Goal: Task Accomplishment & Management: Manage account settings

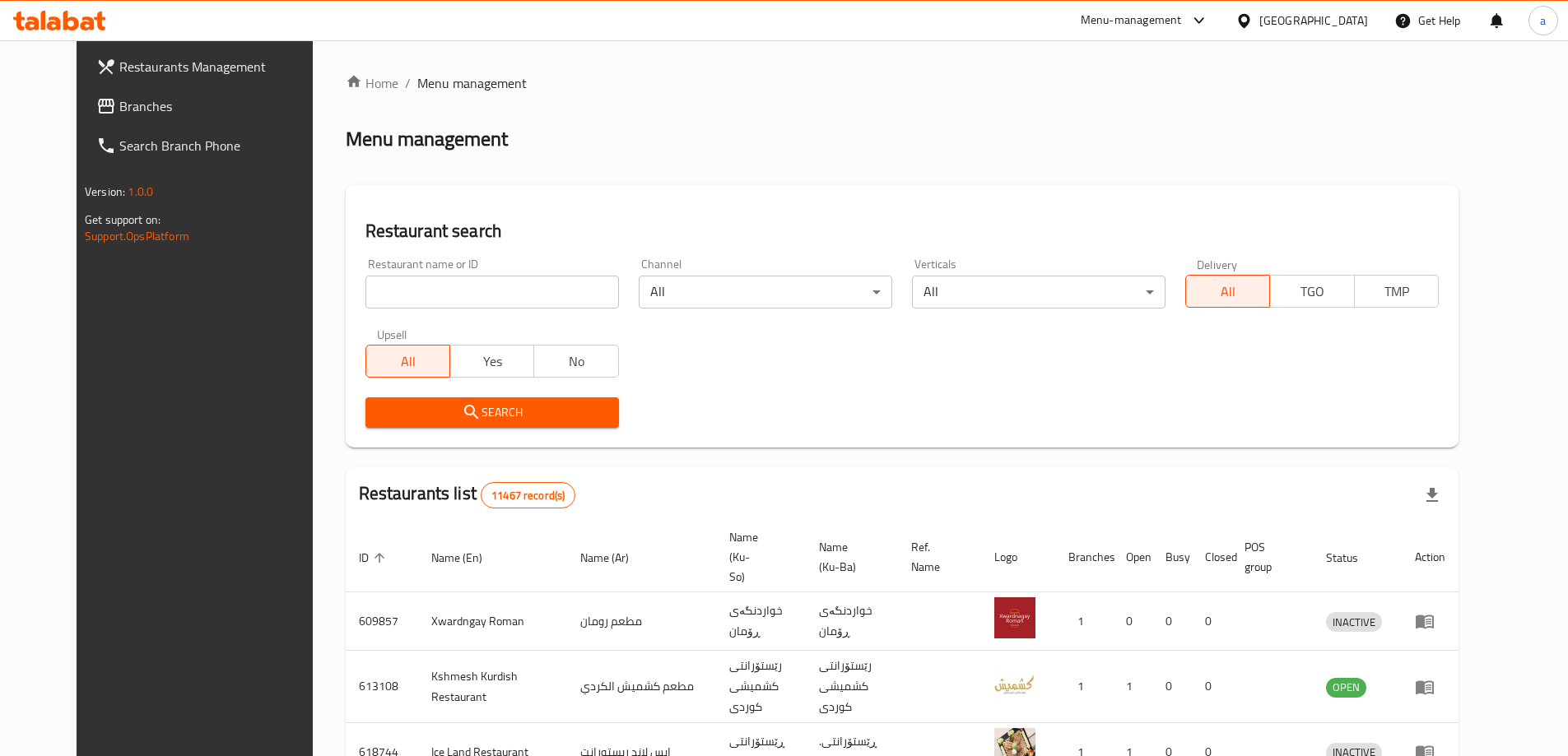
click at [122, 108] on span "Branches" at bounding box center [222, 106] width 206 height 20
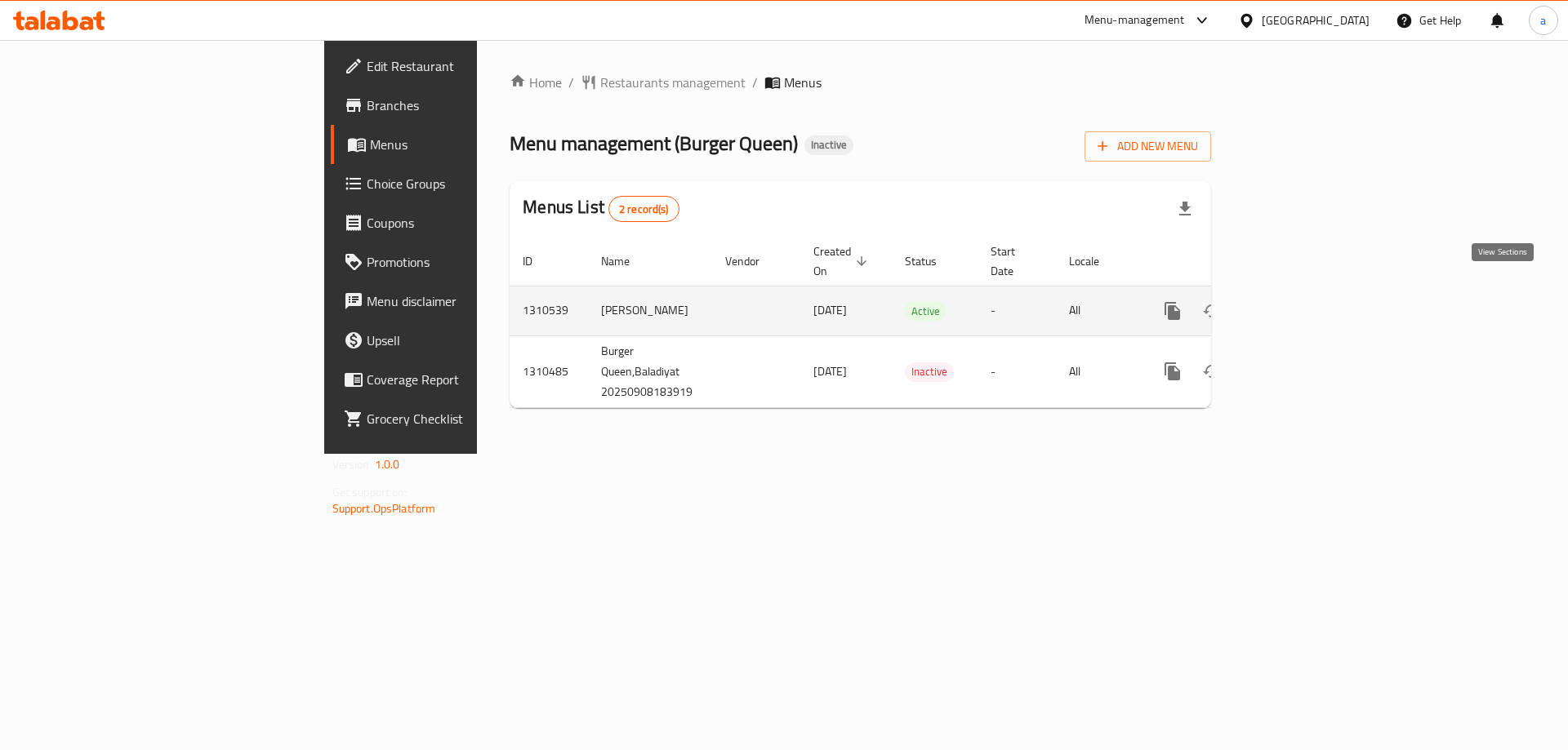
click at [1301, 301] on icon "enhanced table" at bounding box center [1291, 311] width 20 height 20
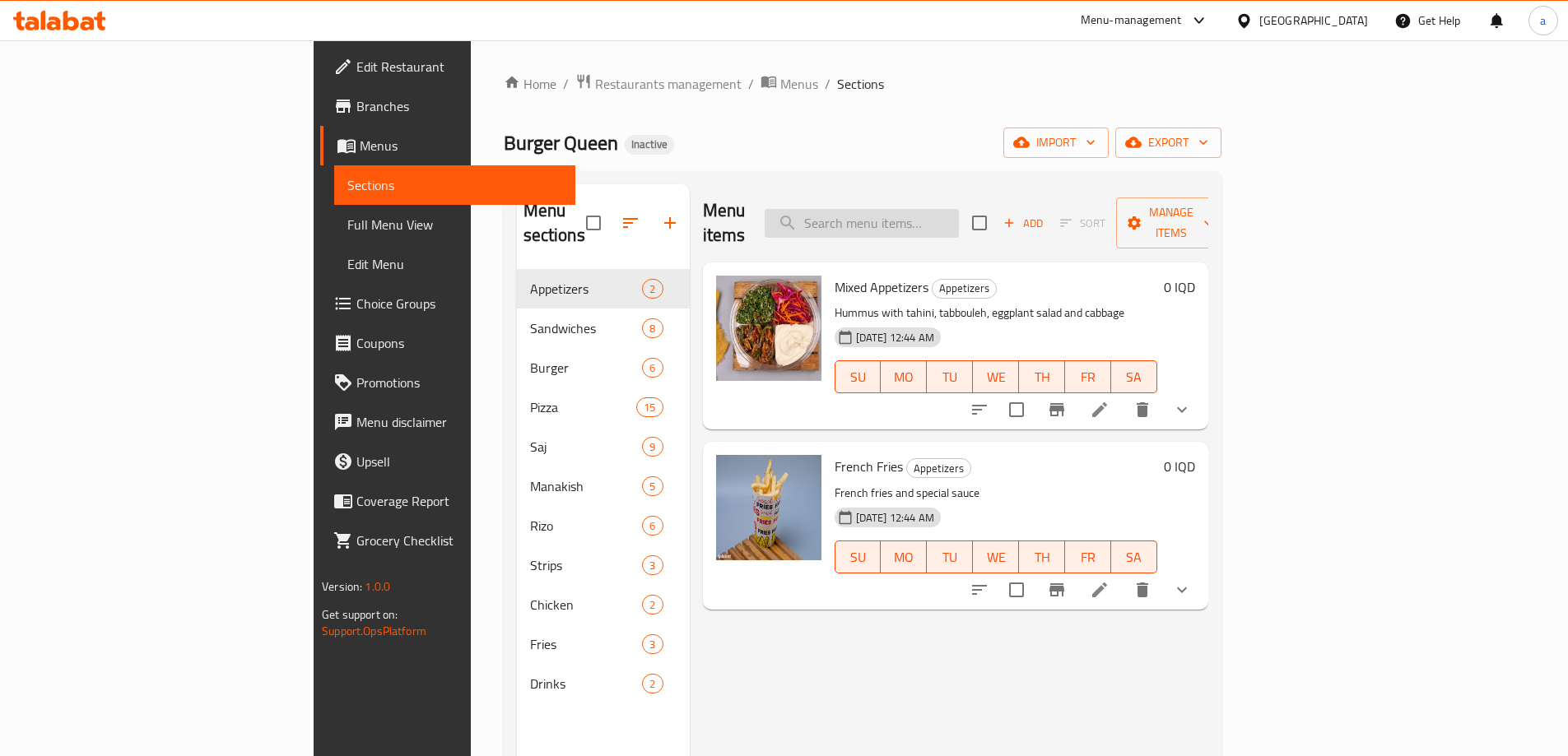
click at [938, 209] on input "search" at bounding box center [862, 223] width 194 height 29
paste input "Crispy Chicken"
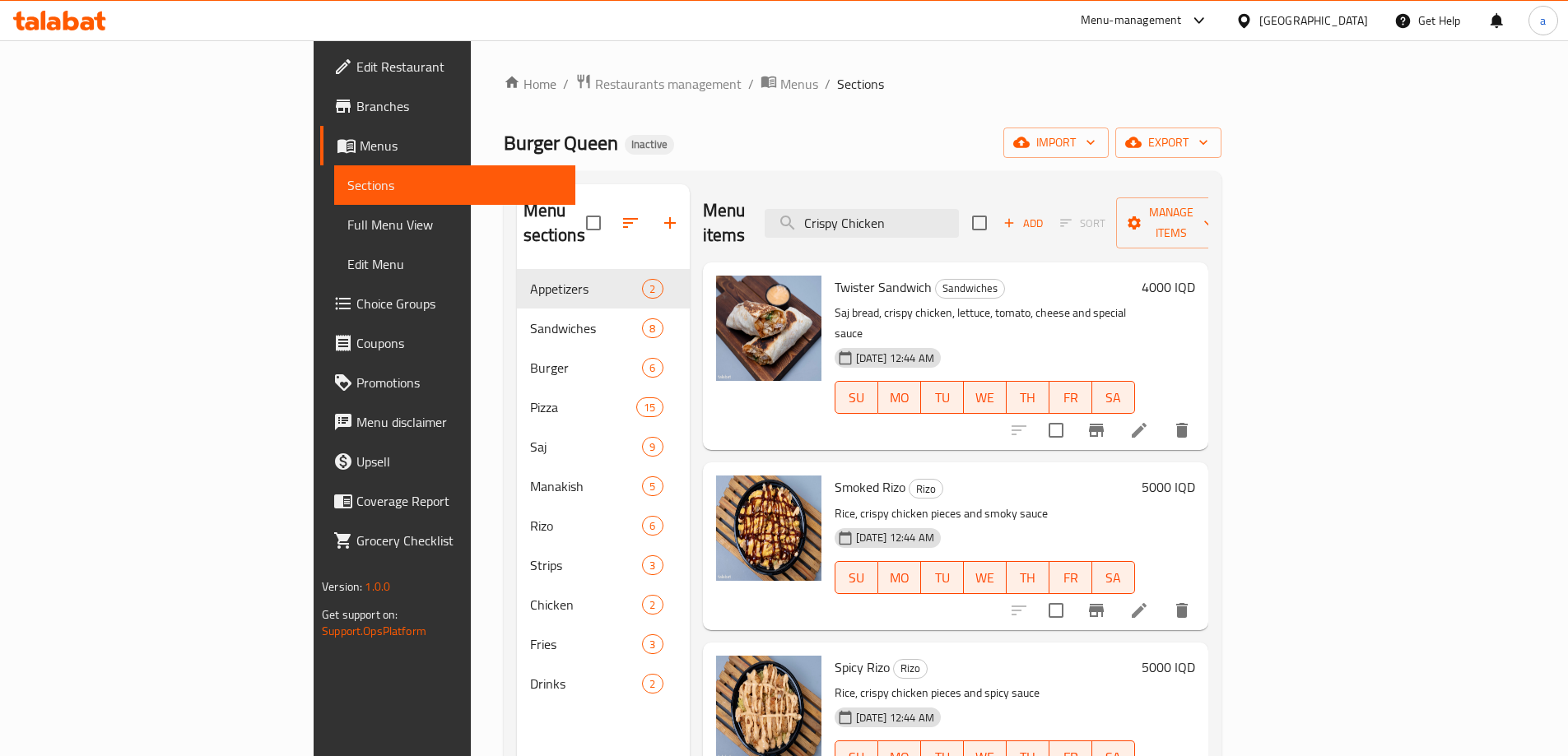
type input "Crispy Chicken"
click at [347, 220] on span "Full Menu View" at bounding box center [454, 225] width 215 height 20
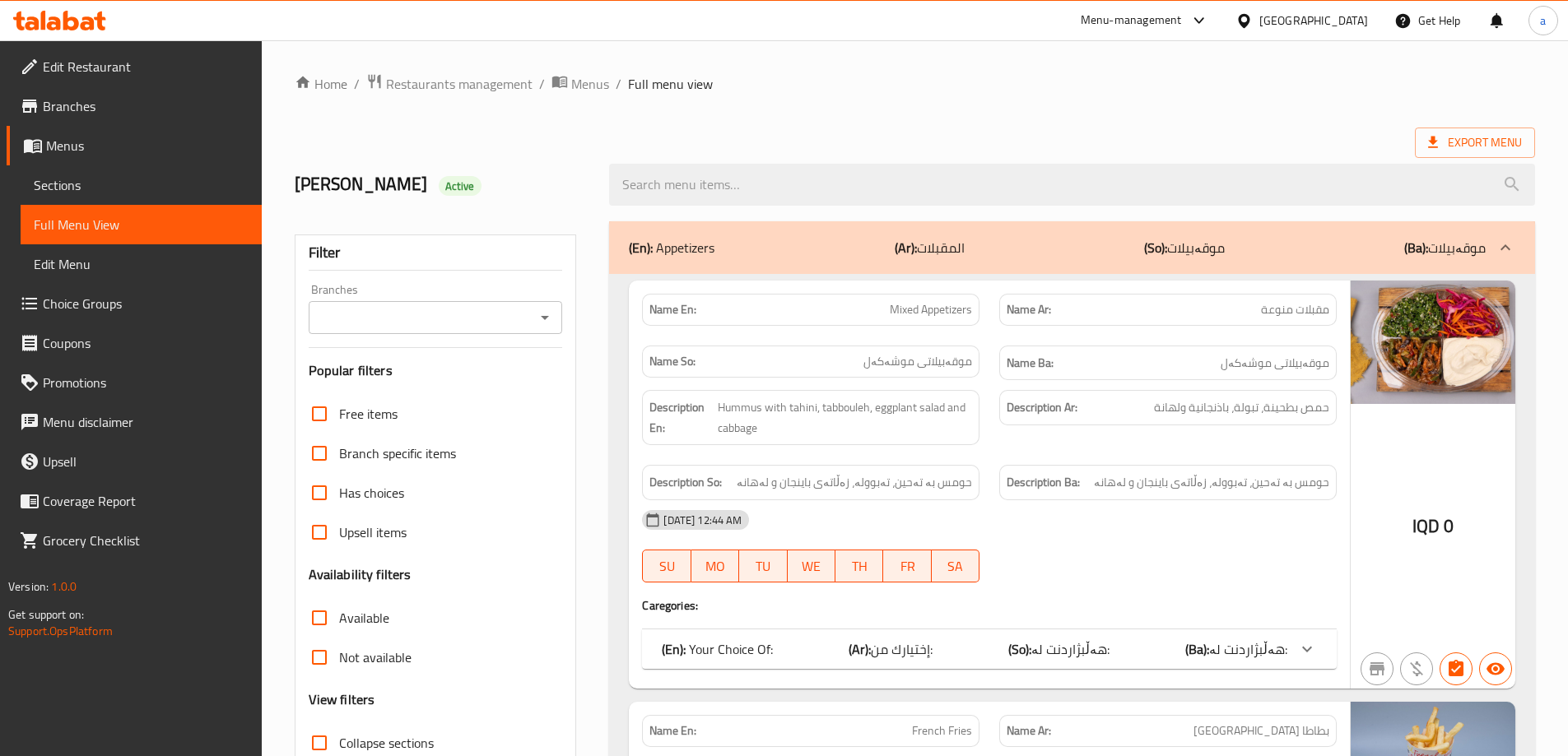
click at [516, 308] on input "Branches" at bounding box center [422, 317] width 217 height 23
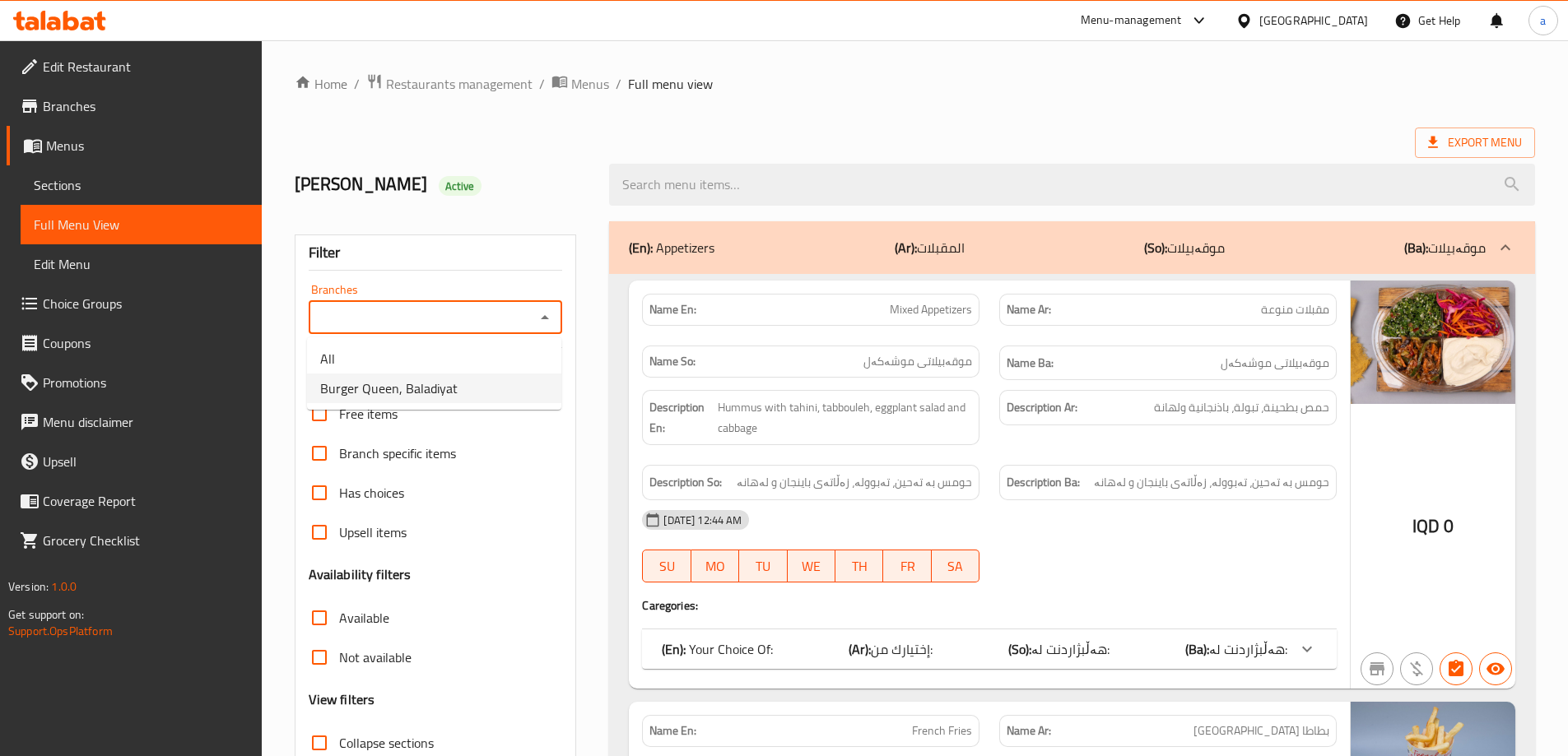
click at [464, 390] on li "Burger Queen, Baladiyat" at bounding box center [434, 389] width 255 height 30
type input "Burger Queen, Baladiyat"
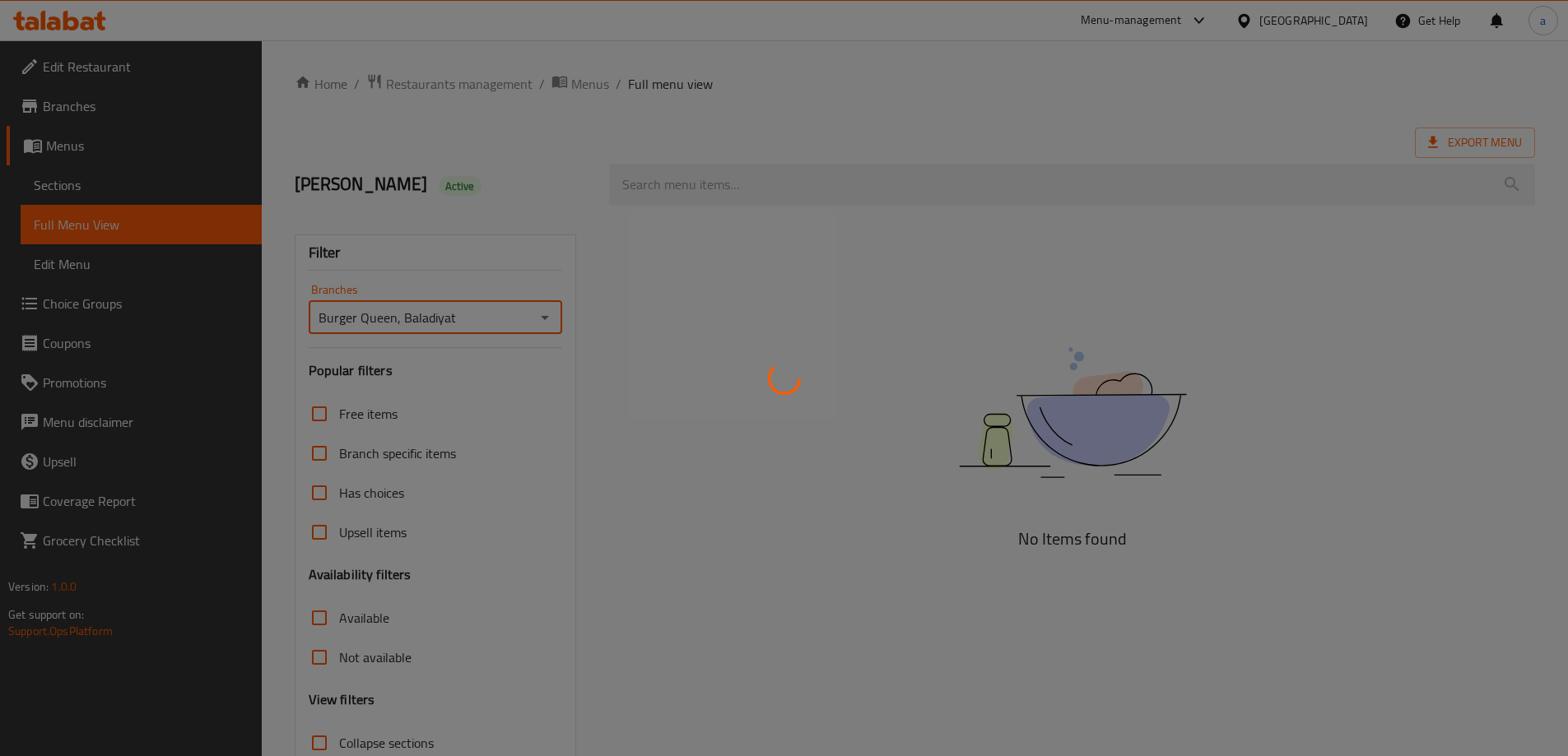
click at [753, 183] on div at bounding box center [784, 378] width 1568 height 756
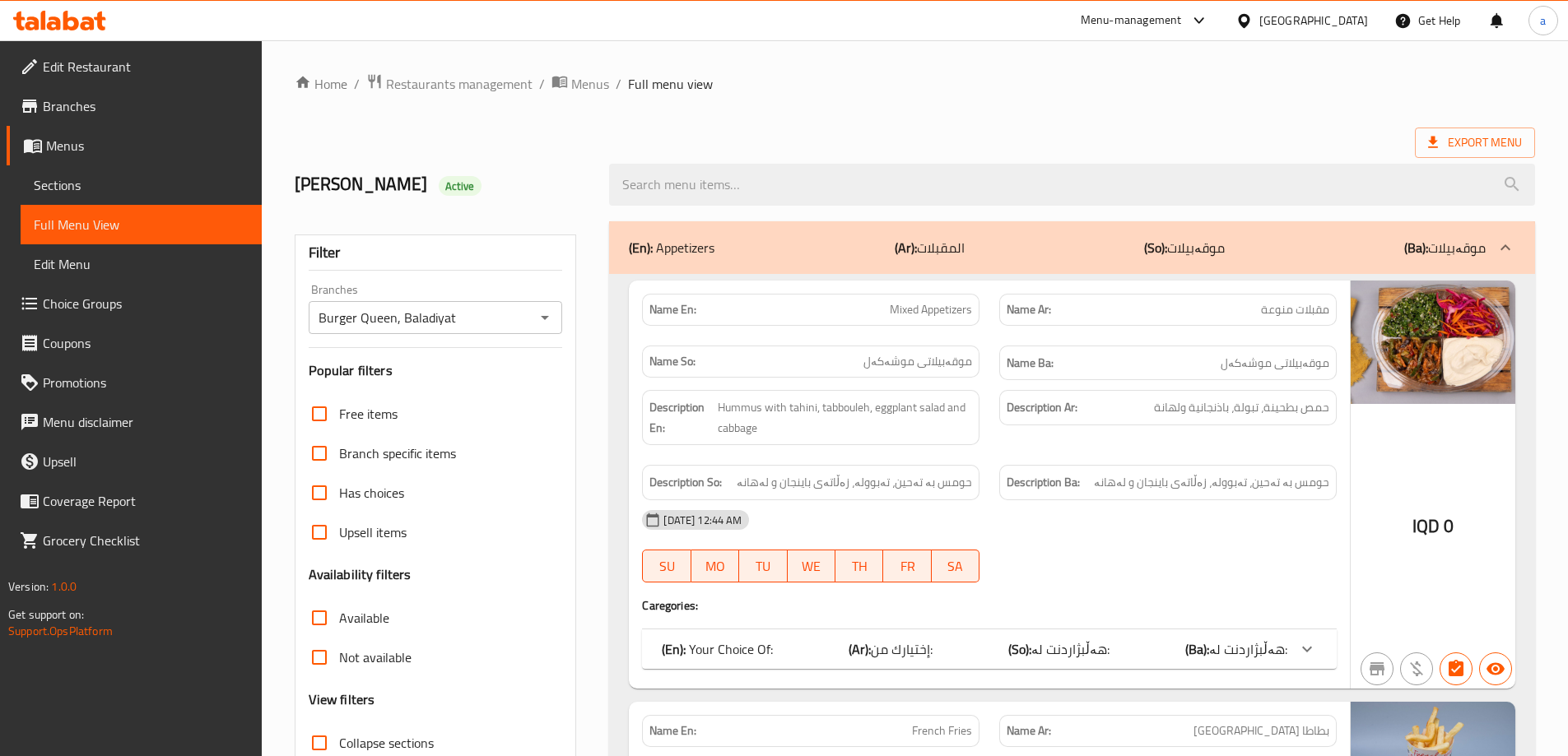
click at [753, 183] on input "search" at bounding box center [1072, 185] width 926 height 42
paste input "Crispy Chicken"
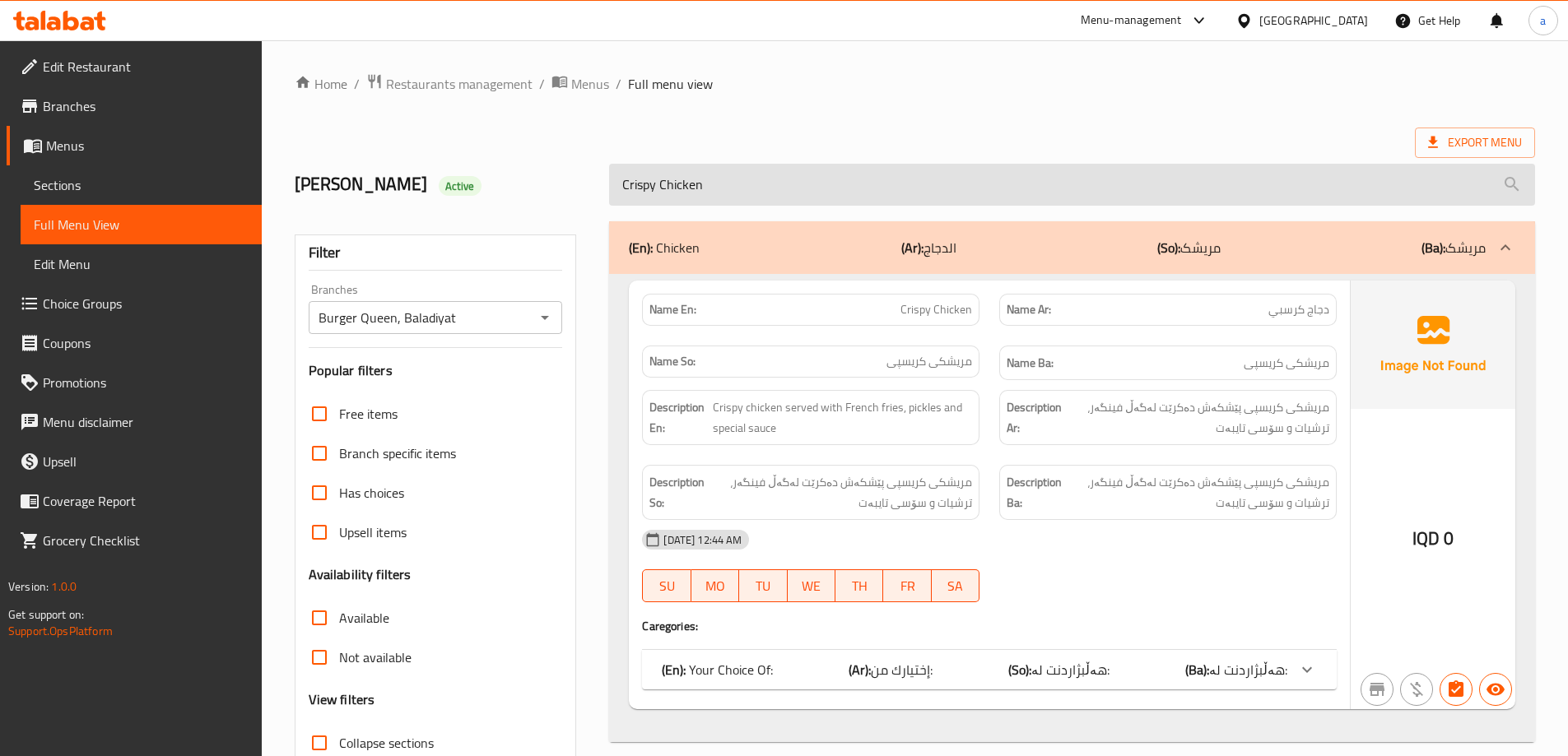
scroll to position [119, 0]
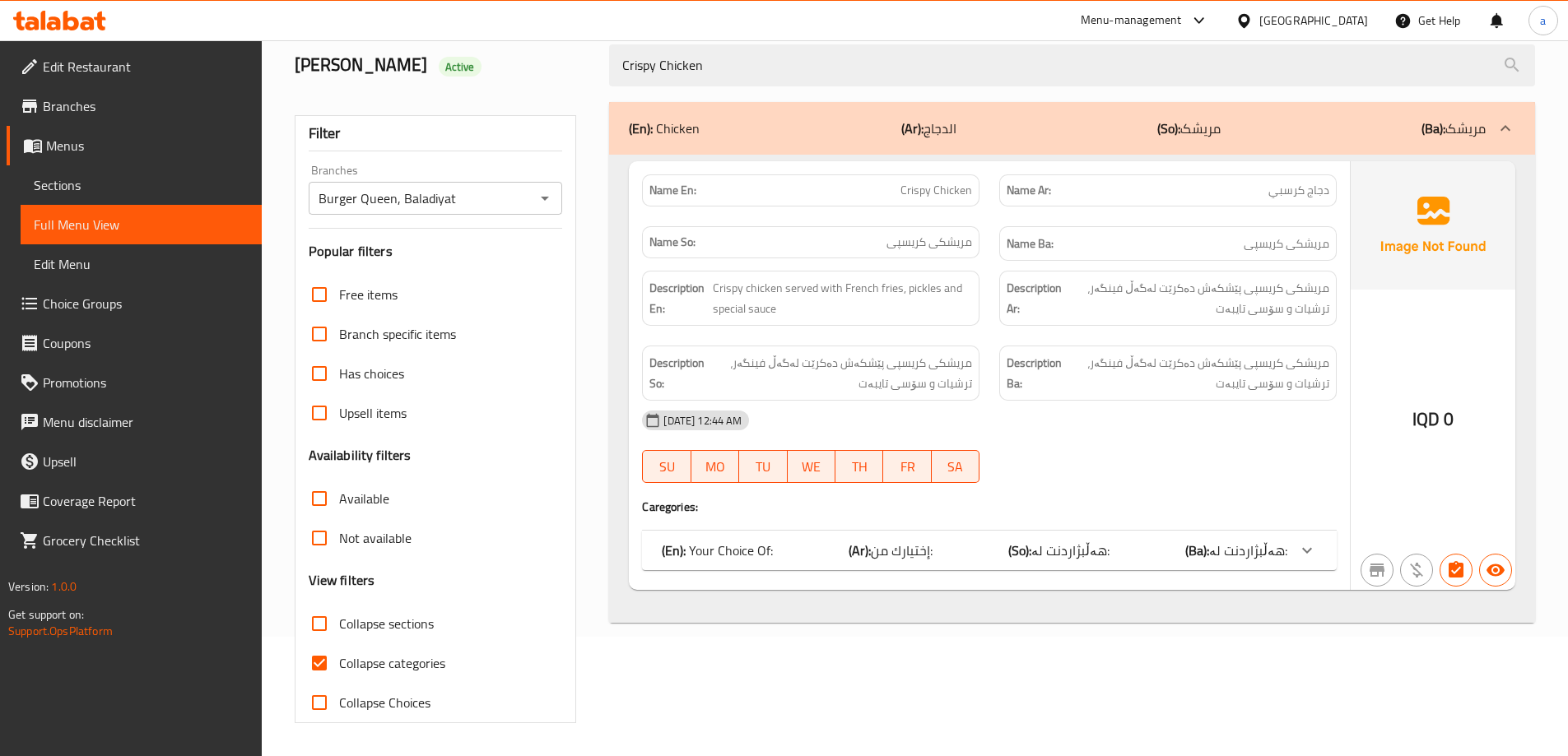
type input "Crispy Chicken"
click at [1311, 541] on icon at bounding box center [1308, 550] width 20 height 20
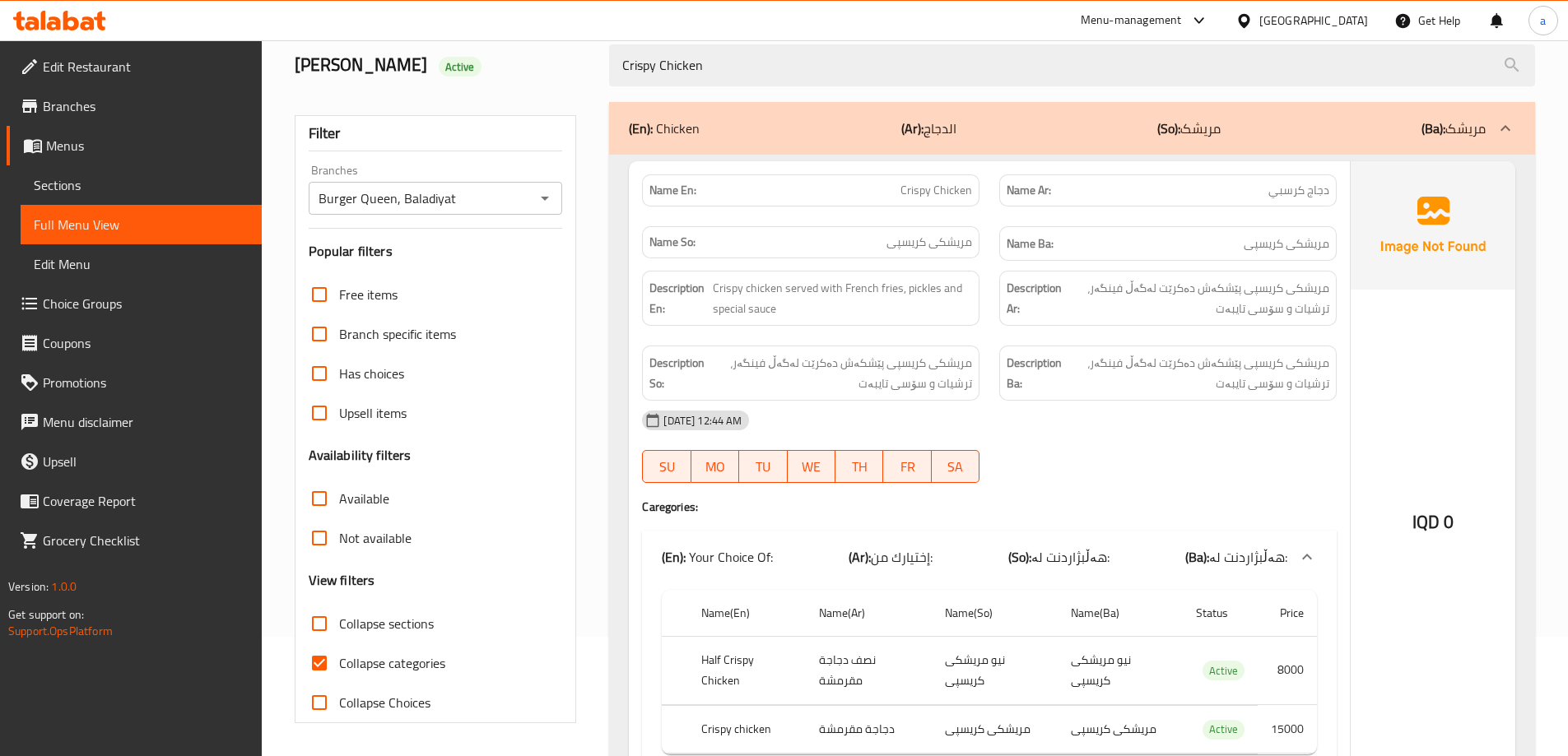
scroll to position [223, 0]
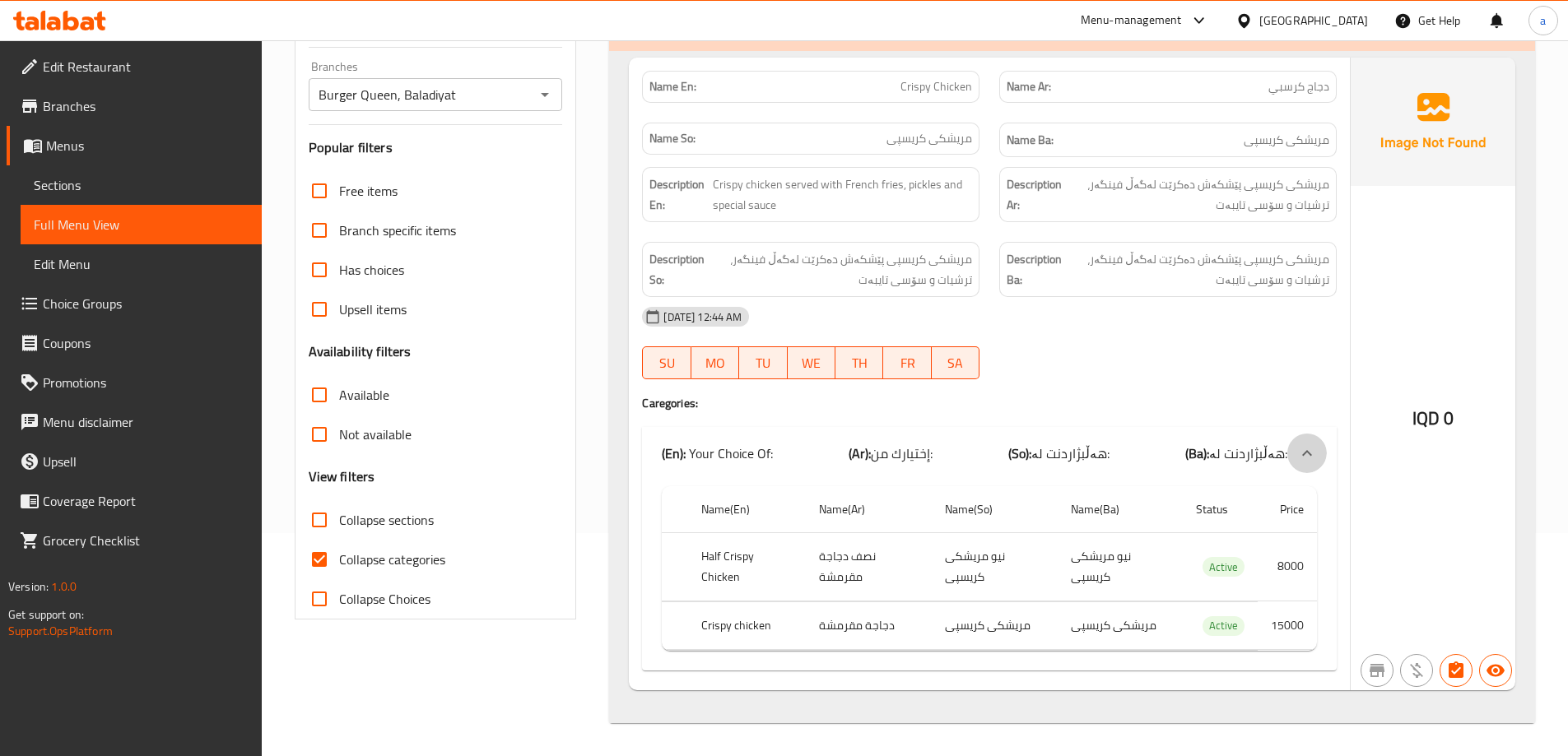
click at [1305, 454] on icon at bounding box center [1308, 453] width 10 height 6
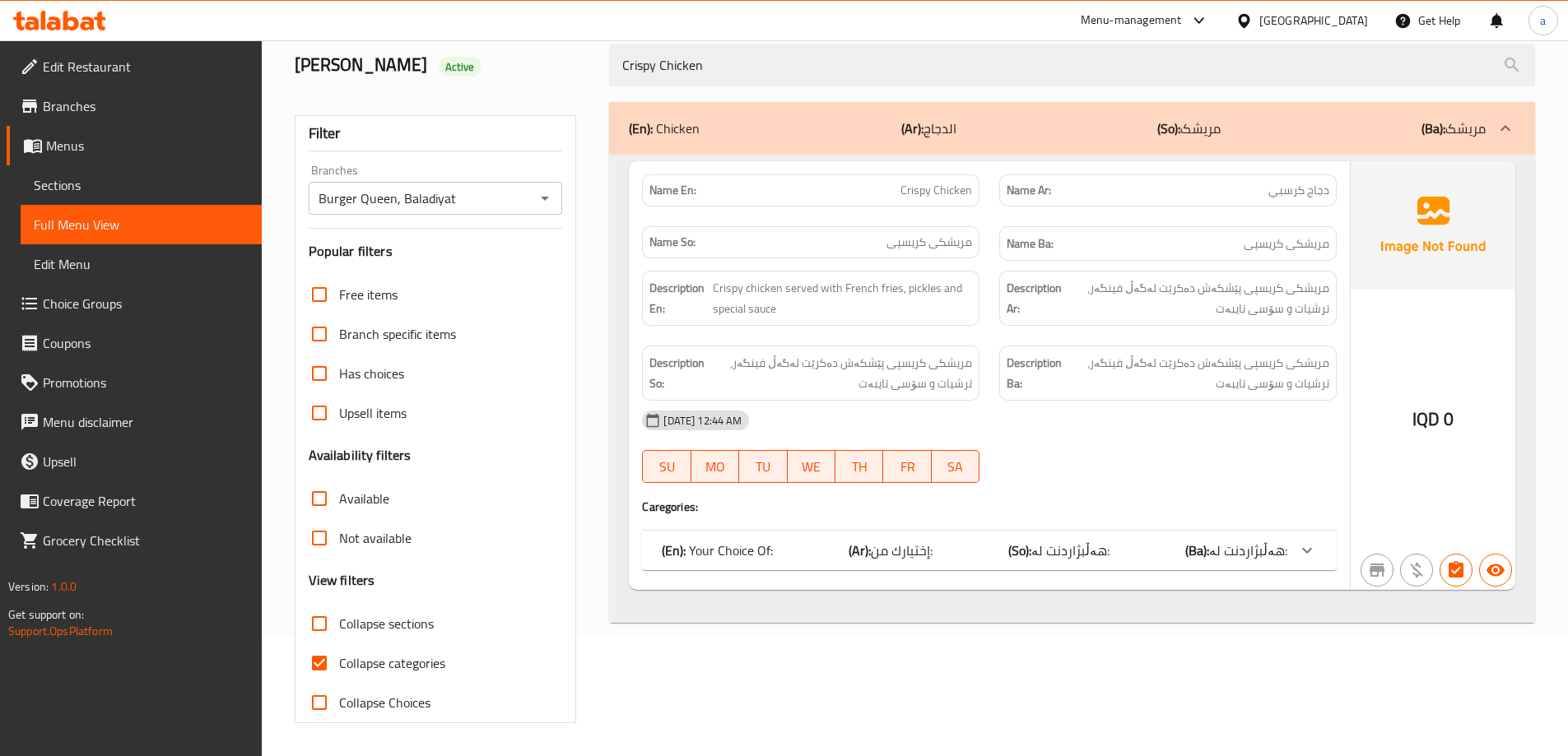
scroll to position [119, 0]
click at [1305, 454] on div "09-09-2025 12:44 AM SU MO TU WE TH FR SA" at bounding box center [989, 447] width 715 height 92
drag, startPoint x: 1305, startPoint y: 454, endPoint x: 935, endPoint y: 642, distance: 415.0
click at [935, 642] on div "(En): Chicken (Ar): الدجاج (So): مریشک (Ba): مریشک Name En: Crispy Chicken Name…" at bounding box center [1072, 412] width 946 height 641
drag, startPoint x: 934, startPoint y: 642, endPoint x: 1143, endPoint y: 729, distance: 226.4
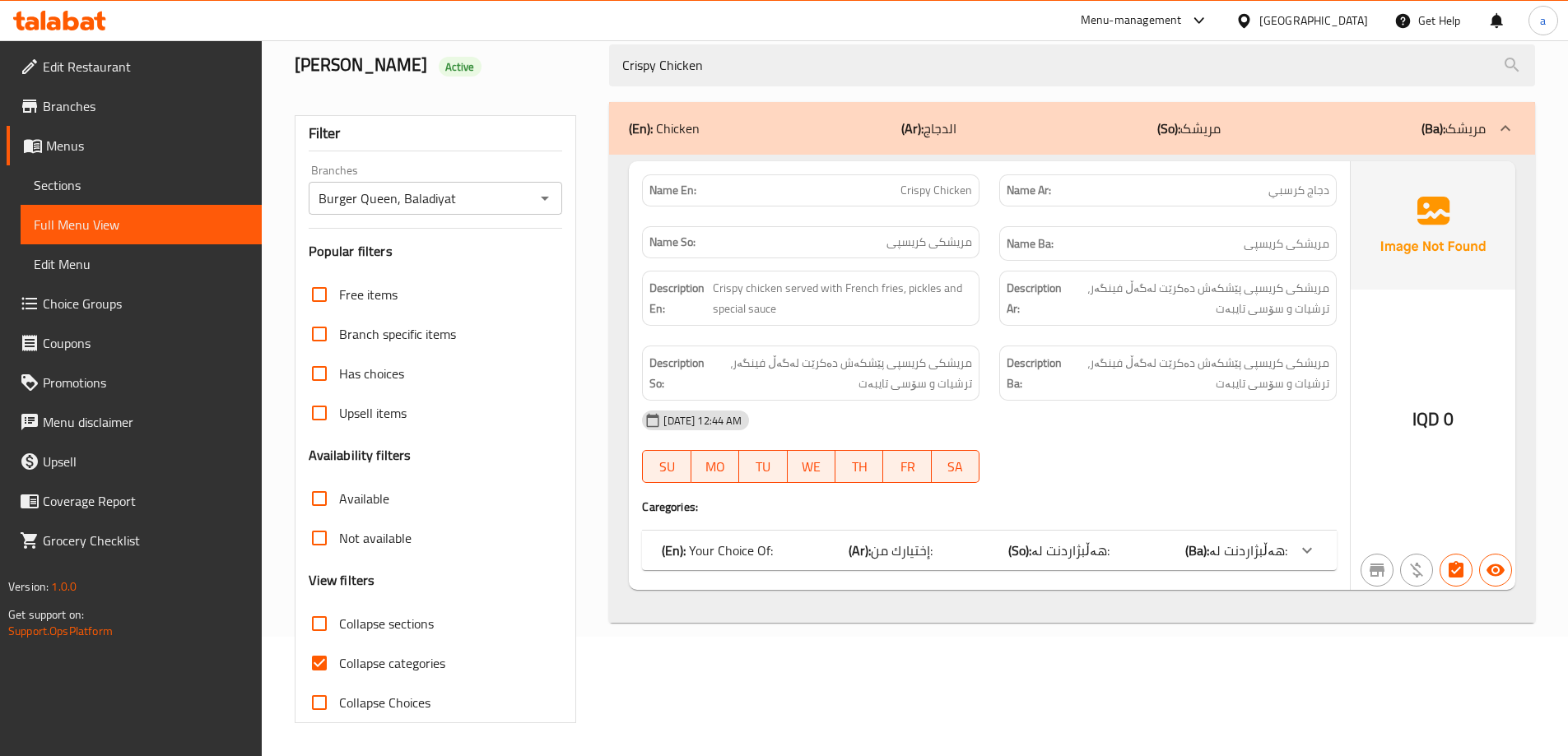
drag, startPoint x: 1143, startPoint y: 729, endPoint x: 837, endPoint y: 429, distance: 428.5
click at [837, 429] on div "[DATE] 12:44 AM" at bounding box center [989, 421] width 715 height 40
click at [865, 701] on div "(En): Chicken (Ar): الدجاج (So): مریشک (Ba): مریشک Name En: Crispy Chicken Name…" at bounding box center [1072, 412] width 946 height 641
click at [1205, 692] on div "(En): Chicken (Ar): الدجاج (So): مریشک (Ba): مریشک Name En: Crispy Chicken Name…" at bounding box center [1072, 412] width 946 height 641
click at [865, 662] on div "(En): Chicken (Ar): الدجاج (So): مریشک (Ba): مریشک Name En: Crispy Chicken Name…" at bounding box center [1072, 412] width 946 height 641
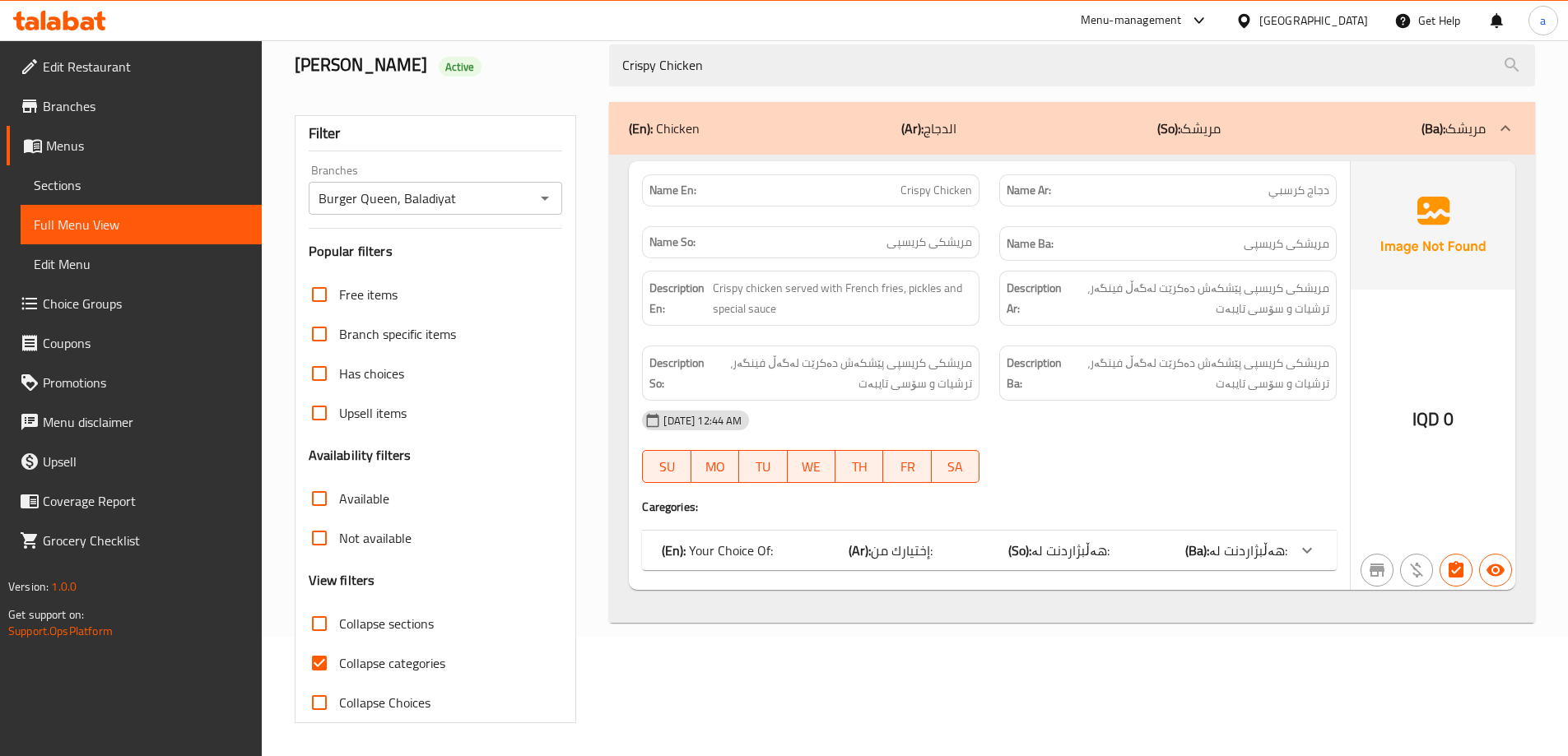
click at [1277, 674] on div "(En): Chicken (Ar): الدجاج (So): مریشک (Ba): مریشک Name En: Crispy Chicken Name…" at bounding box center [1072, 412] width 946 height 641
click at [857, 640] on div "(En): Chicken (Ar): الدجاج (So): مریشک (Ba): مریشک Name En: Crispy Chicken Name…" at bounding box center [1072, 412] width 946 height 641
click at [1293, 662] on div "(En): Chicken (Ar): الدجاج (So): مریشک (Ba): مریشک Name En: Crispy Chicken Name…" at bounding box center [1072, 412] width 946 height 641
drag, startPoint x: 1211, startPoint y: 451, endPoint x: 1231, endPoint y: 695, distance: 244.8
click at [1211, 487] on div "09-09-2025 12:44 AM SU MO TU WE TH FR SA" at bounding box center [989, 447] width 715 height 92
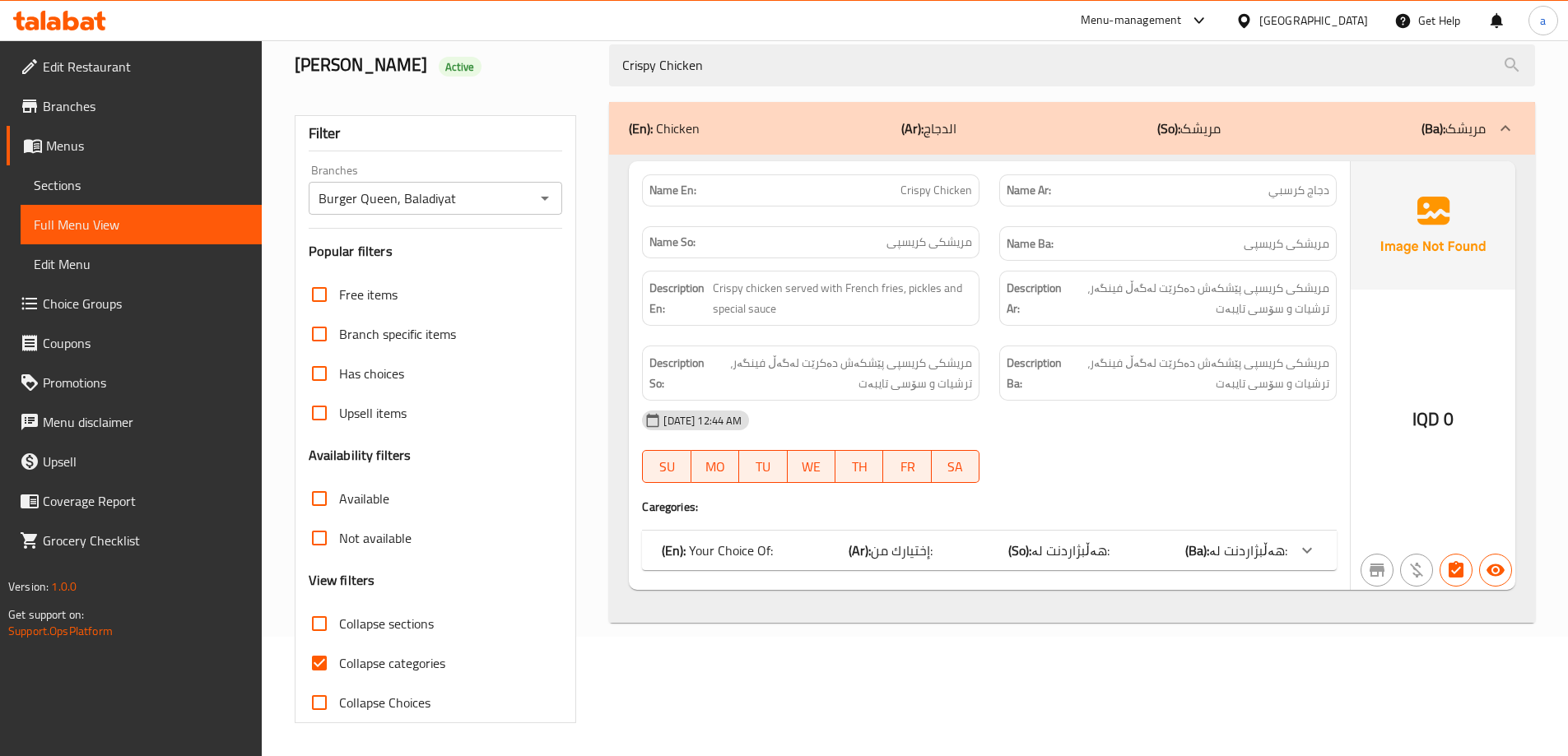
drag, startPoint x: 1232, startPoint y: 634, endPoint x: 1216, endPoint y: 554, distance: 81.6
click at [1231, 626] on div "(En): Chicken (Ar): الدجاج (So): مریشک (Ba): مریشک Name En: Crispy Chicken Name…" at bounding box center [1072, 412] width 946 height 641
click at [1197, 449] on div "09-09-2025 12:44 AM SU MO TU WE TH FR SA" at bounding box center [989, 447] width 715 height 92
click at [1196, 666] on div "(En): Chicken (Ar): الدجاج (So): مریشک (Ba): مریشک Name En: Crispy Chicken Name…" at bounding box center [1072, 412] width 946 height 641
click at [768, 676] on div "(En): Chicken (Ar): الدجاج (So): مریشک (Ba): مریشک Name En: Crispy Chicken Name…" at bounding box center [1072, 412] width 946 height 641
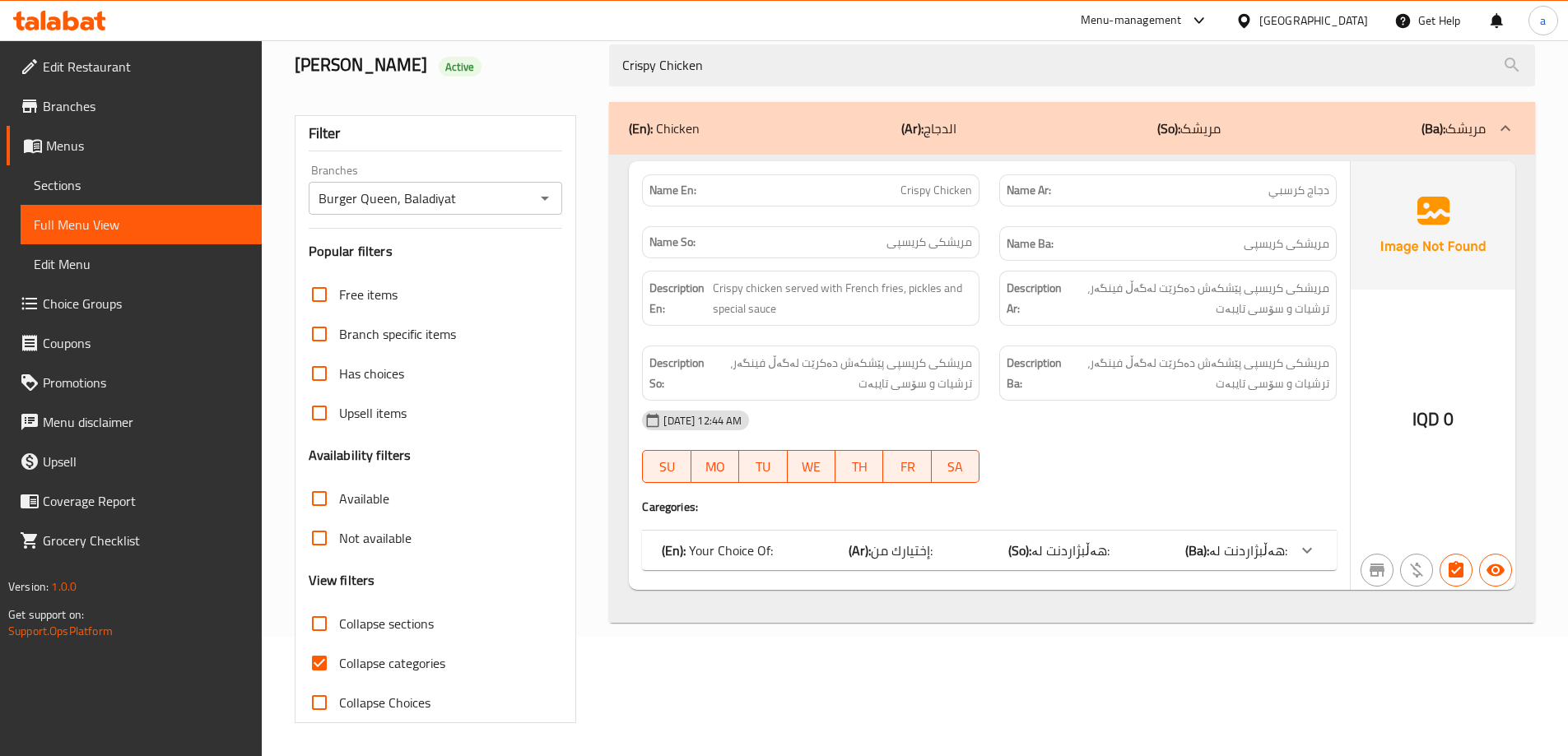
drag, startPoint x: 828, startPoint y: 406, endPoint x: 851, endPoint y: 631, distance: 226.2
click at [828, 407] on div "[DATE] 12:44 AM" at bounding box center [989, 421] width 715 height 40
drag, startPoint x: 861, startPoint y: 665, endPoint x: 861, endPoint y: 673, distance: 8.0
click at [861, 673] on div "(En): Chicken (Ar): الدجاج (So): مریشک (Ba): مریشک Name En: Crispy Chicken Name…" at bounding box center [1072, 412] width 946 height 641
click at [815, 433] on div "[DATE] 12:44 AM" at bounding box center [989, 421] width 715 height 40
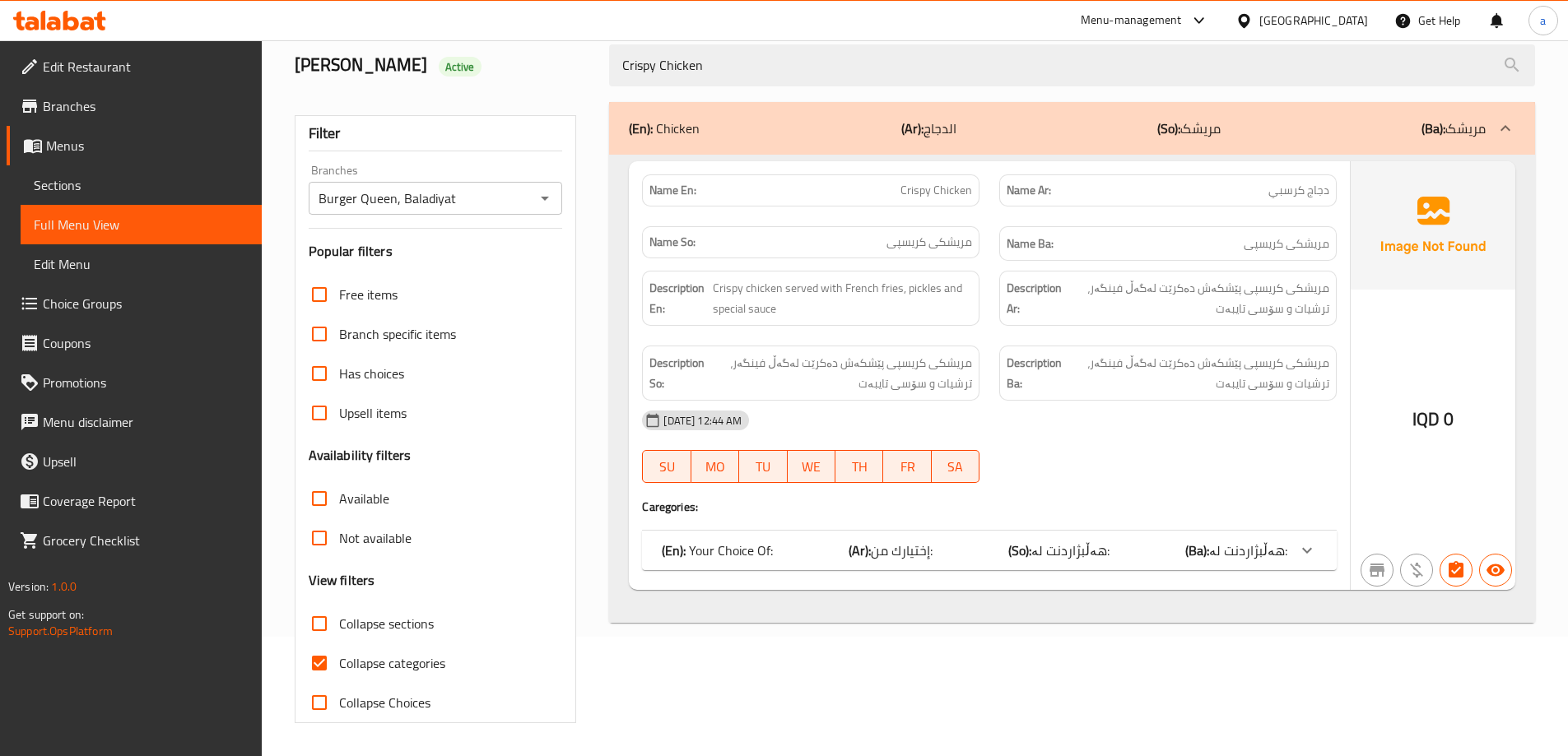
drag, startPoint x: 815, startPoint y: 433, endPoint x: 1069, endPoint y: 446, distance: 254.3
click at [823, 434] on div "[DATE] 12:44 AM" at bounding box center [989, 421] width 715 height 40
drag, startPoint x: 847, startPoint y: 415, endPoint x: 867, endPoint y: 420, distance: 20.6
click at [848, 416] on div "[DATE] 12:44 AM" at bounding box center [989, 421] width 715 height 40
click at [1247, 429] on div "[DATE] 12:44 AM" at bounding box center [989, 421] width 715 height 40
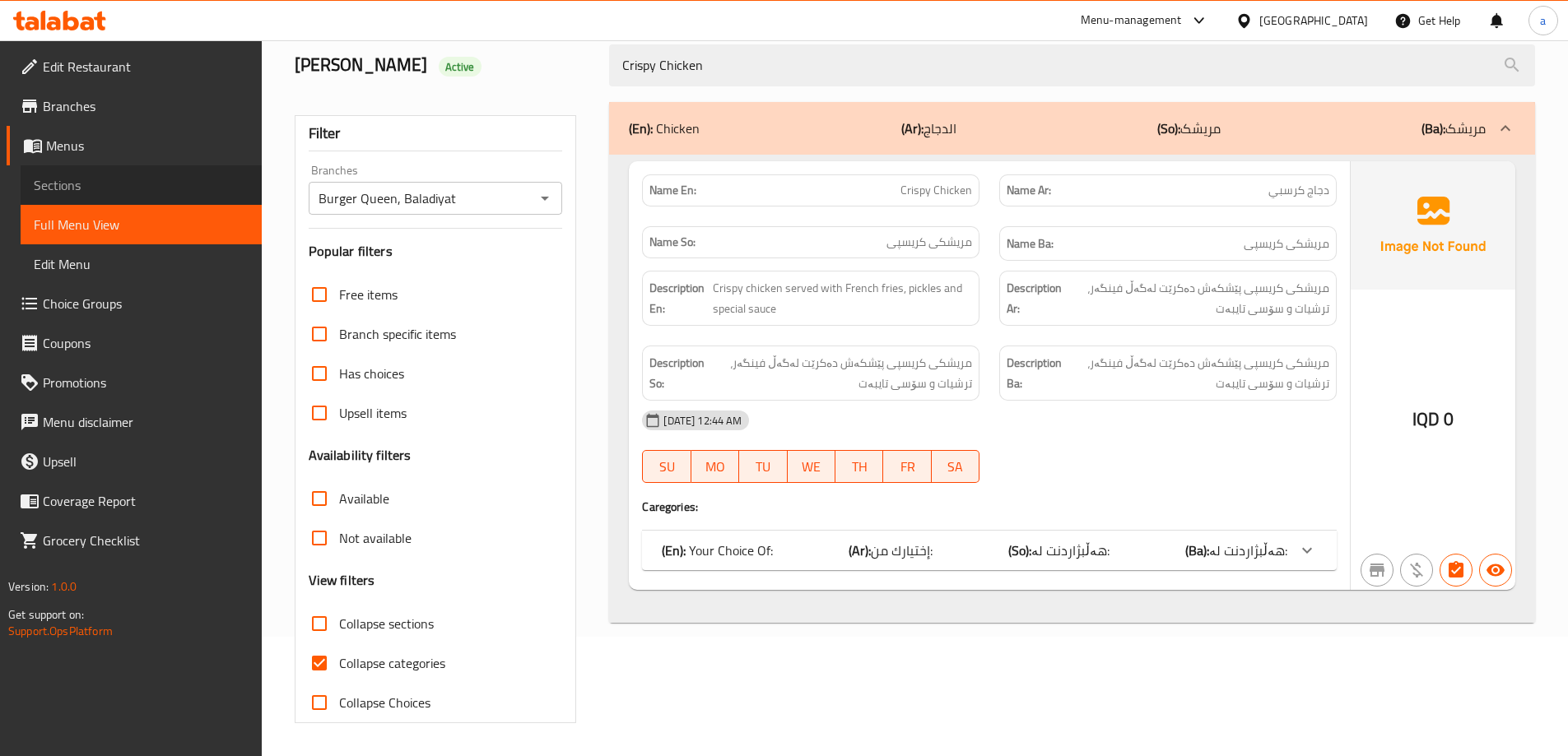
click at [194, 171] on link "Sections" at bounding box center [141, 186] width 241 height 40
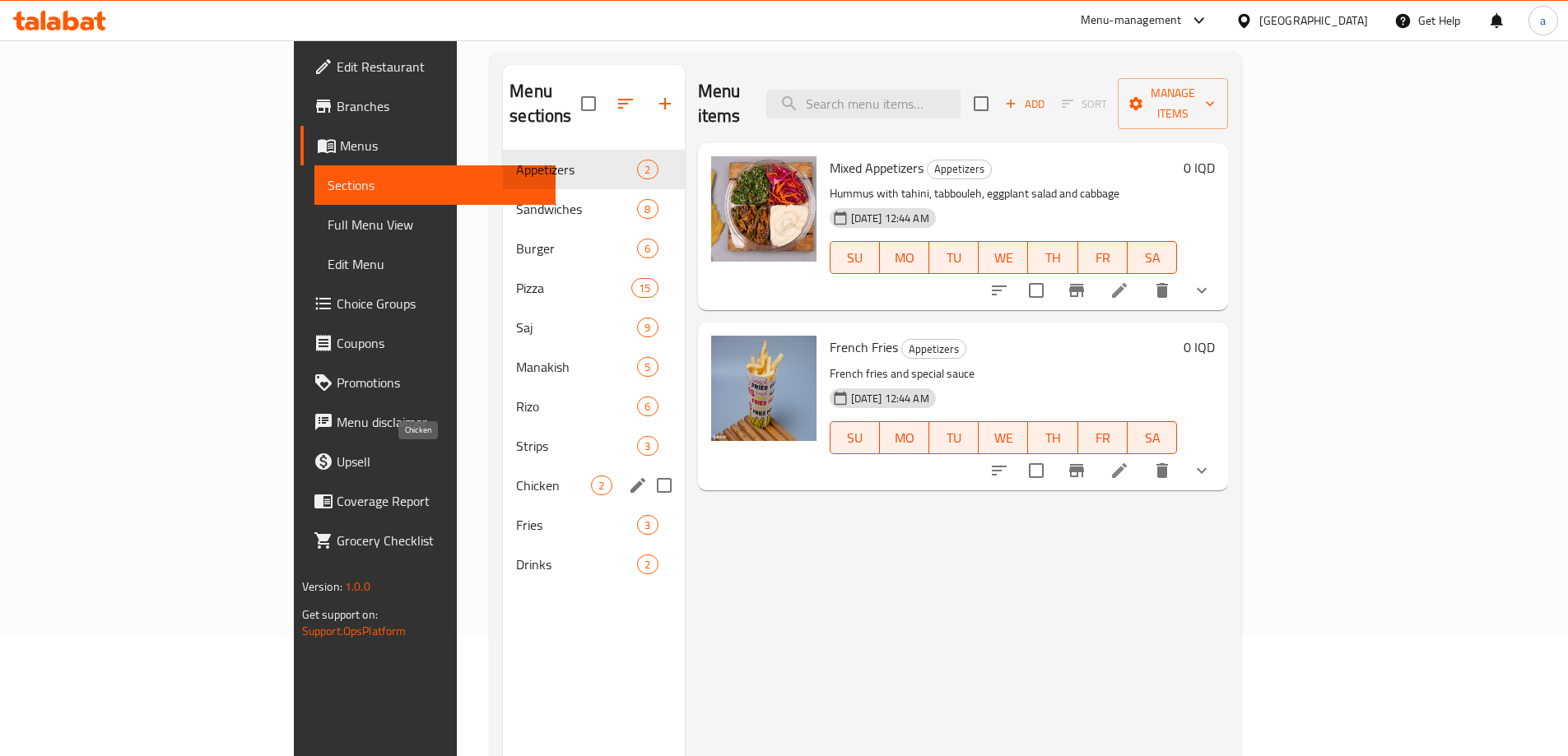
click at [517, 476] on span "Chicken" at bounding box center [554, 486] width 75 height 20
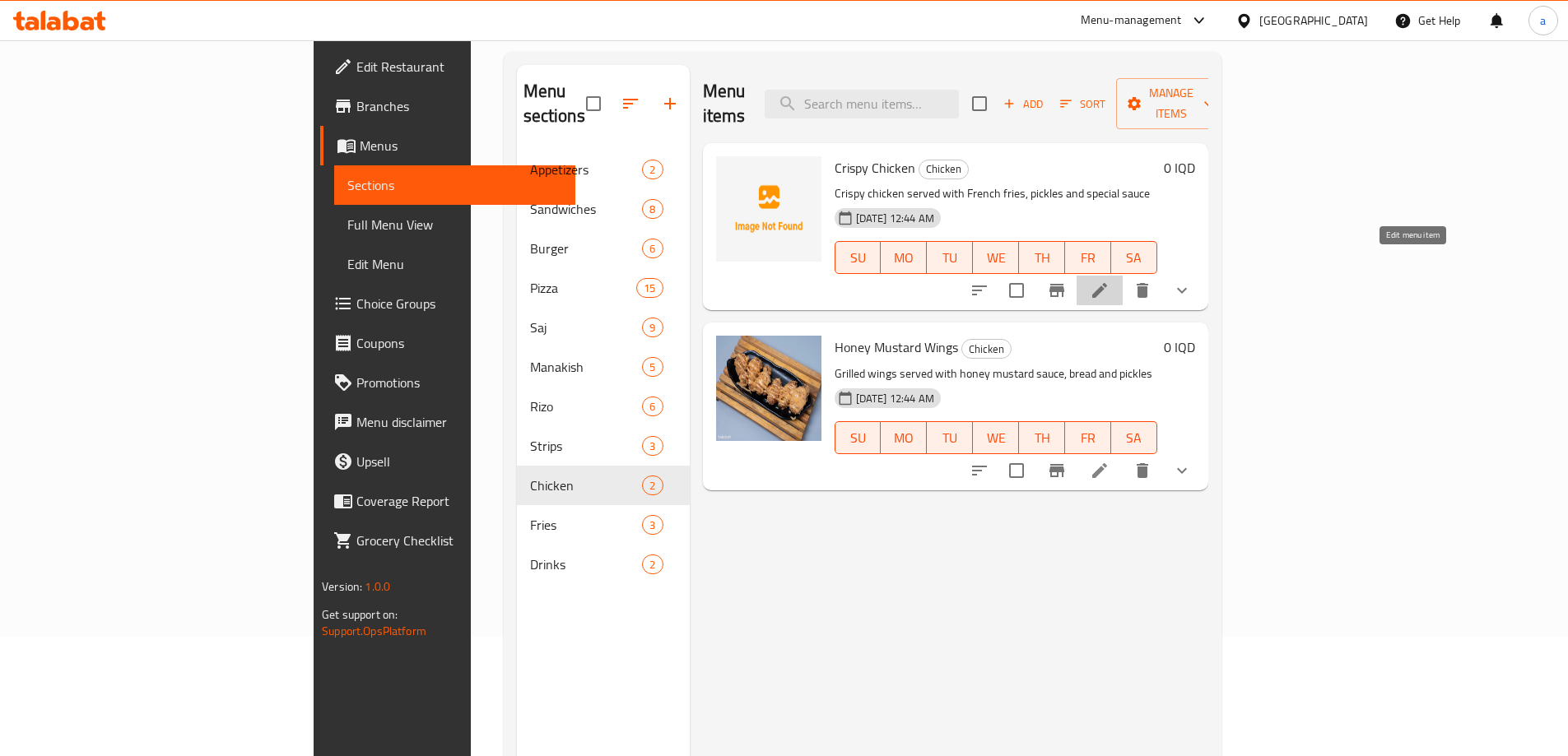
click at [1109, 281] on icon at bounding box center [1100, 291] width 20 height 20
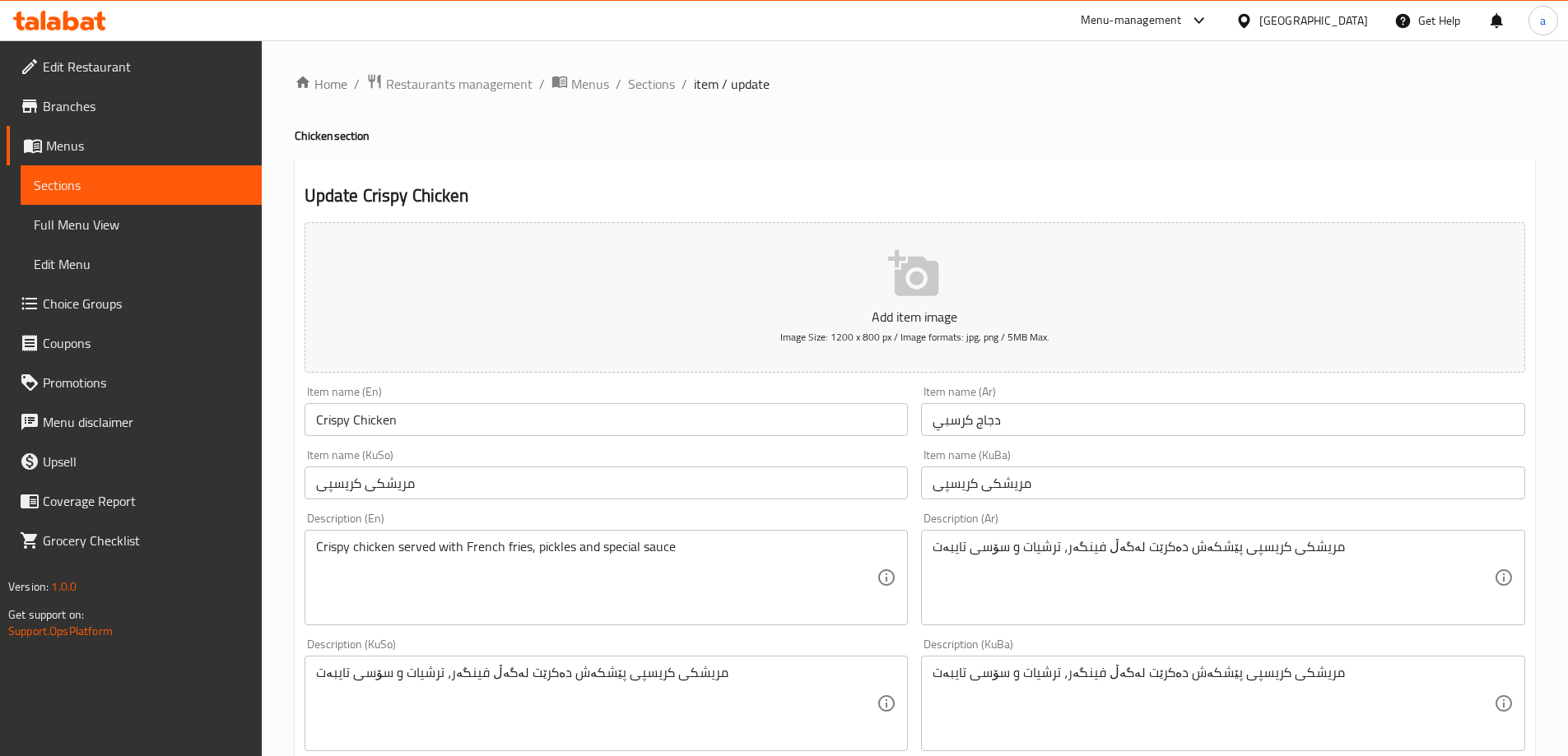
scroll to position [247, 0]
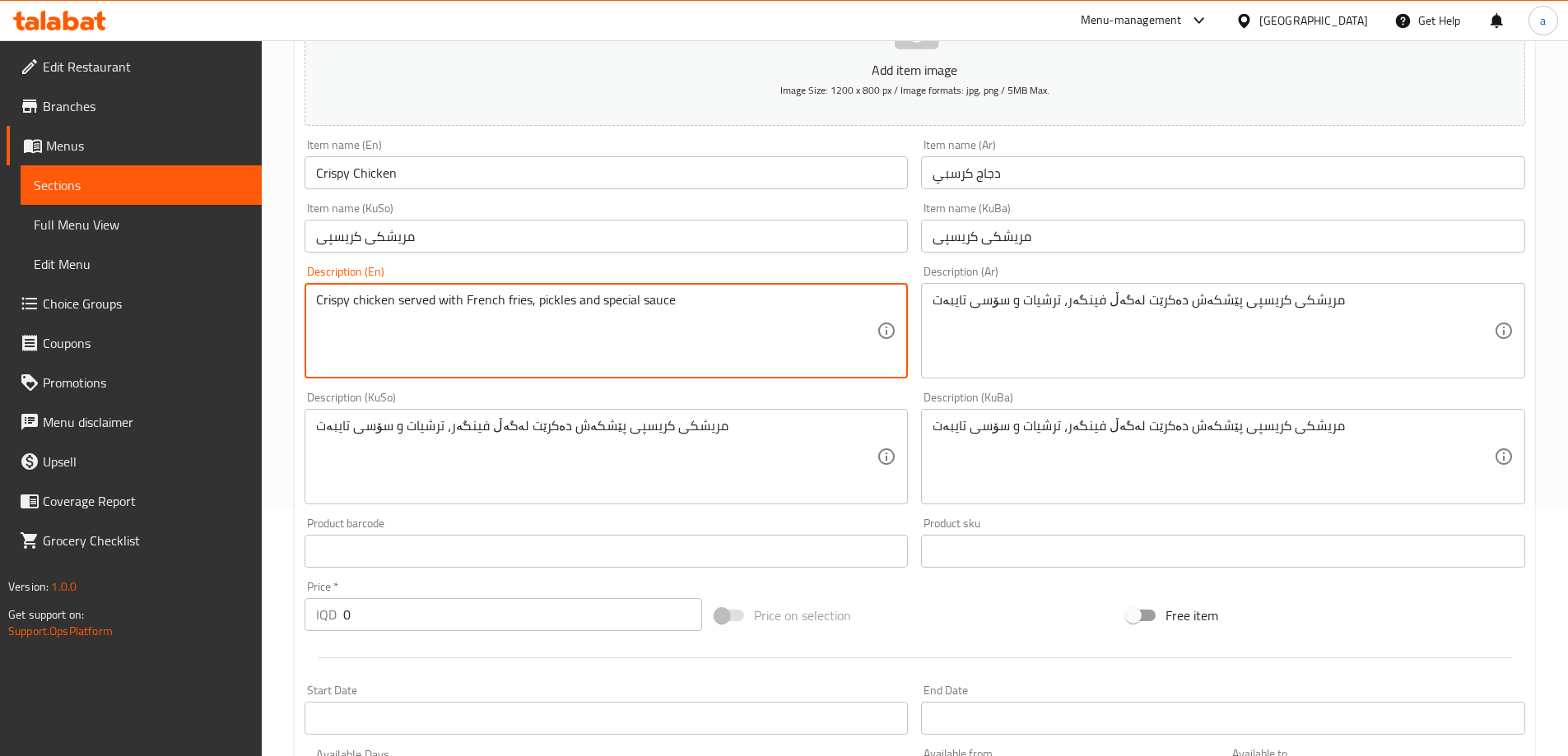
drag, startPoint x: 798, startPoint y: 332, endPoint x: 230, endPoint y: 324, distance: 568.1
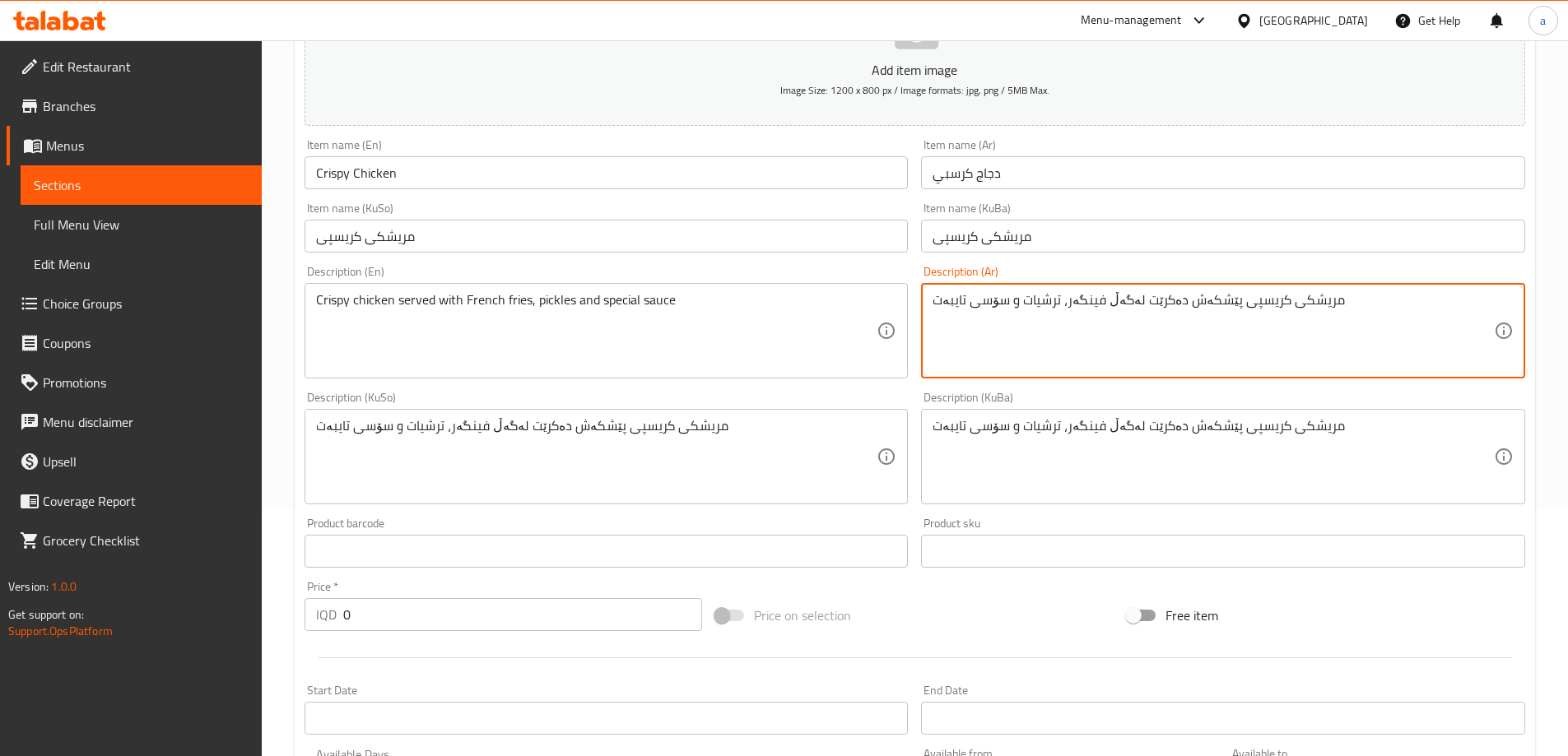
paste textarea "دجاج كرسبي يقدم مع تمن، بطاطا مقلية، صمون وصلصة خاصة"
type textarea "دجاج كرسبي يقدم مع تمن، بطاطا مقلية، صمون وصلصة خاصة"
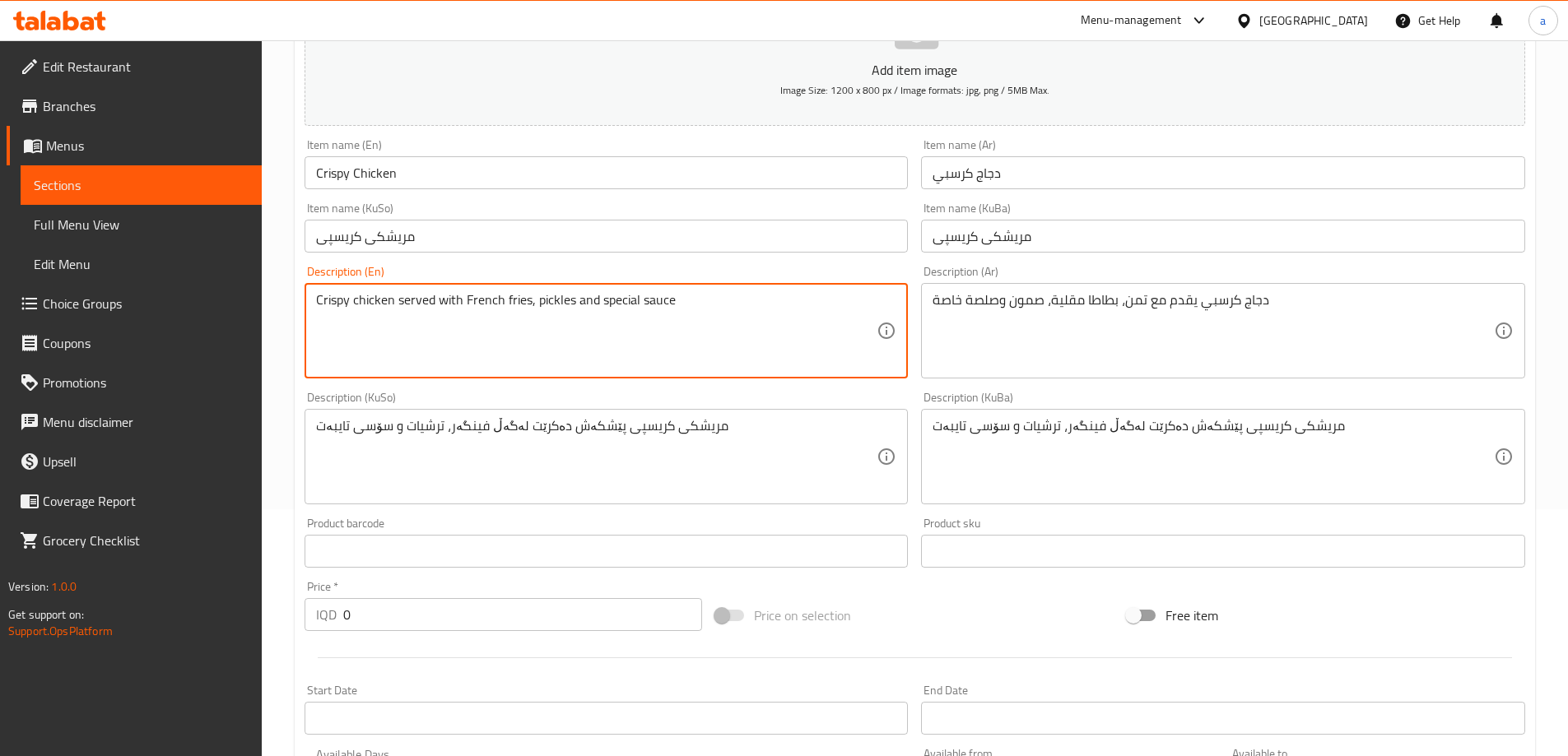
drag, startPoint x: 739, startPoint y: 320, endPoint x: 1017, endPoint y: 608, distance: 400.3
paste textarea "rice, French fries, samoon"
type textarea "Crispy chicken served with rice, French fries, samoon and special sauce"
click at [1104, 415] on div "مریشکی کریسپی پێشکەش دەکرێت لەگەڵ فینگەر، ترشیات و سۆسی تایبەت Description (KuB…" at bounding box center [1223, 456] width 604 height 95
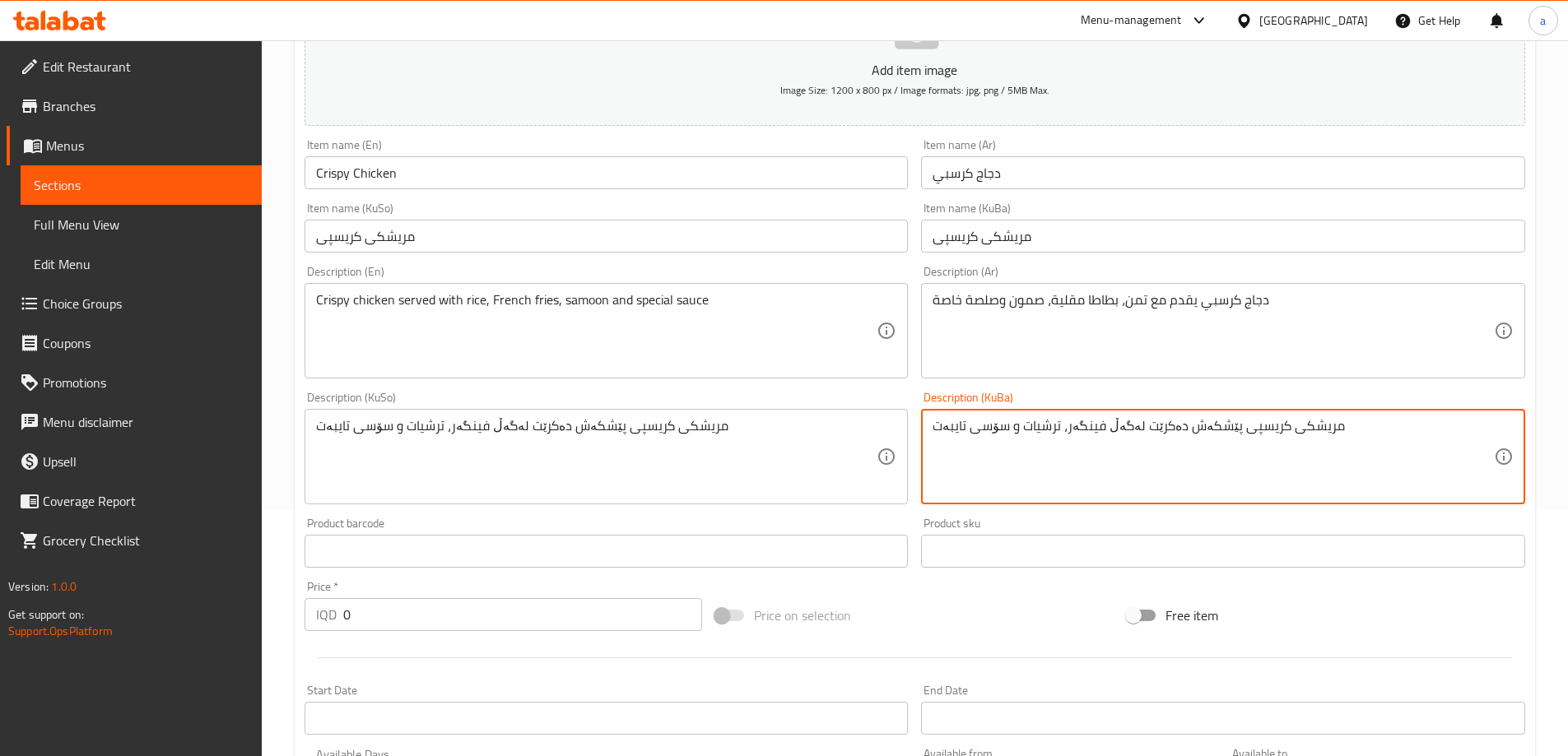
click at [1100, 424] on textarea "مریشکی کریسپی پێشکەش دەکرێت لەگەڵ فینگەر، ترشیات و سۆسی تایبەت" at bounding box center [1213, 457] width 561 height 78
paste textarea "برنج"
click at [1184, 415] on div "مریشکی کریسپی پێشکەش دەکرێت لەگەڵ برنج، فینگەر، ترشیات و سۆسی تایبەت Descriptio…" at bounding box center [1223, 456] width 604 height 95
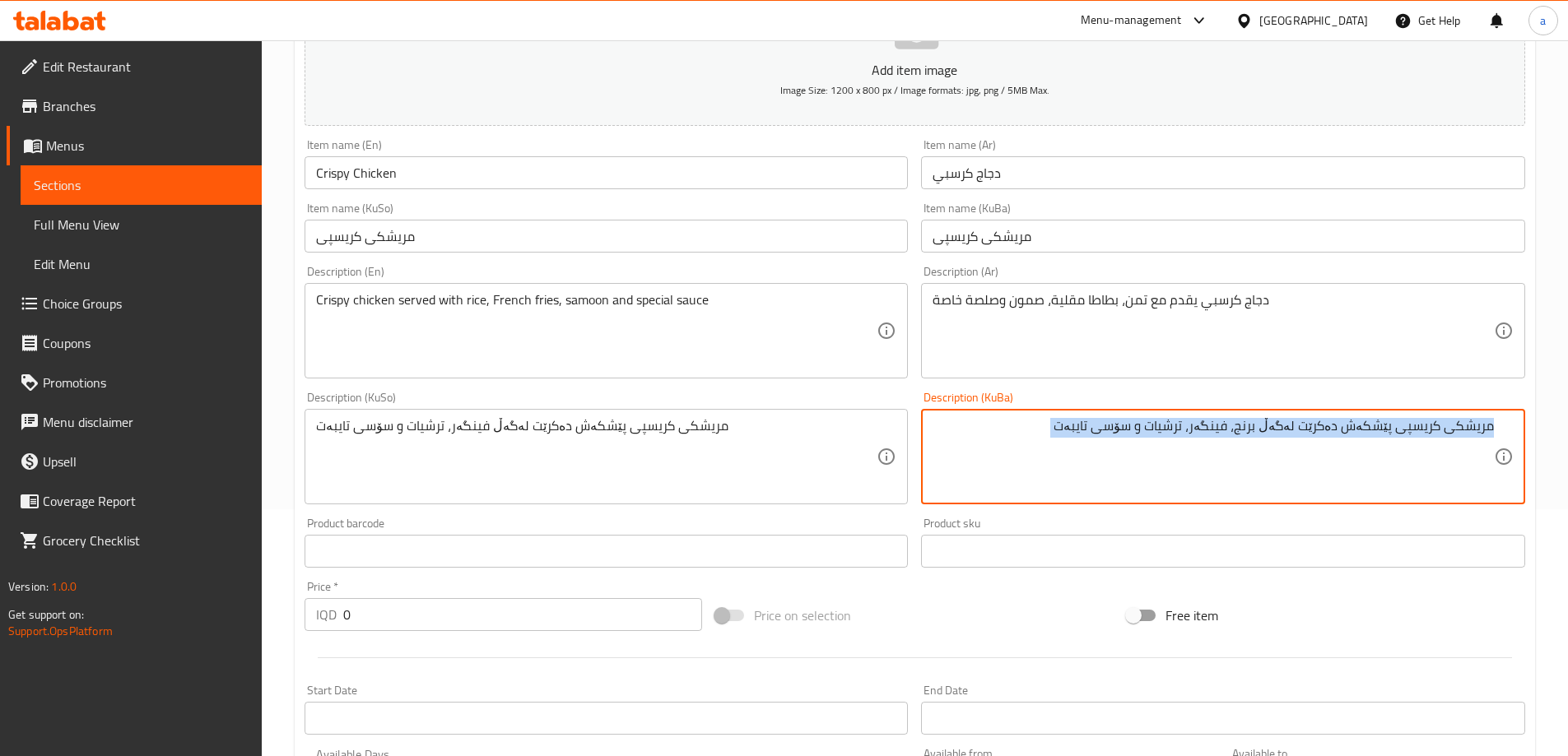
click at [1184, 415] on div "مریشکی کریسپی پێشکەش دەکرێت لەگەڵ برنج، فینگەر، ترشیات و سۆسی تایبەت Descriptio…" at bounding box center [1223, 456] width 604 height 95
drag, startPoint x: 1203, startPoint y: 421, endPoint x: 1168, endPoint y: 435, distance: 37.7
click at [1168, 435] on textarea "مریشکی کریسپی پێشکەش دەکرێت لەگەڵ برنج، فینگەر، ترشیات و سۆسی تایبەت" at bounding box center [1213, 457] width 561 height 78
paste textarea "ەموون"
drag, startPoint x: 1023, startPoint y: 426, endPoint x: 1546, endPoint y: 503, distance: 528.6
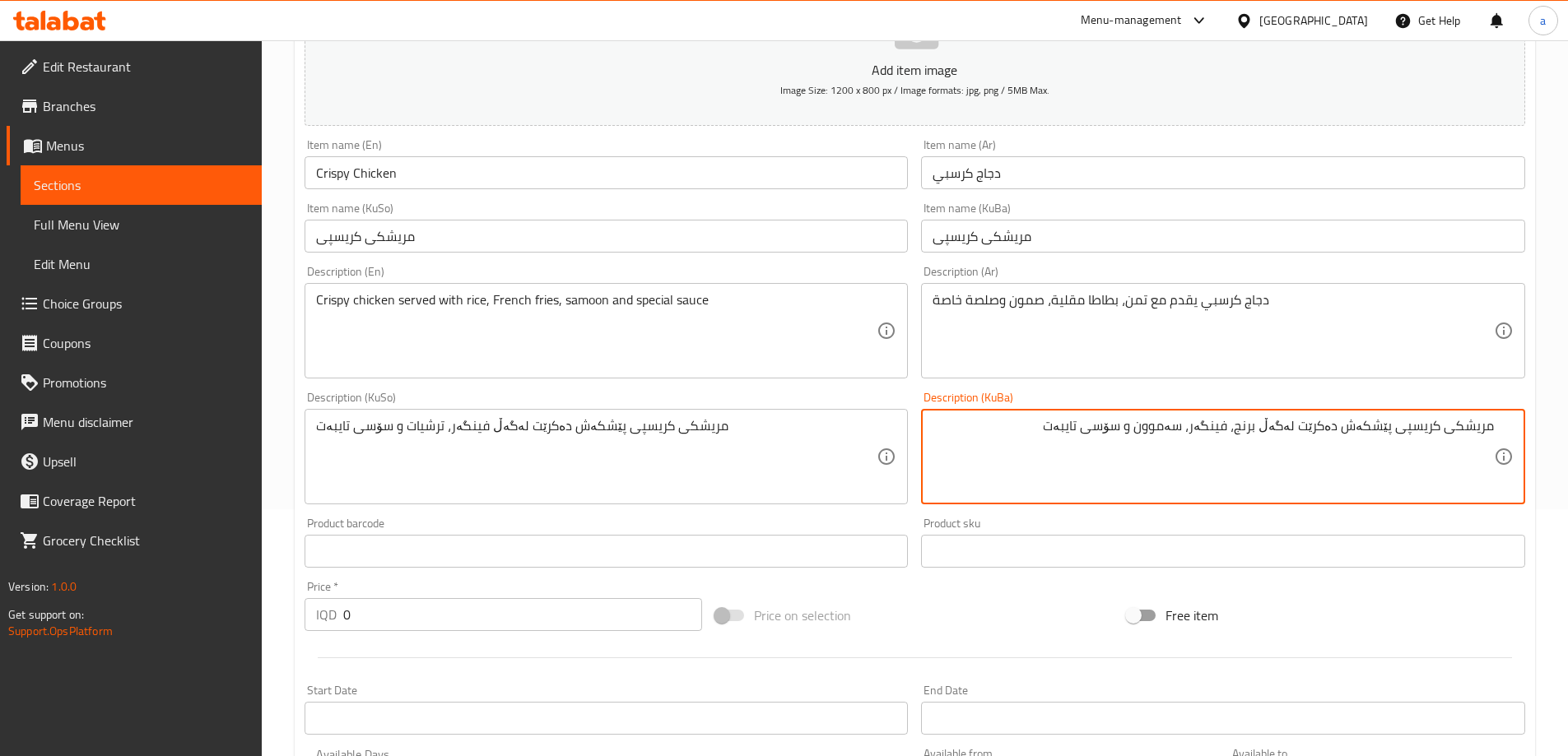
click at [1546, 503] on div "Home / Restaurants management / Menus / Sections / item / update Chicken sectio…" at bounding box center [915, 468] width 1307 height 1349
click at [986, 443] on textarea "مریشکی کریسپی پێشکەش دەکرێت لەگەڵ برنج، فینگەر، سەموون و سۆسی تایبەت" at bounding box center [1213, 457] width 561 height 78
drag, startPoint x: 1025, startPoint y: 437, endPoint x: 1561, endPoint y: 453, distance: 536.2
click at [1561, 453] on div "Home / Restaurants management / Menus / Sections / item / update Chicken sectio…" at bounding box center [915, 468] width 1307 height 1349
type textarea "مریشکی کریسپی پێشکەش دەکرێت لەگەڵ برنج، فینگەر، سەموون و سۆسی تایبەت"
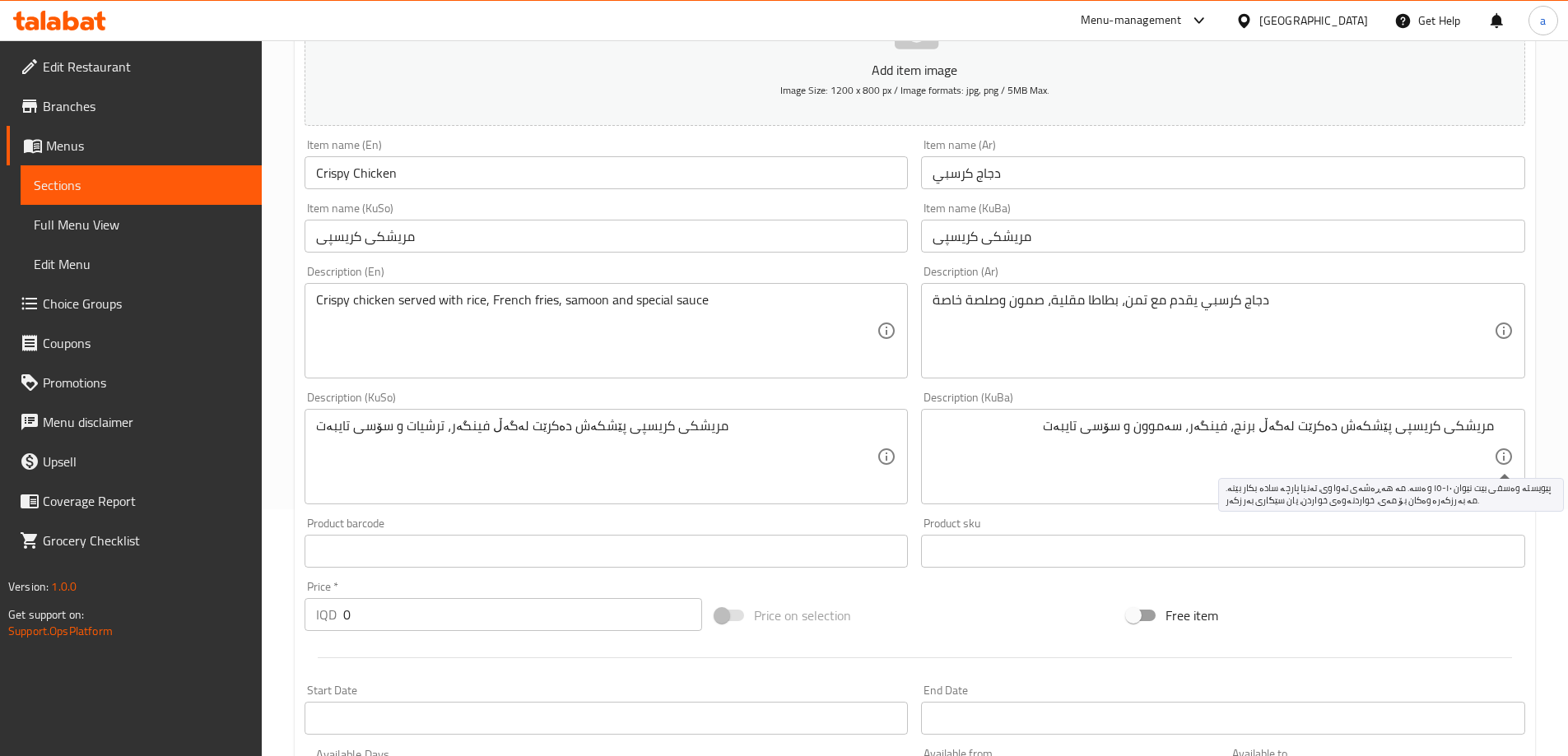
click at [1506, 461] on icon at bounding box center [1504, 457] width 20 height 20
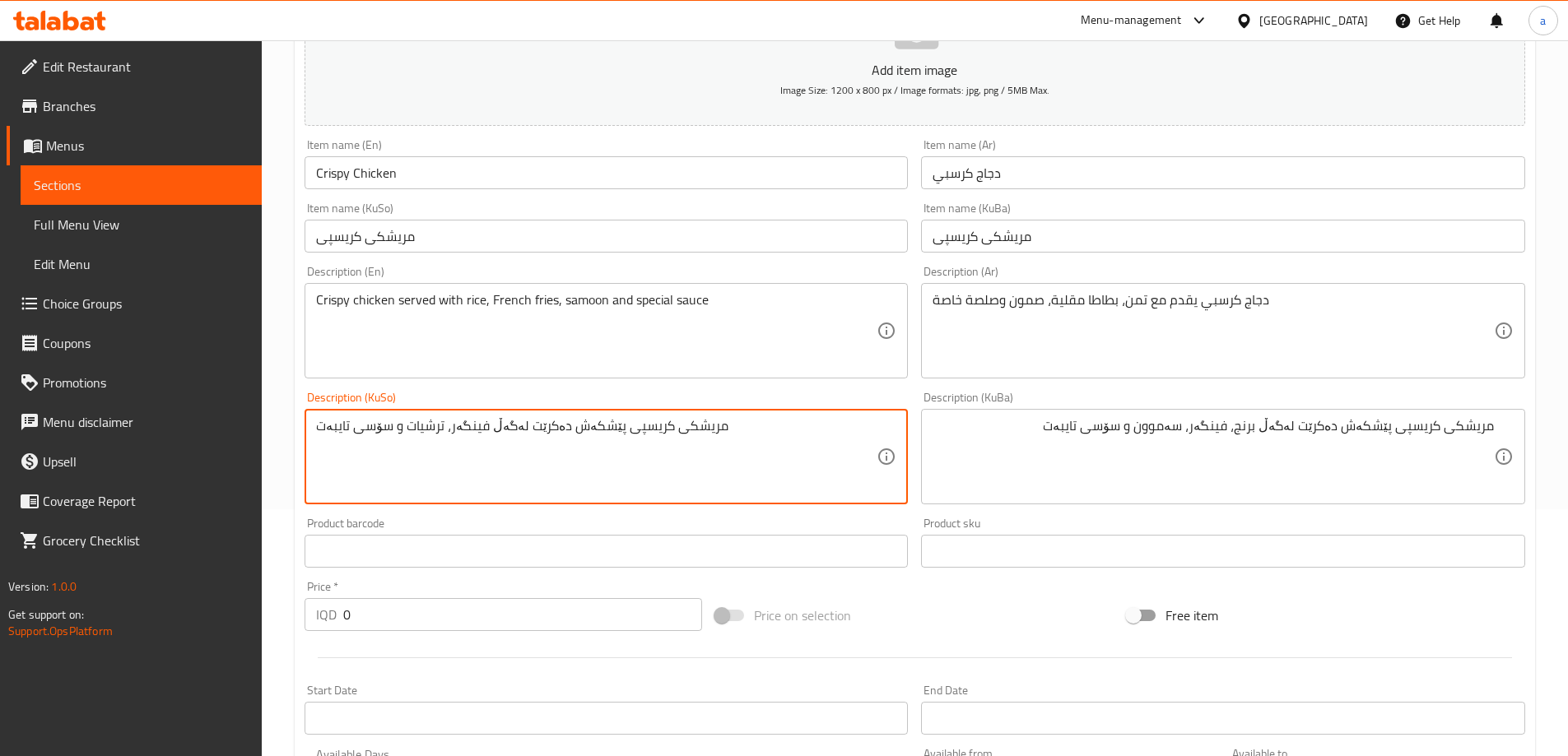
drag, startPoint x: 871, startPoint y: 436, endPoint x: 150, endPoint y: 407, distance: 721.6
paste textarea "برنج، فینگەر، سەموون و سۆسی تایبەت"
type textarea "مریشکی کریسپی پێشکەش دەکرێت لەگەڵ برنج، فینگەر، سەموون و سۆسی تایبەت"
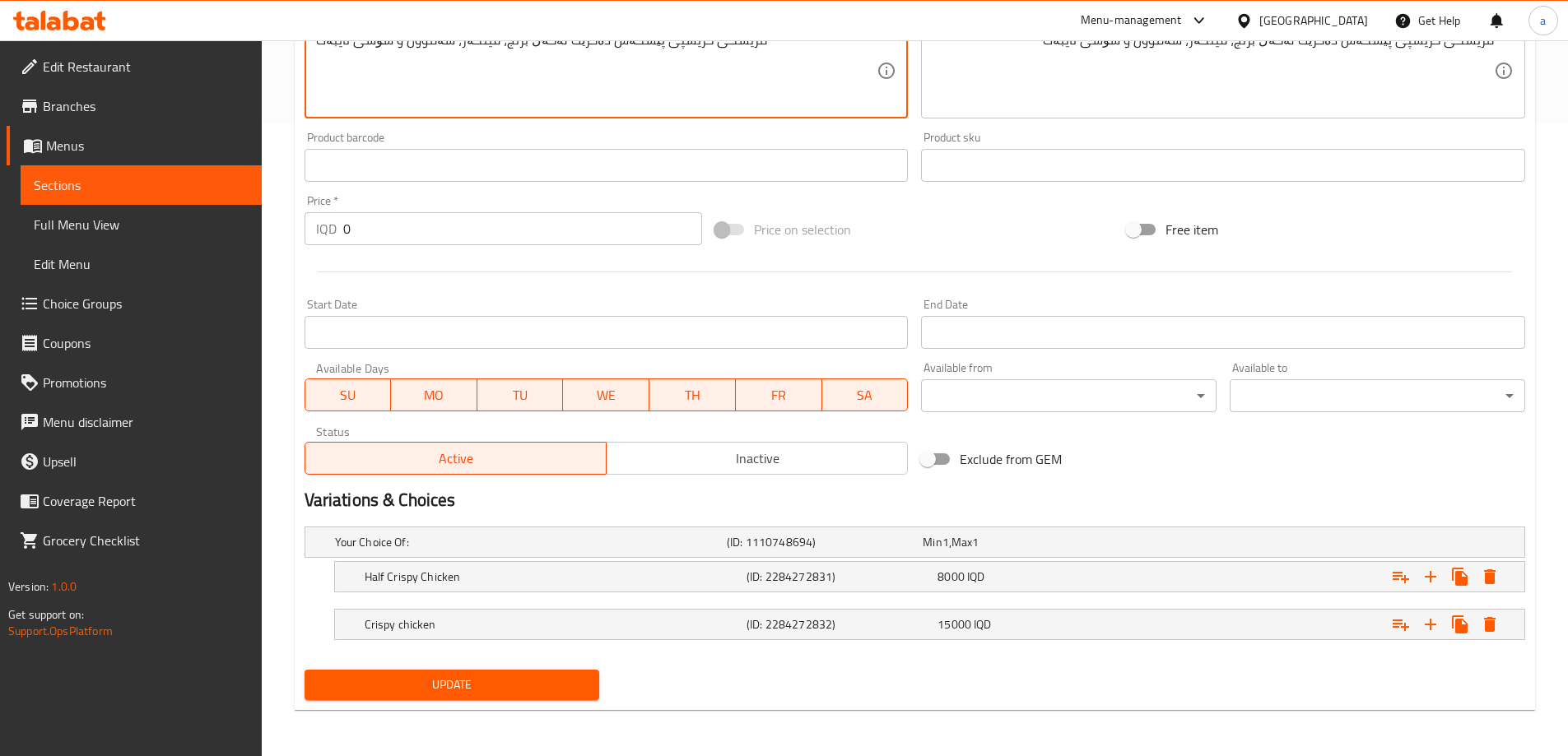
click at [563, 677] on span "Update" at bounding box center [452, 685] width 269 height 21
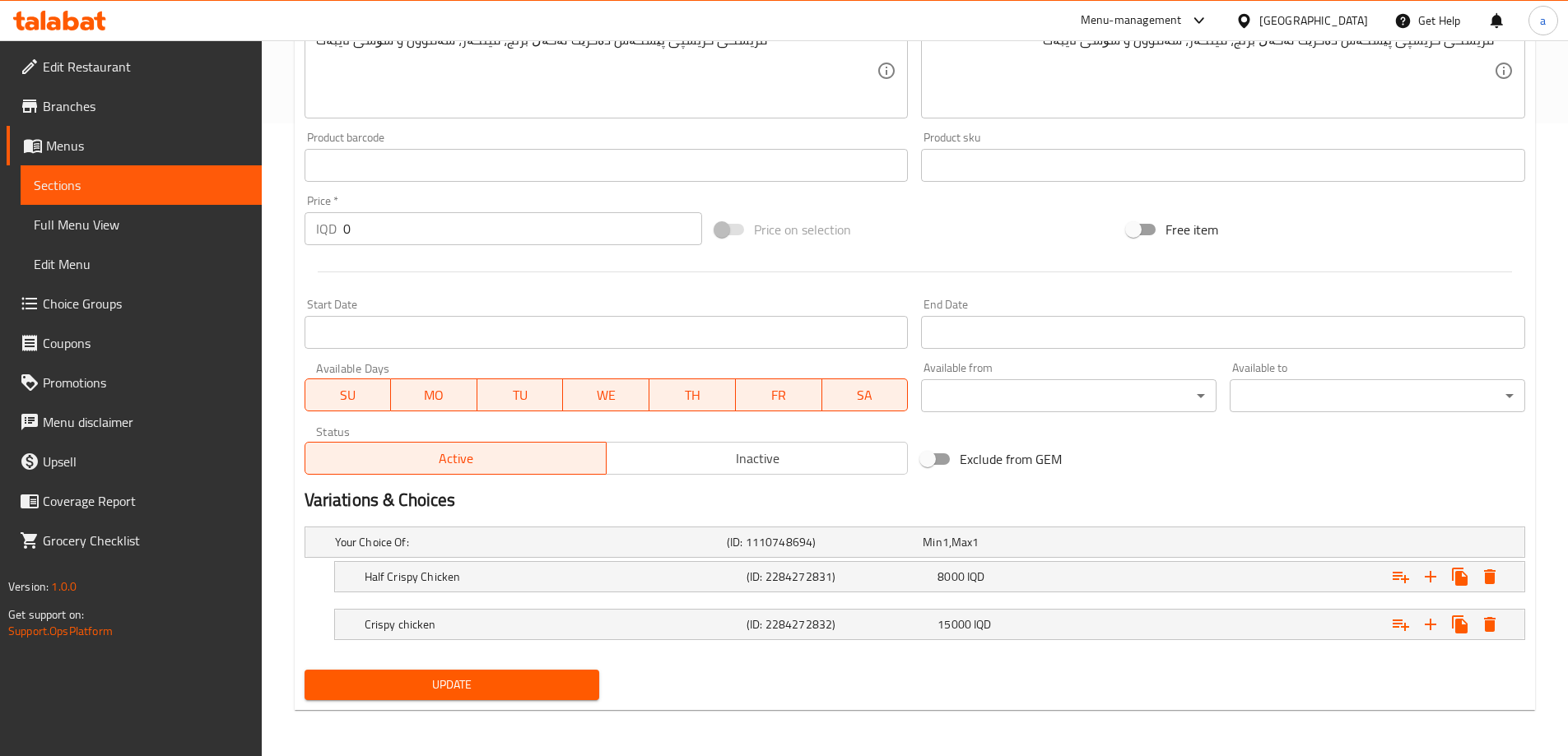
drag, startPoint x: 478, startPoint y: 680, endPoint x: 465, endPoint y: 658, distance: 25.6
click at [478, 680] on span "Update" at bounding box center [452, 685] width 269 height 21
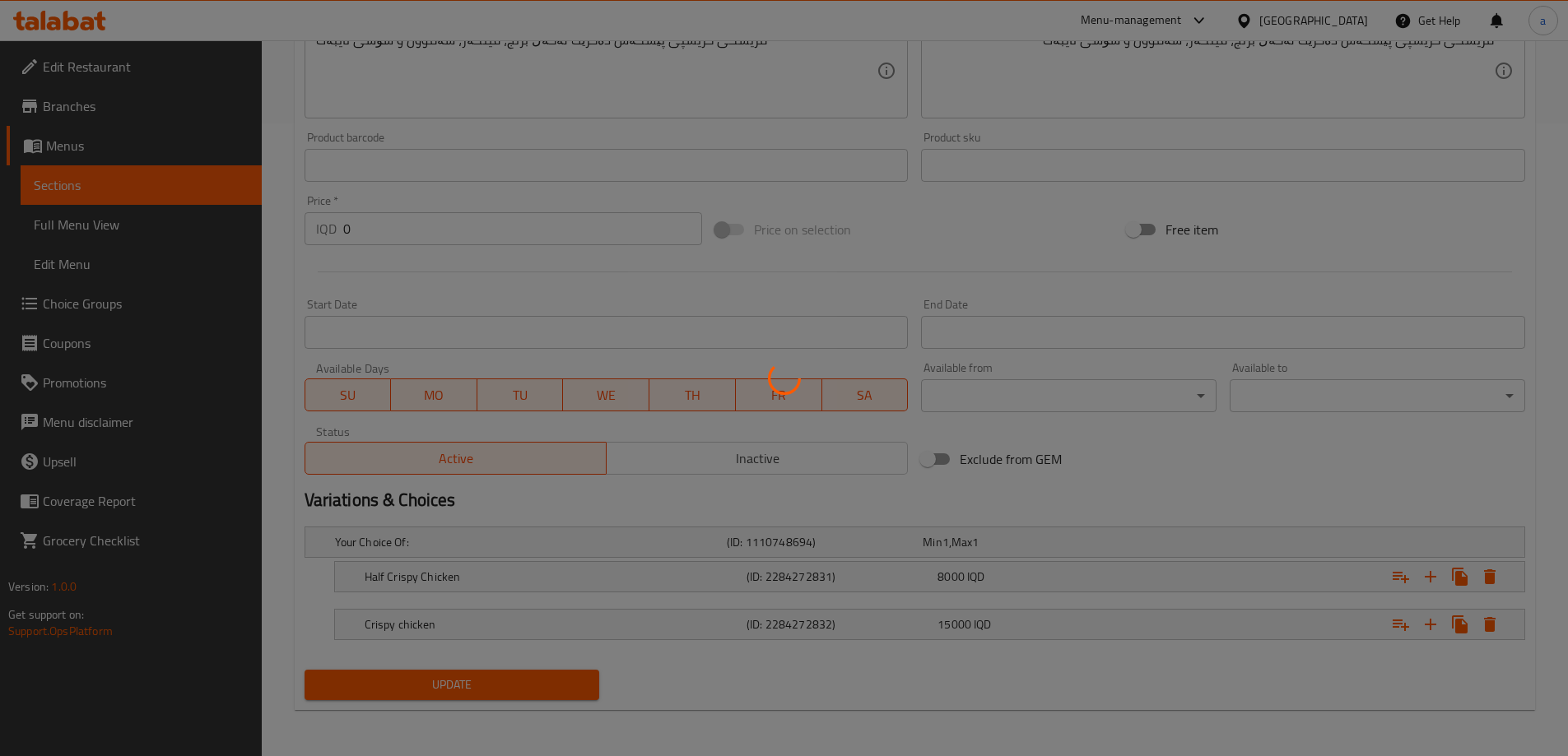
click at [132, 175] on div at bounding box center [784, 378] width 1568 height 756
click at [137, 187] on div at bounding box center [784, 378] width 1568 height 756
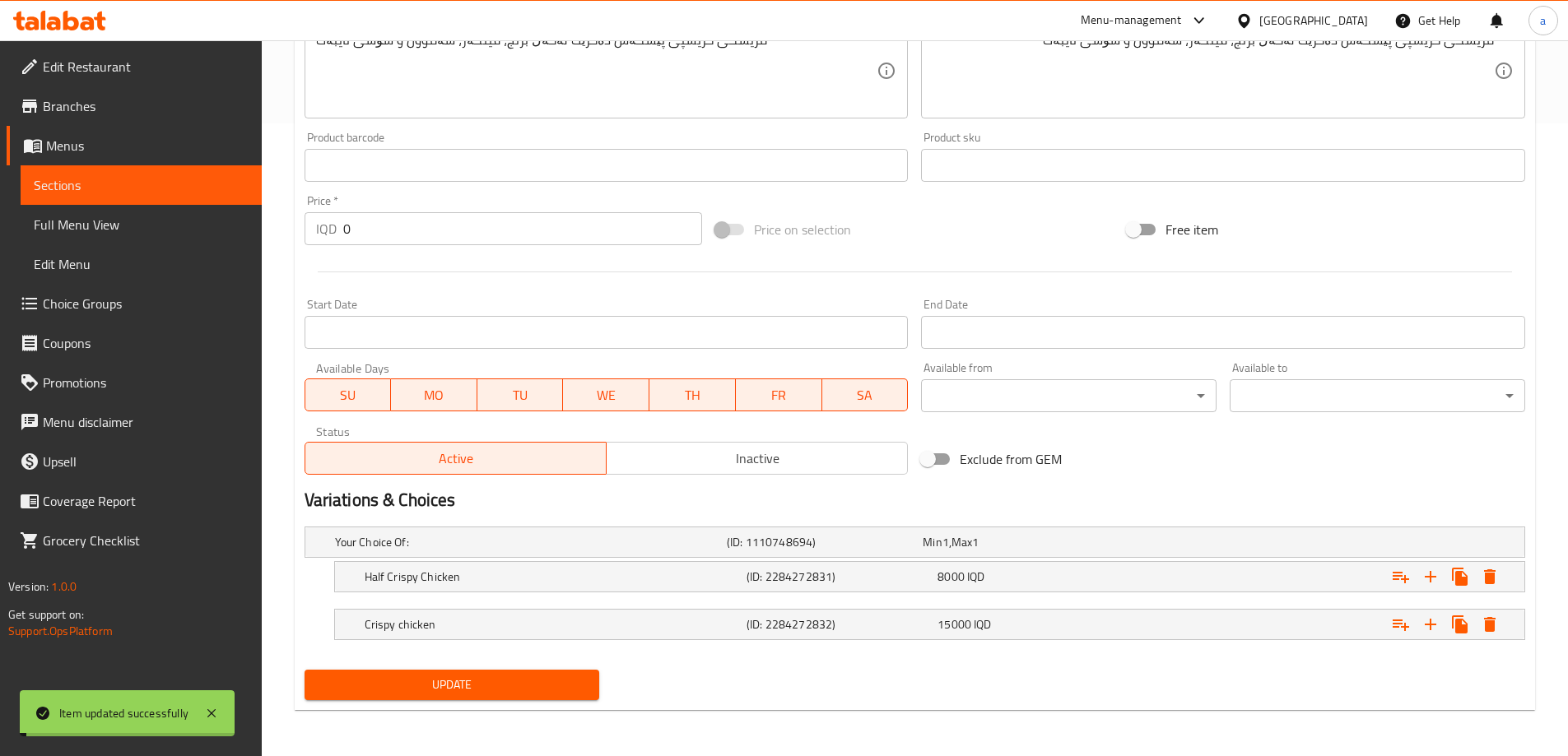
click at [137, 187] on span "Sections" at bounding box center [141, 185] width 215 height 20
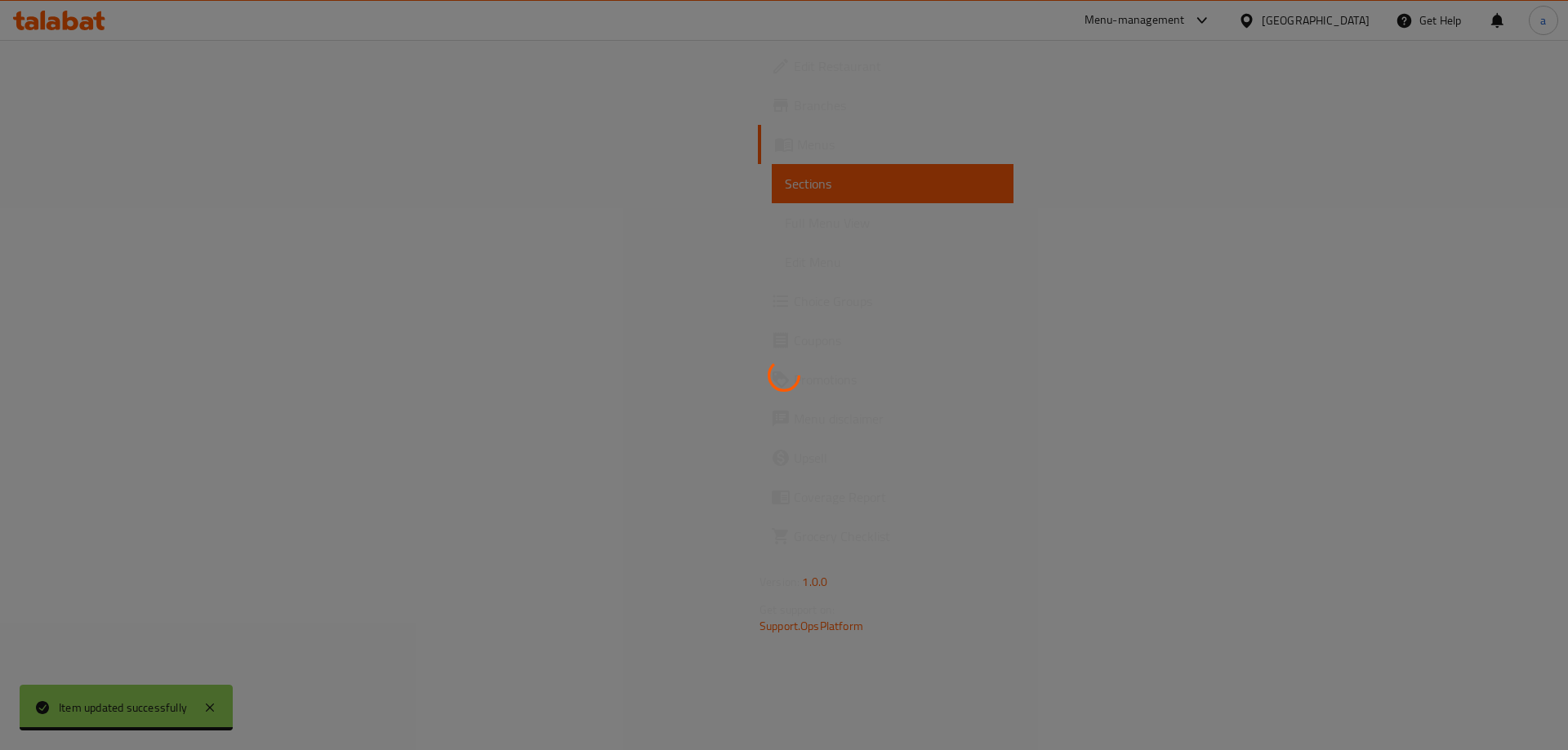
click at [111, 191] on div at bounding box center [784, 375] width 1568 height 750
click at [96, 234] on div at bounding box center [784, 375] width 1568 height 750
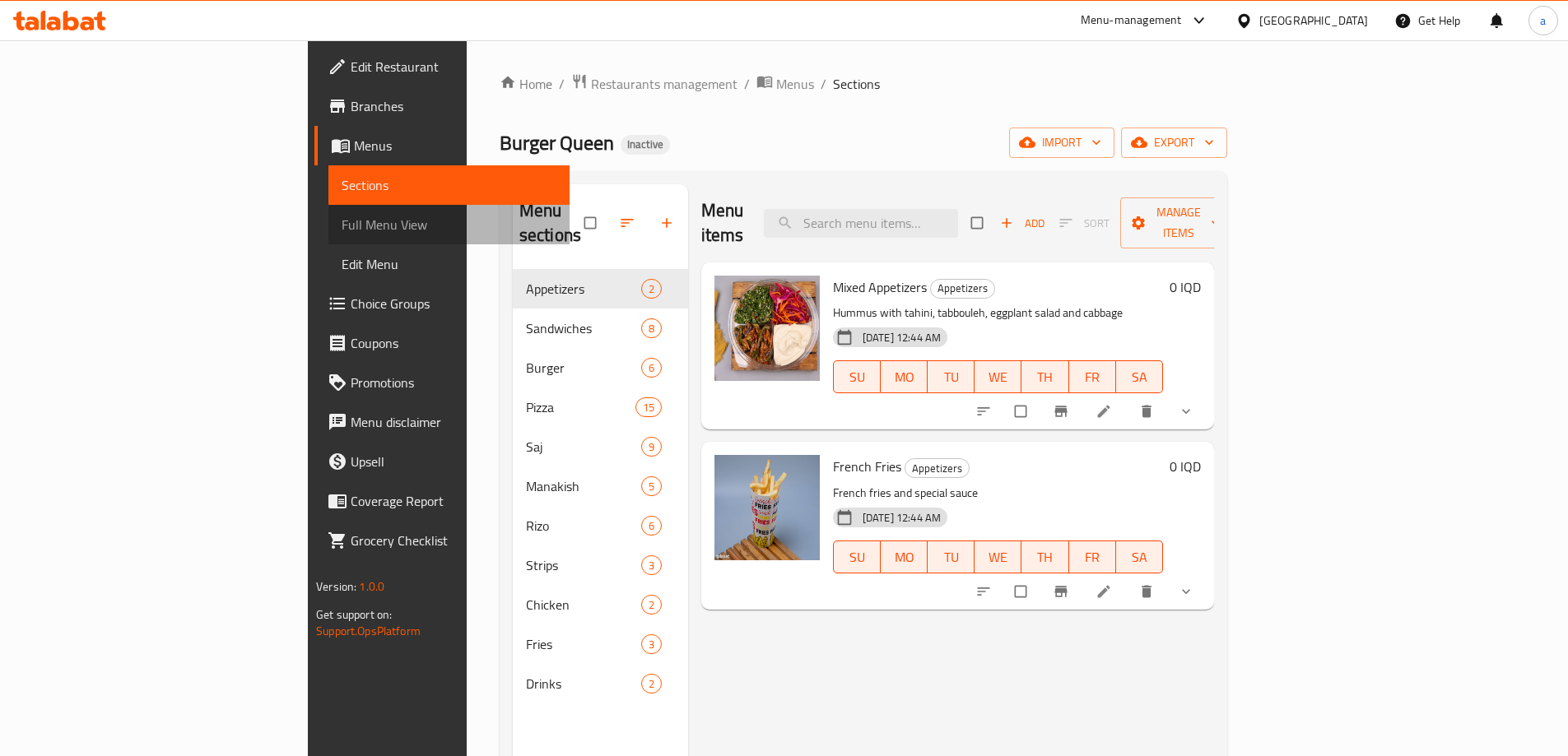
click at [342, 232] on span "Full Menu View" at bounding box center [449, 225] width 215 height 20
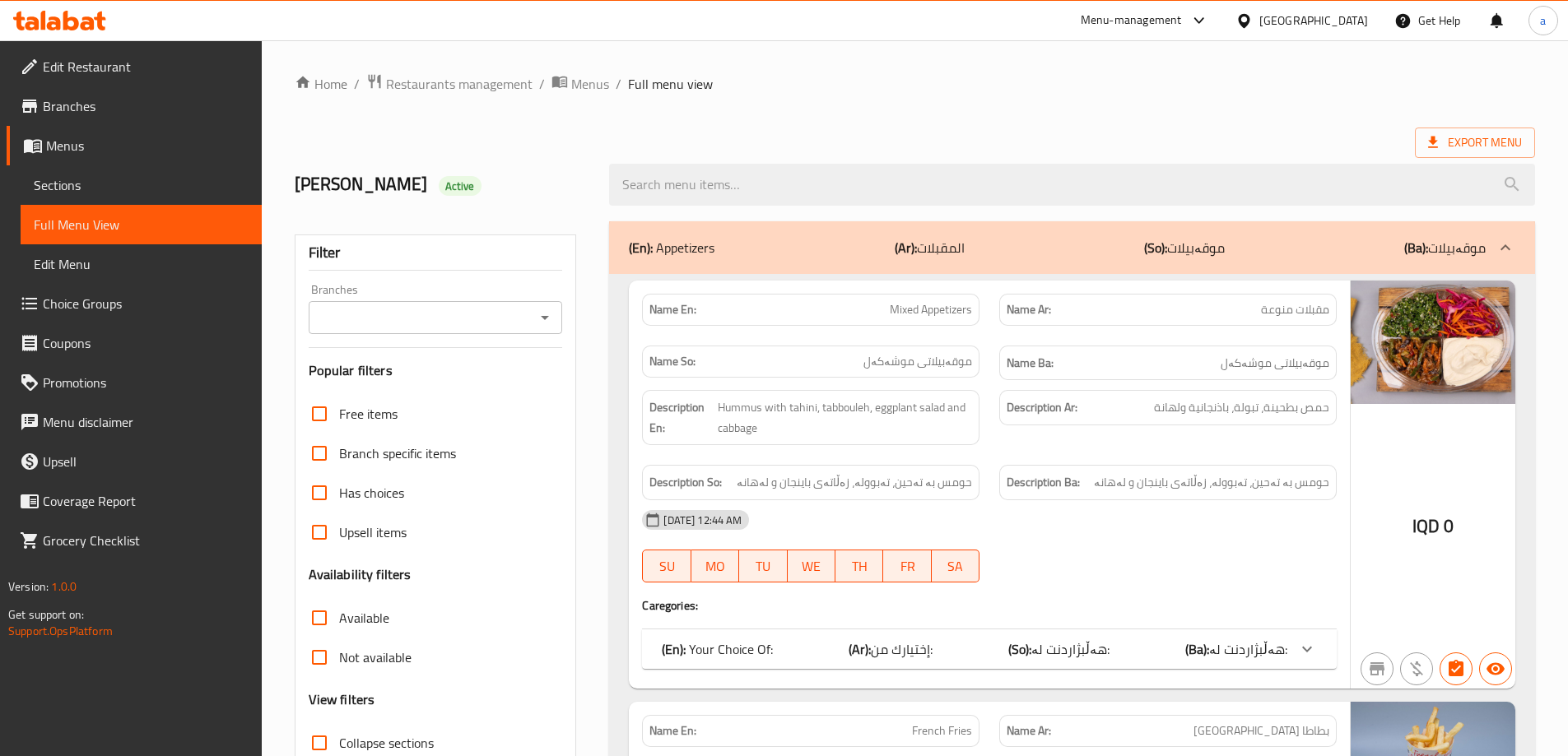
click at [233, 184] on span "Sections" at bounding box center [141, 185] width 215 height 20
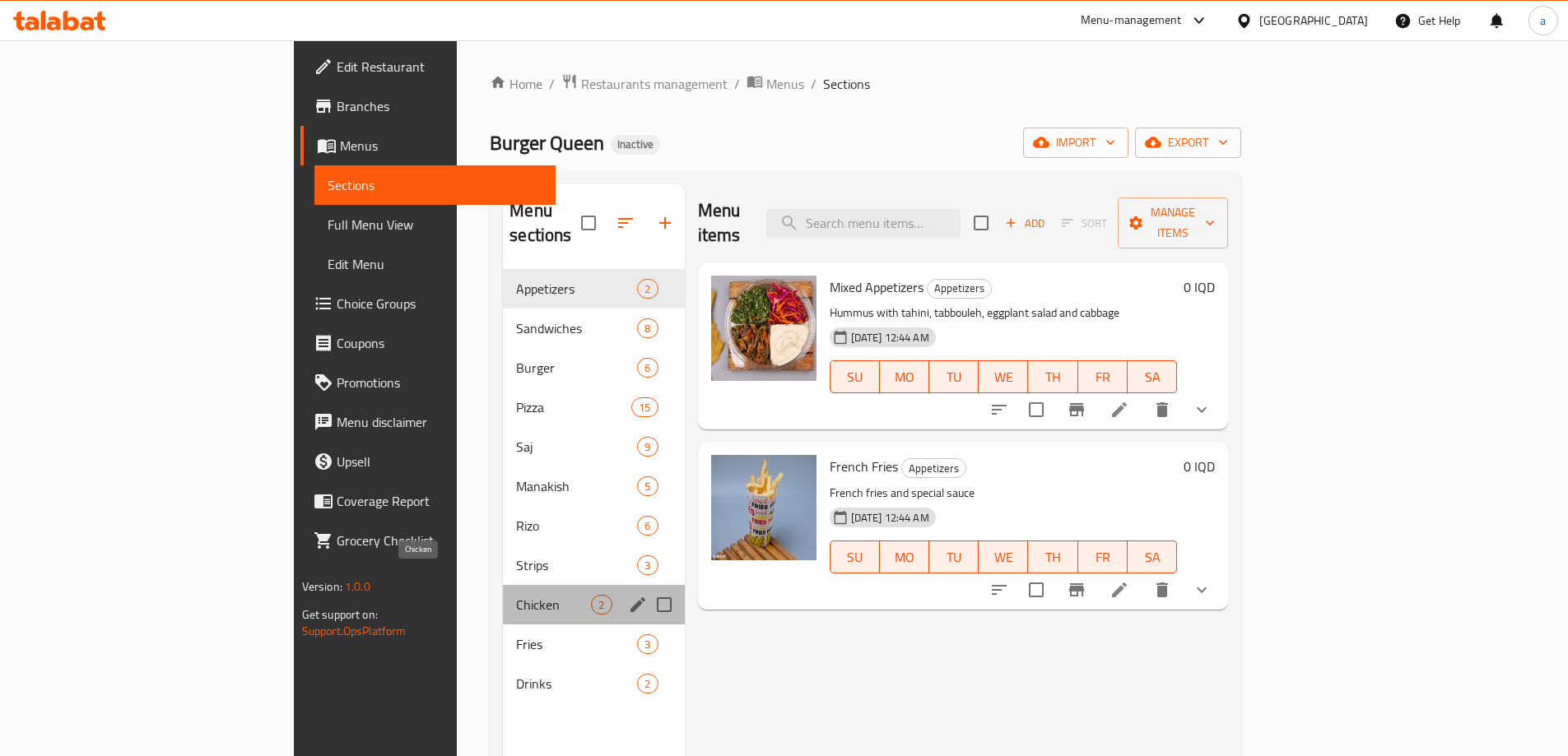
click at [517, 595] on span "Chicken" at bounding box center [554, 605] width 75 height 20
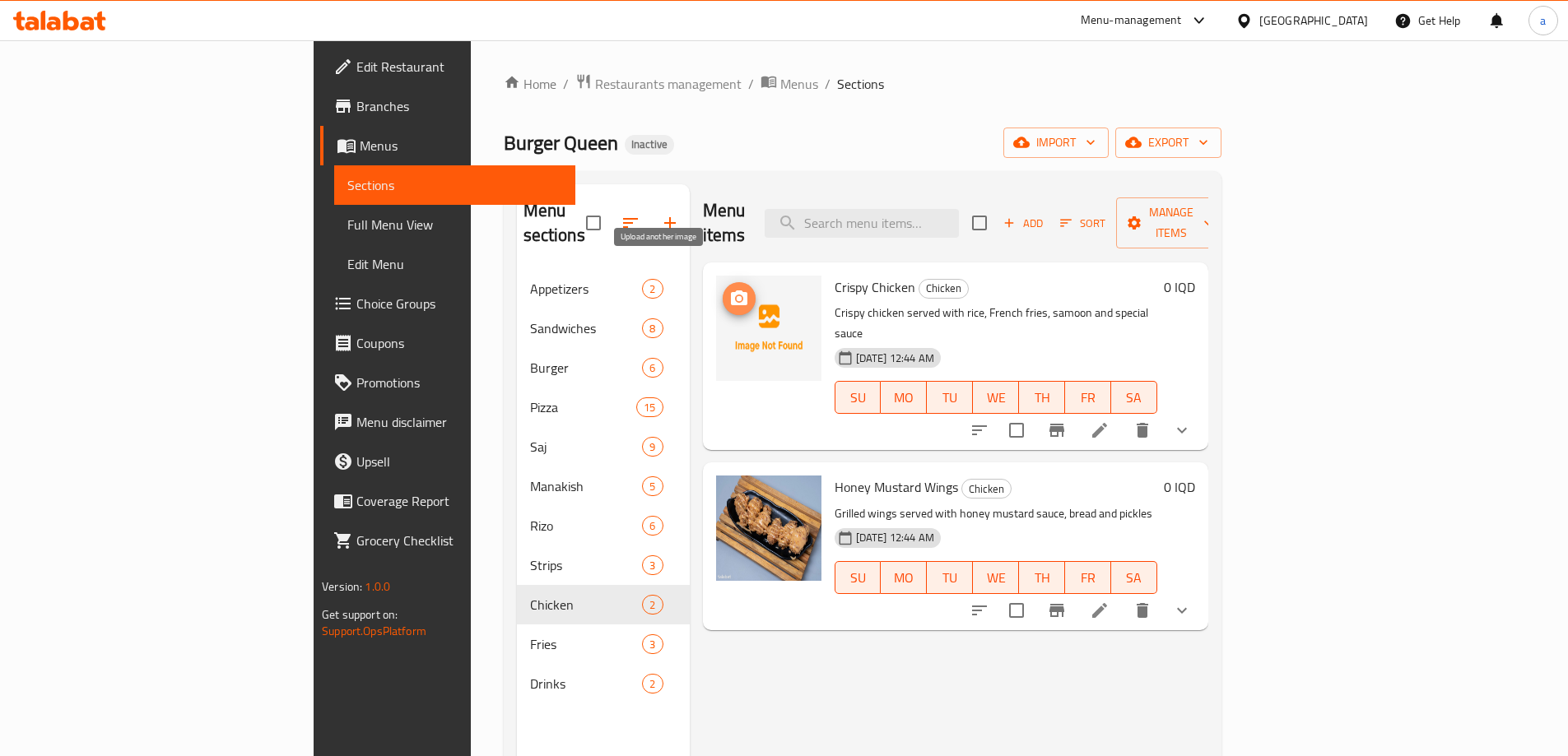
click at [730, 288] on icon "upload picture" at bounding box center [740, 298] width 20 height 20
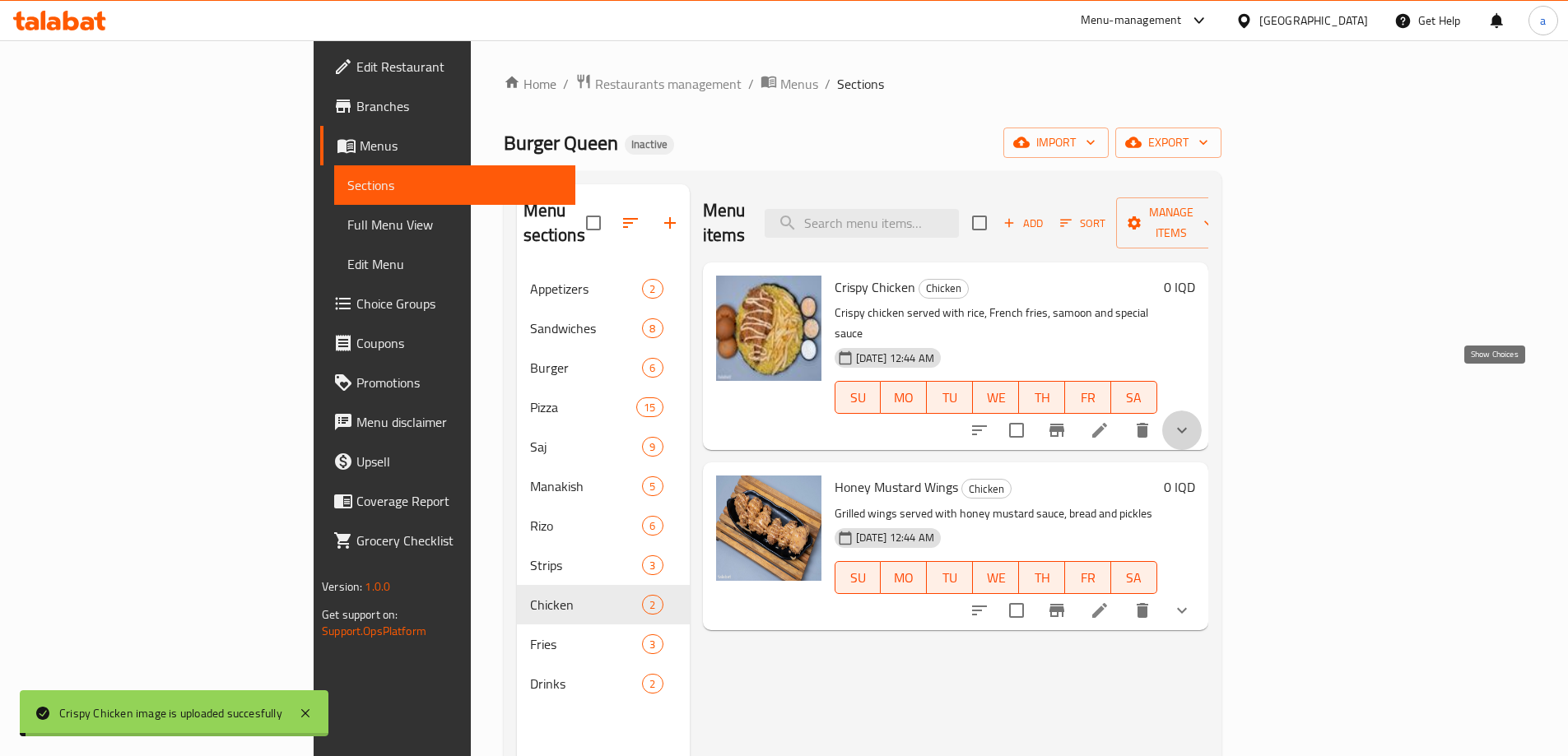
click at [1192, 420] on icon "show more" at bounding box center [1182, 430] width 20 height 20
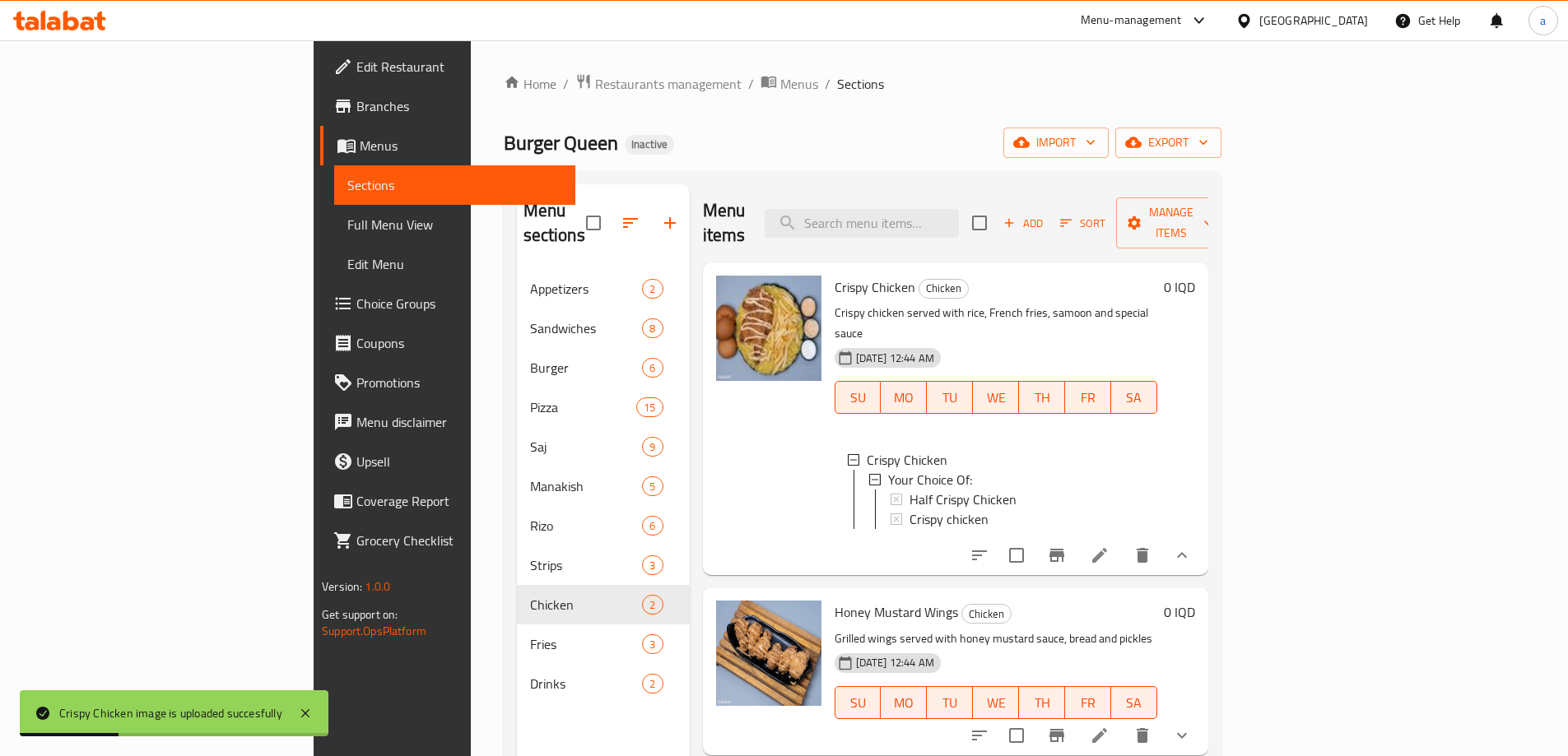
scroll to position [2, 0]
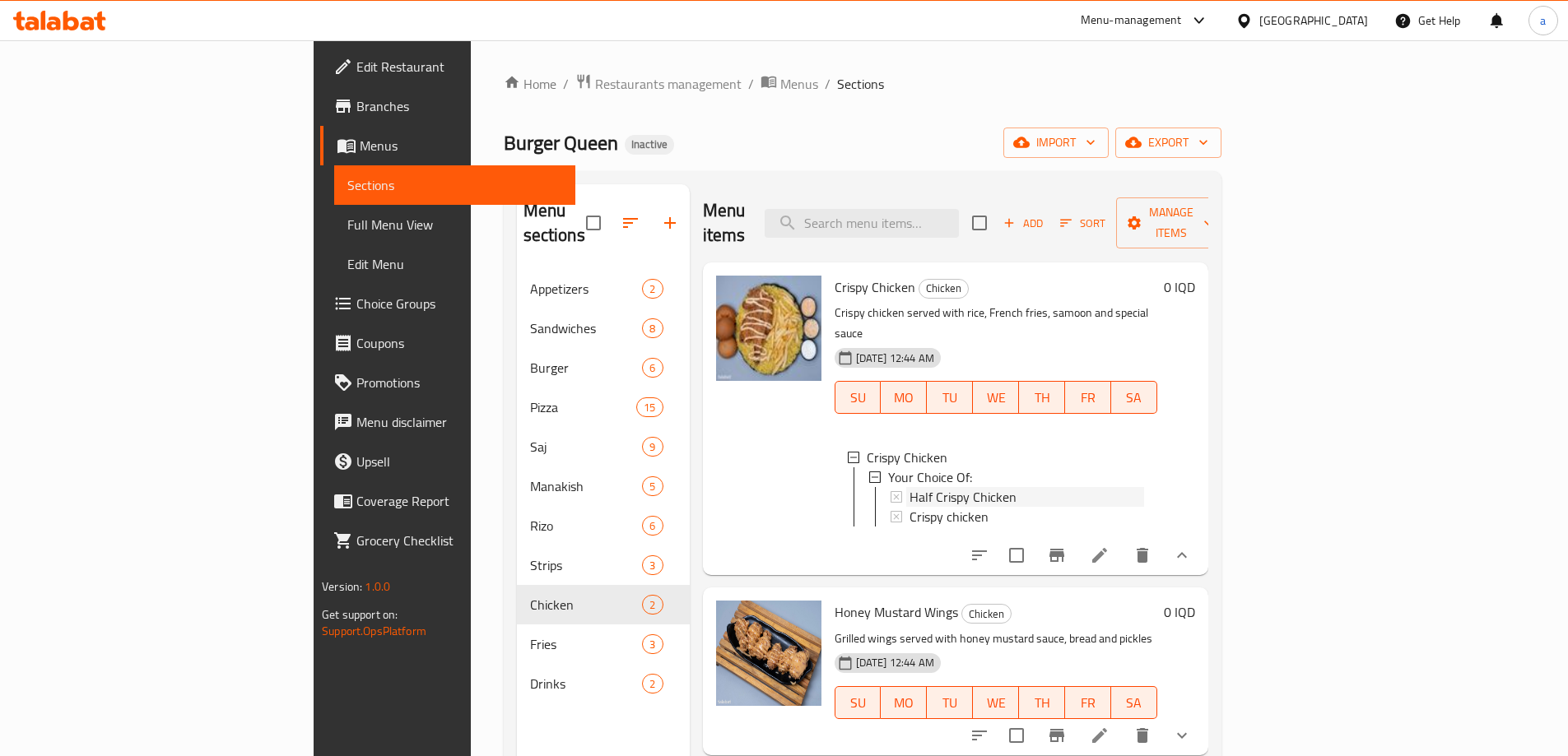
click at [928, 487] on span "Half Crispy Chicken" at bounding box center [963, 497] width 107 height 20
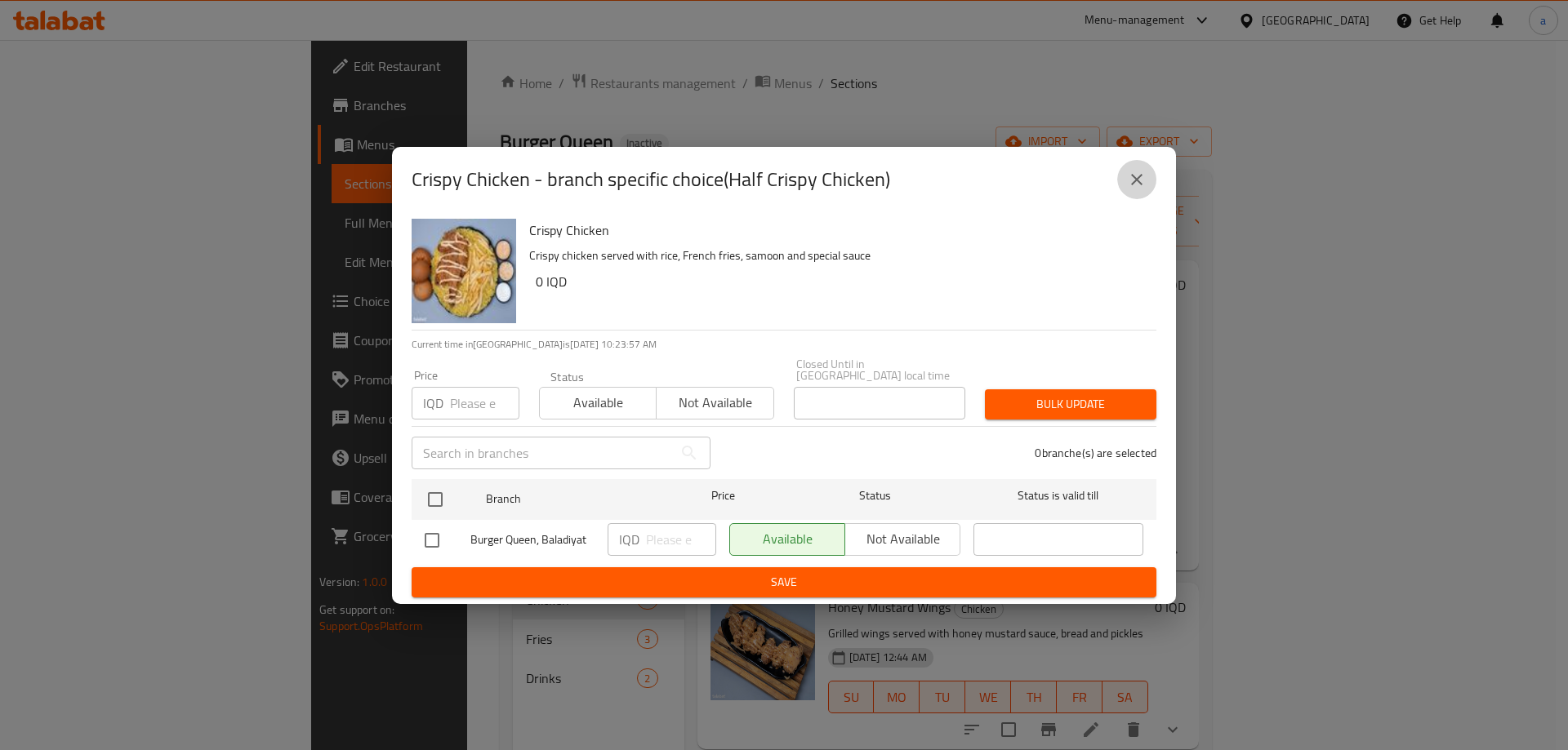
click at [1147, 188] on button "close" at bounding box center [1137, 180] width 39 height 39
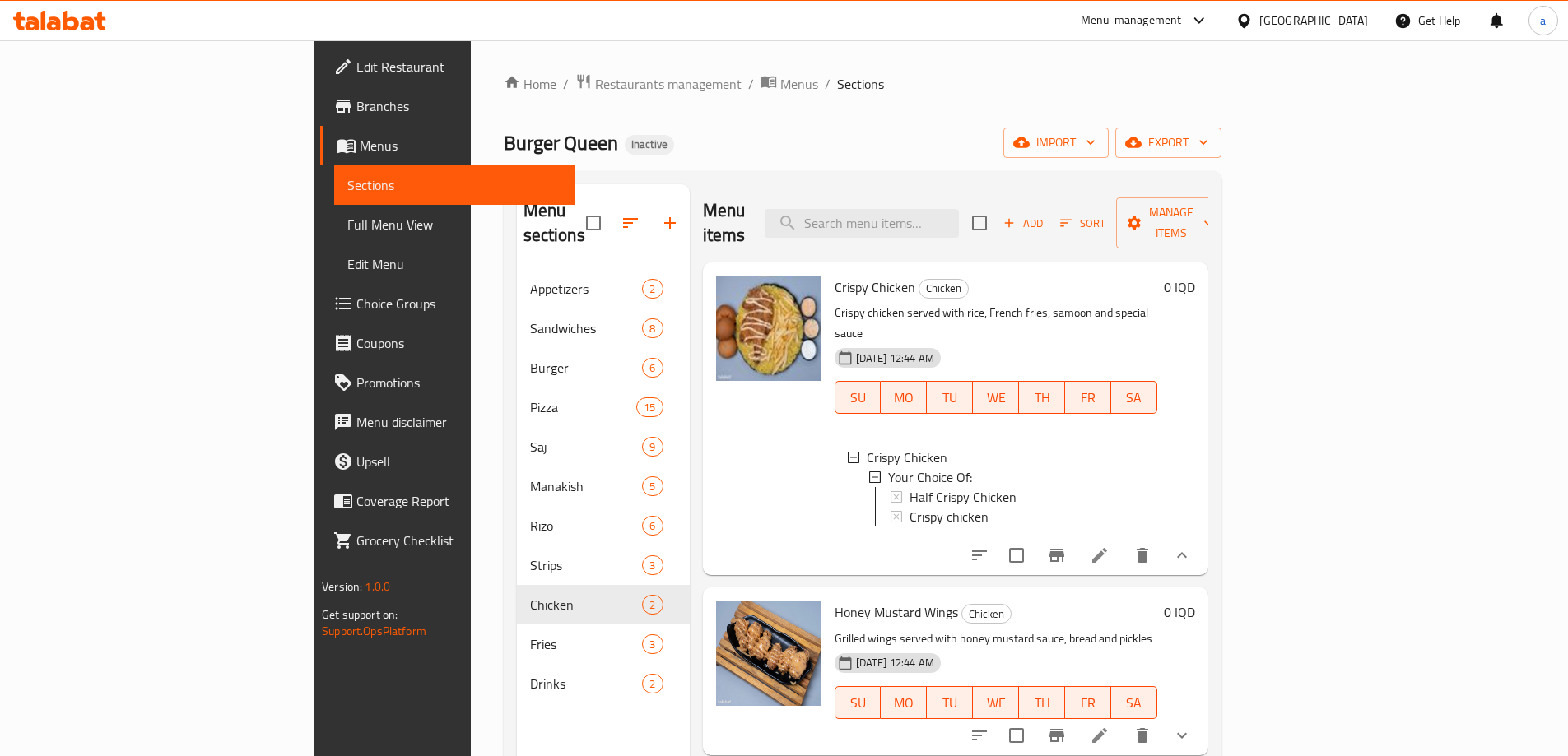
click at [891, 492] on icon at bounding box center [896, 497] width 12 height 12
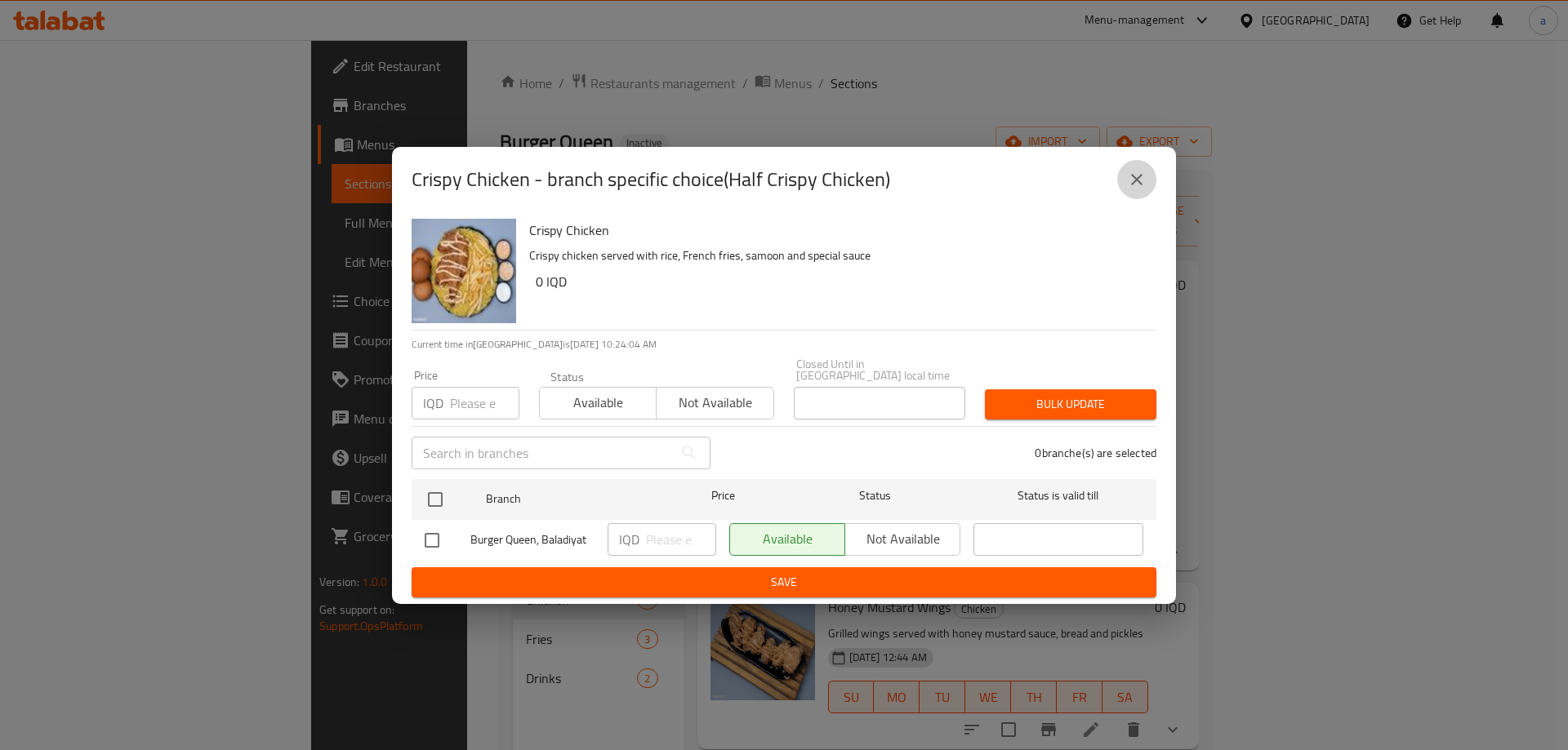
click at [1134, 187] on icon "close" at bounding box center [1137, 180] width 20 height 20
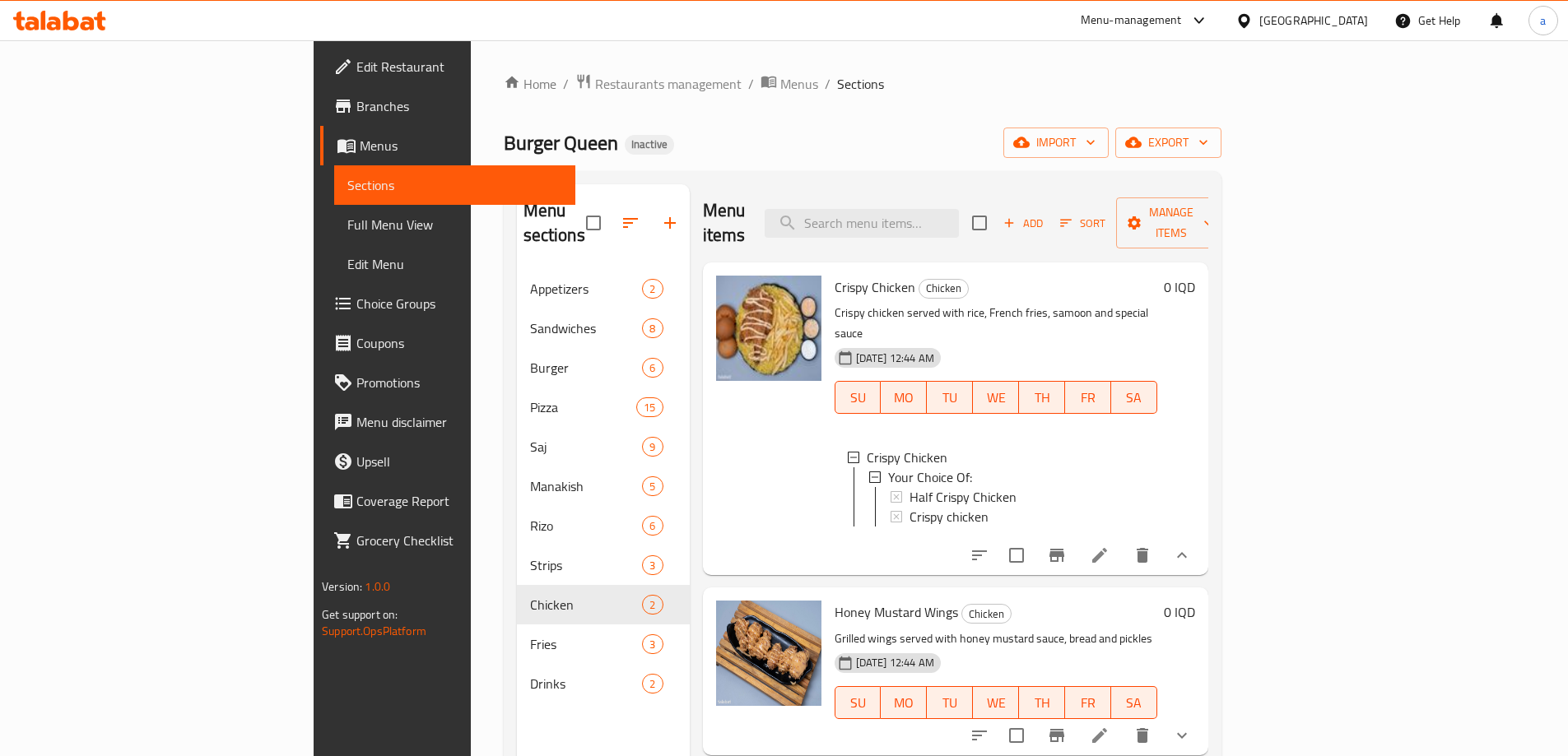
click at [948, 487] on div "Half Crispy Chicken" at bounding box center [1027, 497] width 235 height 20
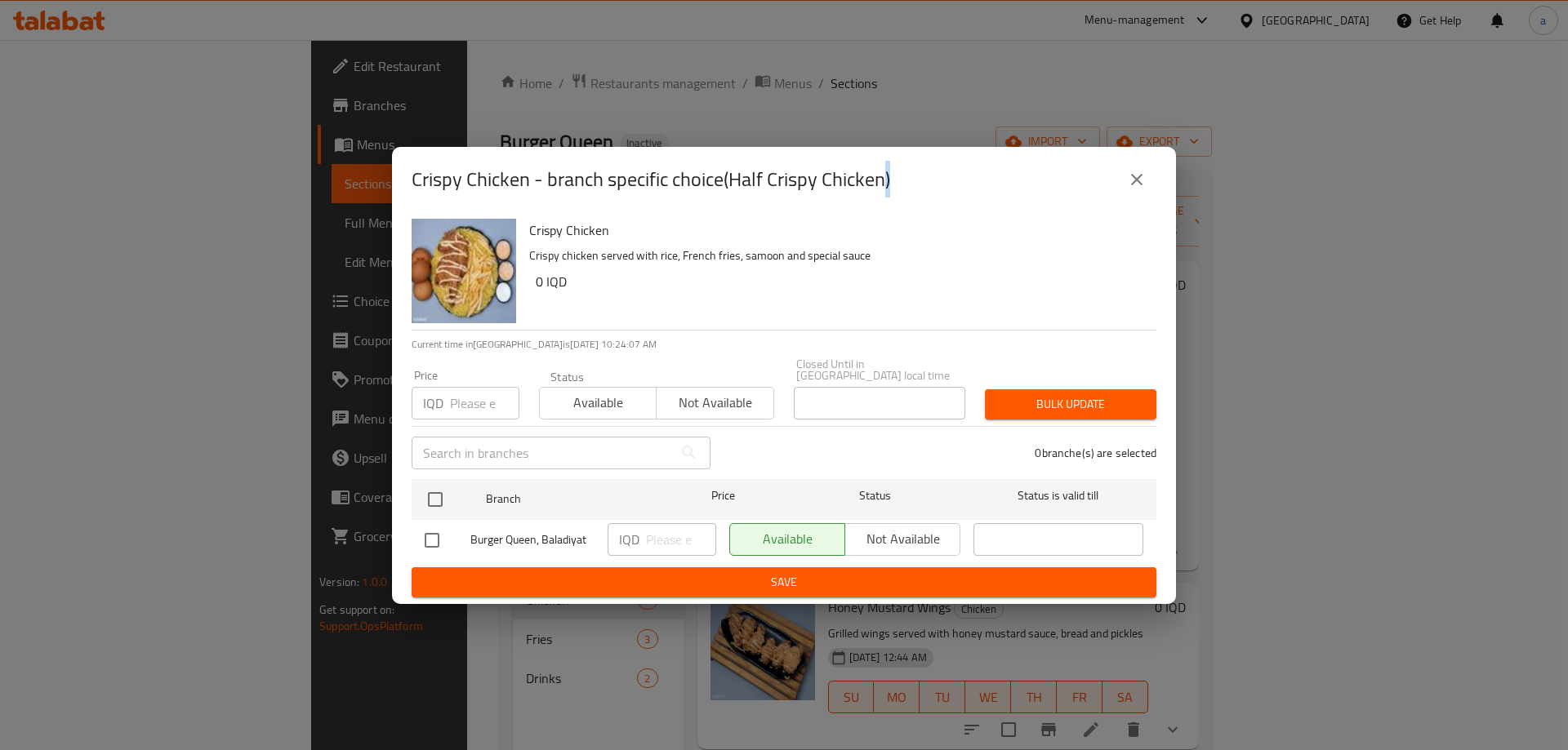
click at [1135, 174] on button "close" at bounding box center [1137, 180] width 39 height 39
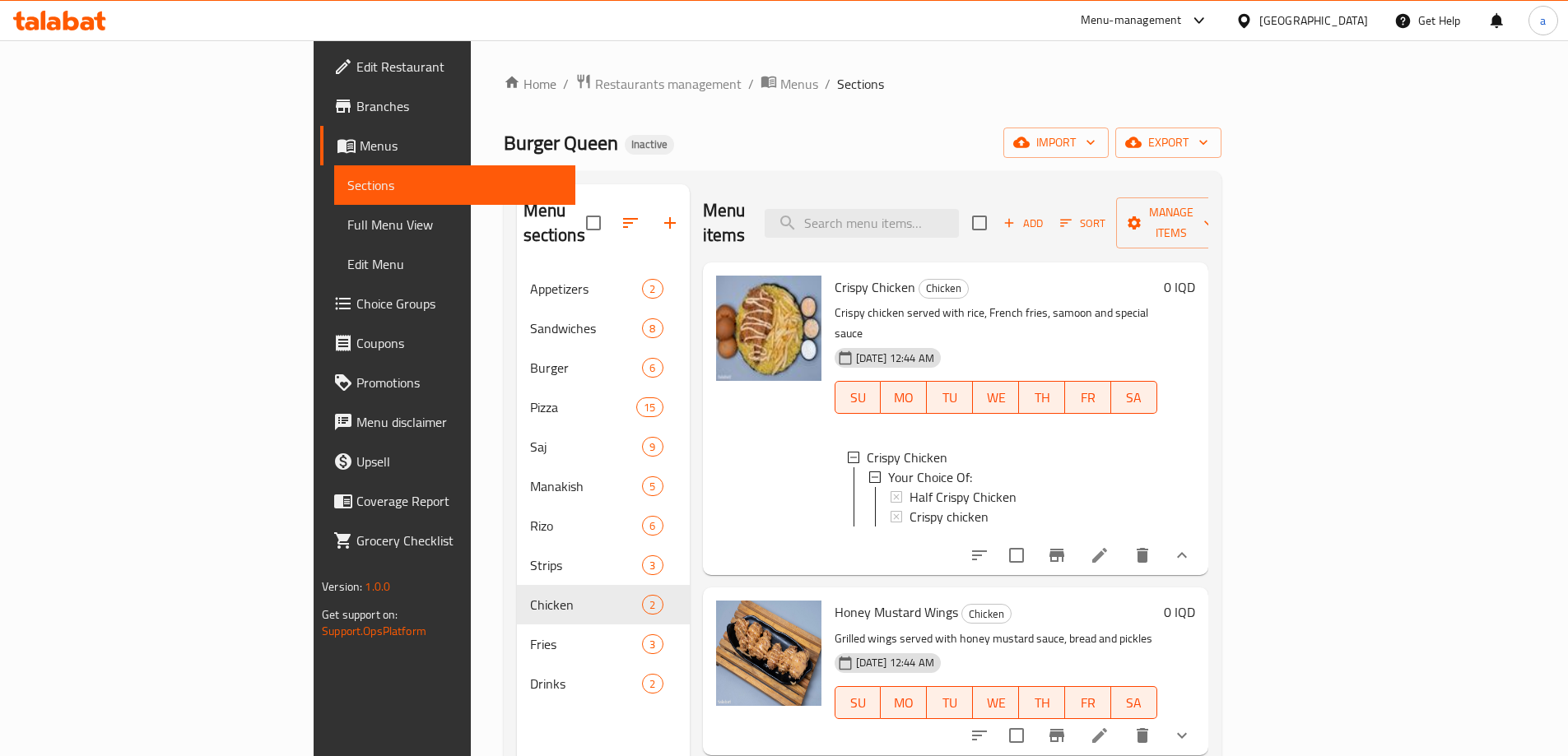
click at [794, 139] on div "Burger Queen Inactive import export" at bounding box center [863, 143] width 718 height 31
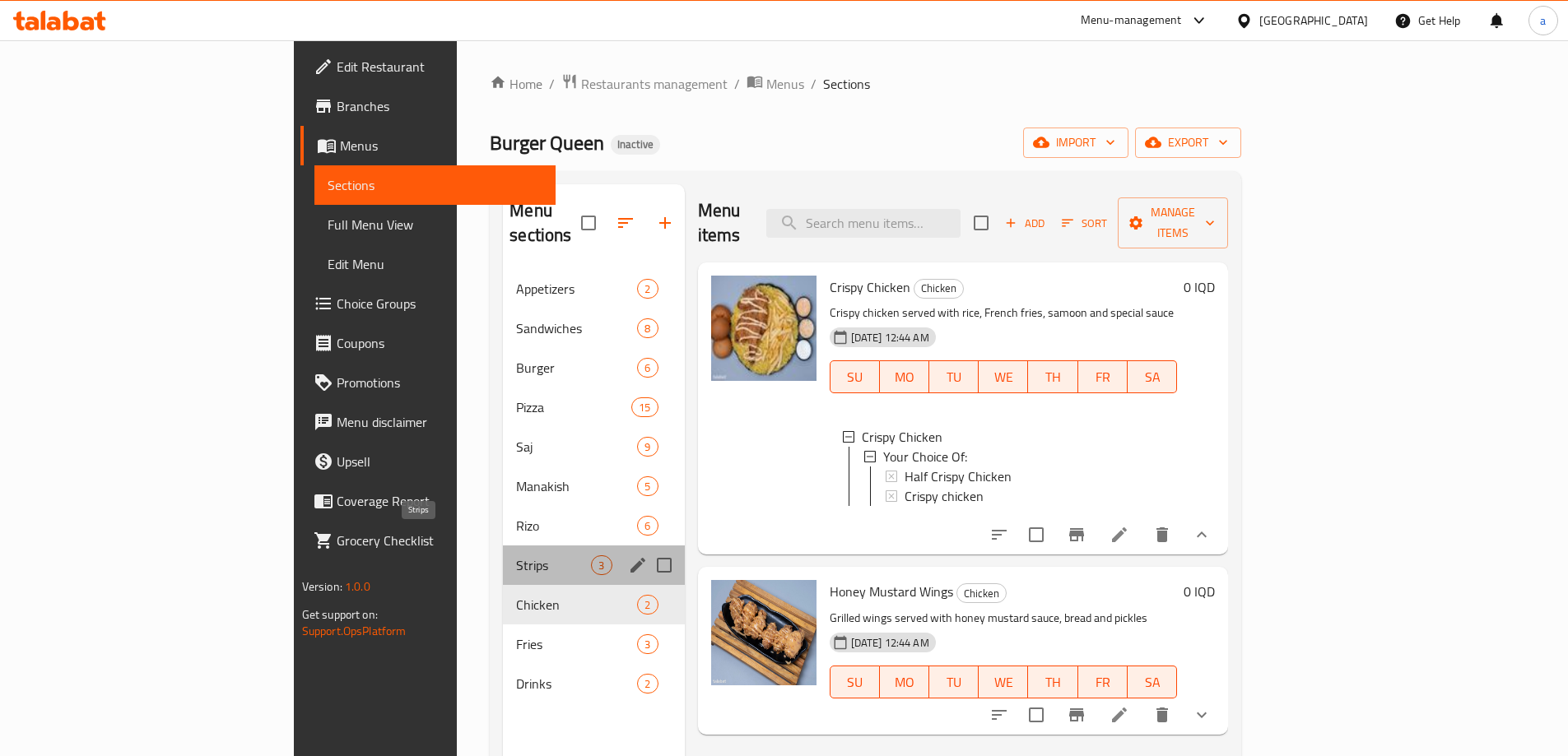
click at [517, 555] on span "Strips" at bounding box center [554, 565] width 75 height 20
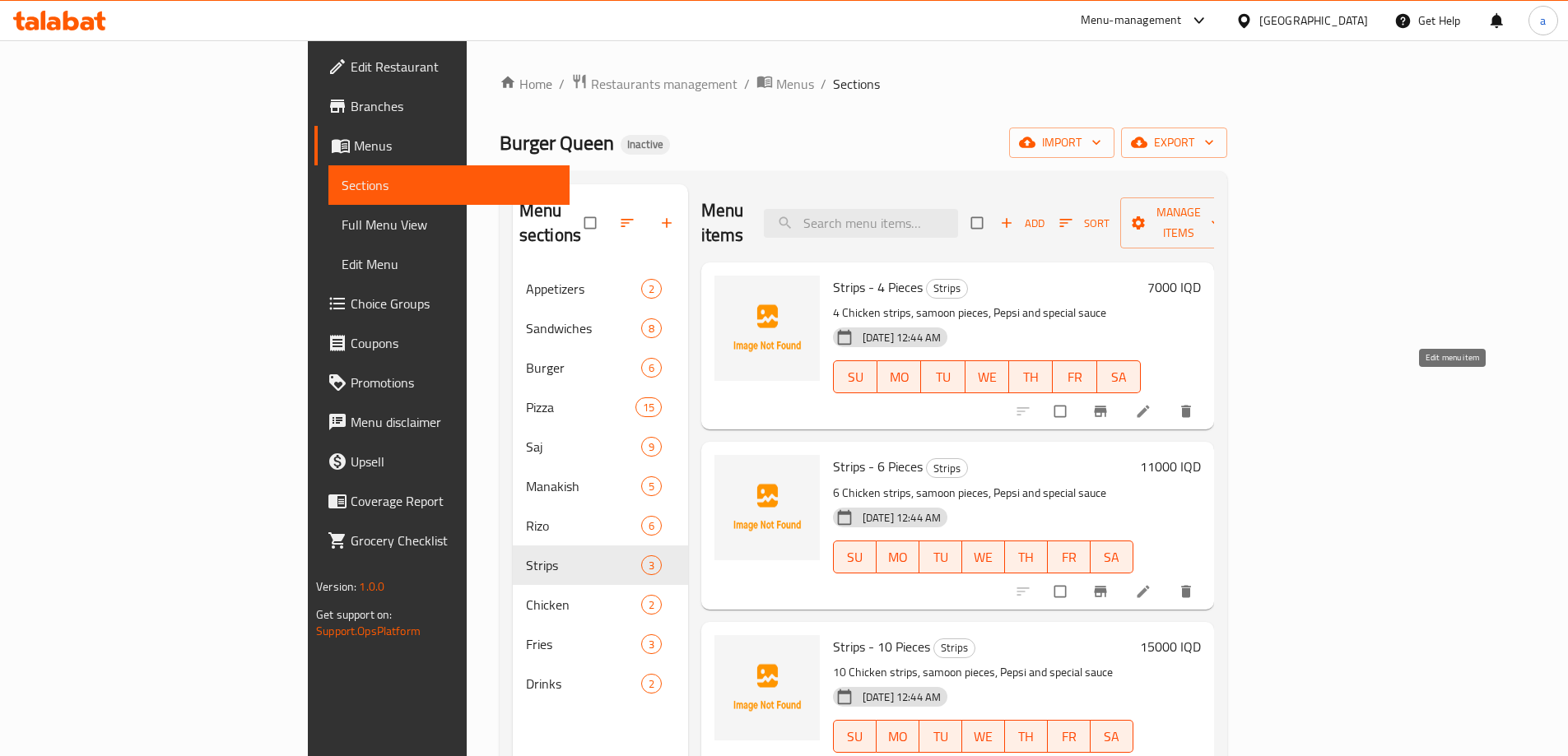
click at [1152, 403] on icon at bounding box center [1143, 411] width 17 height 17
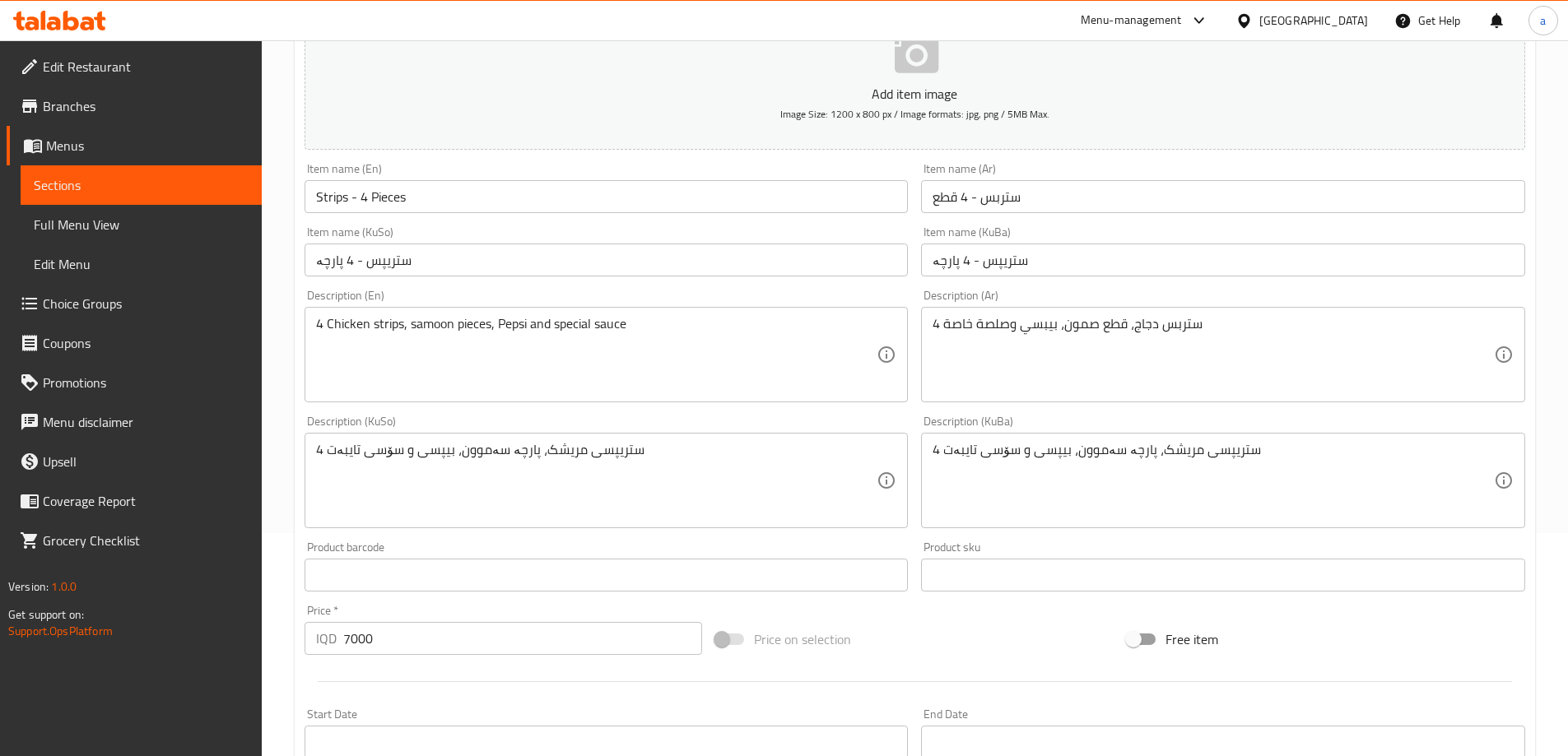
scroll to position [247, 0]
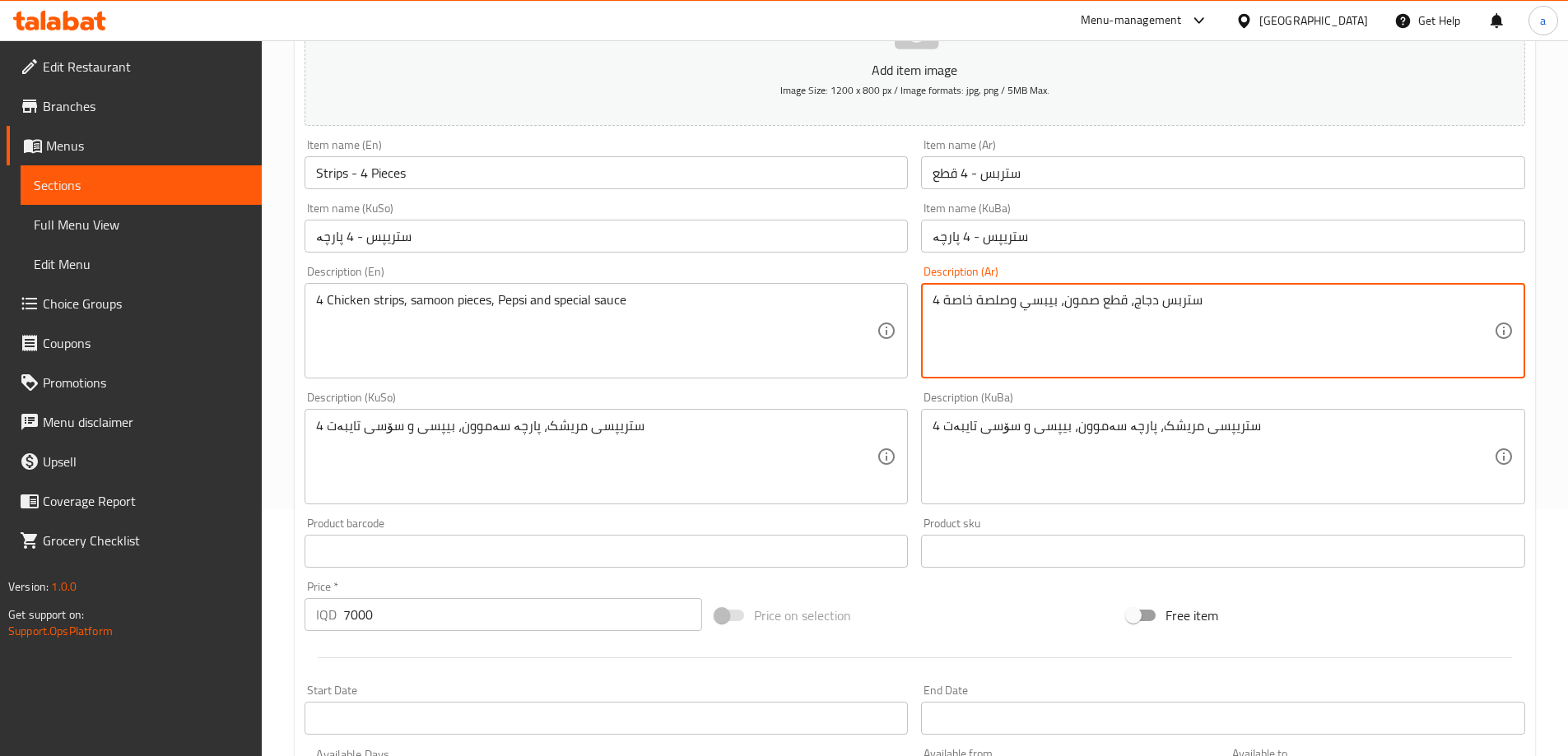
click at [1051, 303] on textarea "4 ستربس دجاج، قطع صمون، بيبسي وصلصة خاصة" at bounding box center [1213, 331] width 561 height 78
paste textarea "كوكاكولا"
click at [1239, 327] on textarea "4 ستربس دجاج، قطع صمون، بيبسي وصلصة خاصة" at bounding box center [1213, 331] width 561 height 78
drag, startPoint x: 1254, startPoint y: 307, endPoint x: 923, endPoint y: 301, distance: 331.1
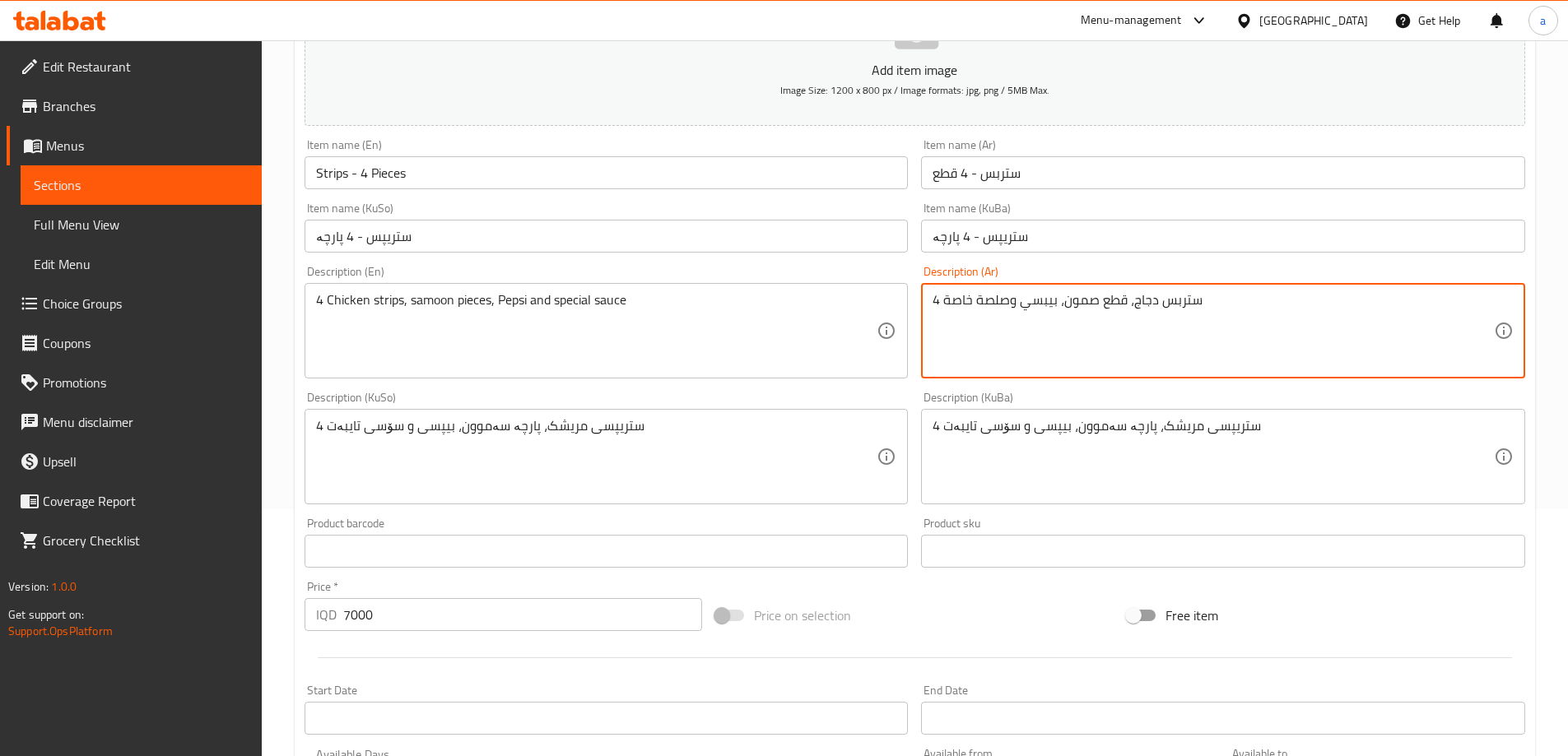
click at [923, 301] on div "4 ستربس دجاج، قطع صمون، بيبسي وصلصة خاصة Description (Ar)" at bounding box center [1223, 331] width 604 height 95
paste textarea "كوكاكولا، صلصة خاصة و بطاطا مقلي"
type textarea "4 ستربس دجاج، قطع صمون، كوكاكولا، صلصة خاصة و بطاطا مقلية"
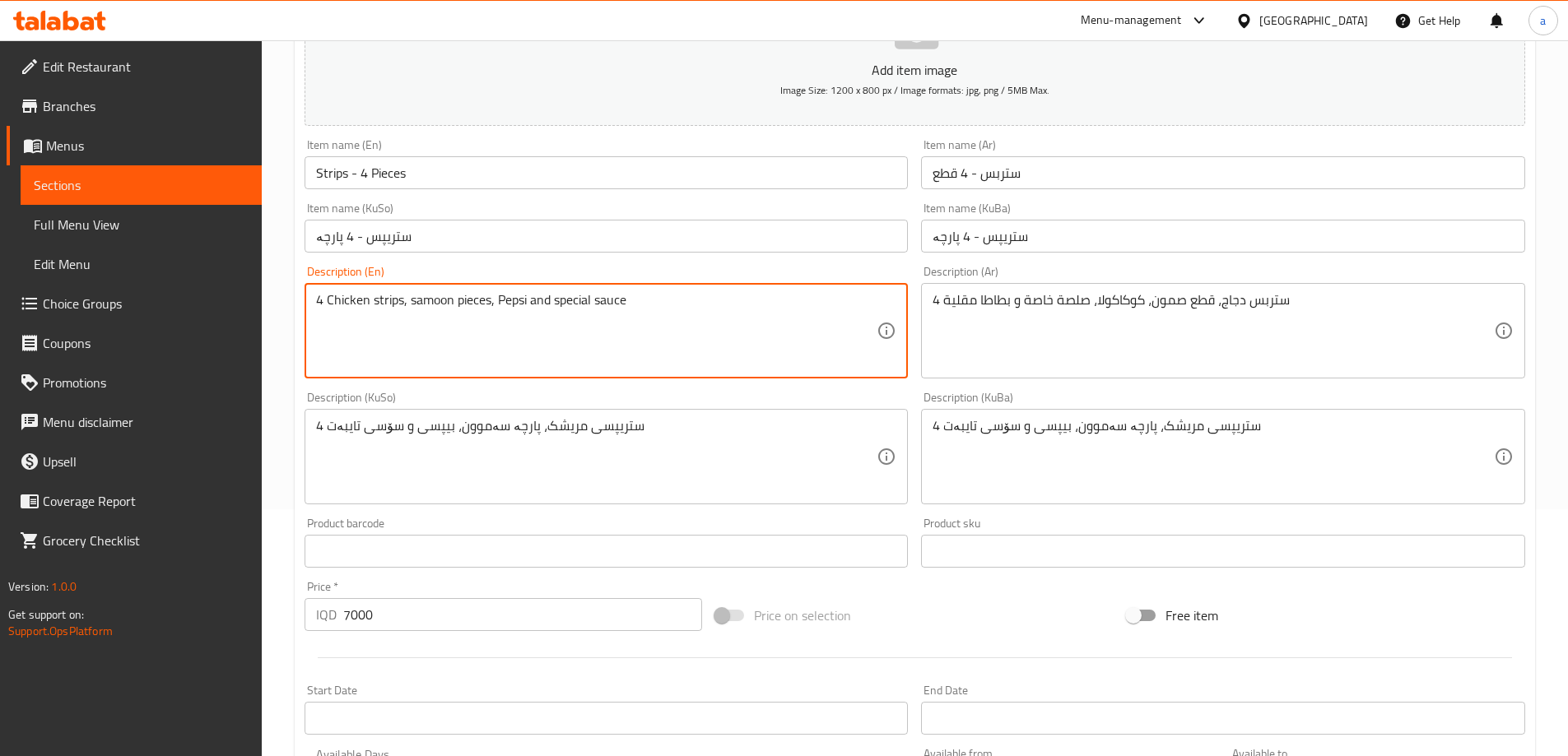
drag, startPoint x: 675, startPoint y: 304, endPoint x: 272, endPoint y: 309, distance: 403.0
paste textarea "chicken strips, samoon pieces, coca-cola, special sauce and French fries"
type textarea "4 chicken strips, samoon pieces, coca-cola, special sauce and French fries"
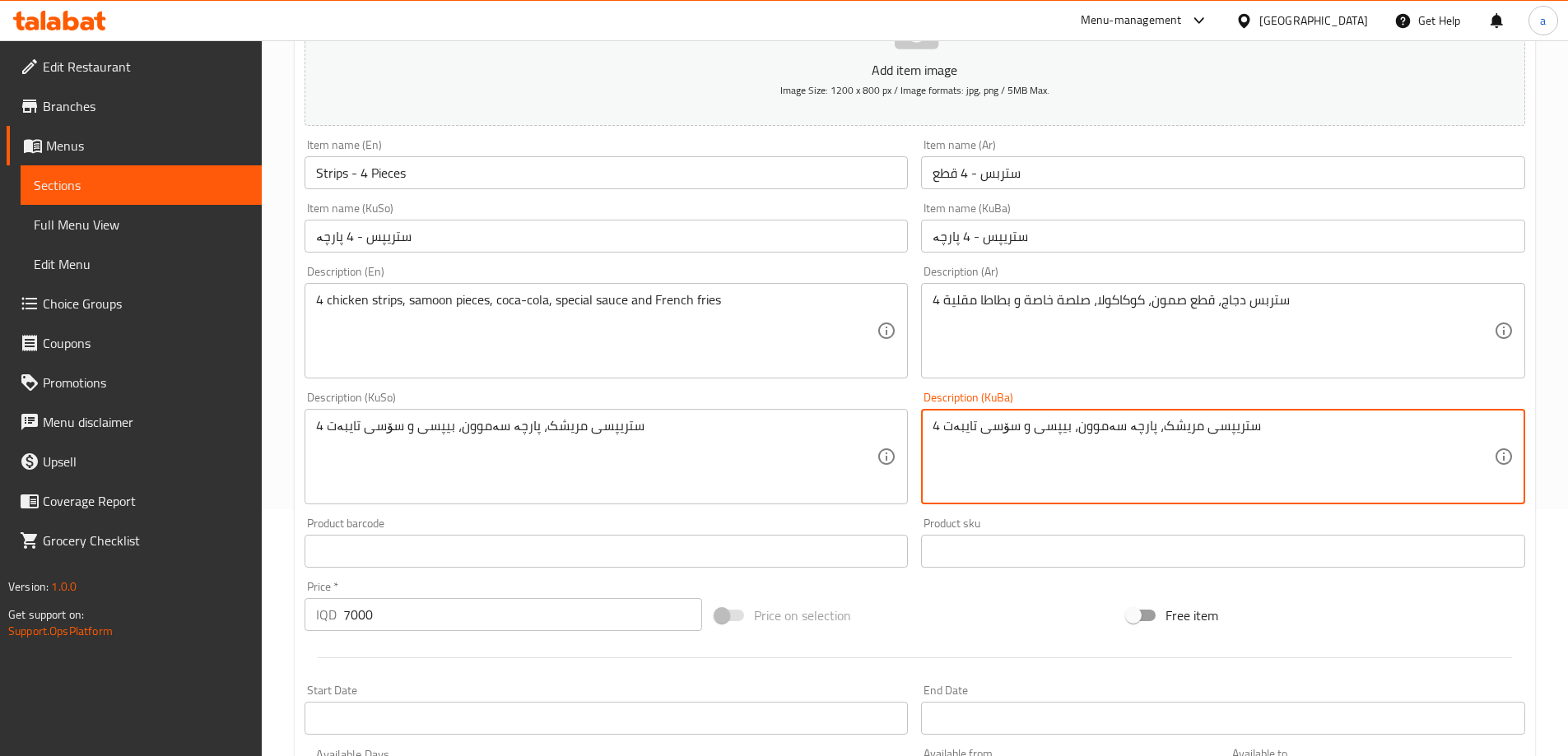
drag, startPoint x: 1281, startPoint y: 426, endPoint x: 871, endPoint y: 418, distance: 410.1
paste textarea "کۆکاکۆلا، سۆسی تایبەت و فینگەر"
type textarea "4 ستریپسی مریشک، پارچە سەموون، کۆکاکۆلا، سۆسی تایبەت و فینگەر"
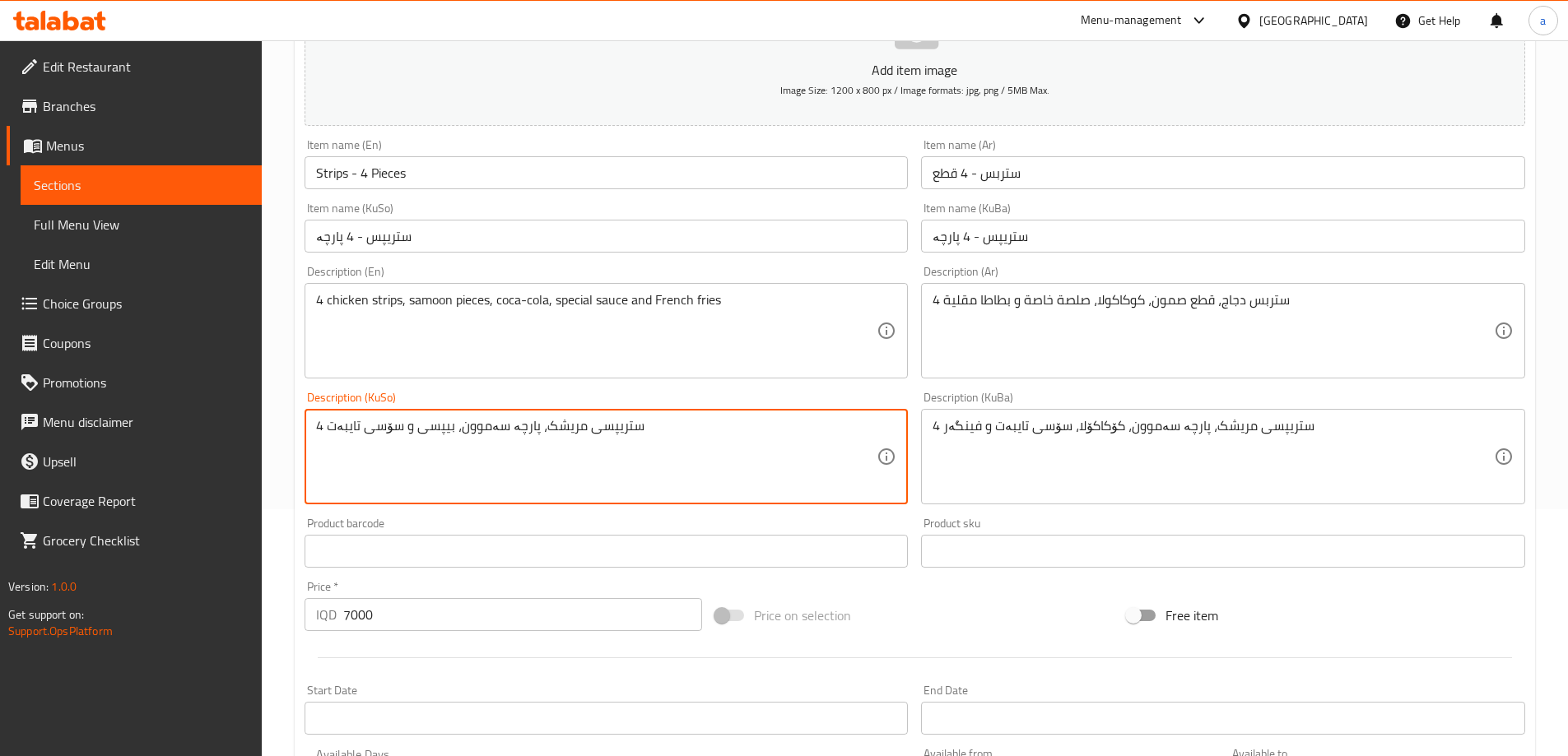
drag, startPoint x: 744, startPoint y: 460, endPoint x: 201, endPoint y: 448, distance: 543.1
paste textarea "کۆکاکۆلا، سۆسی تایبەت و فینگەر"
type textarea "4 ستریپسی مریشک، پارچە سەموون، کۆکاکۆلا، سۆسی تایبەت و فینگەر"
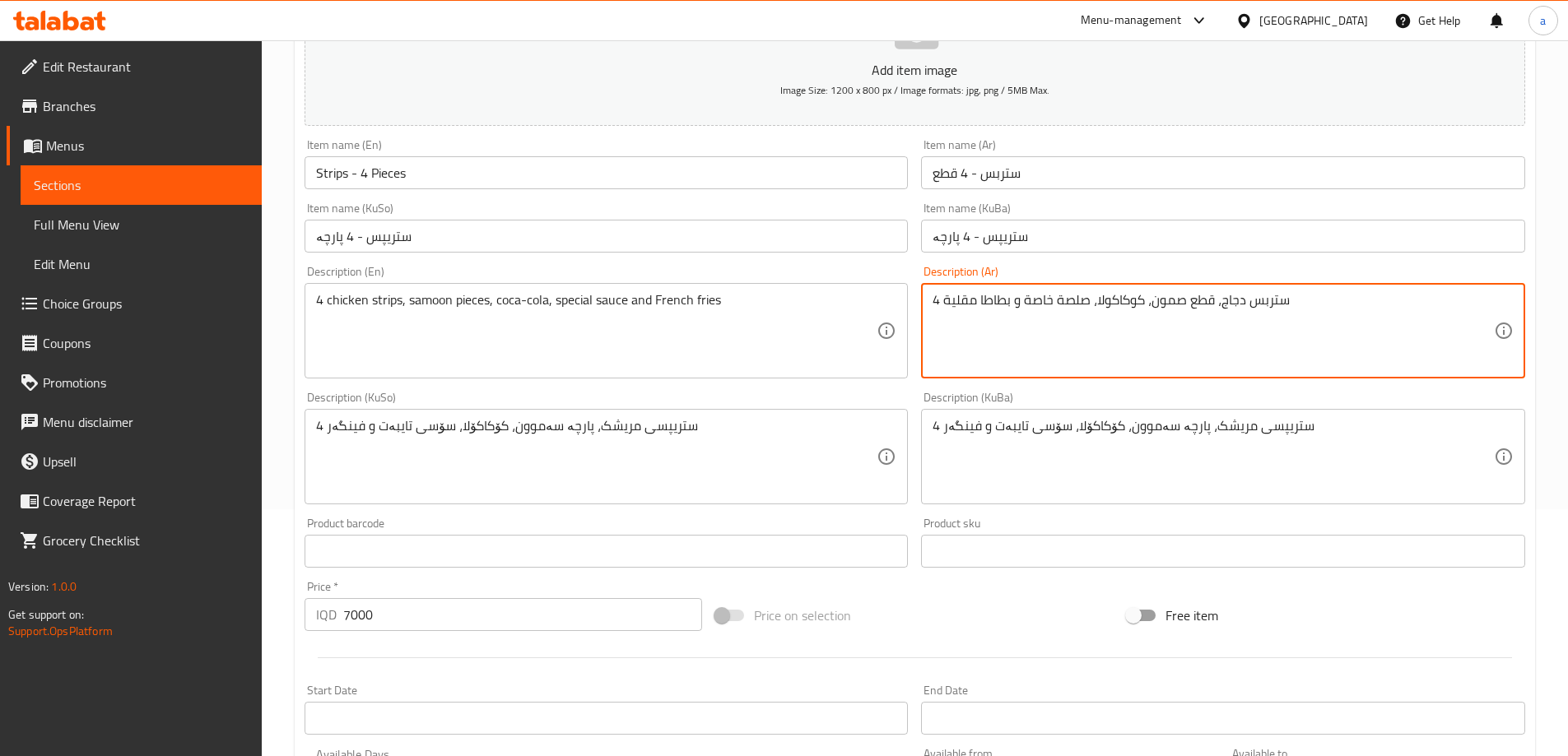
drag, startPoint x: 1365, startPoint y: 300, endPoint x: 770, endPoint y: 334, distance: 596.0
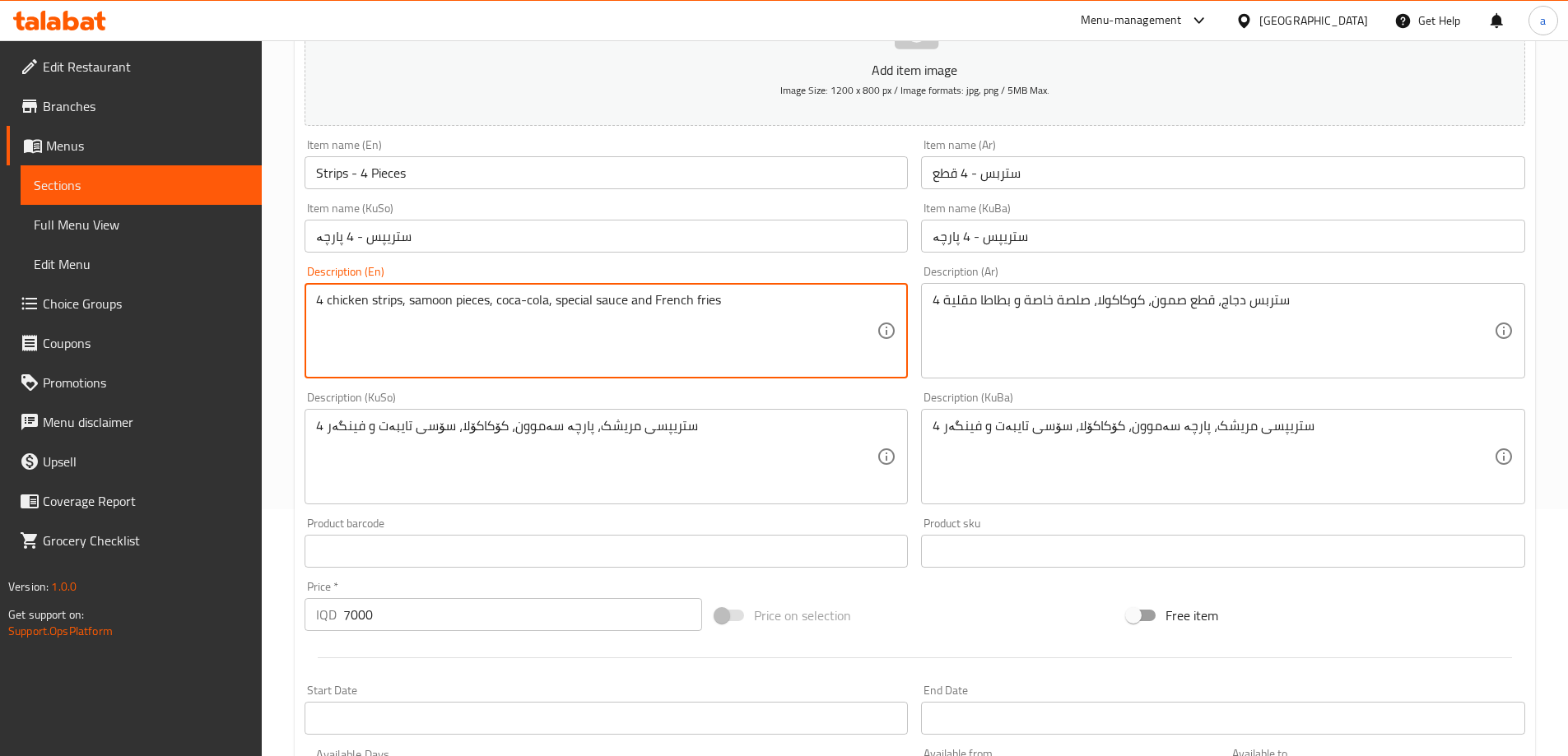
drag, startPoint x: 789, startPoint y: 324, endPoint x: 264, endPoint y: 321, distance: 525.0
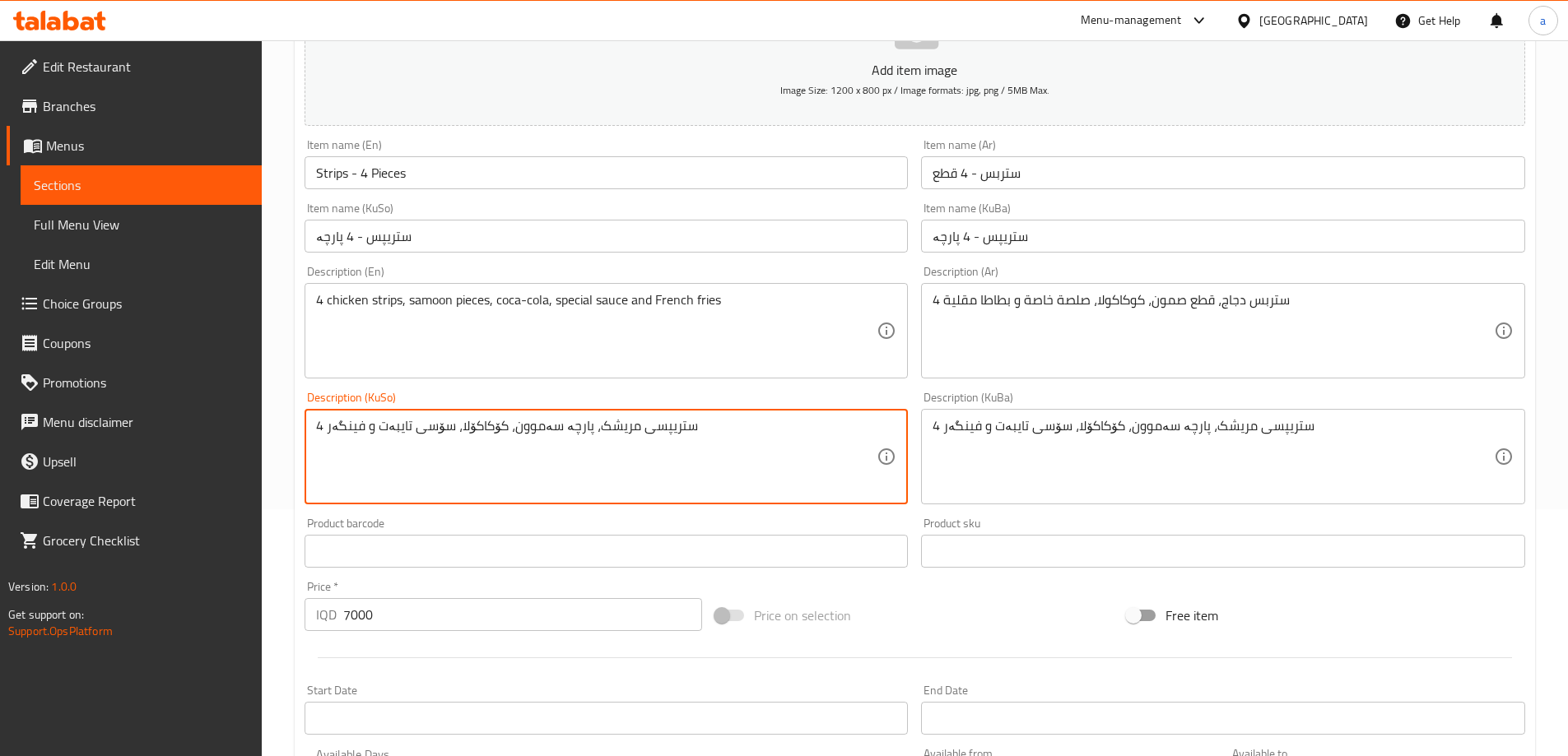
drag, startPoint x: 735, startPoint y: 435, endPoint x: 52, endPoint y: 434, distance: 683.0
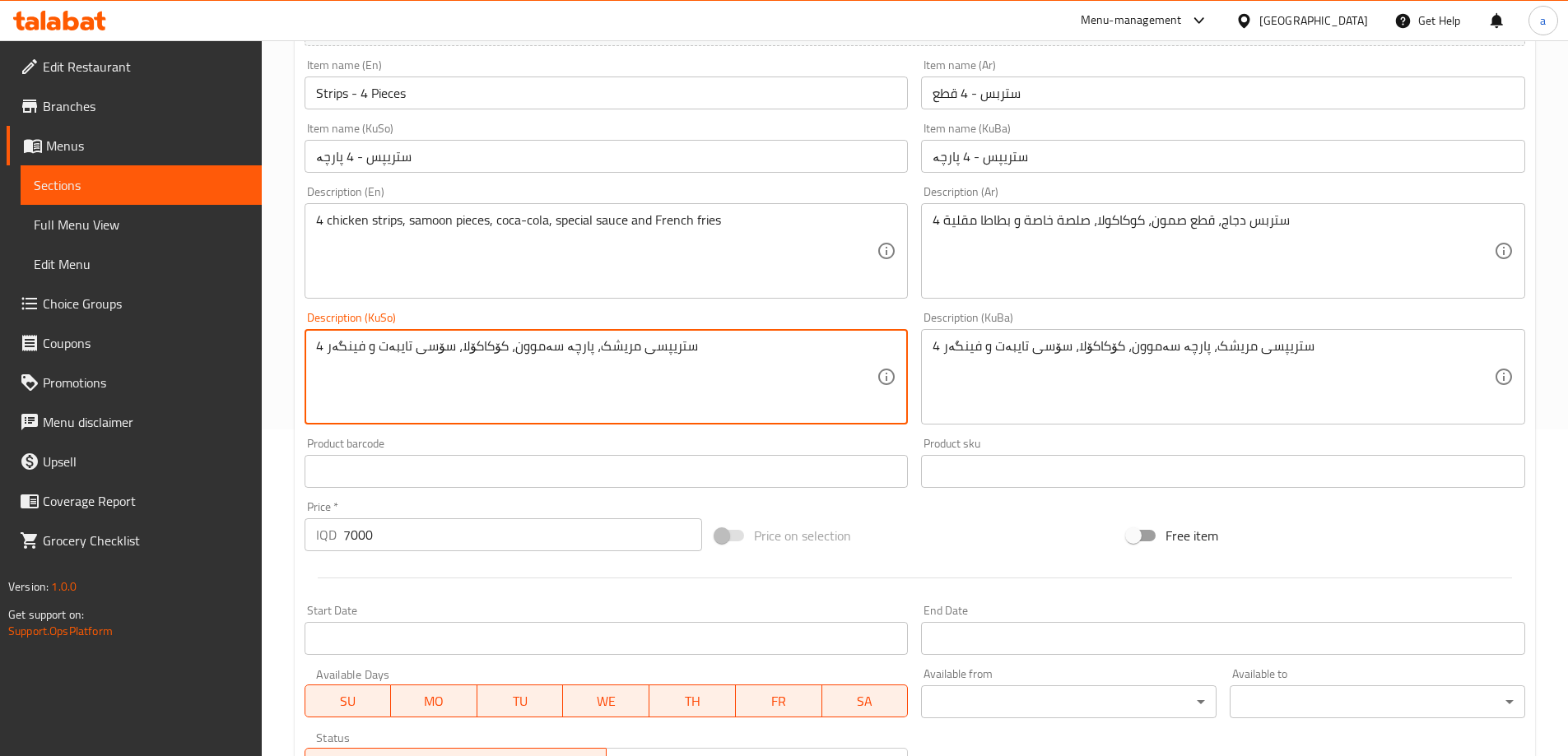
scroll to position [596, 0]
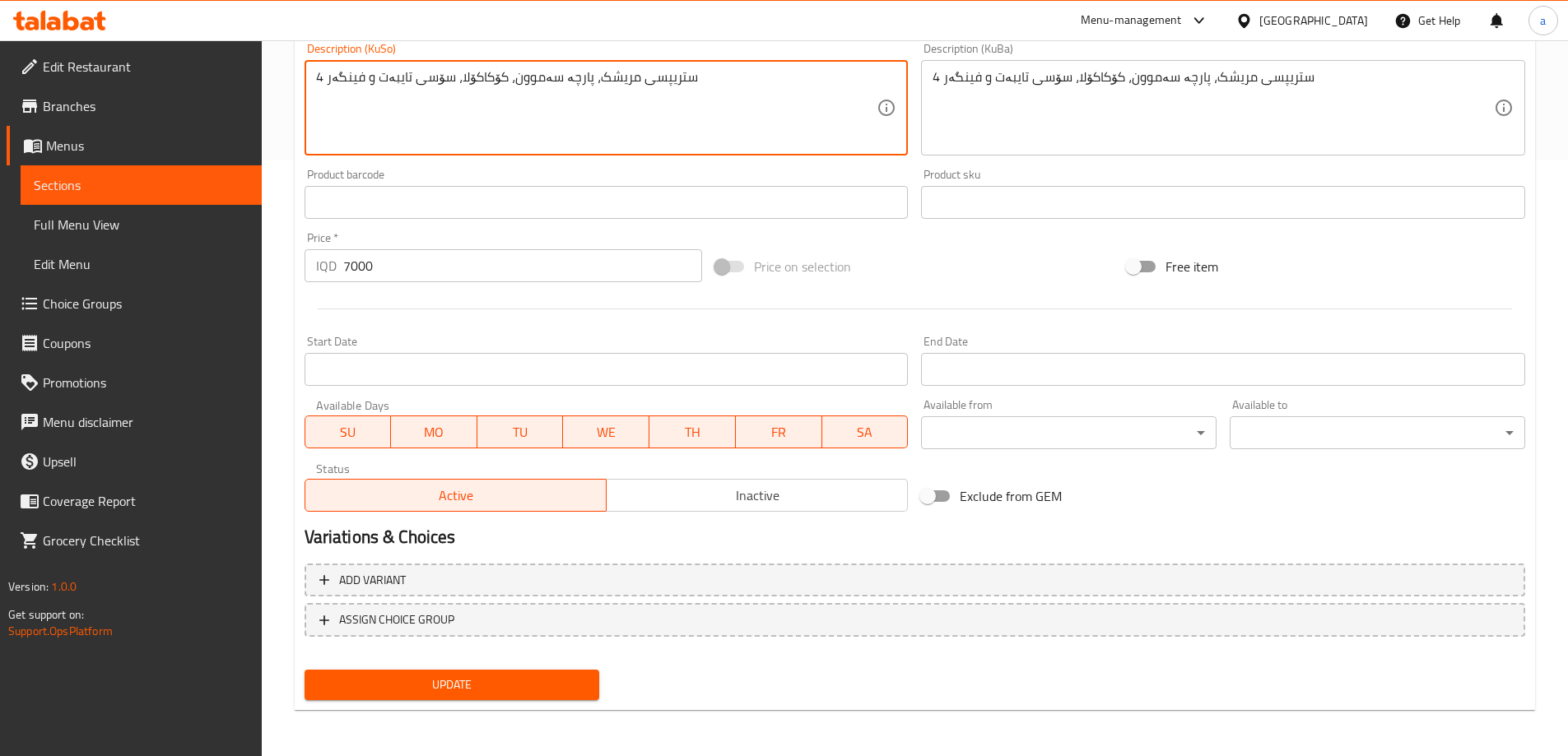
click at [434, 677] on span "Update" at bounding box center [452, 685] width 269 height 21
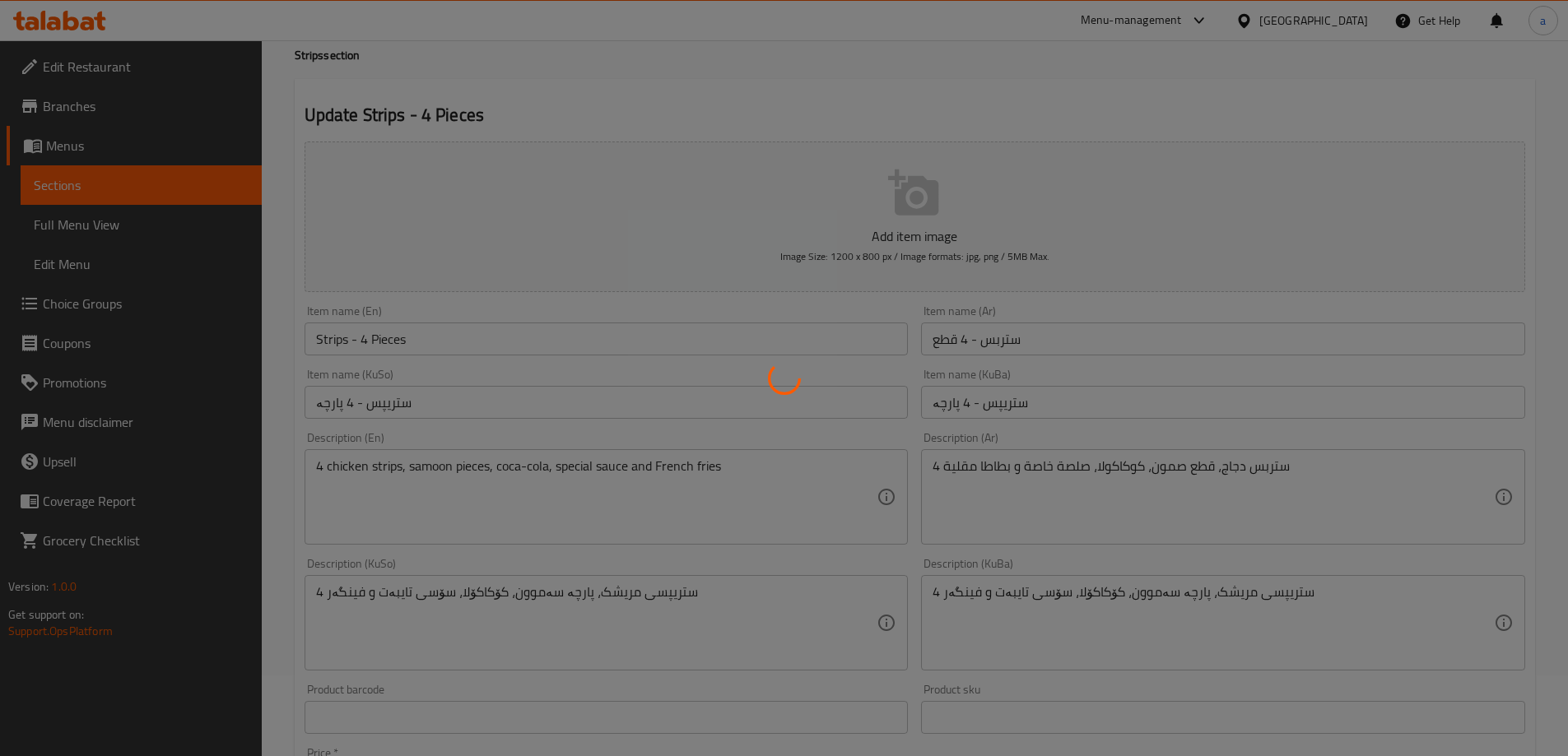
scroll to position [0, 0]
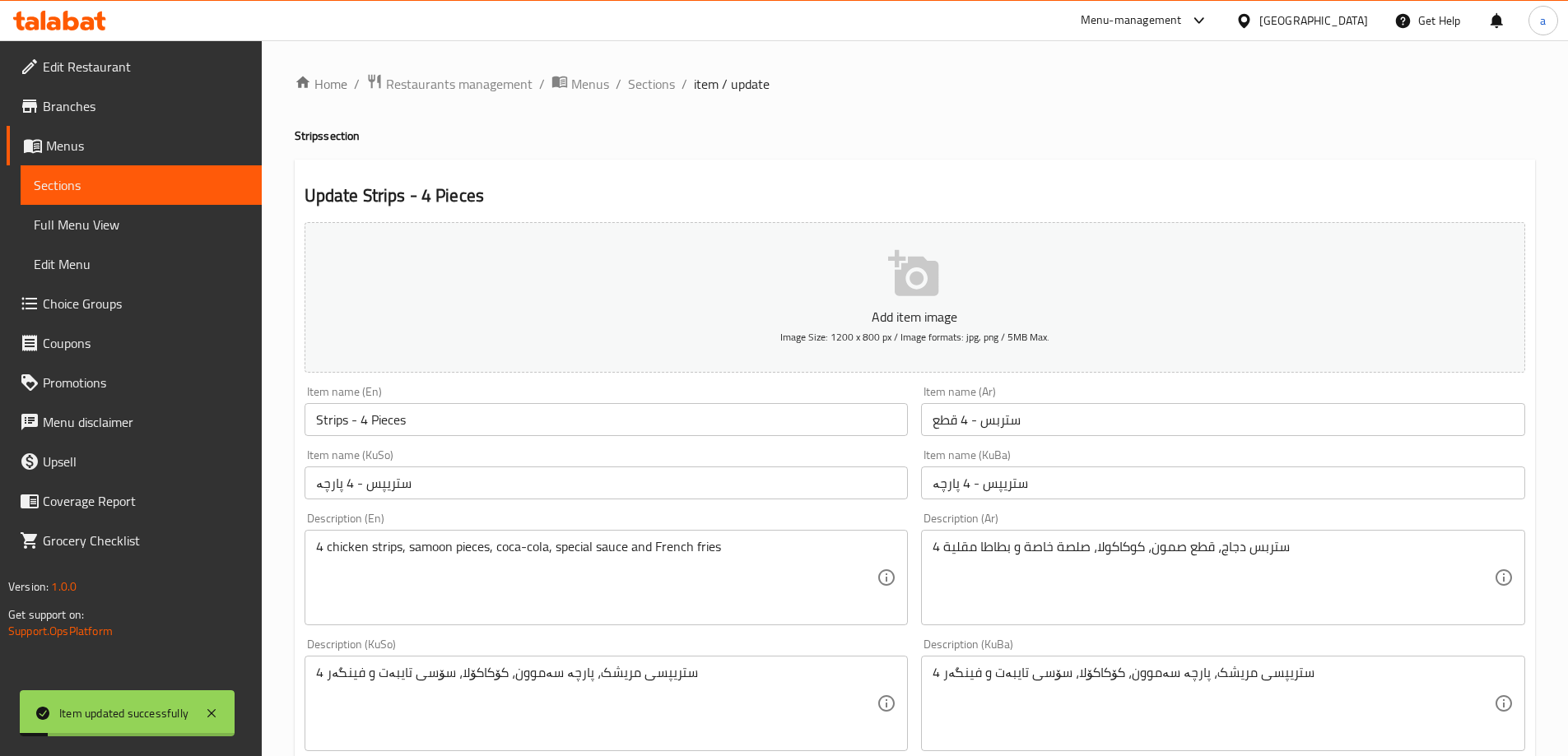
click at [126, 189] on span "Sections" at bounding box center [141, 185] width 215 height 20
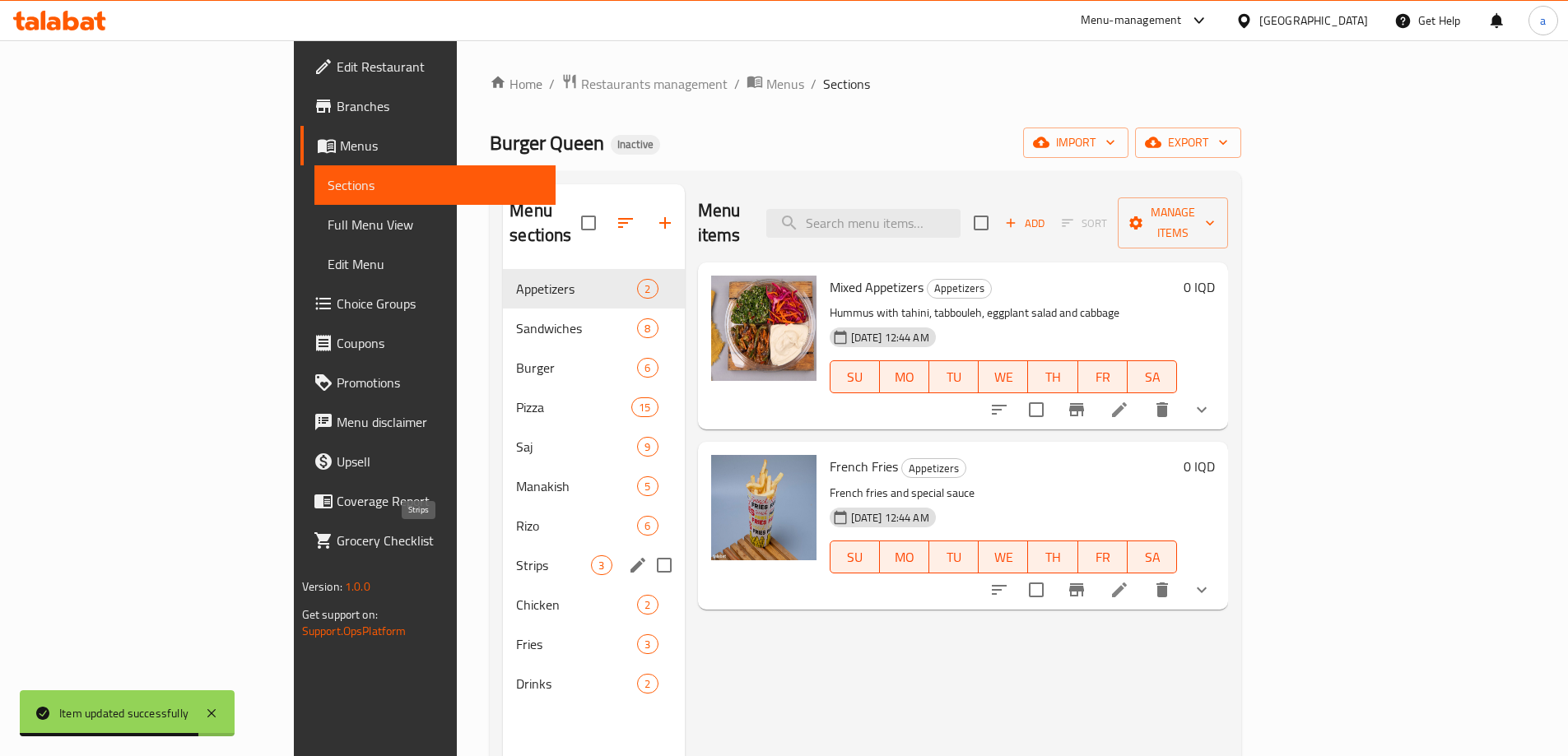
click at [517, 555] on span "Strips" at bounding box center [554, 565] width 75 height 20
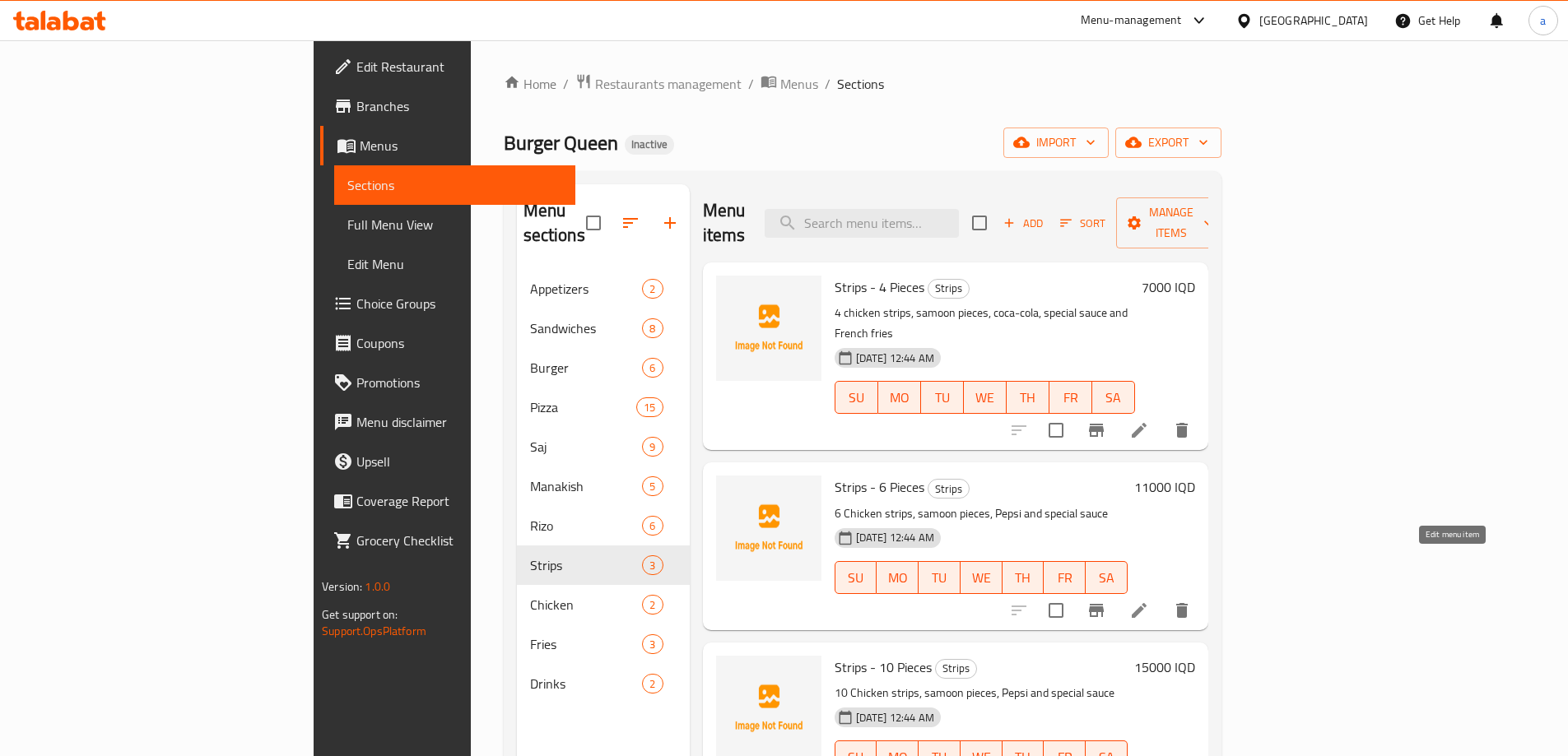
click at [1149, 601] on icon at bounding box center [1139, 611] width 20 height 20
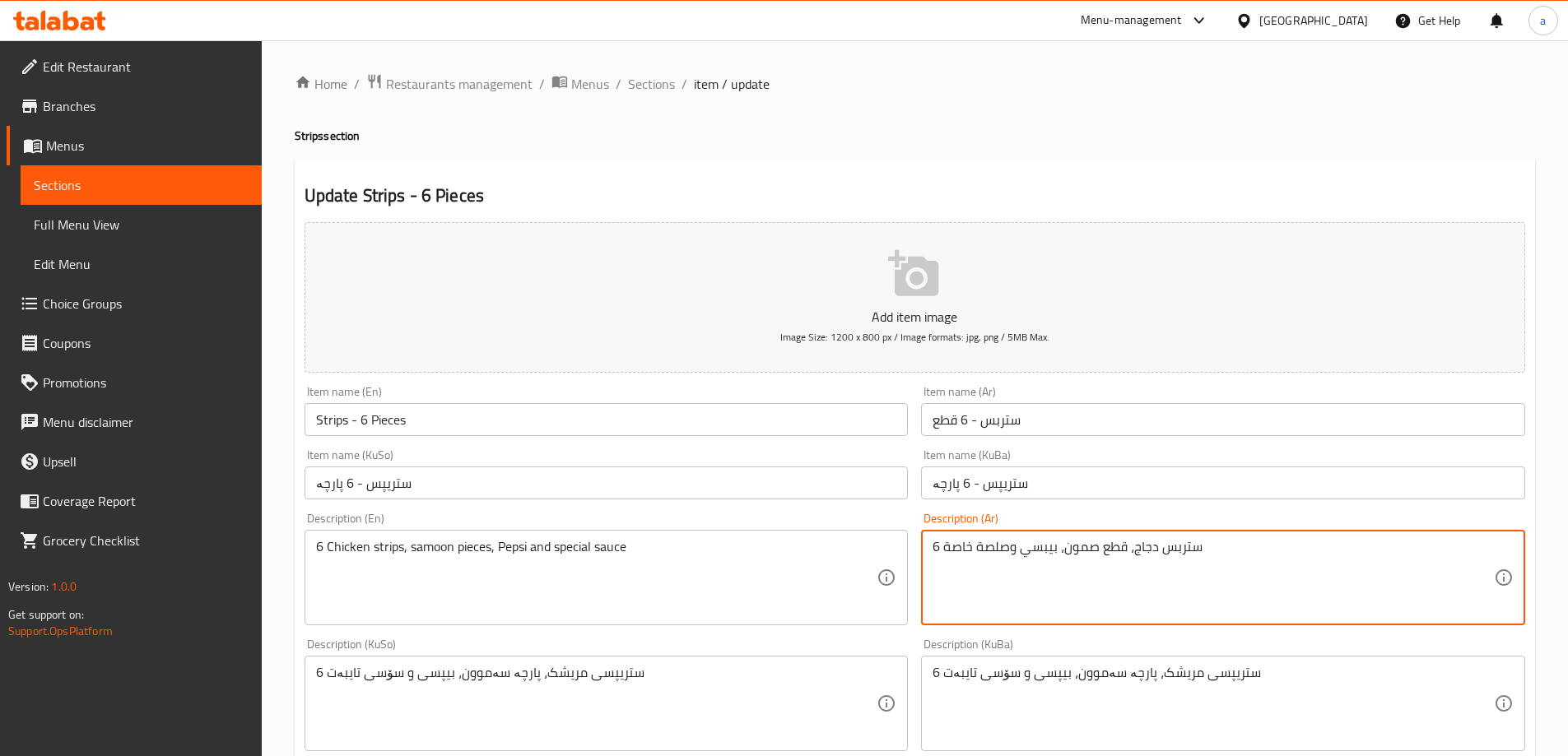
paste textarea "كوكاكولا، صلصة خاصة و بطاطا مقلي"
type textarea "6 ستربس دجاج، قطع صمون، كوكاكولا، صلصة خاصة و بطاطا مقلية"
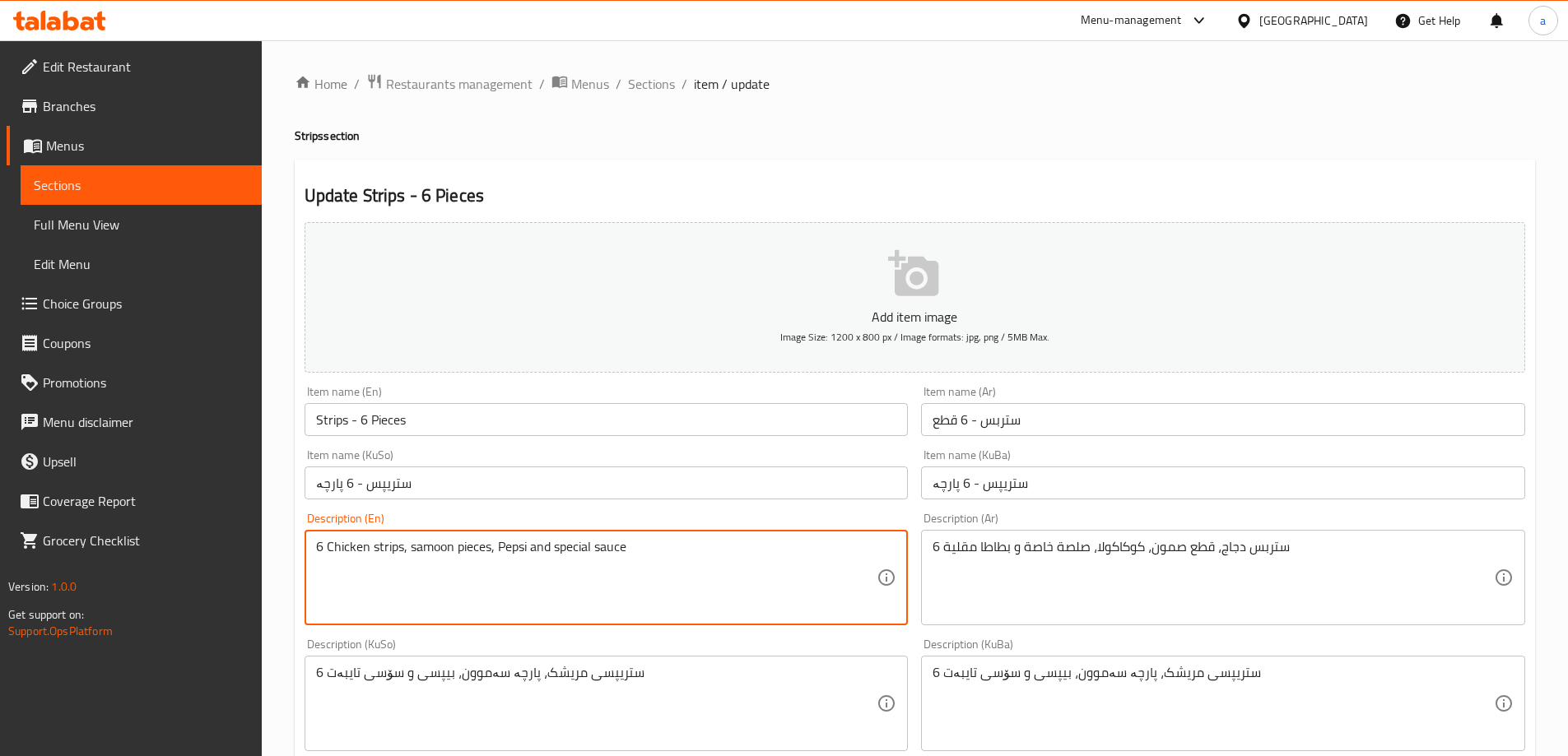
paste textarea "chicken strips, samoon pieces, coca-cola, special sauce and French fries"
type textarea "6 chicken strips, samoon pieces, coca-cola, special sauce and French fries"
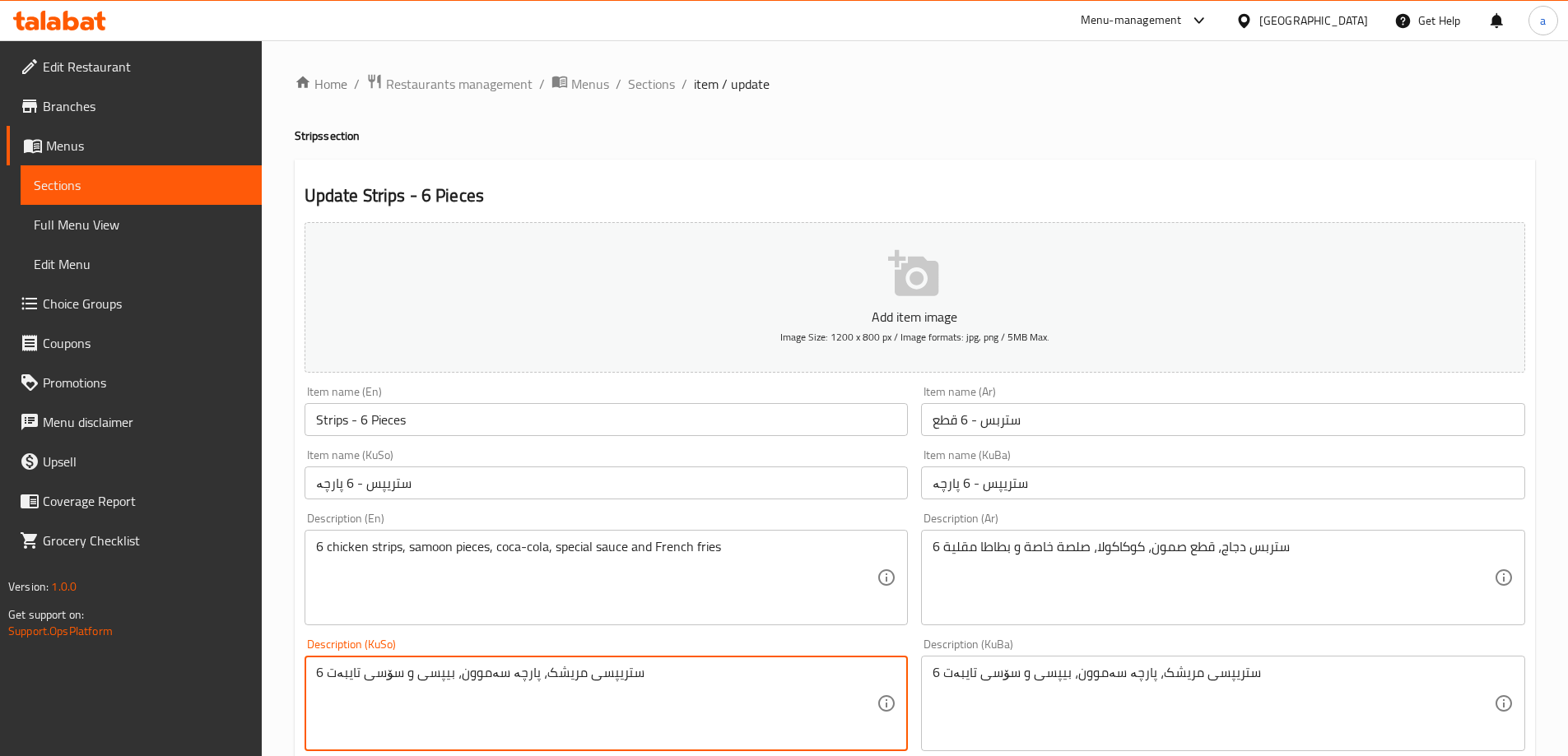
drag, startPoint x: 754, startPoint y: 681, endPoint x: 232, endPoint y: 690, distance: 522.1
paste textarea "کۆکاکۆلا، سۆسی تایبەت و فینگەر"
type textarea "6 ستریپسی مریشک، پارچە سەموون، کۆکاکۆلا، سۆسی تایبەت و فینگەر"
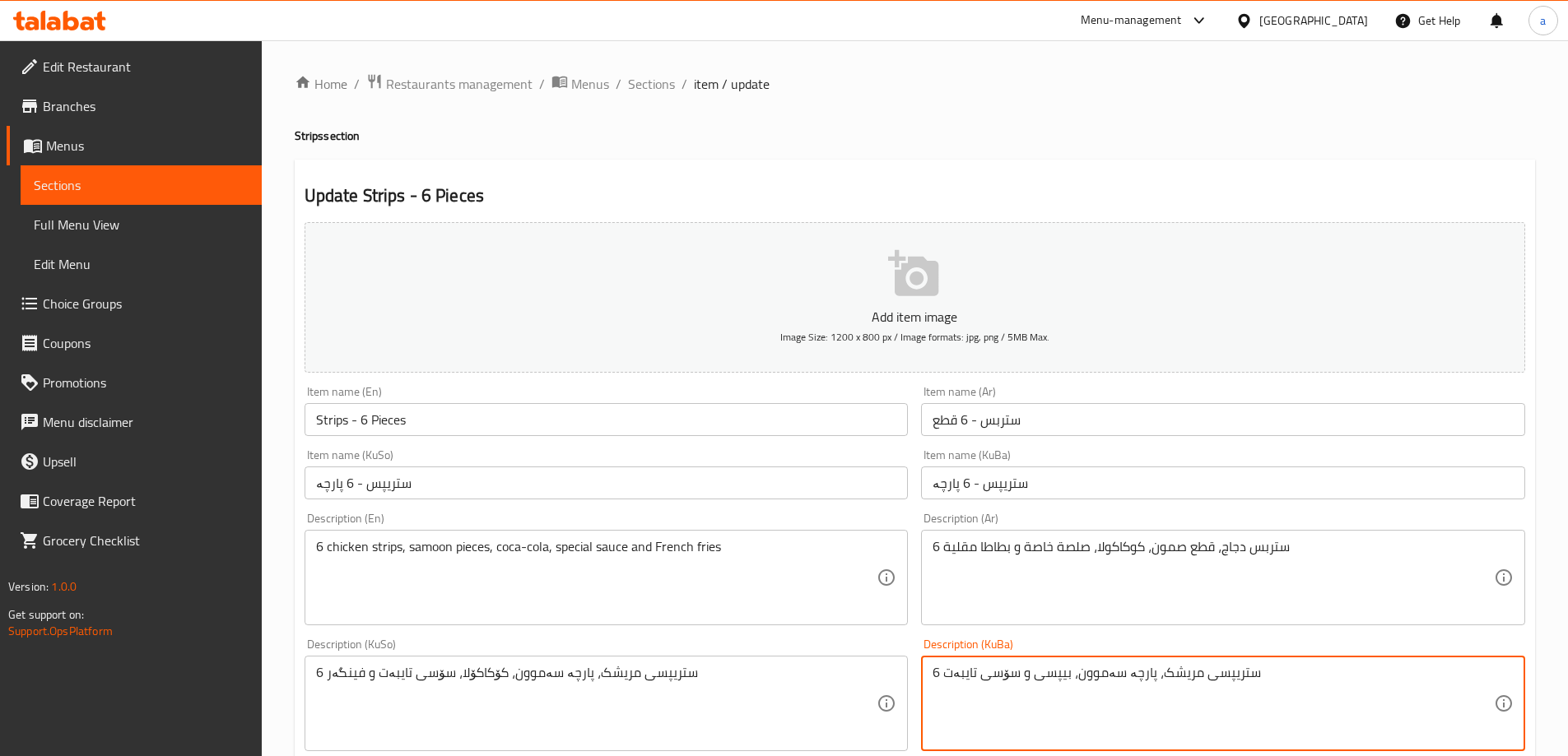
paste textarea "کۆکاکۆلا، سۆسی تایبەت و فینگەر"
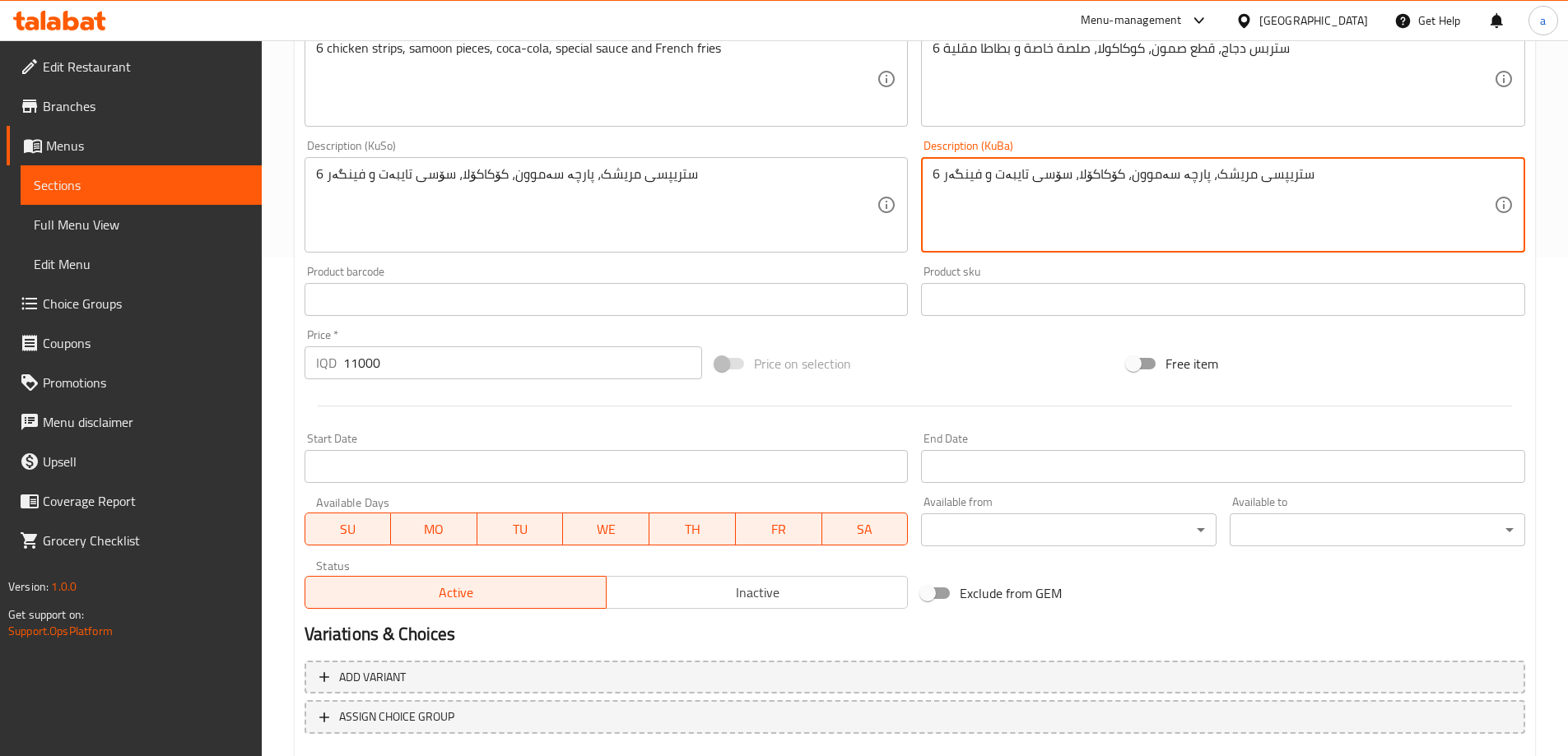
scroll to position [596, 0]
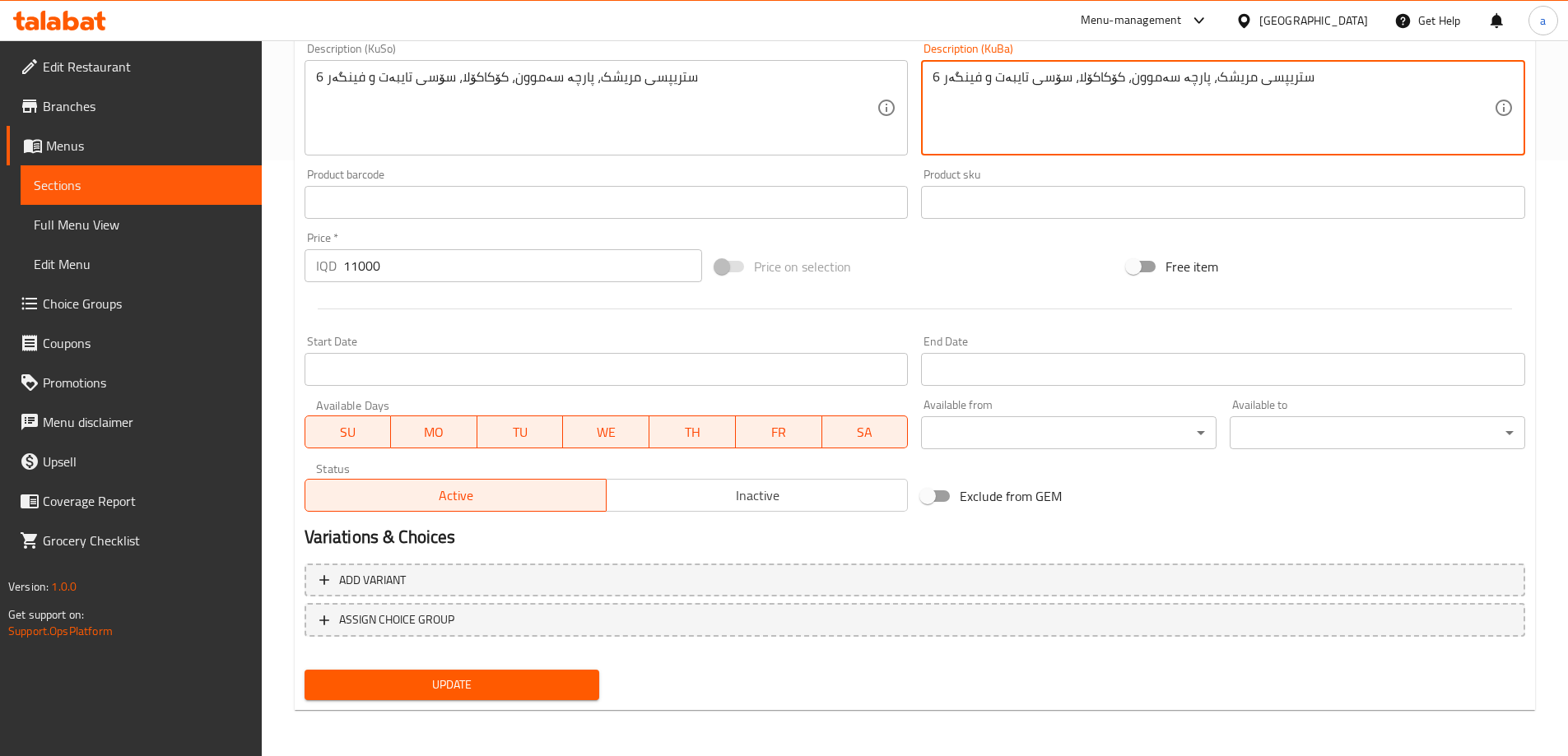
type textarea "6 ستریپسی مریشک، پارچە سەموون، کۆکاکۆلا، سۆسی تایبەت و فینگەر"
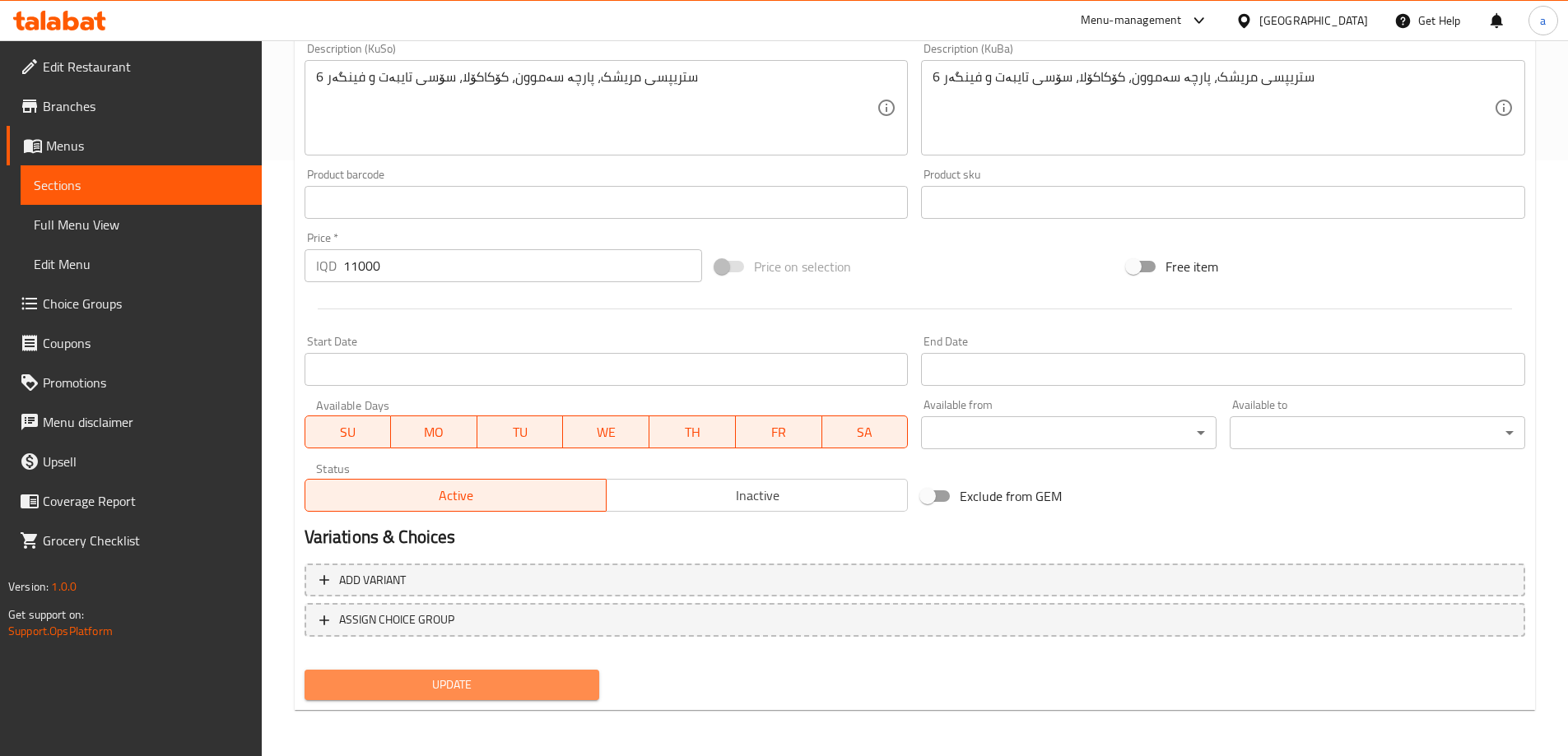
click at [391, 678] on span "Update" at bounding box center [452, 685] width 269 height 21
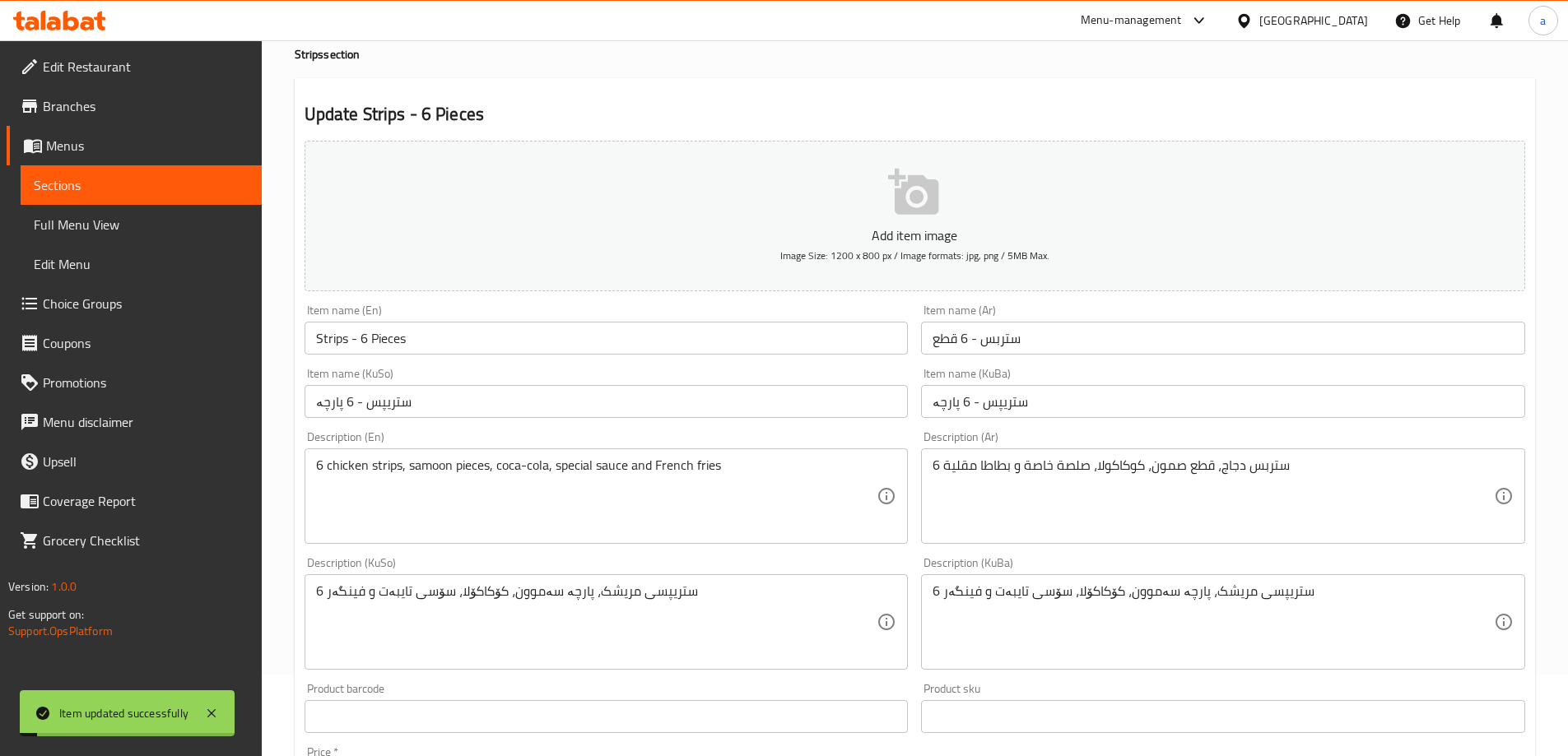
scroll to position [0, 0]
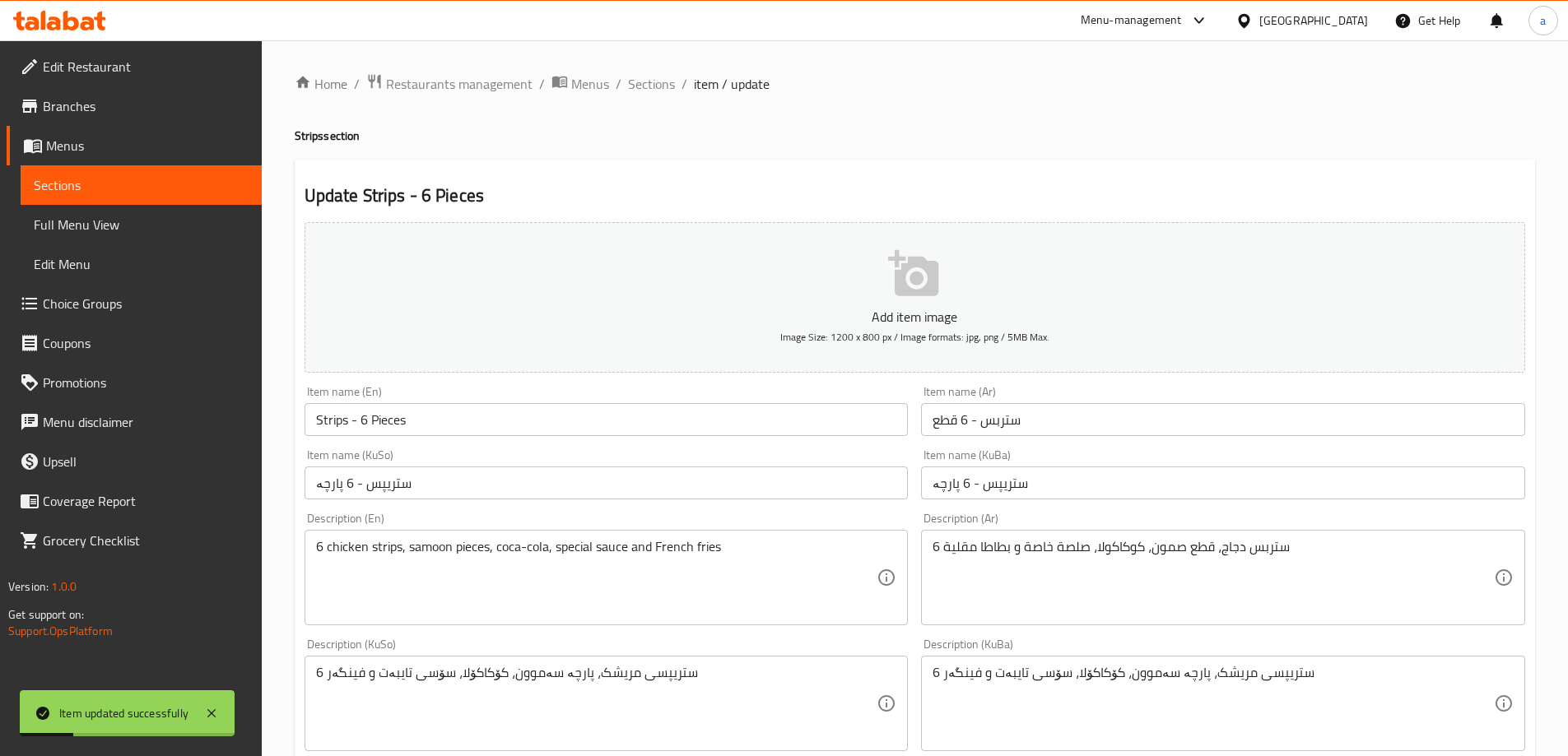
click at [167, 179] on span "Sections" at bounding box center [141, 185] width 215 height 20
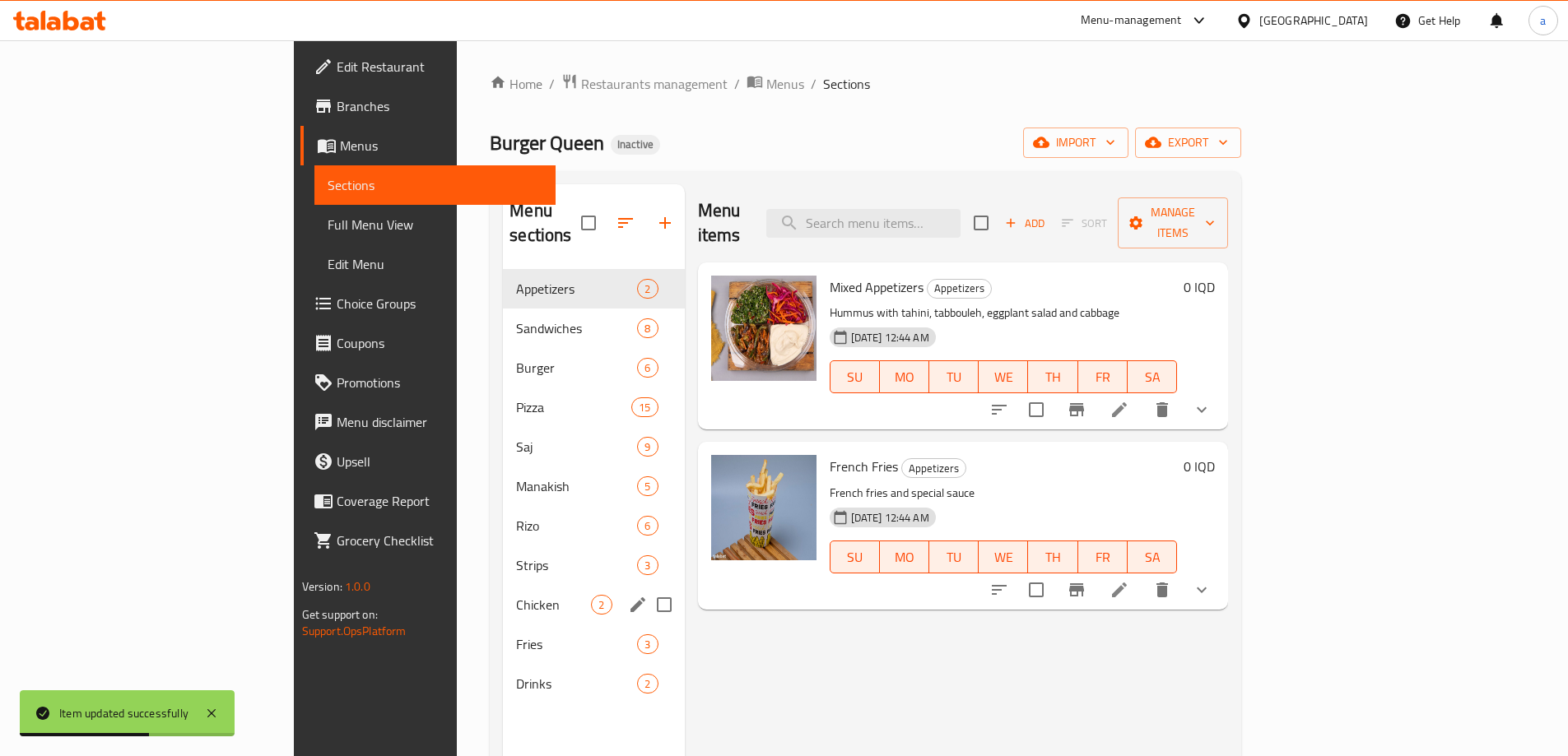
click at [503, 559] on div "Strips 3" at bounding box center [594, 565] width 181 height 40
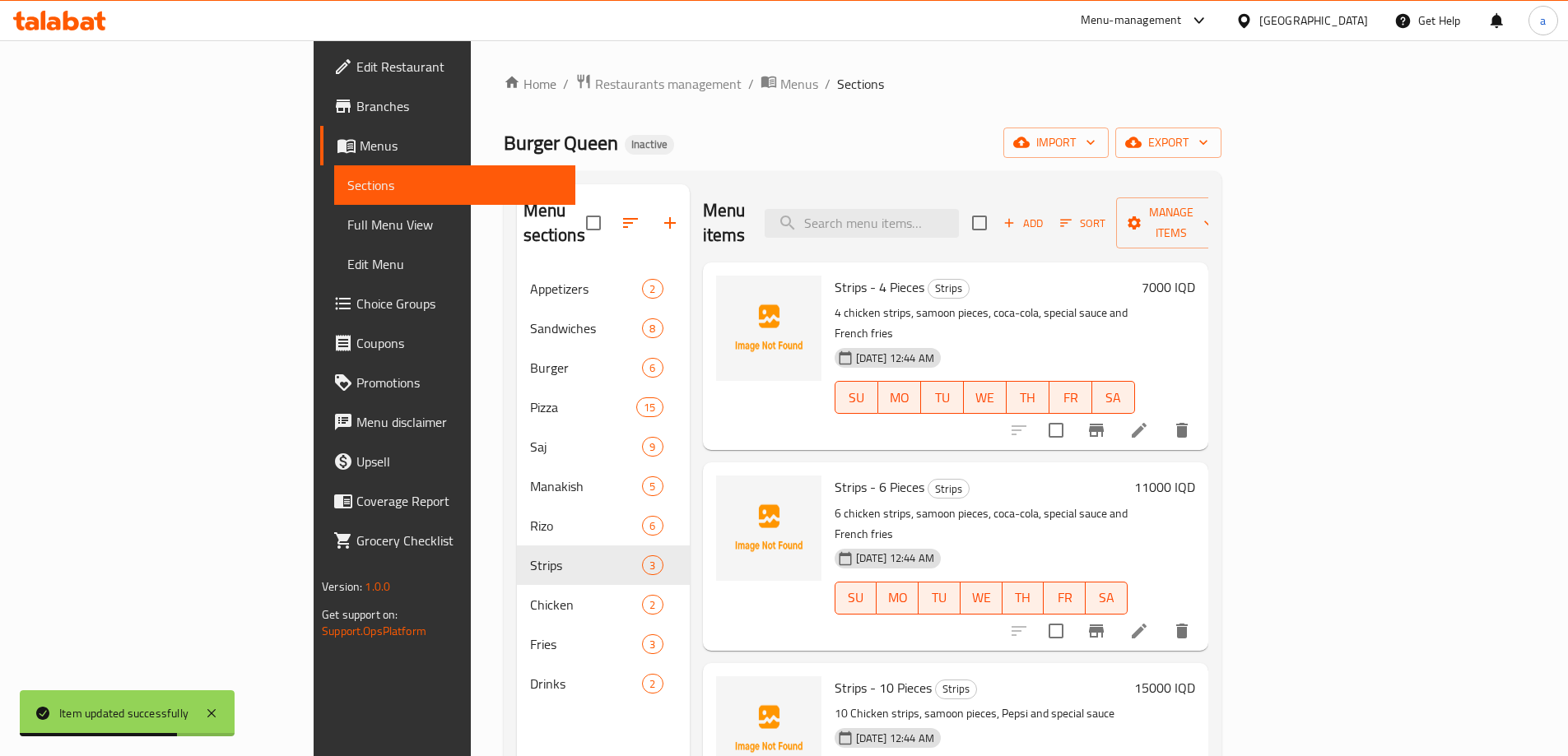
scroll to position [230, 0]
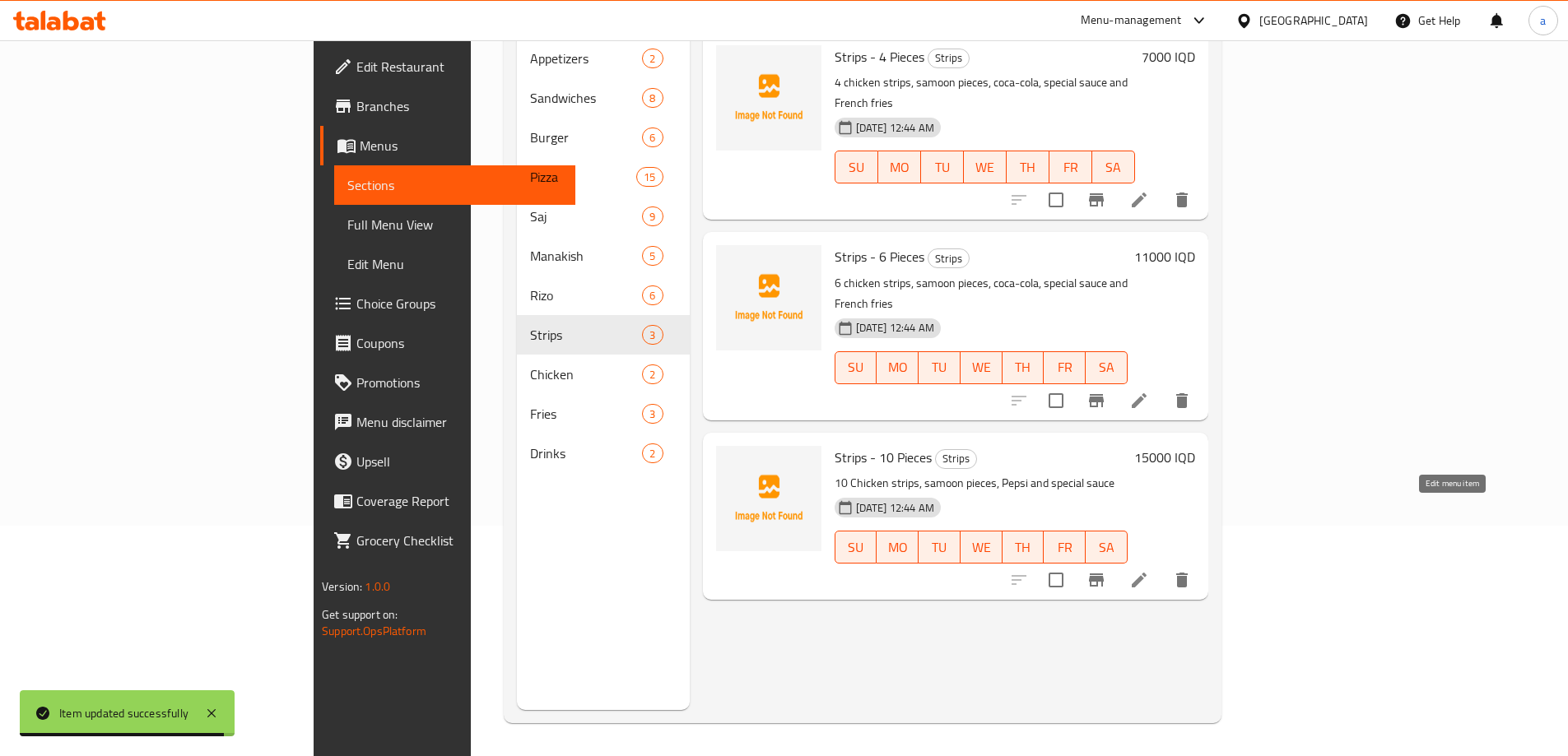
click at [1147, 573] on icon at bounding box center [1139, 580] width 15 height 15
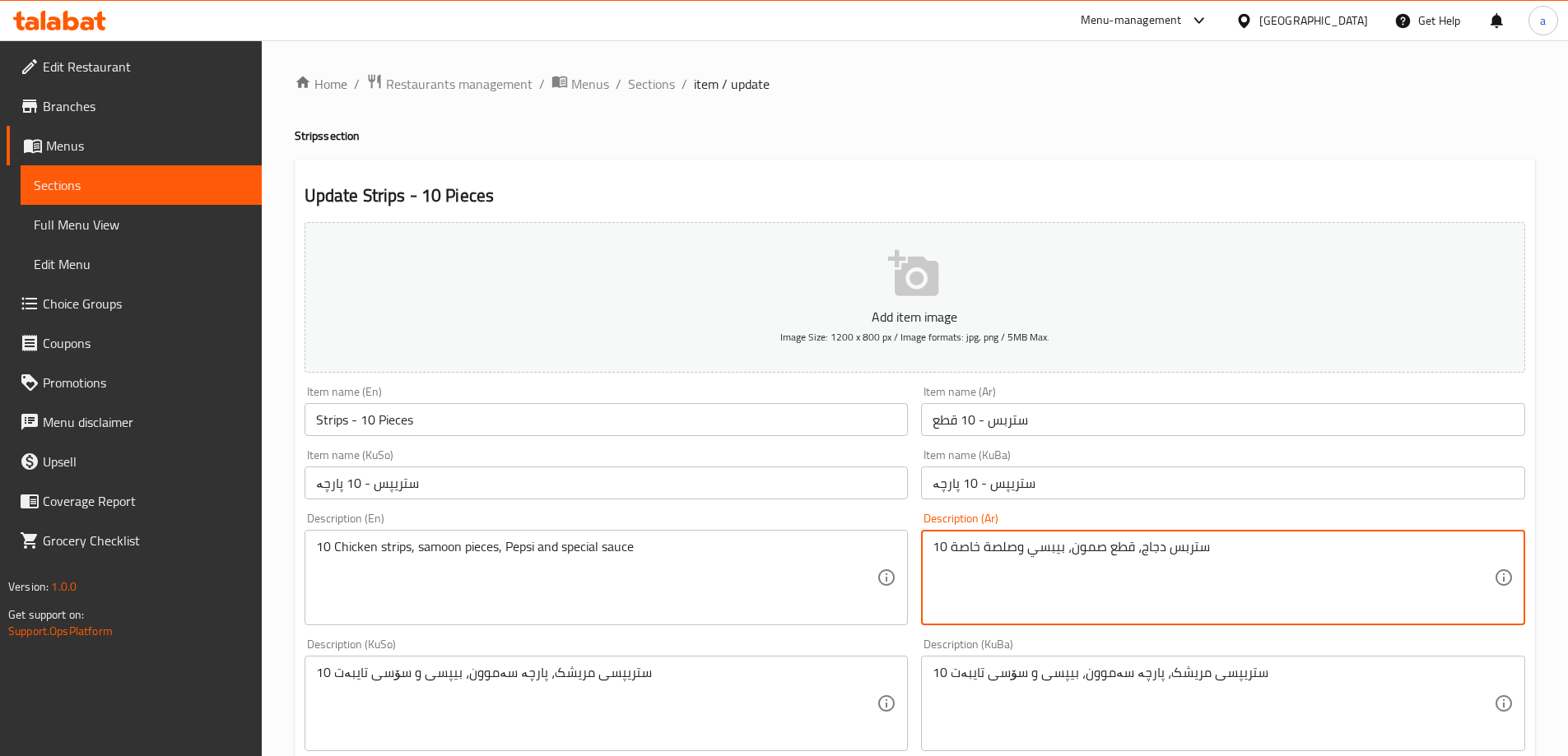
paste textarea "10 ستربس دجاج، قطع صمون، كوكاكولا، صلصة خاصة و بطاطا مقلي"
type textarea "10 ستربس دجاج، قطع صمون، كوكاكولا، صلصة خاصة و بطاطا مقلية"
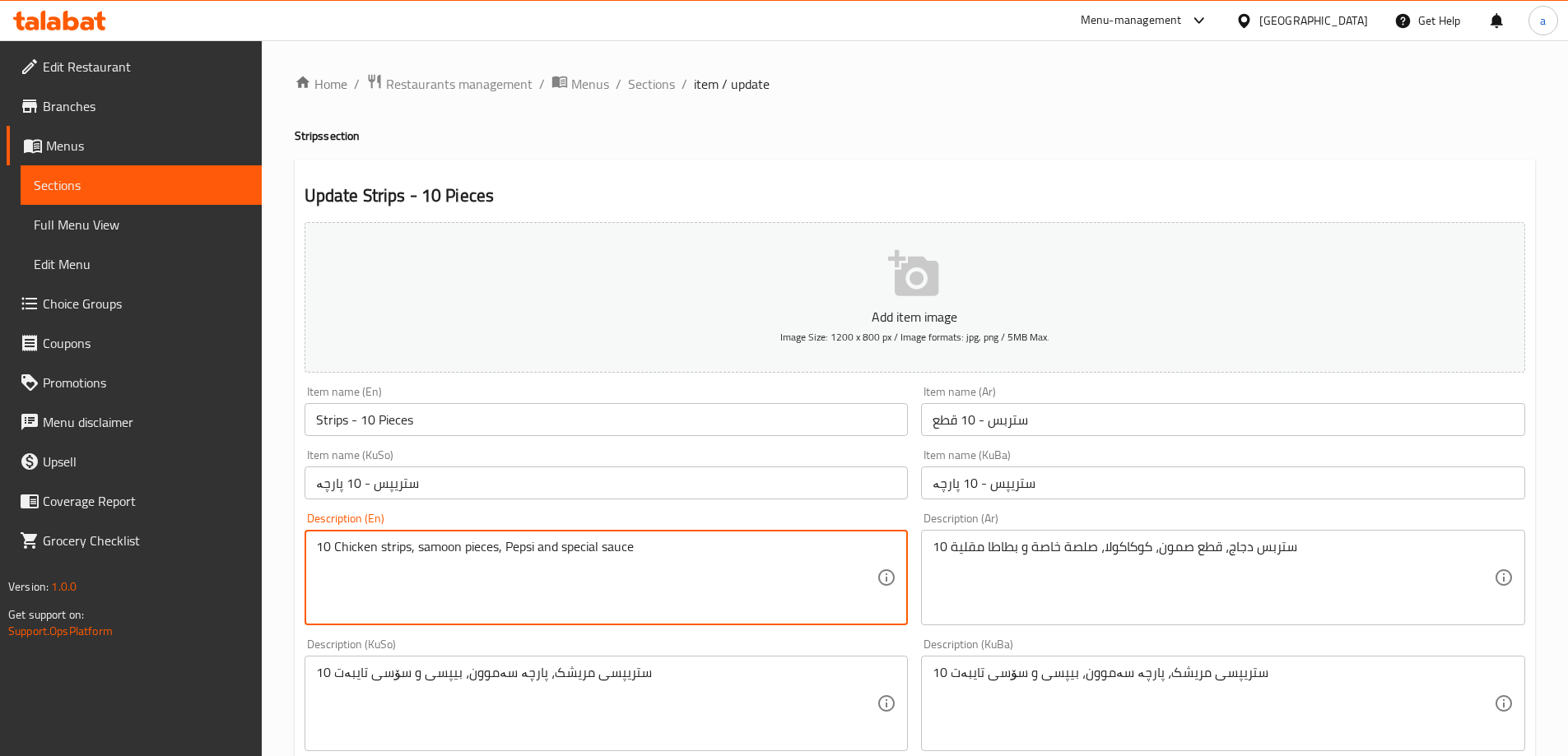
paste textarea "chicken strips, samoon pieces, coca-cola, special sauce and French fries"
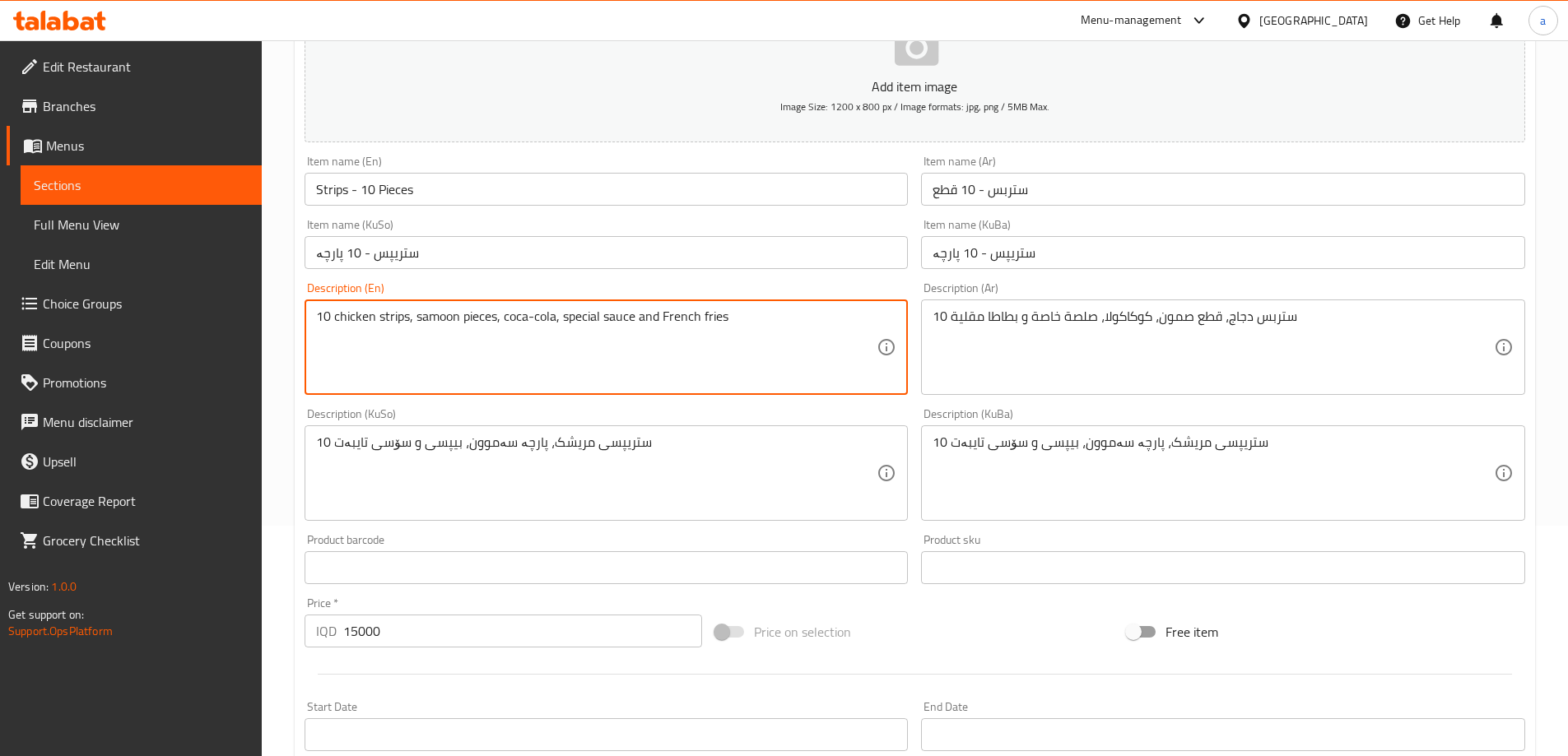
scroll to position [247, 0]
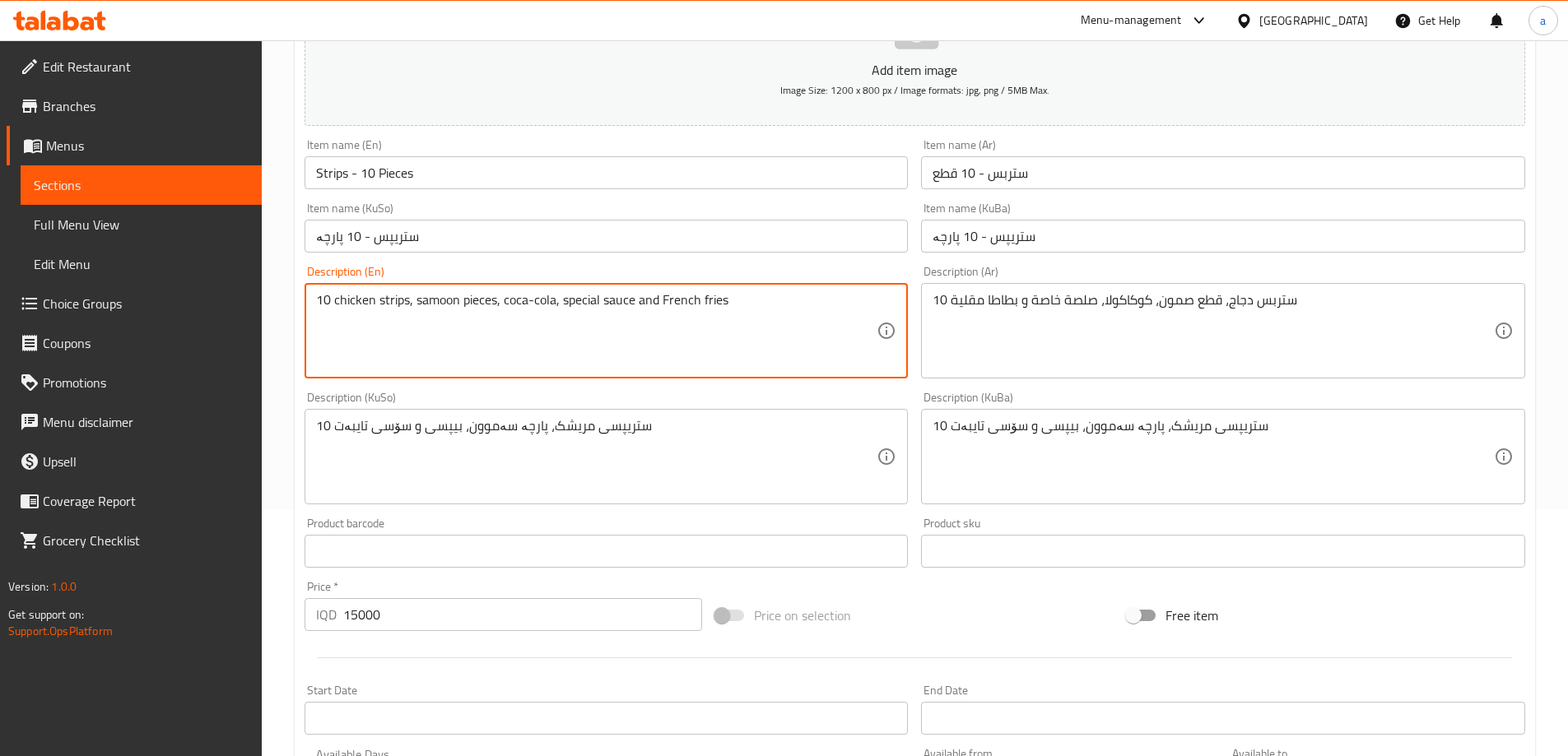
type textarea "10 chicken strips, samoon pieces, coca-cola, special sauce and French fries"
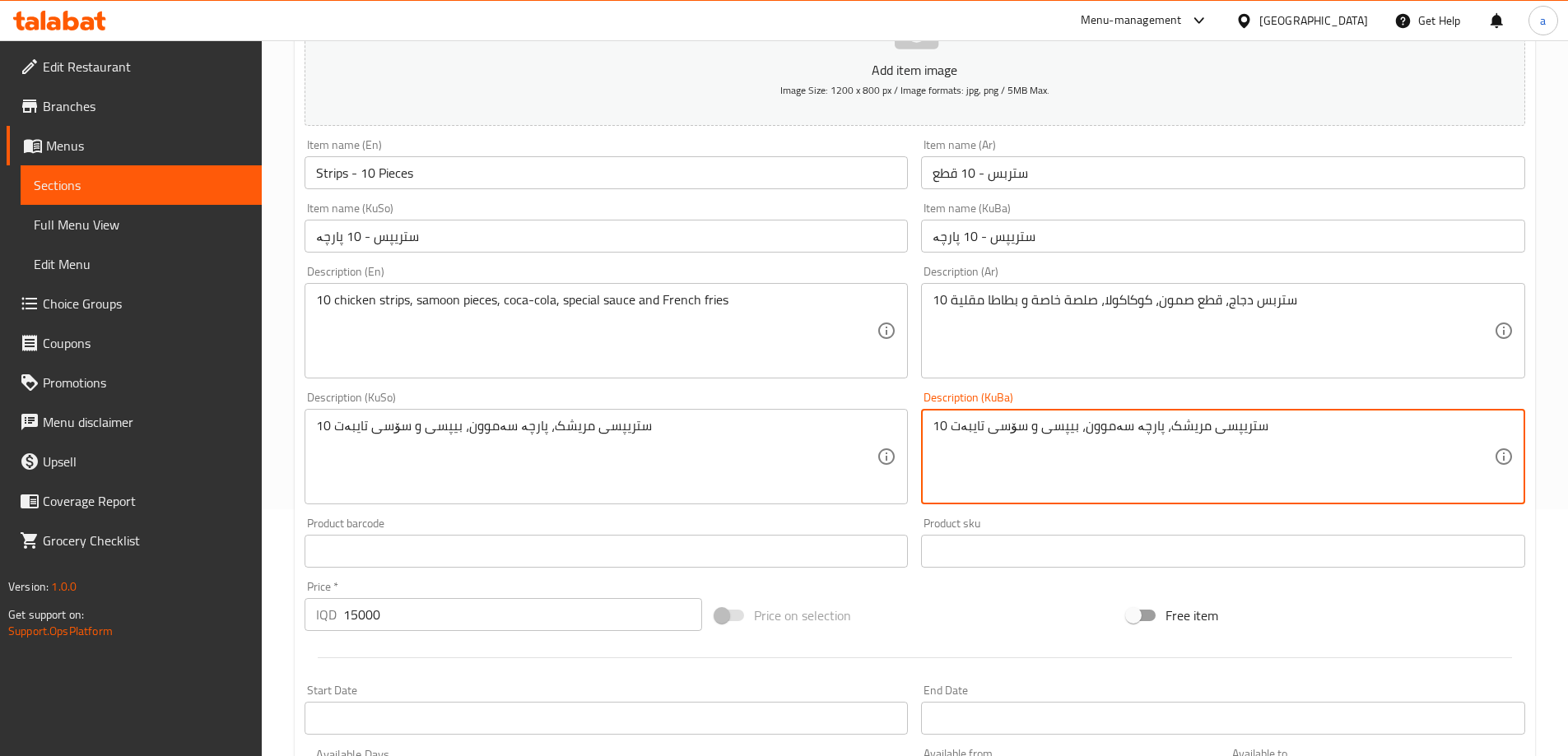
paste textarea "کۆکاکۆلا، سۆسی تایبەت و فینگەر"
type textarea "10 ستریپسی مریشک، پارچە سەموون، کۆکاکۆلا، سۆسی تایبەت و فینگەر"
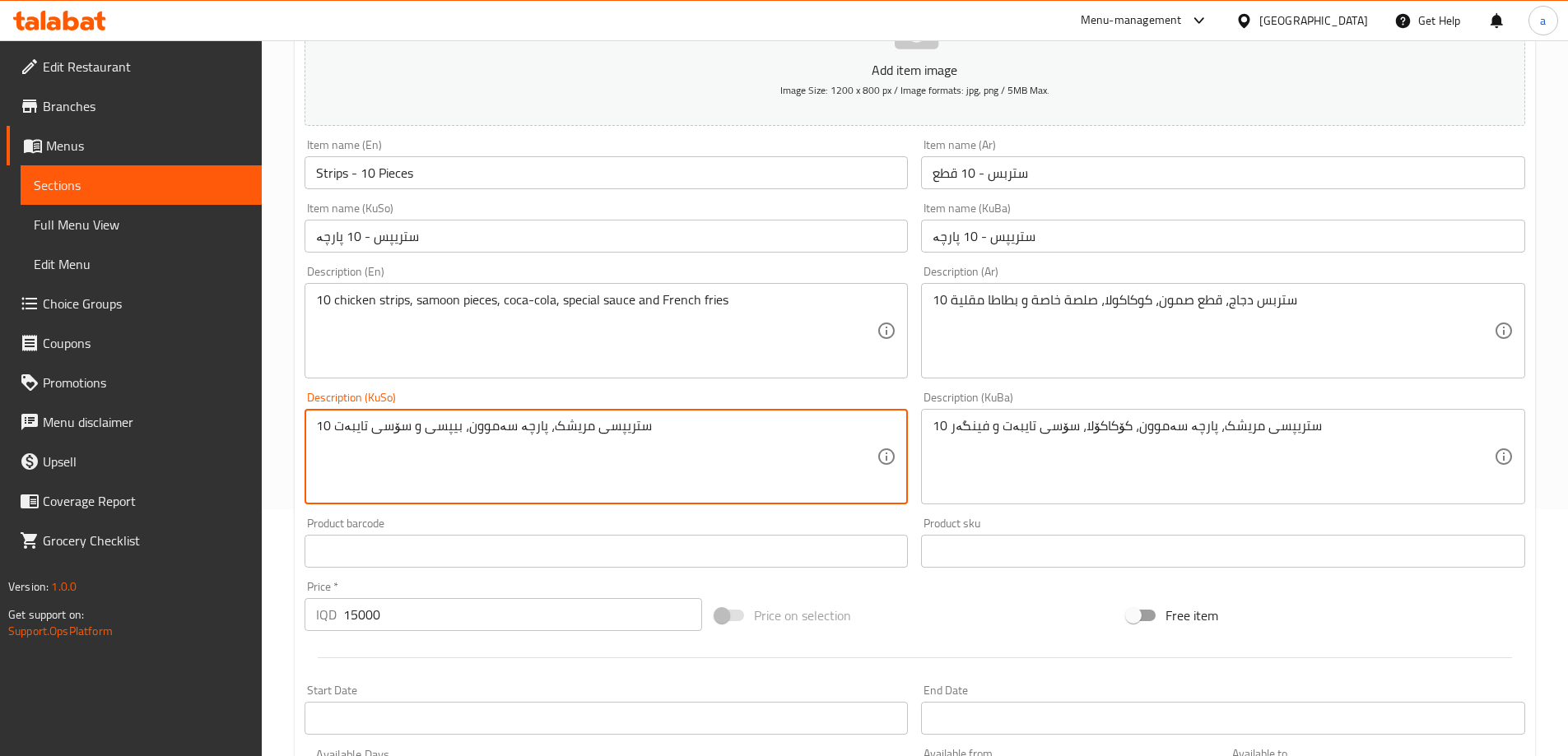
drag, startPoint x: 849, startPoint y: 451, endPoint x: 277, endPoint y: 388, distance: 575.5
paste textarea "کۆکاکۆلا، سۆسی تایبەت و فینگەر"
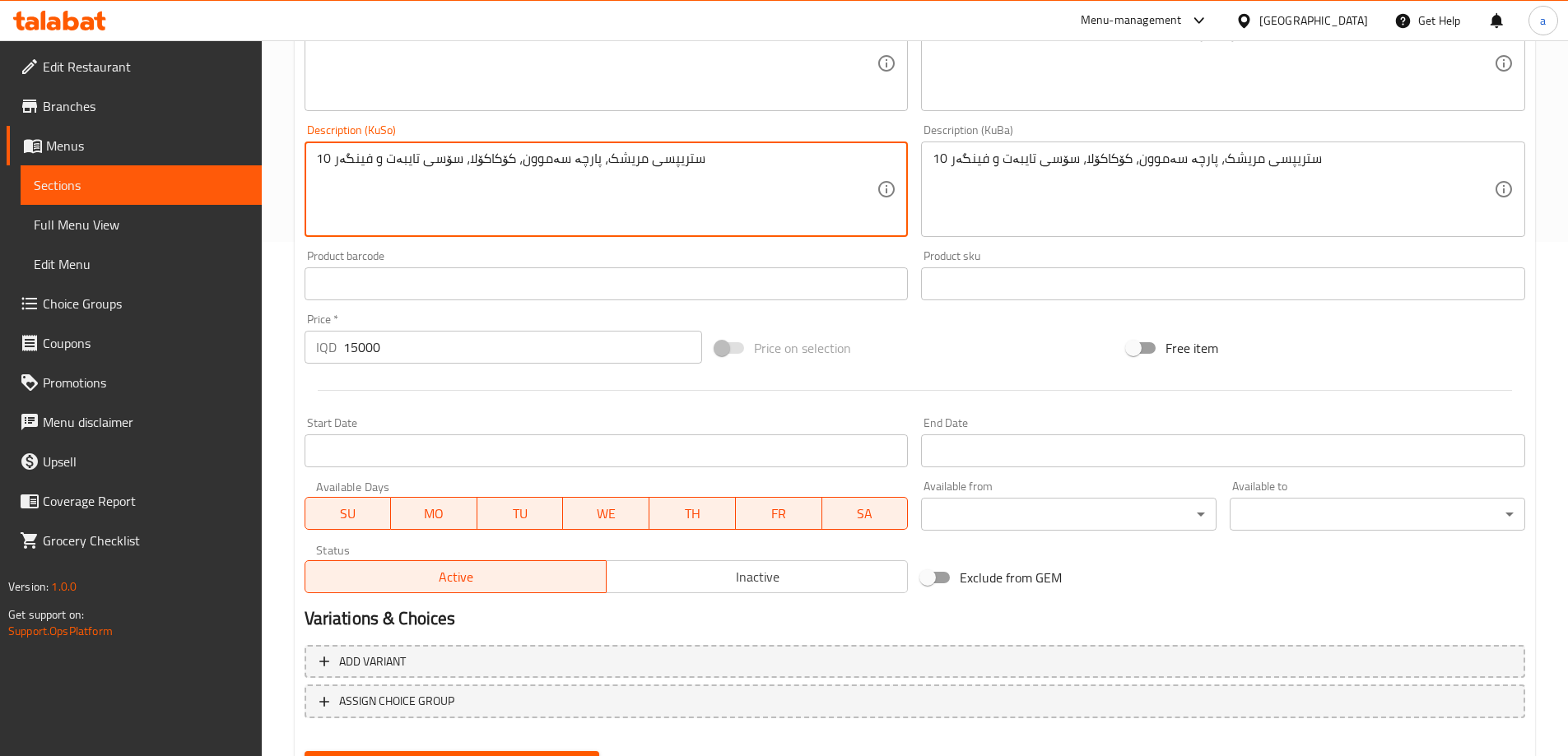
scroll to position [596, 0]
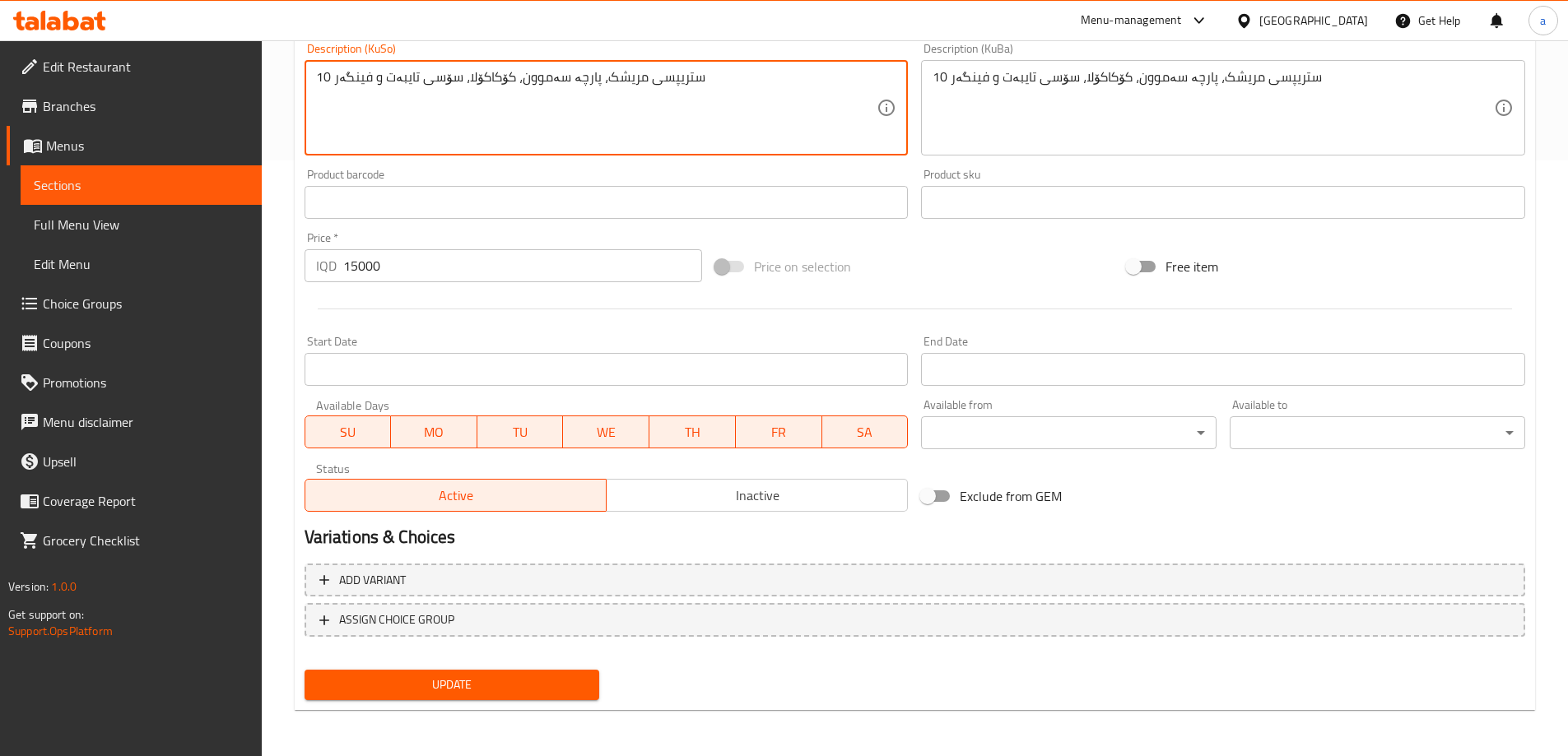
type textarea "10 ستریپسی مریشک، پارچە سەموون، کۆکاکۆلا، سۆسی تایبەت و فینگەر"
click at [552, 673] on button "Update" at bounding box center [452, 685] width 295 height 31
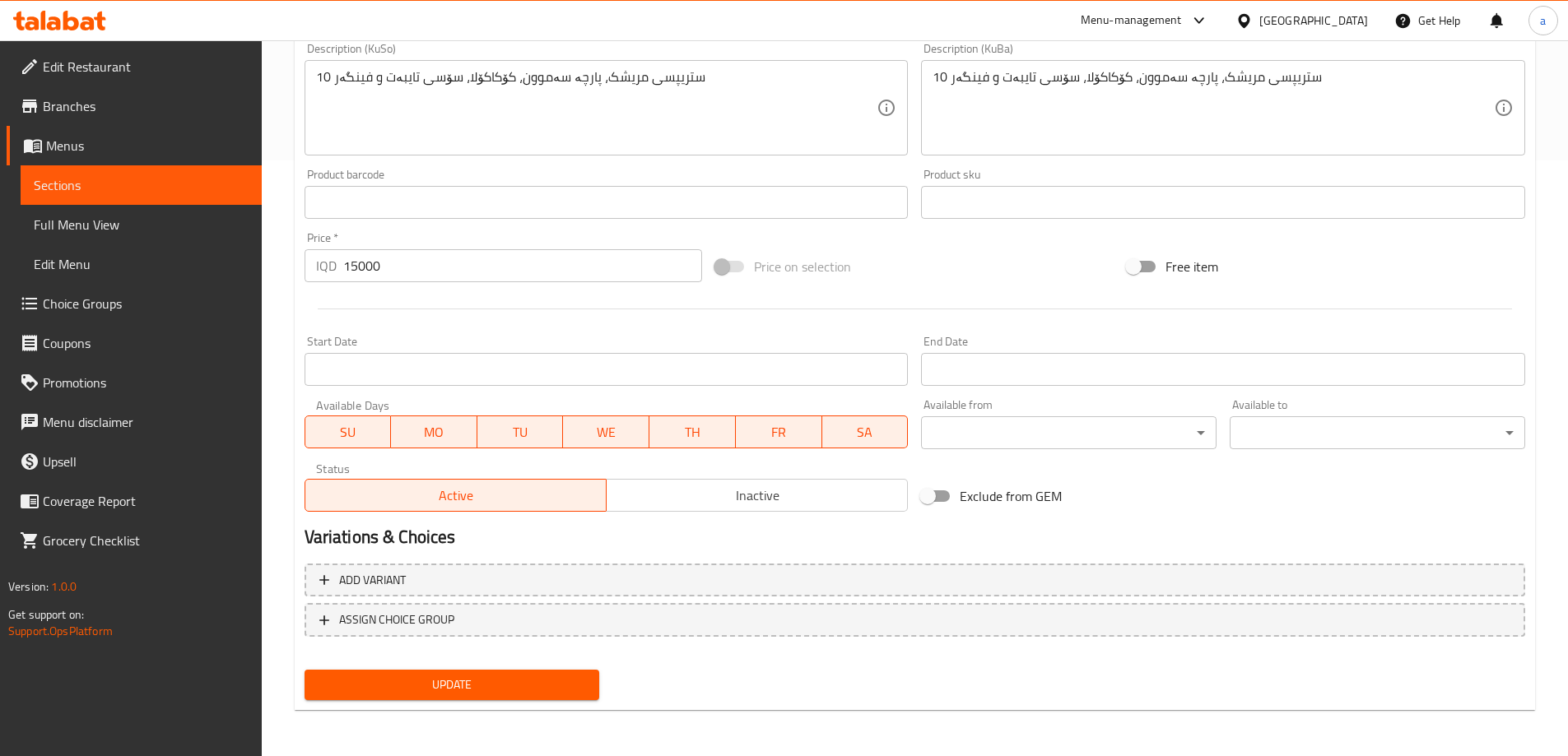
drag, startPoint x: 858, startPoint y: 172, endPoint x: 847, endPoint y: 167, distance: 12.1
click at [857, 172] on div "Product barcode Product barcode" at bounding box center [606, 194] width 604 height 51
click at [130, 180] on span "Sections" at bounding box center [141, 185] width 215 height 20
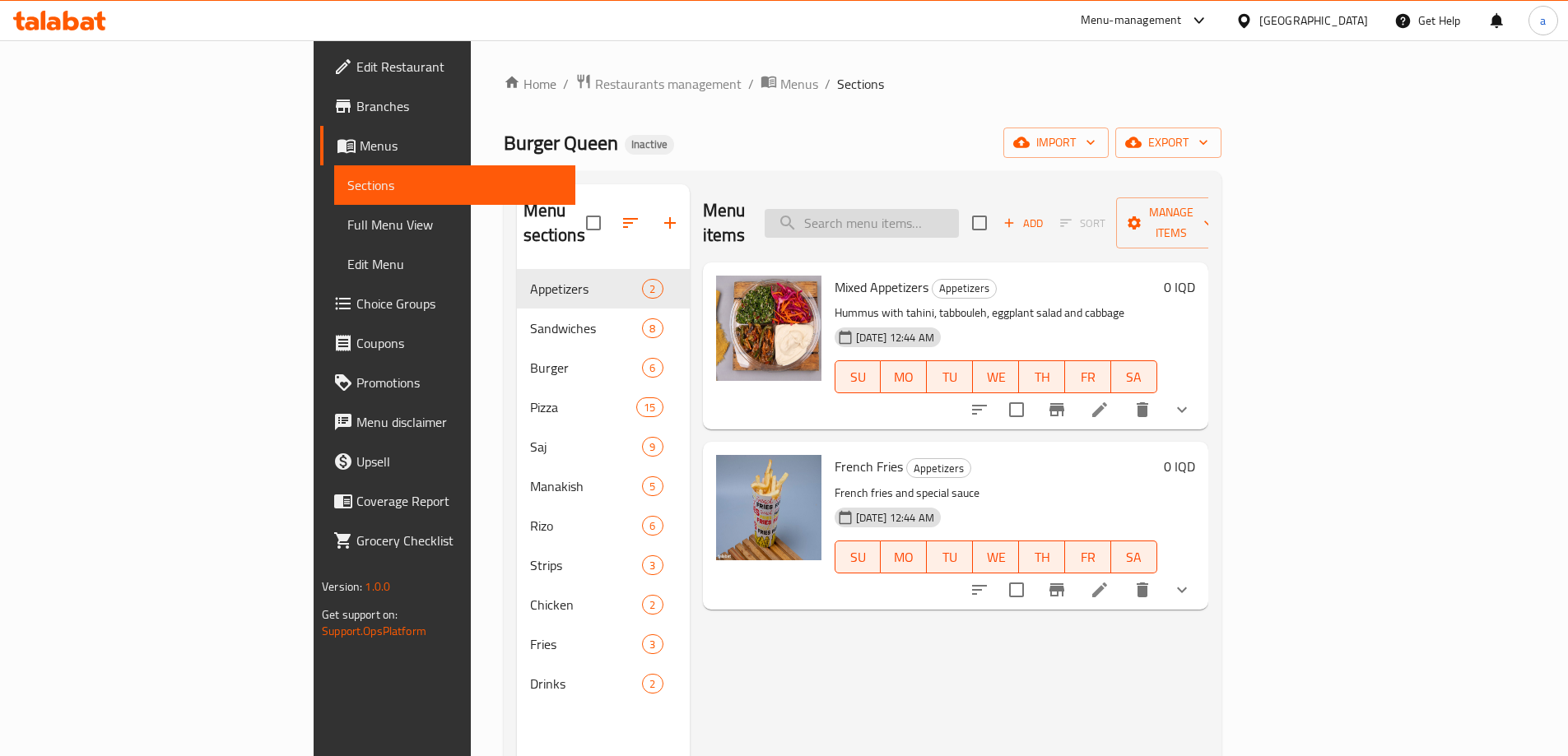
click at [959, 221] on input "search" at bounding box center [862, 223] width 194 height 29
paste input "Filler Sandwich"
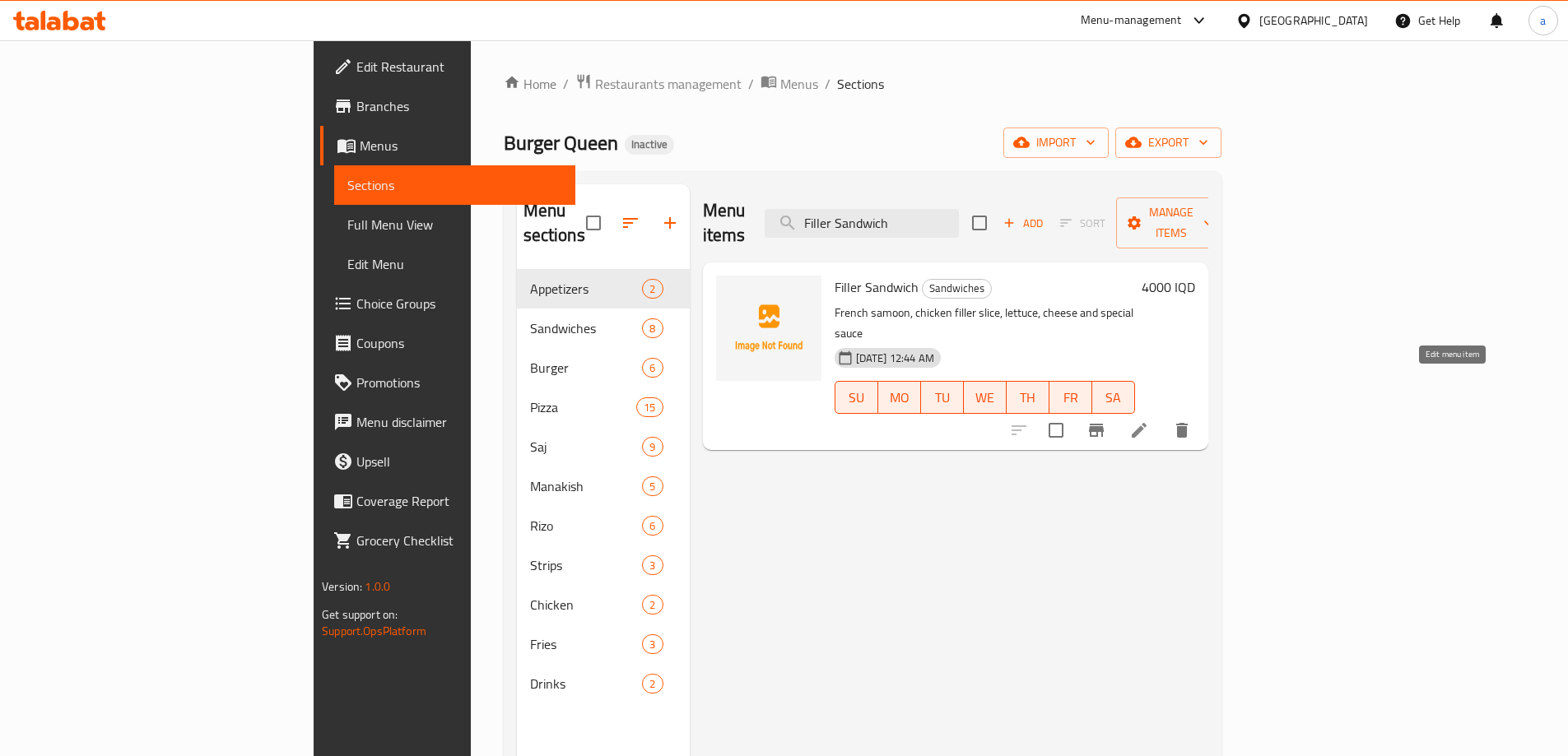
type input "Filler Sandwich"
click at [1147, 423] on icon at bounding box center [1139, 430] width 15 height 15
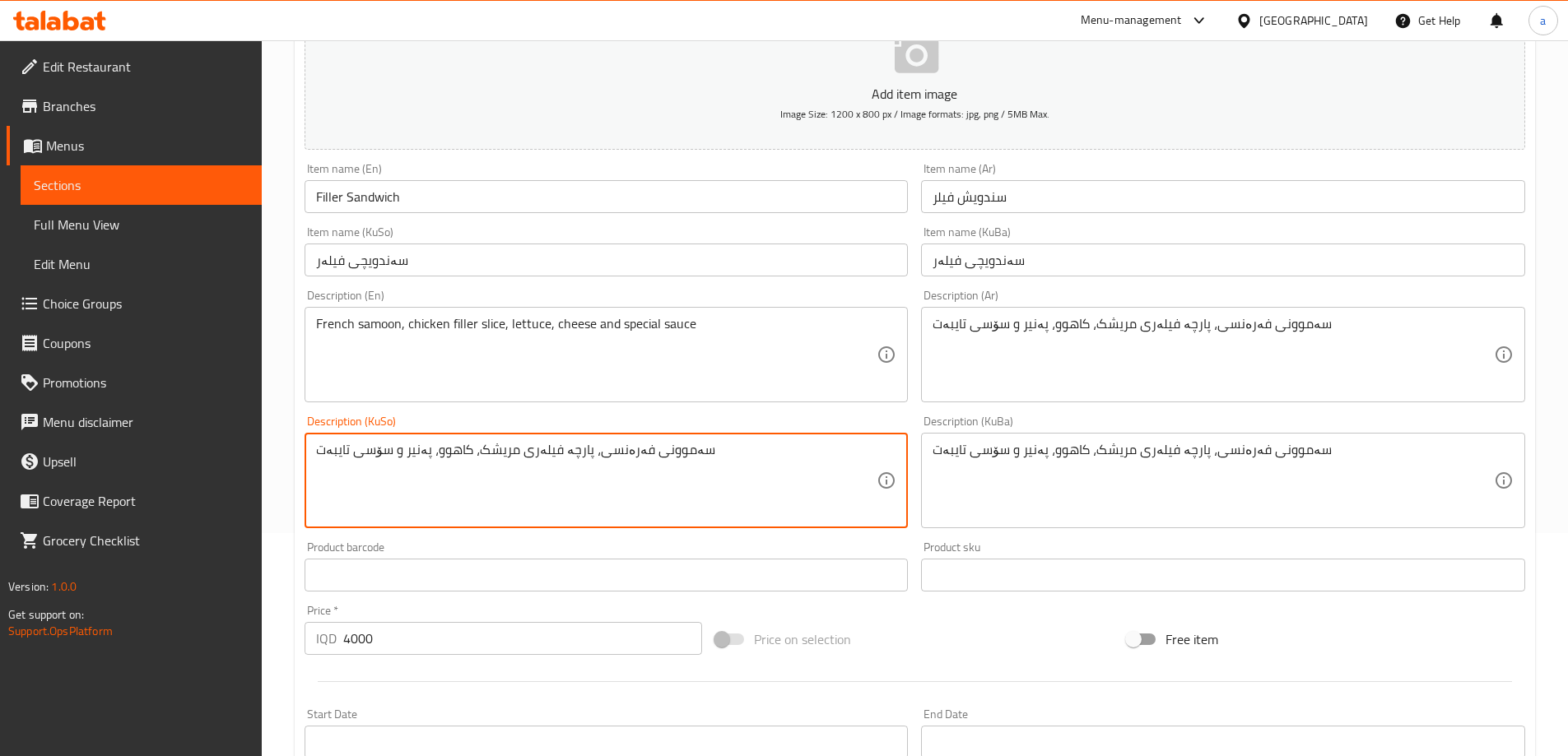
scroll to position [247, 0]
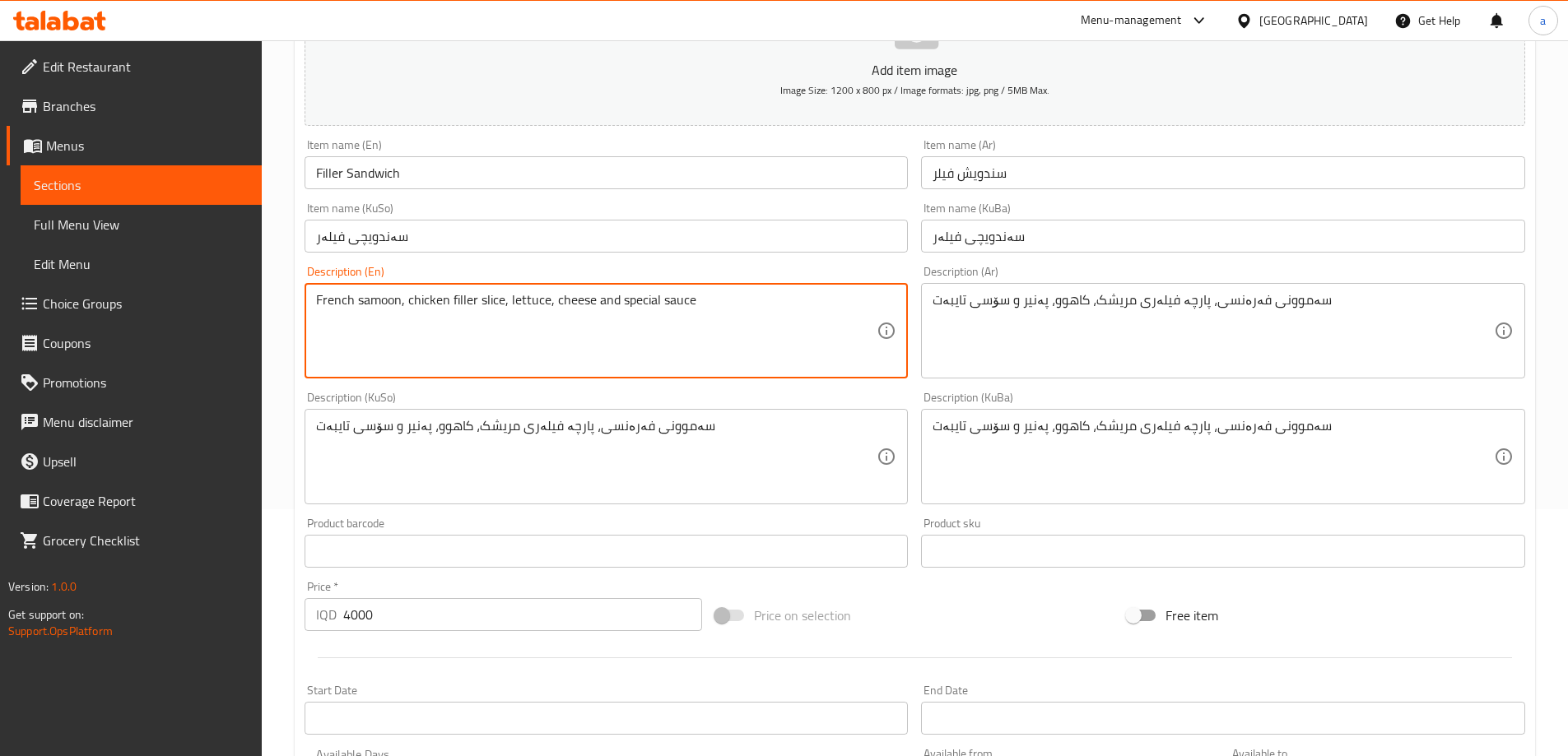
drag, startPoint x: 398, startPoint y: 298, endPoint x: 217, endPoint y: 315, distance: 181.8
paste textarea "Burger S"
click at [467, 301] on textarea "Burger Samoon, chicken filler slice, lettuce, cheese and special sauce" at bounding box center [596, 331] width 561 height 78
type textarea "Burger Samoon, chicken filler slice, lettuce, cheese and special sauce"
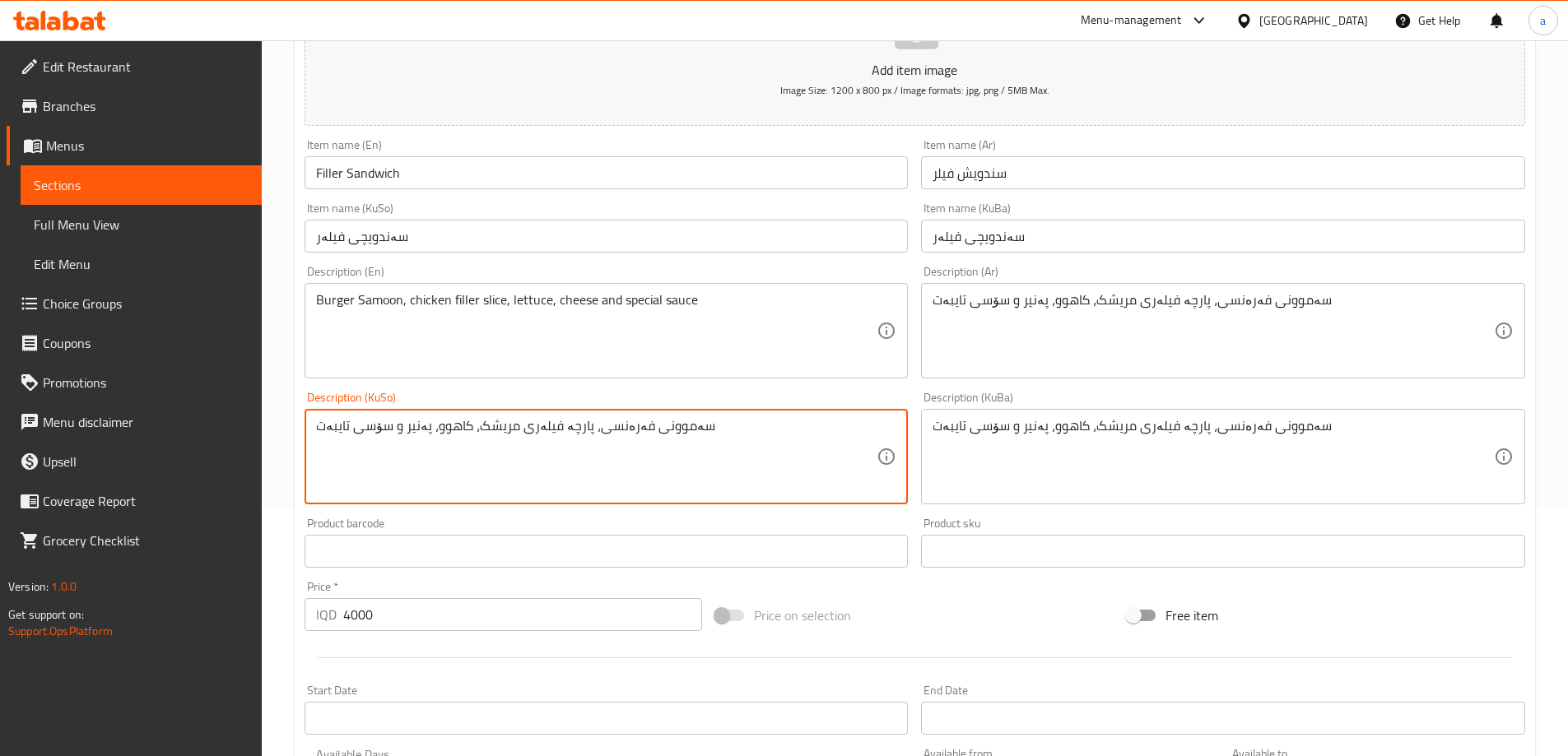
drag, startPoint x: 585, startPoint y: 424, endPoint x: 713, endPoint y: 433, distance: 128.3
paste textarea "مون برجر"
paste textarea "بەرگر"
drag, startPoint x: 731, startPoint y: 421, endPoint x: 260, endPoint y: 432, distance: 471.1
click at [260, 432] on div "Edit Restaurant Branches Menus Sections Full Menu View Edit Menu Choice Groups …" at bounding box center [784, 449] width 1568 height 1312
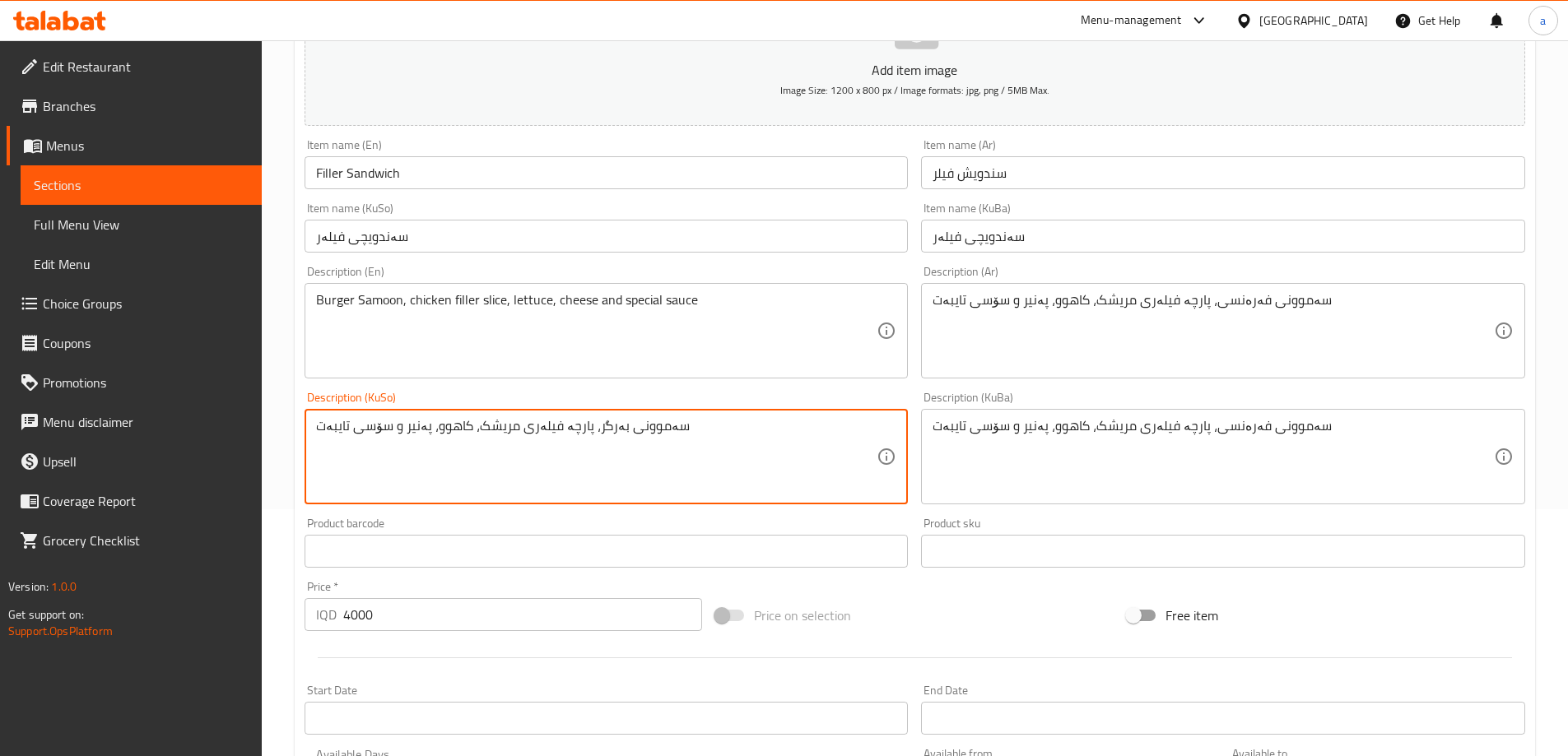
type textarea "سەموونی بەرگر، پارچە فیلەری مریشک، کاهوو، پەنیر و سۆسی تایبەت"
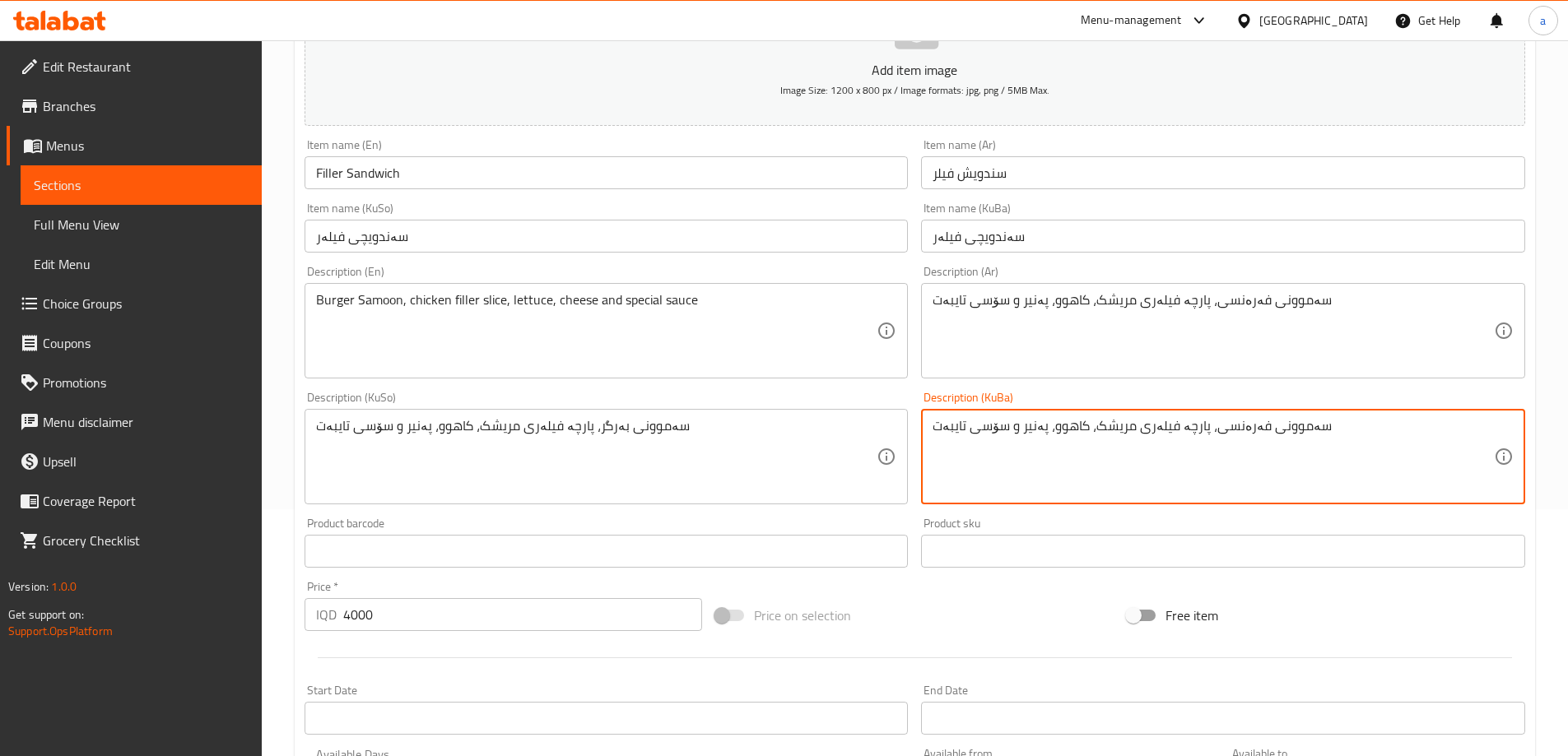
paste textarea "بەرگر"
type textarea "سەموونی بەرگر، پارچە فیلەری مریشک، کاهوو، پەنیر و سۆسی تایبەت"
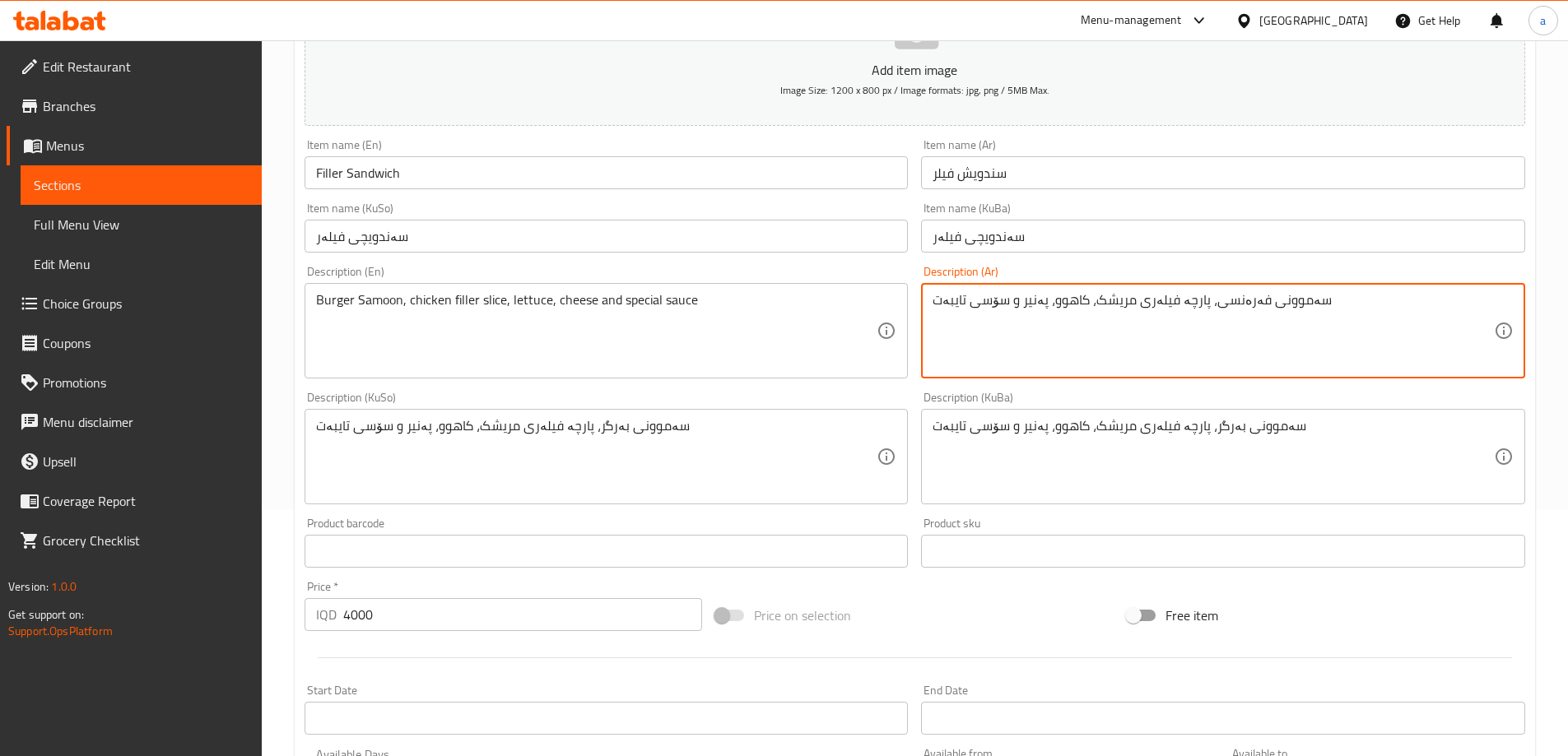
drag, startPoint x: 1357, startPoint y: 316, endPoint x: 820, endPoint y: 331, distance: 537.2
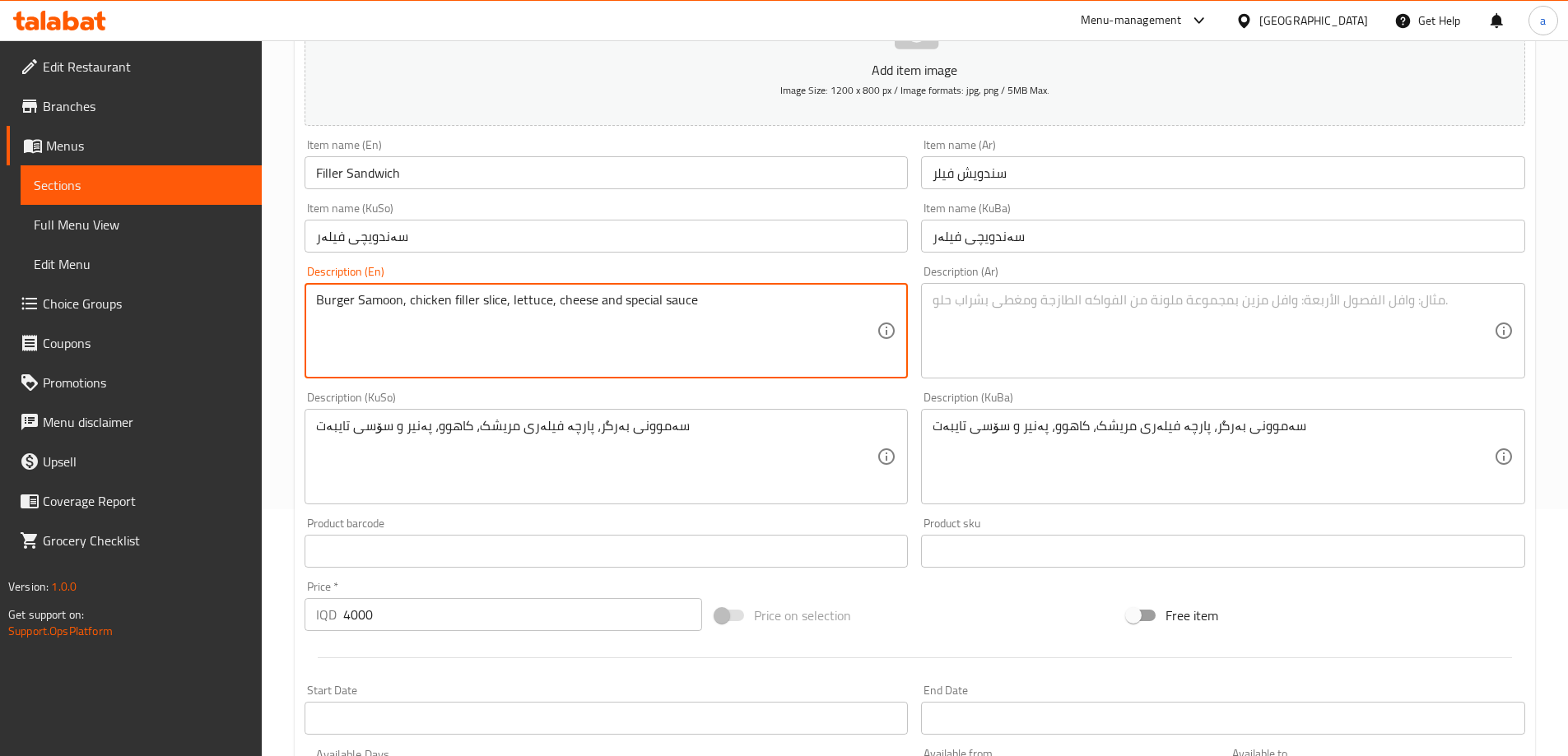
drag, startPoint x: 782, startPoint y: 304, endPoint x: 598, endPoint y: 355, distance: 190.9
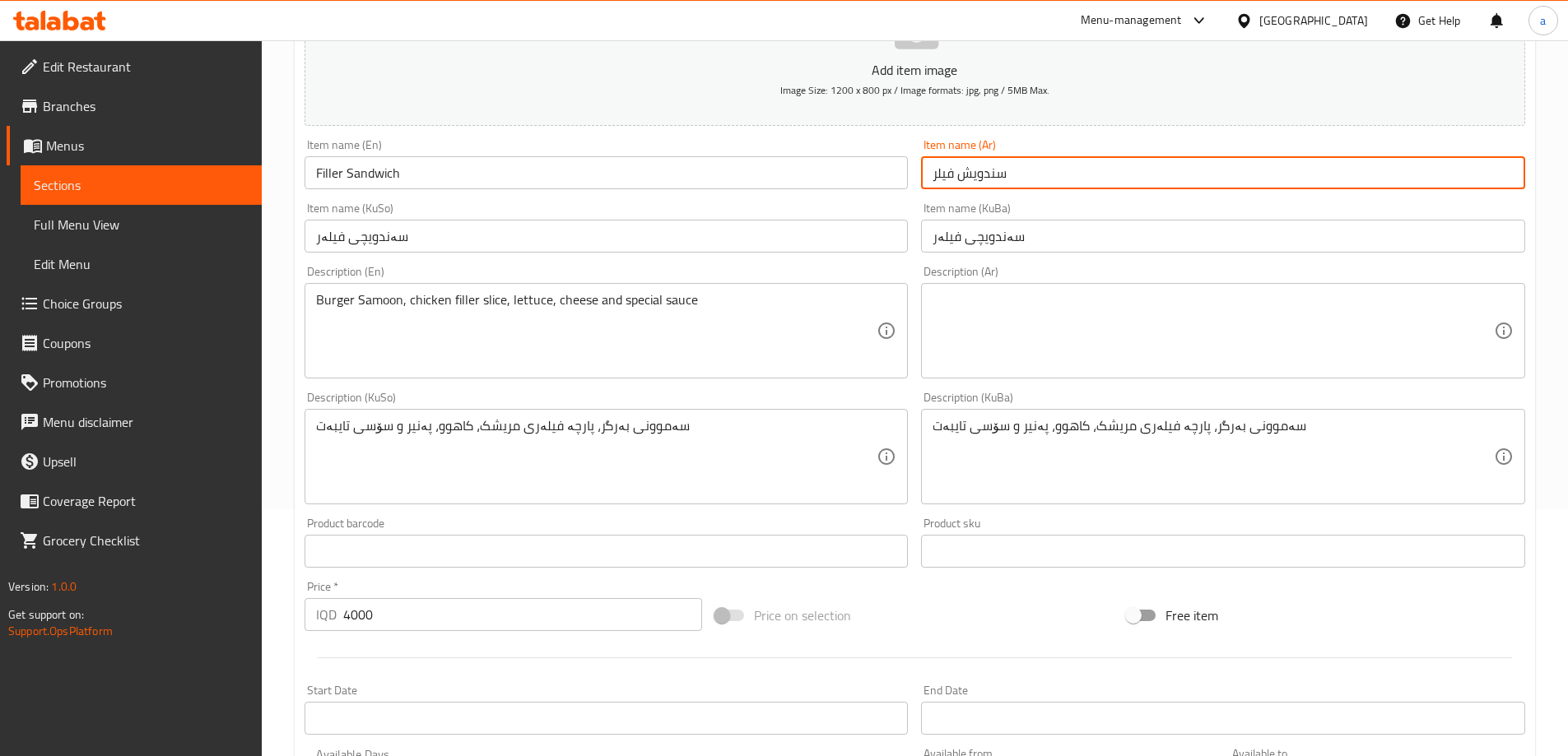
click at [939, 178] on input "سندويش فيلر" at bounding box center [1223, 173] width 604 height 33
click at [994, 341] on textarea at bounding box center [1213, 331] width 561 height 78
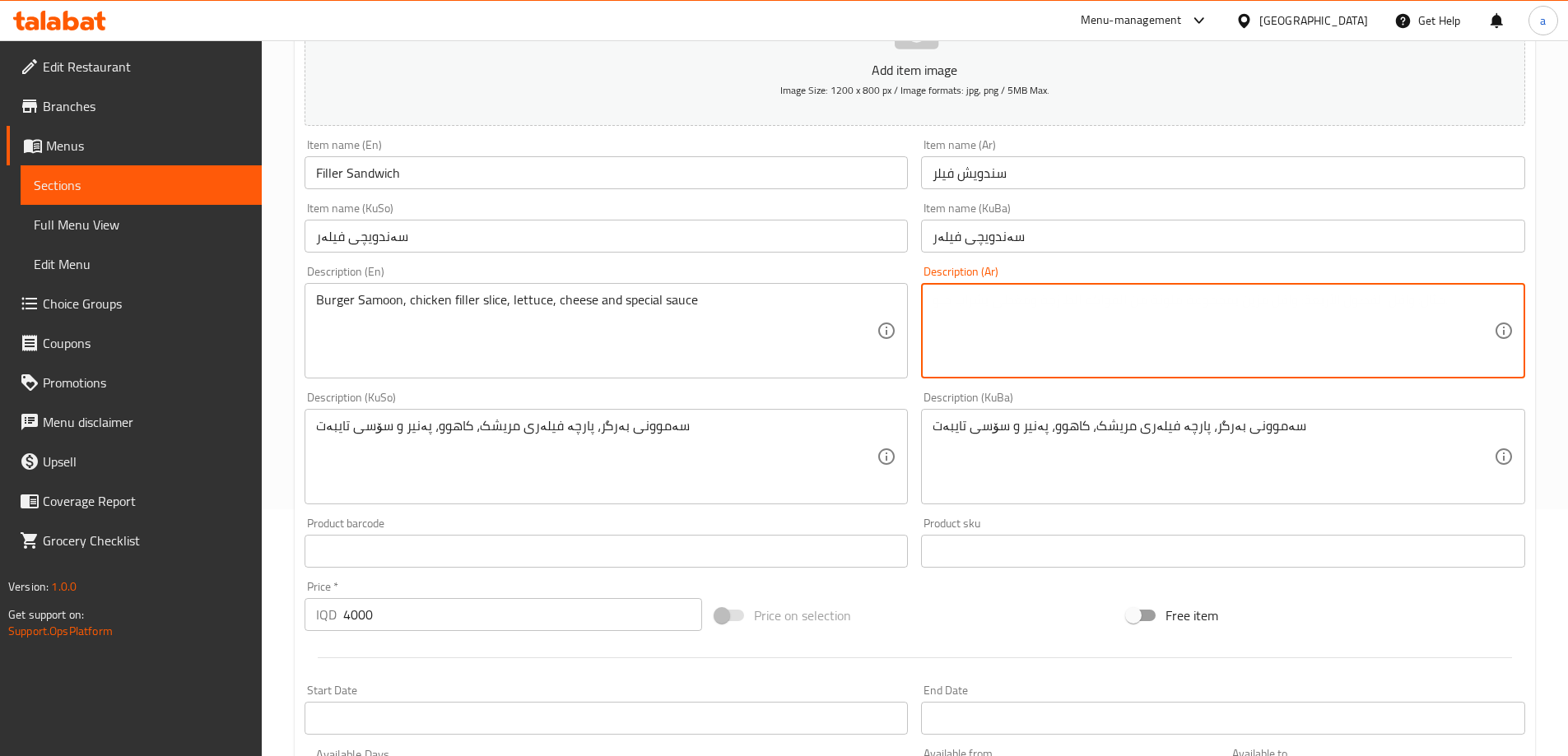
paste textarea "صمون برجر، شريحة دجاج فيلر، خس، [GEOGRAPHIC_DATA] وصلصة خاصة"
type textarea "صمون برجر، شريحة دجاج فيلر، خس، [GEOGRAPHIC_DATA] وصلصة خاصة"
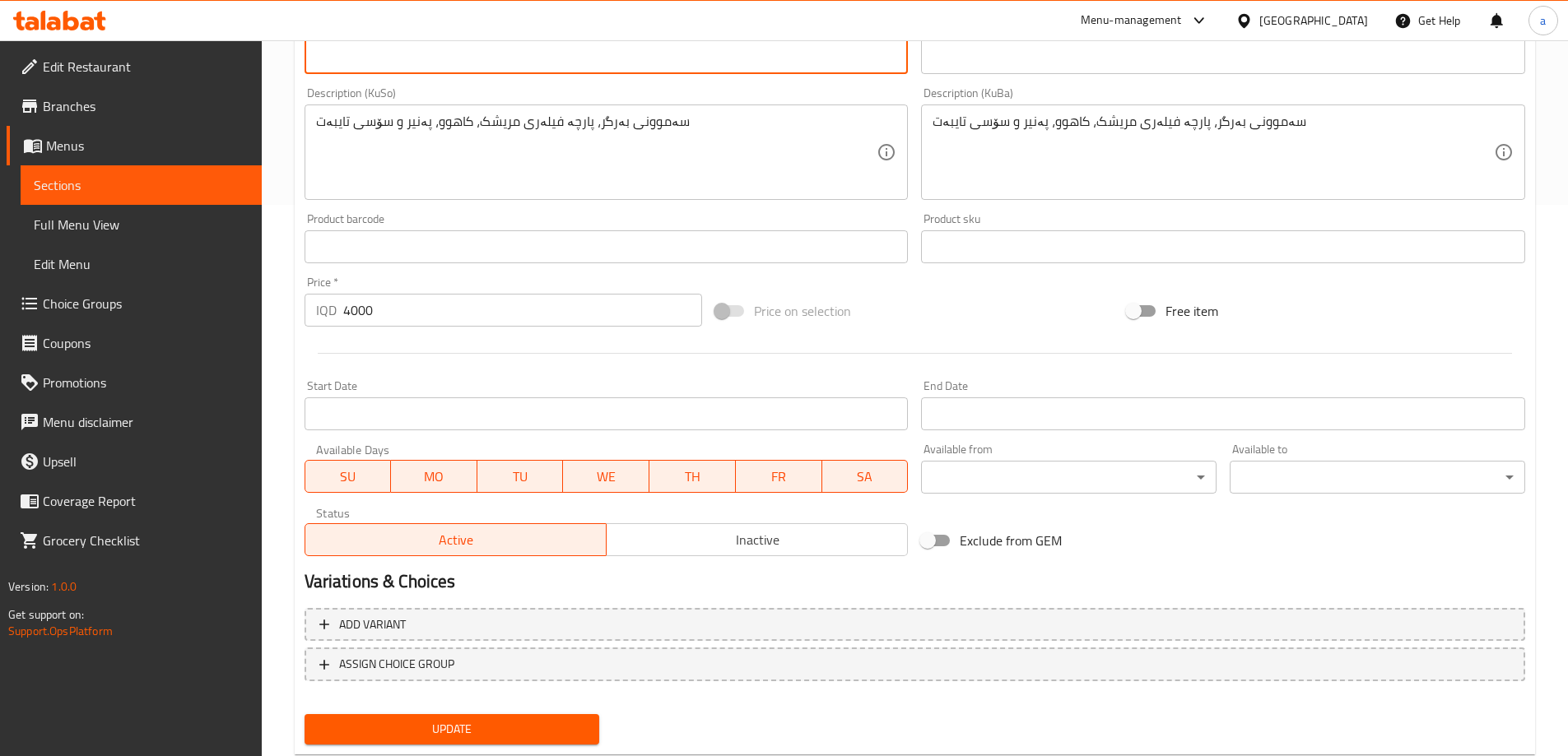
scroll to position [596, 0]
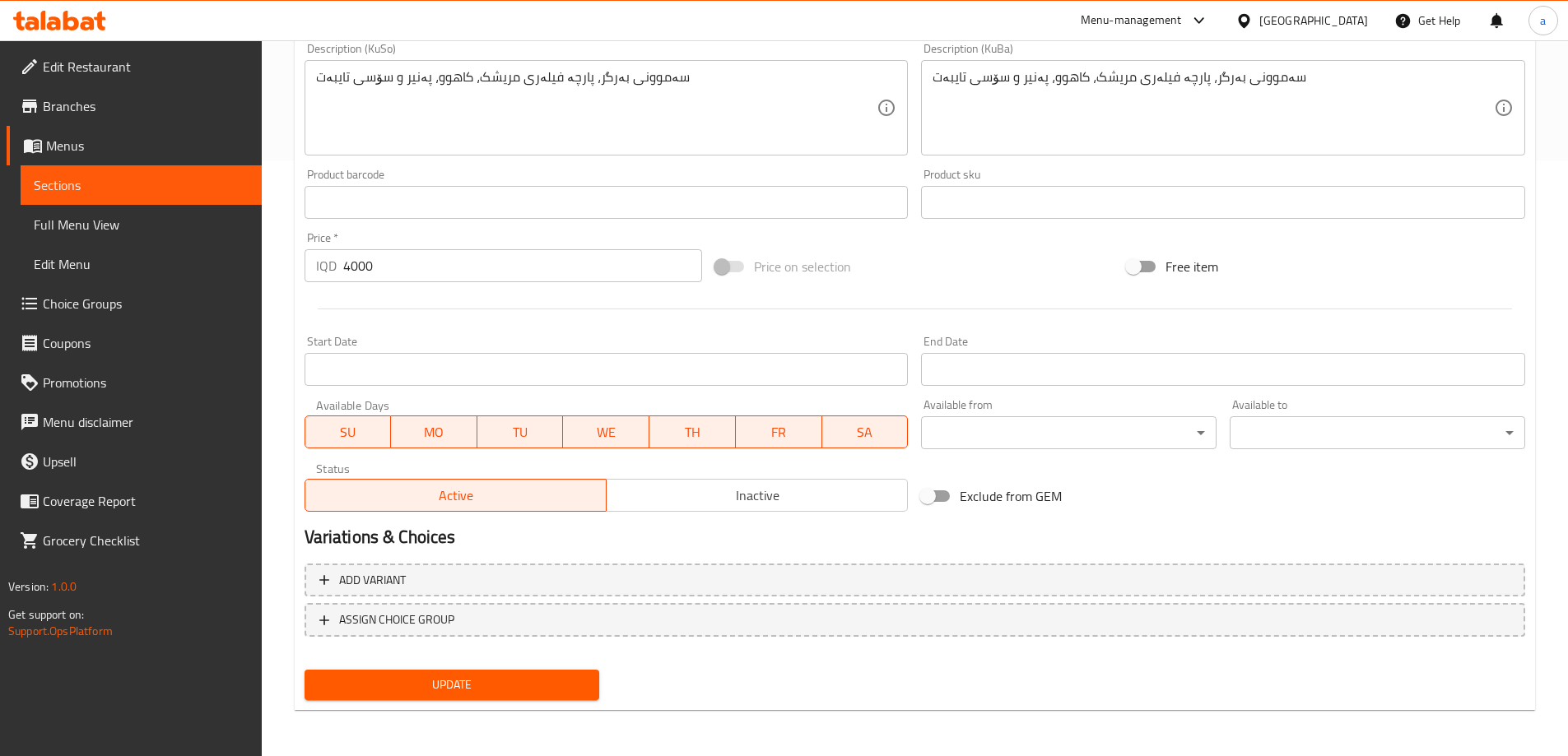
type textarea "Burger samoon, chicken filler slice, lettuce, cheese and special sauce"
click at [421, 696] on button "Update" at bounding box center [452, 685] width 295 height 31
click at [1259, 235] on div "Add item image Image Size: 1200 x 800 px / Image formats: jpg, png / 5MB Max. I…" at bounding box center [915, 69] width 1234 height 899
click at [470, 694] on span "Update" at bounding box center [452, 685] width 269 height 21
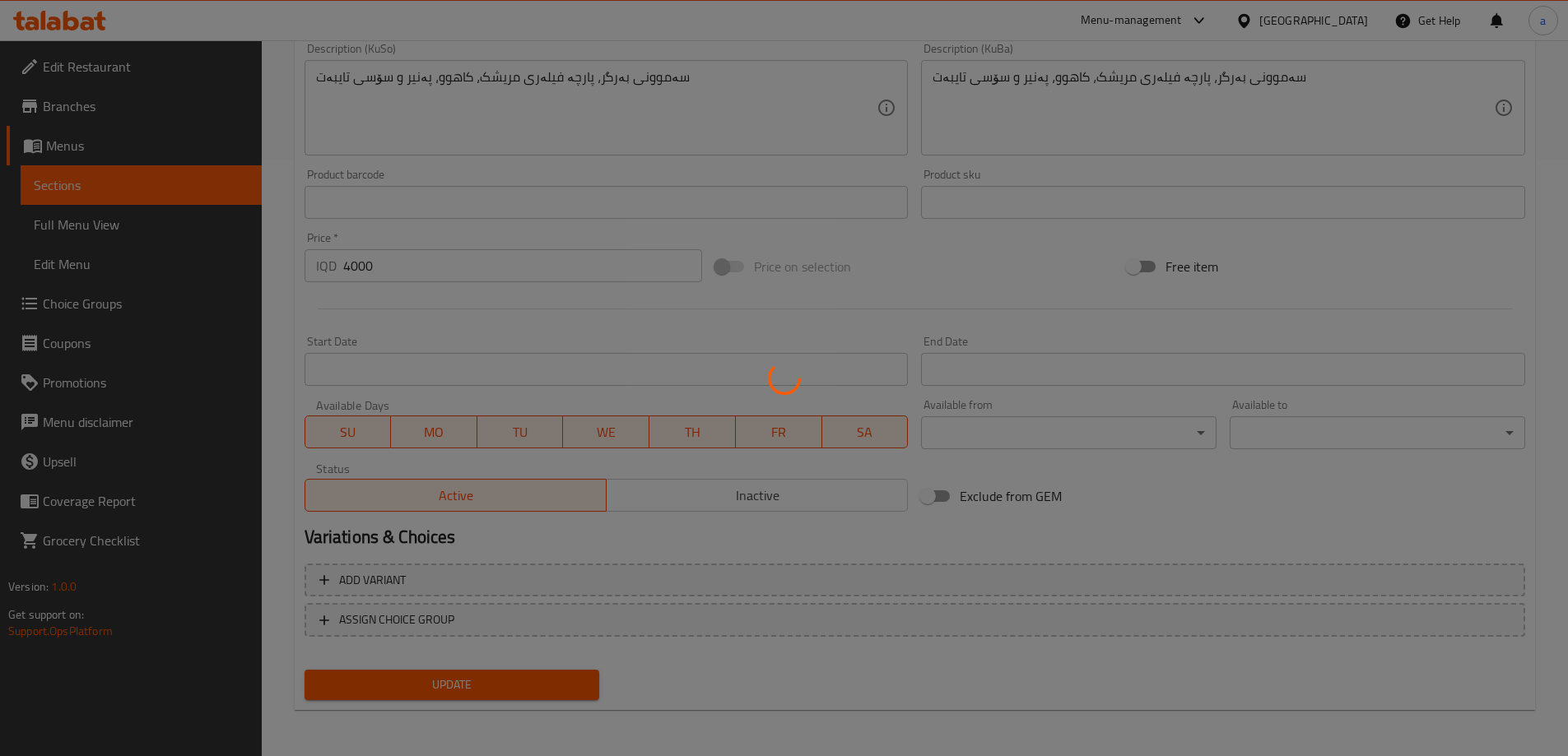
scroll to position [0, 0]
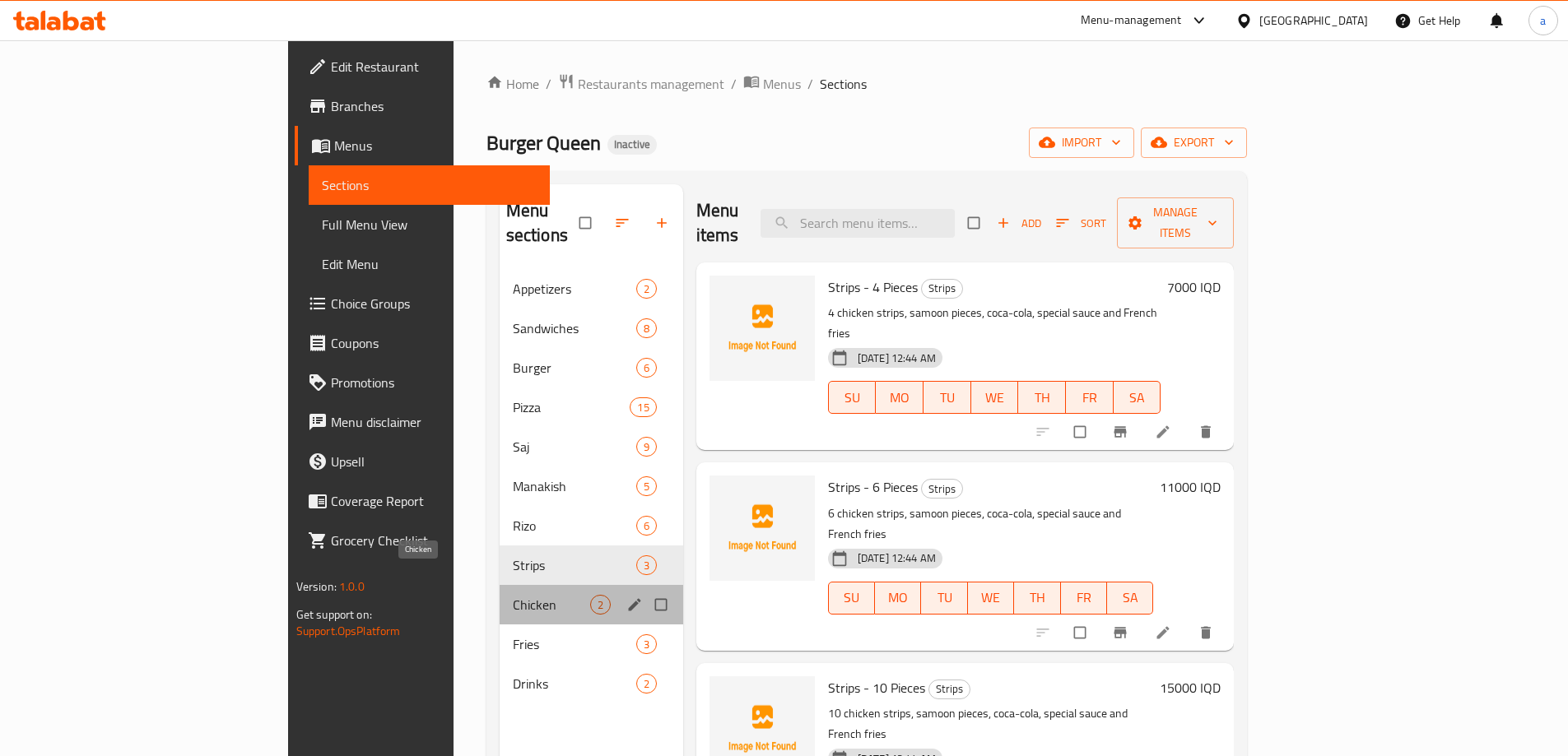
click at [513, 595] on span "Chicken" at bounding box center [551, 605] width 77 height 20
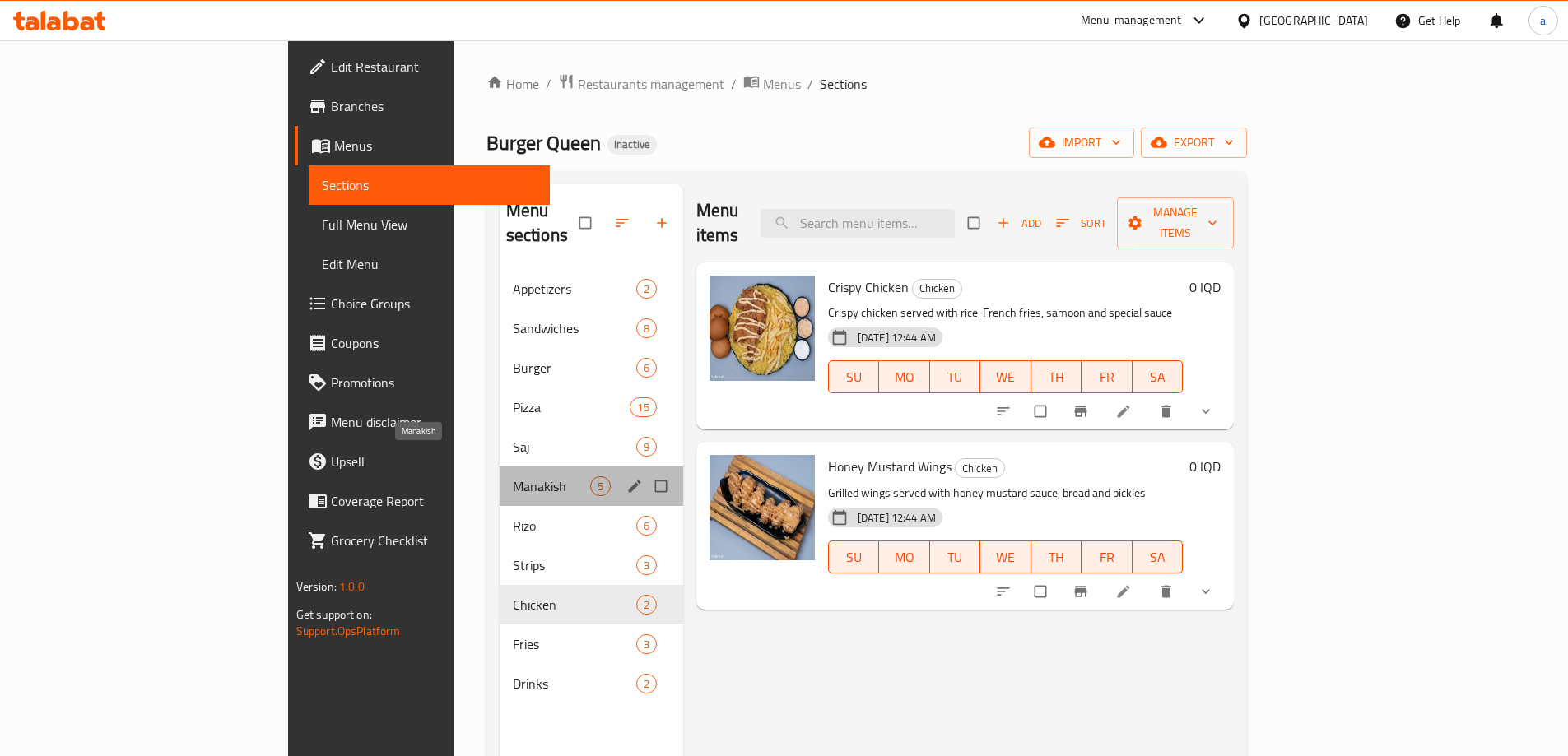
click at [513, 477] on span "Manakish" at bounding box center [551, 487] width 77 height 20
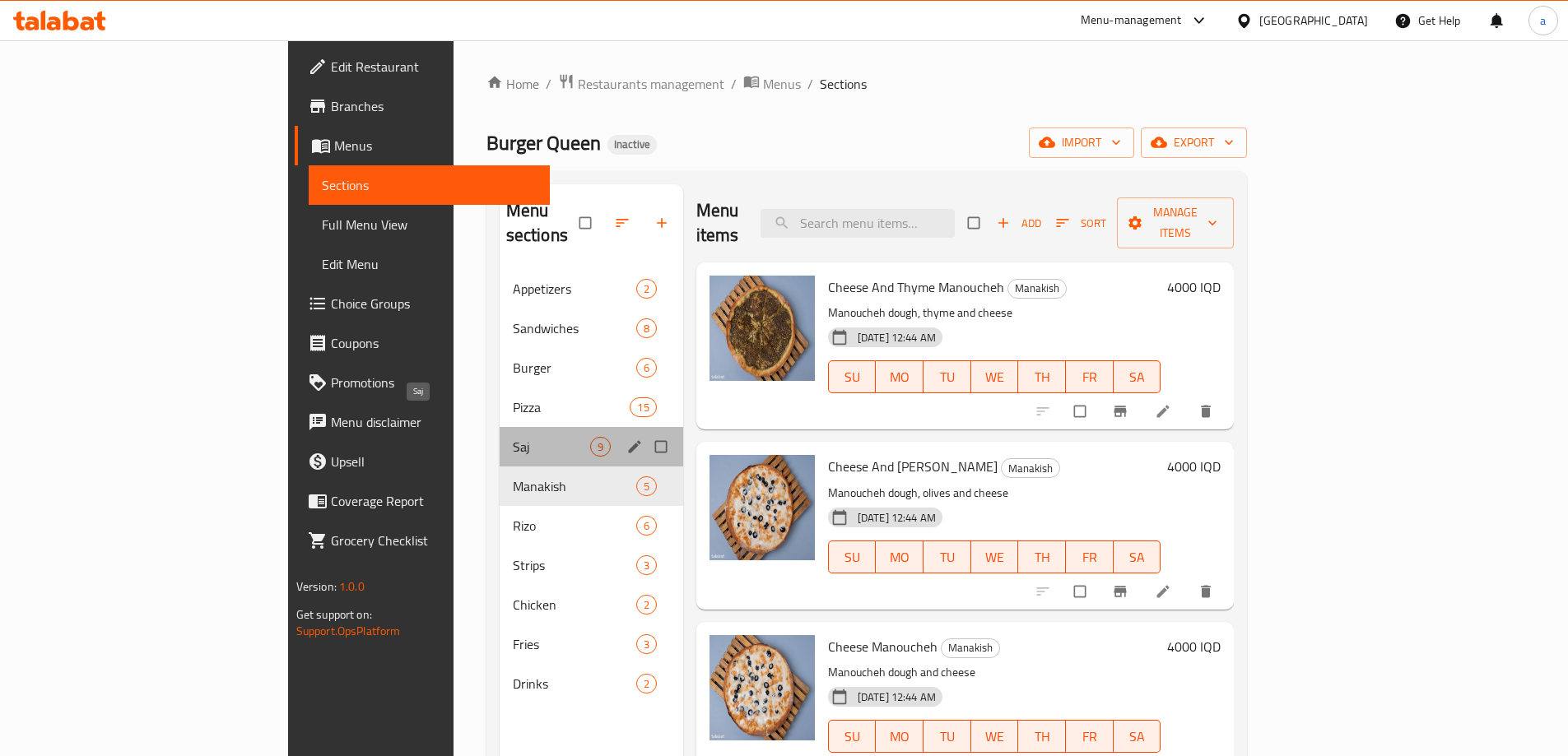
click at [513, 437] on span "Saj" at bounding box center [551, 447] width 77 height 20
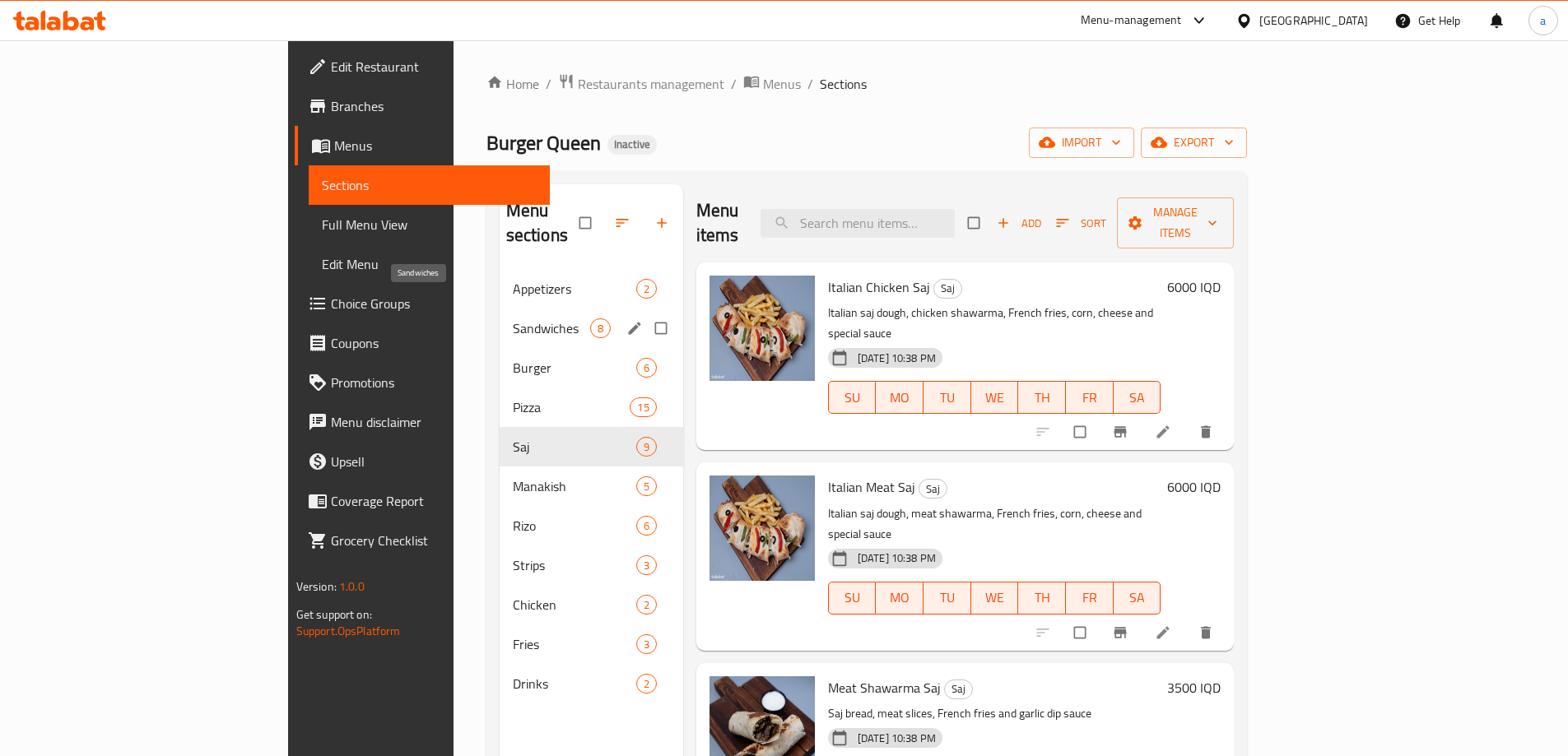
click at [513, 318] on span "Sandwiches" at bounding box center [551, 328] width 77 height 20
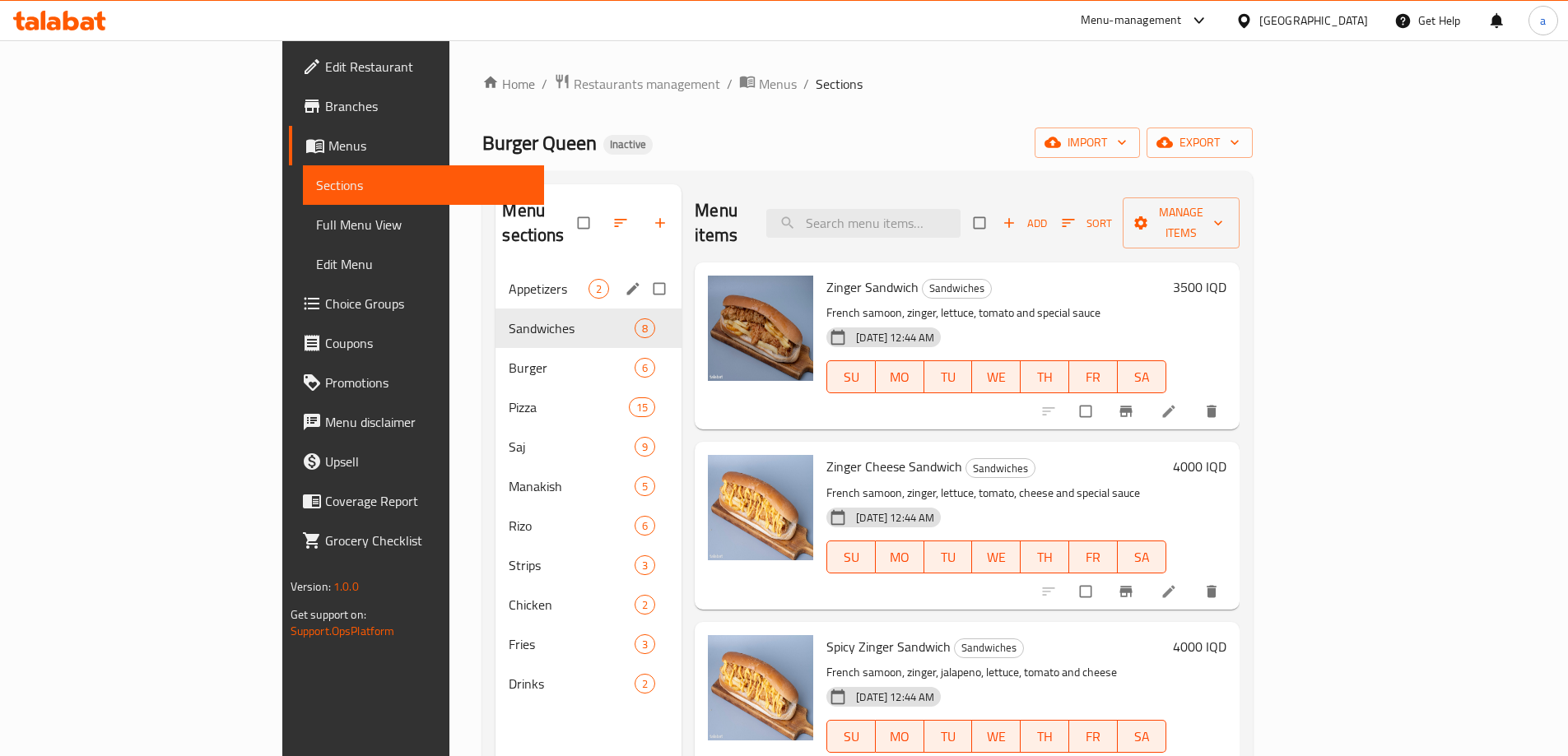
click at [496, 283] on div "Appetizers 2" at bounding box center [589, 289] width 186 height 40
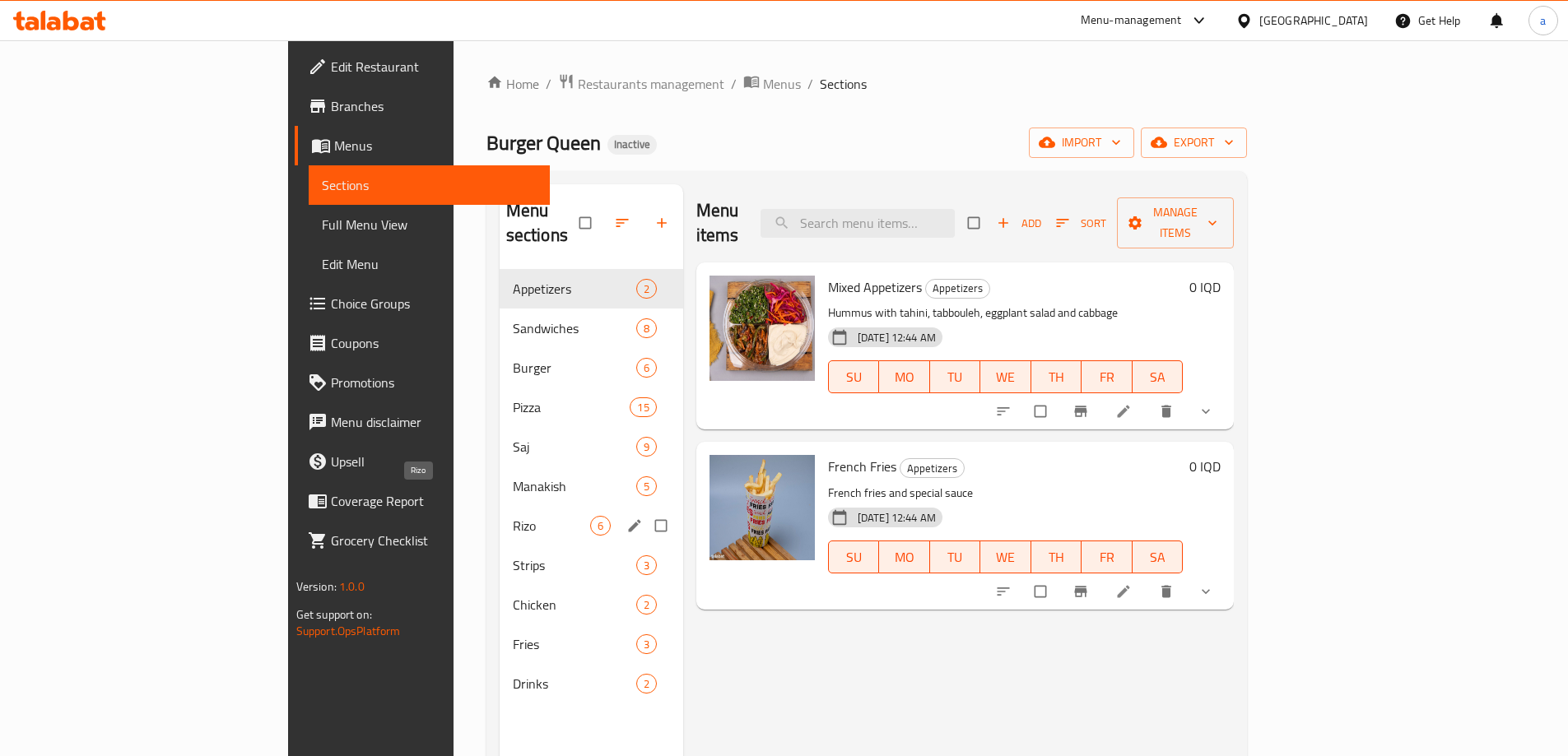
click at [513, 516] on span "Rizo" at bounding box center [551, 526] width 77 height 20
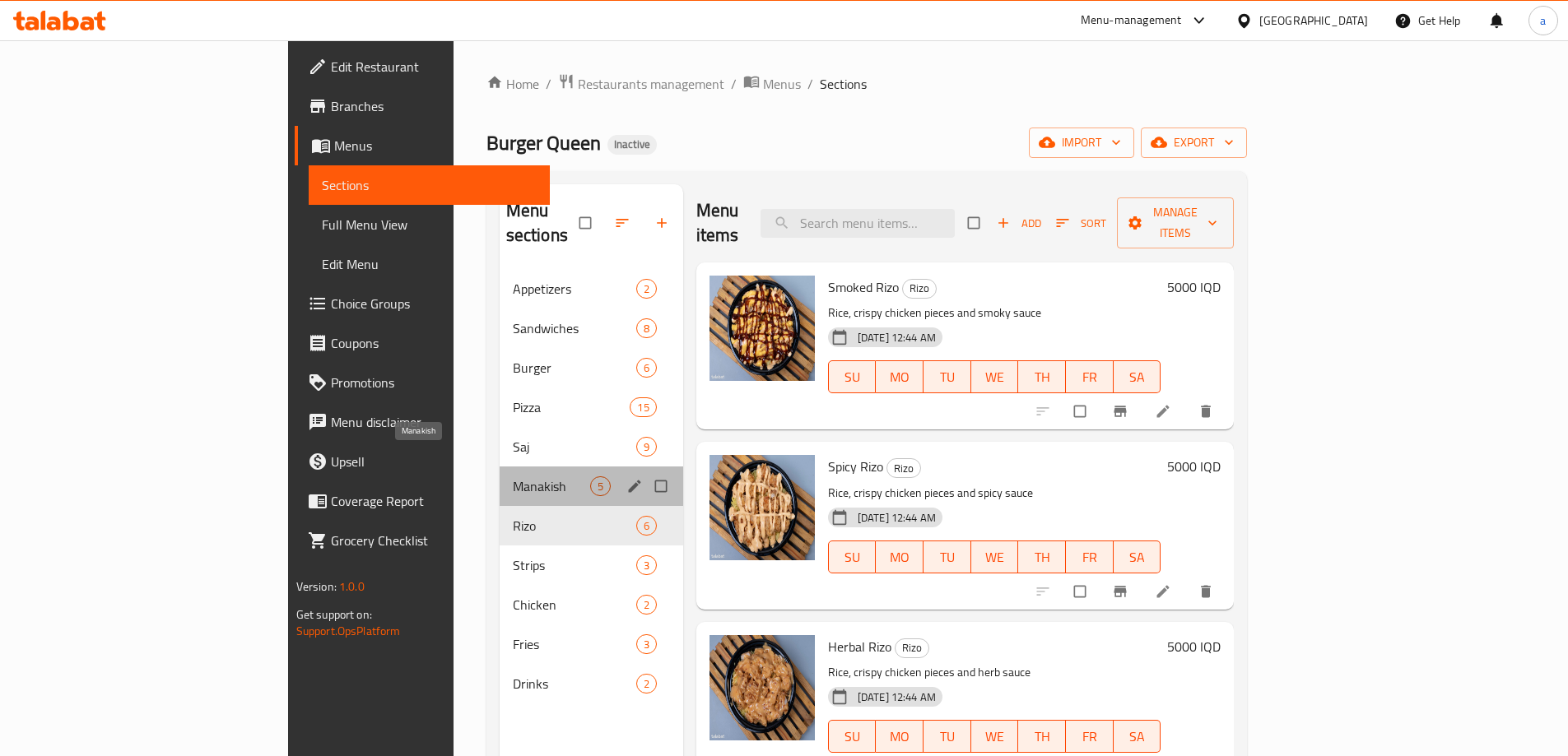
click at [513, 477] on span "Manakish" at bounding box center [551, 487] width 77 height 20
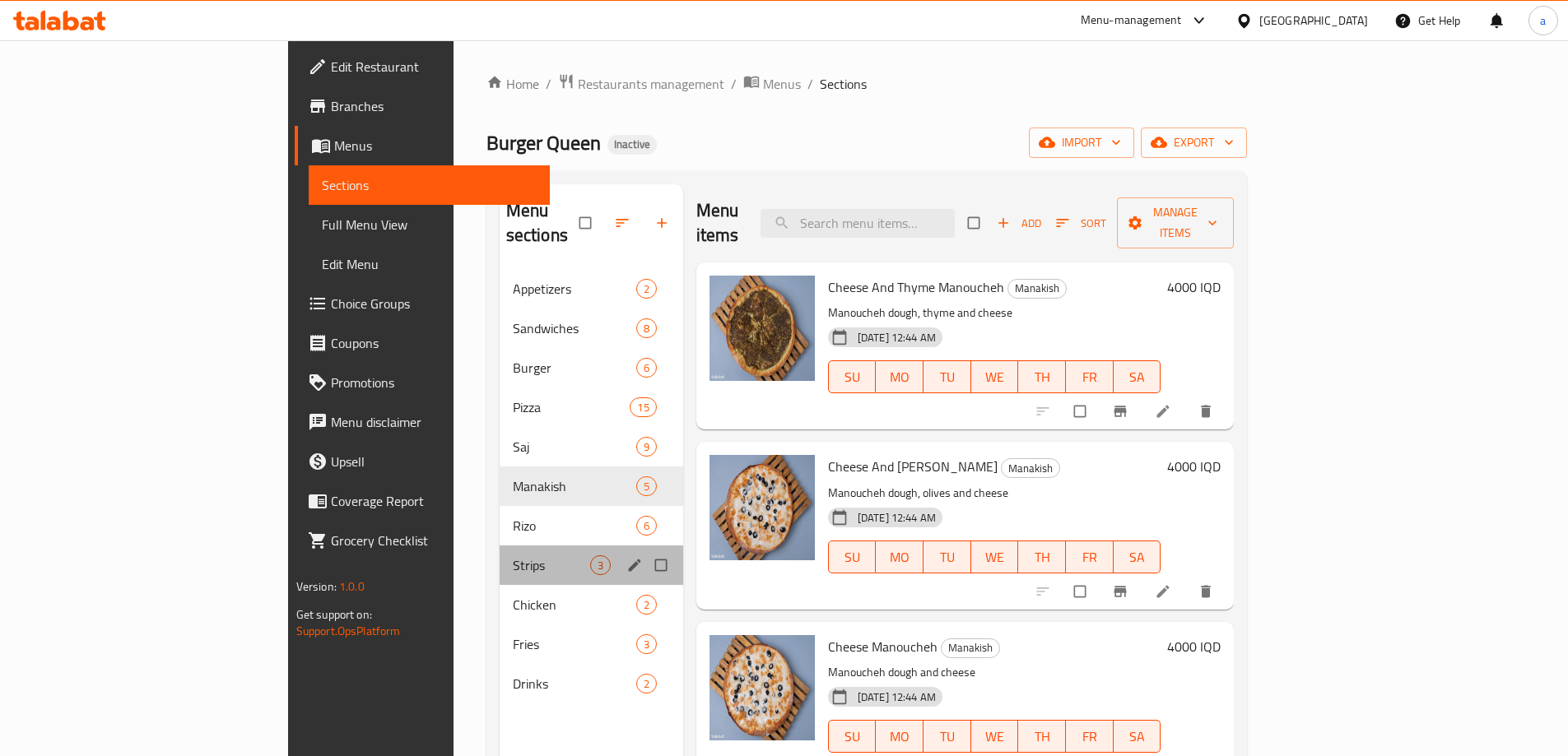
click at [500, 555] on div "Strips 3" at bounding box center [591, 565] width 183 height 40
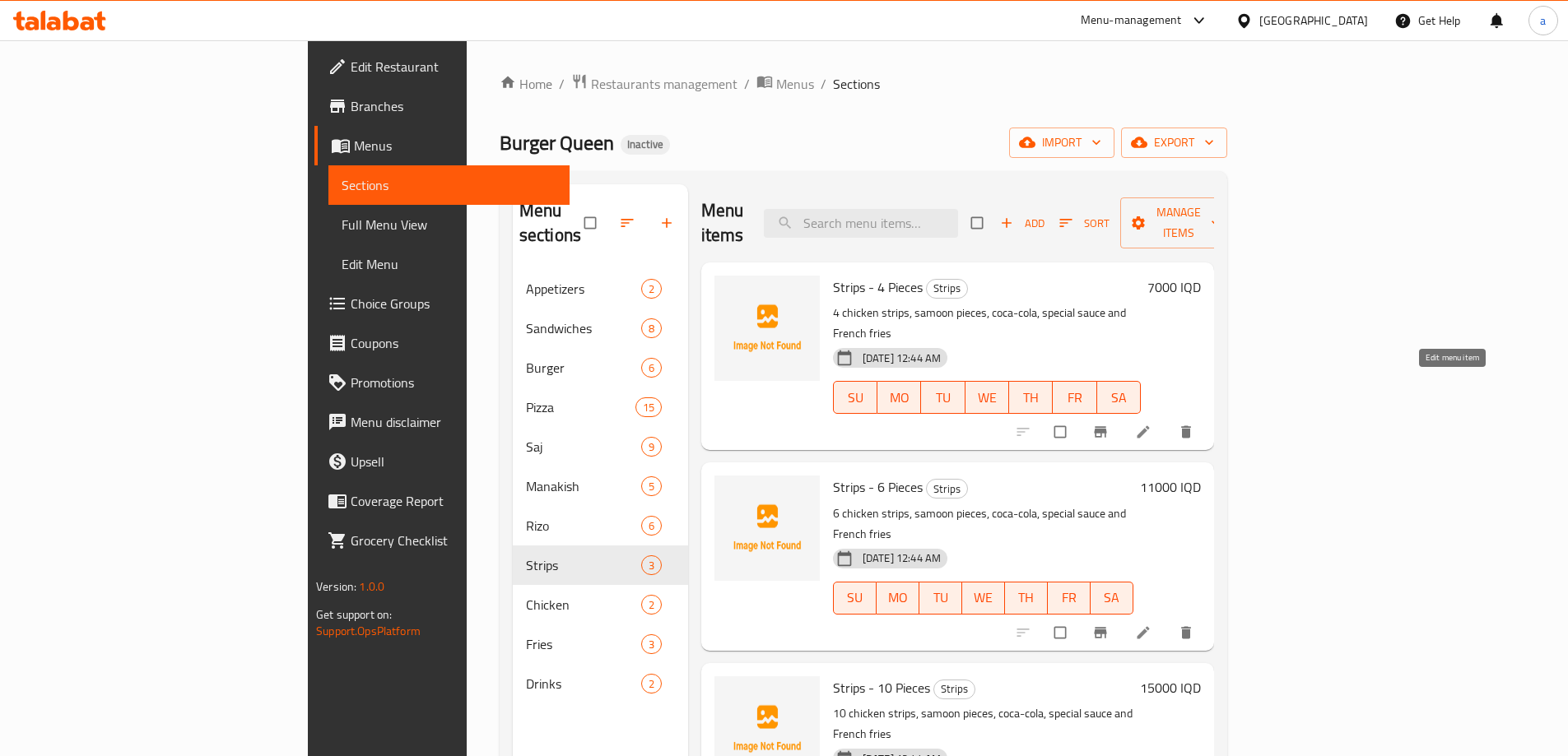
click at [1152, 424] on icon at bounding box center [1143, 432] width 17 height 17
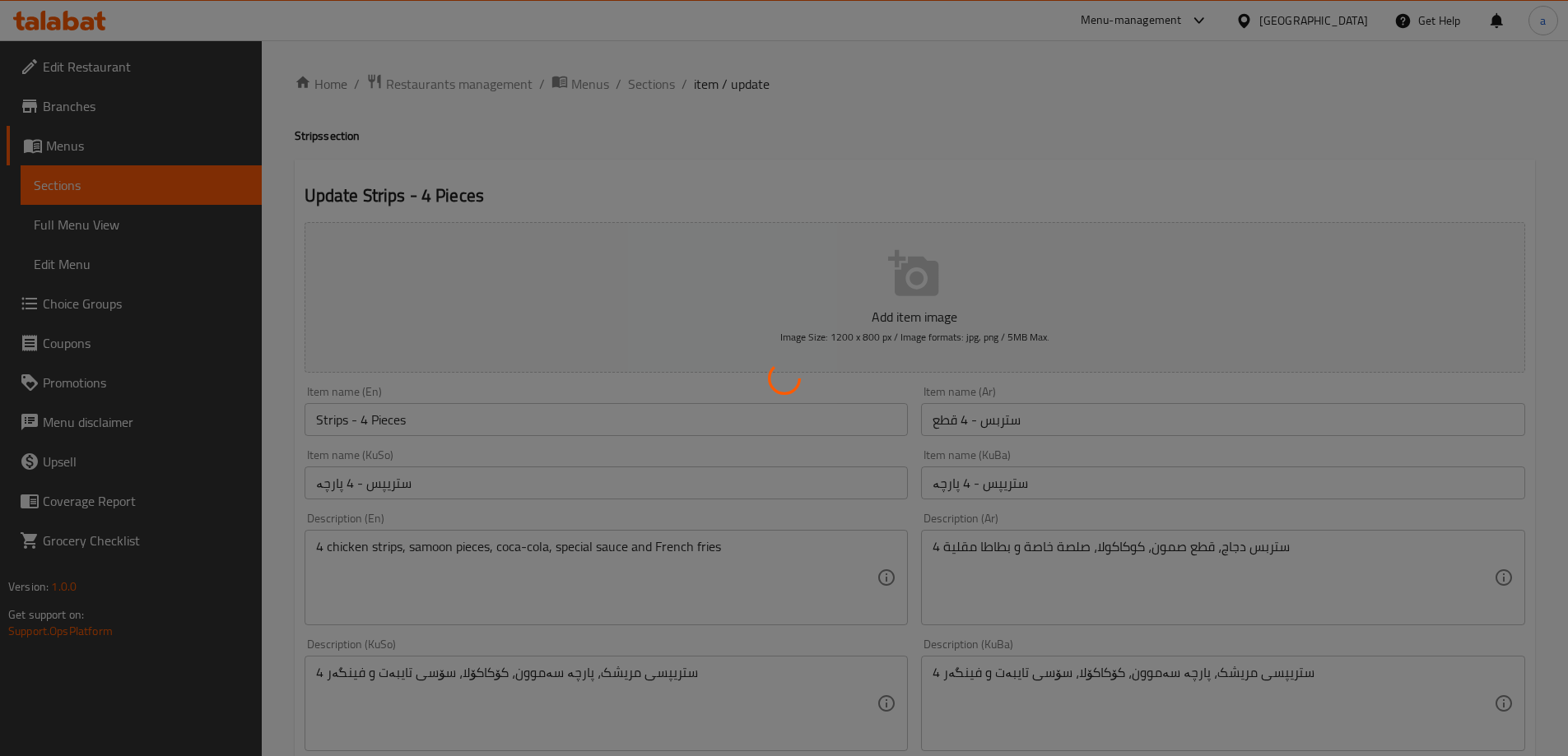
drag, startPoint x: 530, startPoint y: 508, endPoint x: 554, endPoint y: 527, distance: 30.6
click at [528, 510] on div at bounding box center [784, 378] width 1568 height 756
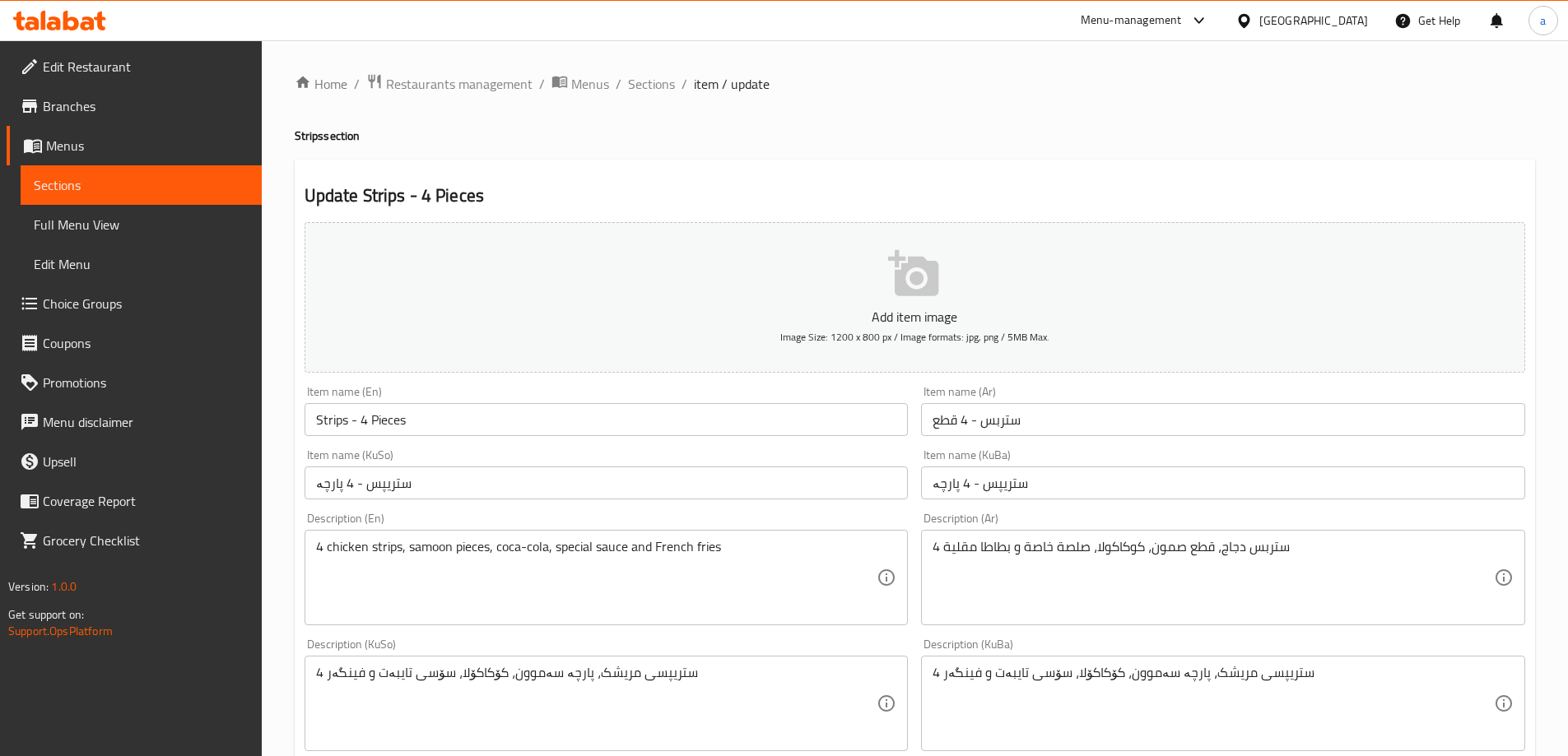
click at [706, 583] on div at bounding box center [784, 378] width 1568 height 756
click at [97, 183] on span "Sections" at bounding box center [141, 185] width 215 height 20
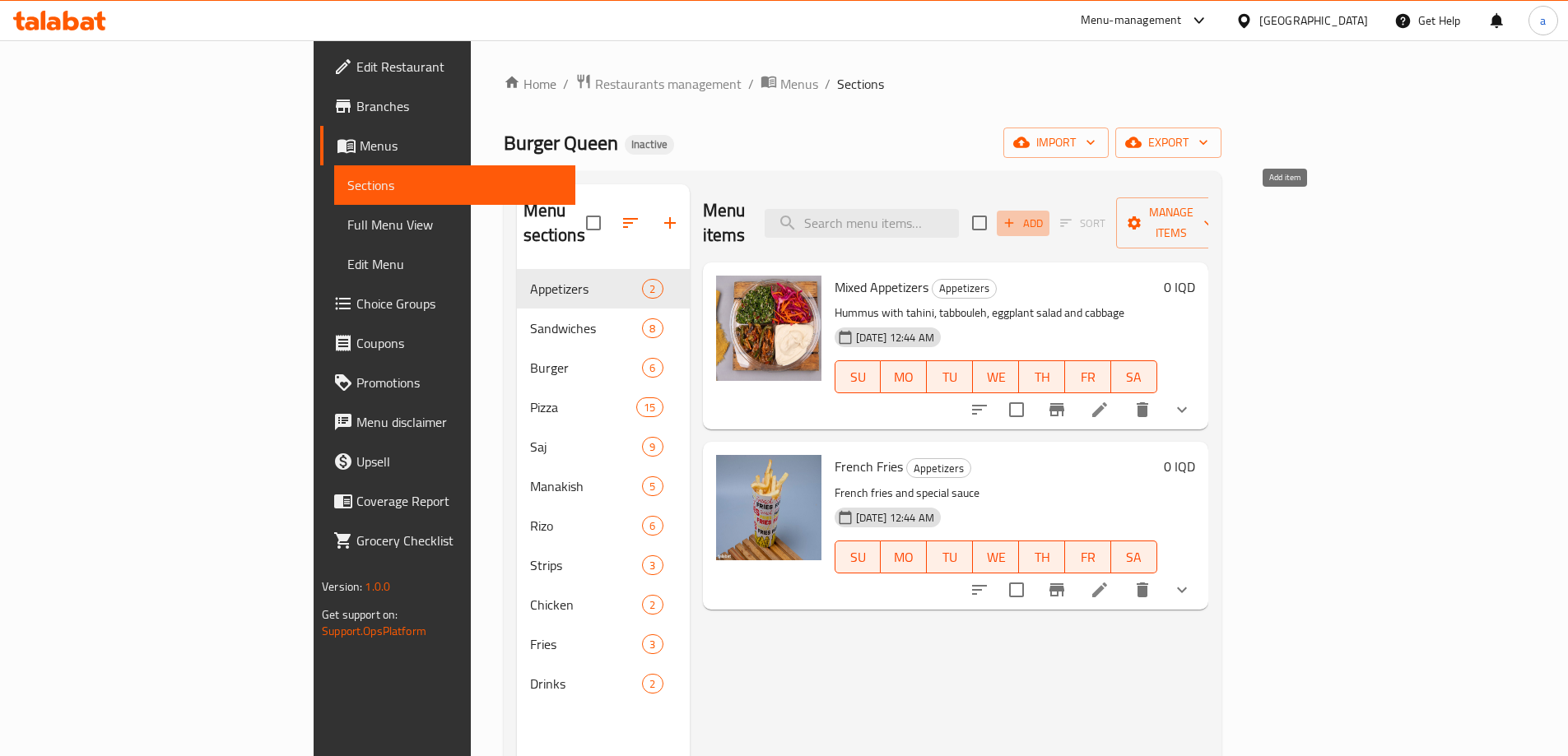
click at [1017, 216] on icon "button" at bounding box center [1009, 223] width 15 height 15
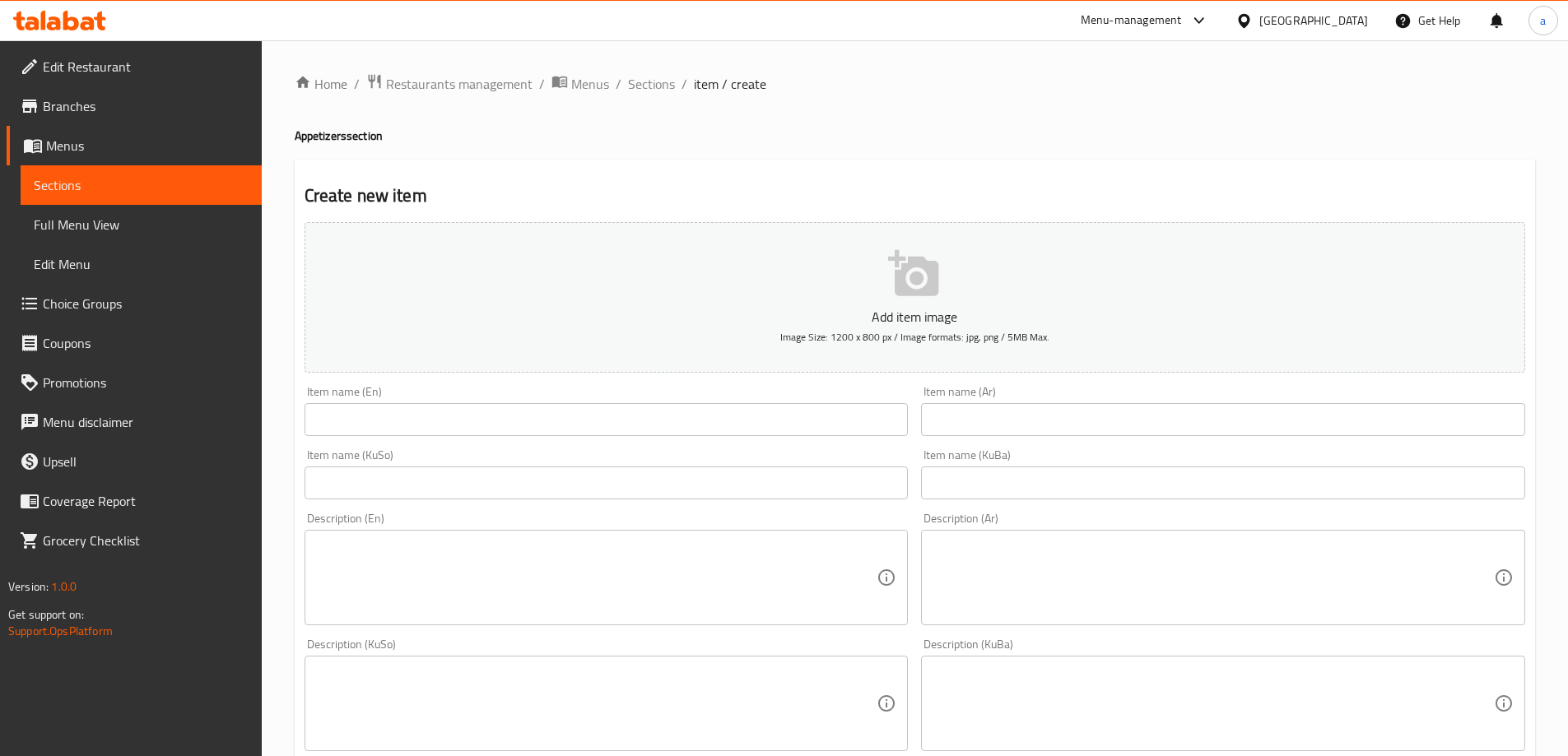
click at [163, 159] on link "Menus" at bounding box center [134, 146] width 255 height 40
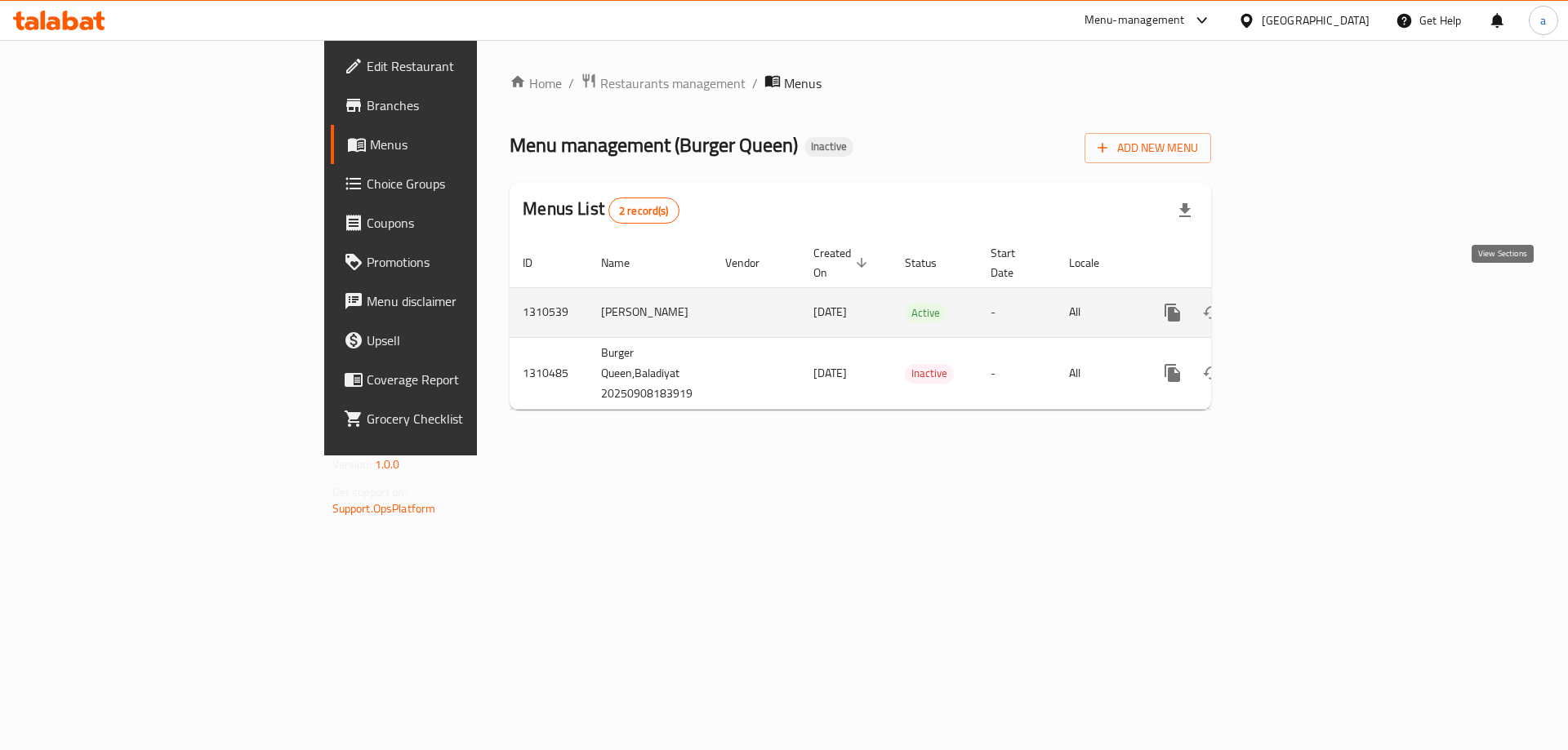
click at [1301, 303] on icon "enhanced table" at bounding box center [1291, 312] width 20 height 20
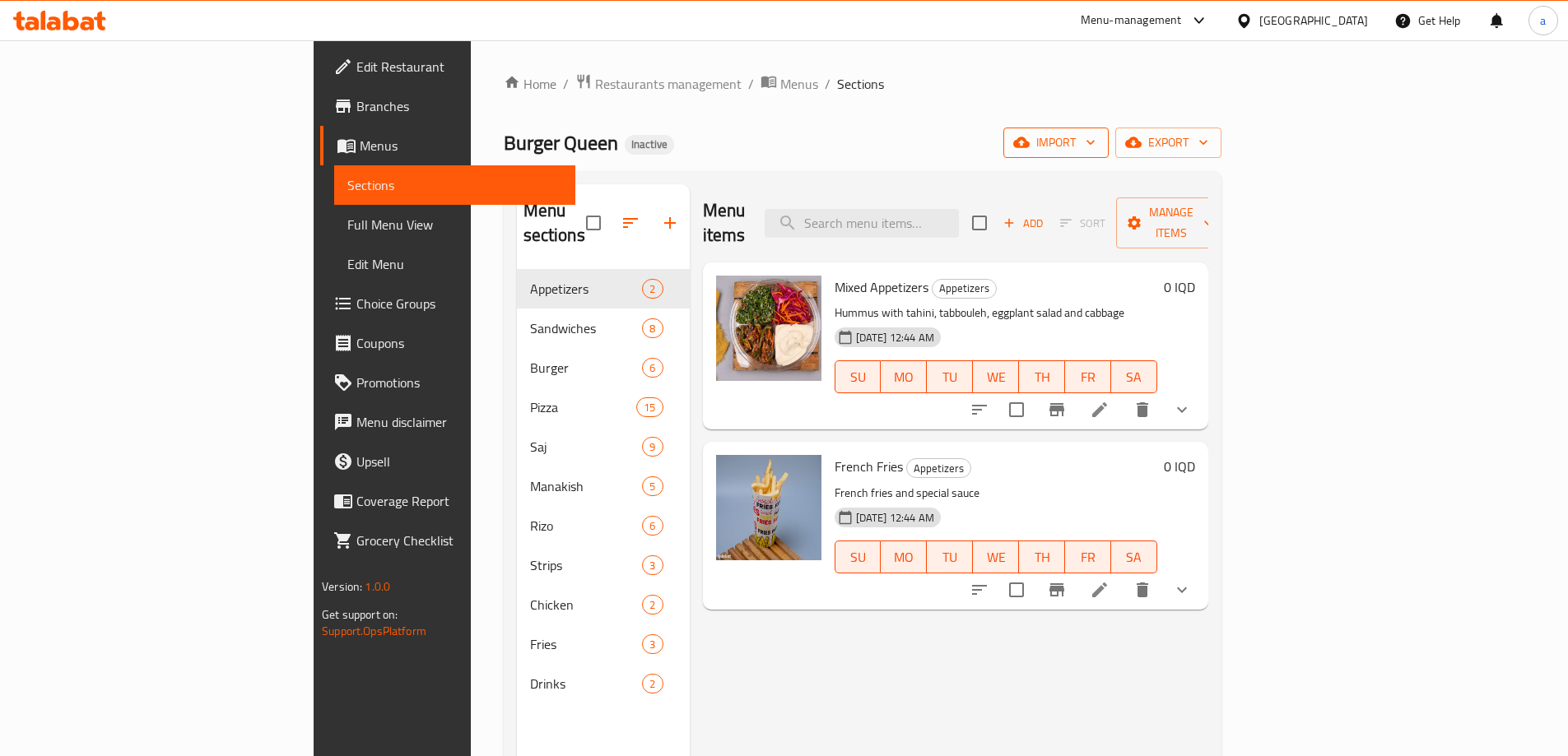
click at [1095, 152] on span "import" at bounding box center [1056, 143] width 79 height 21
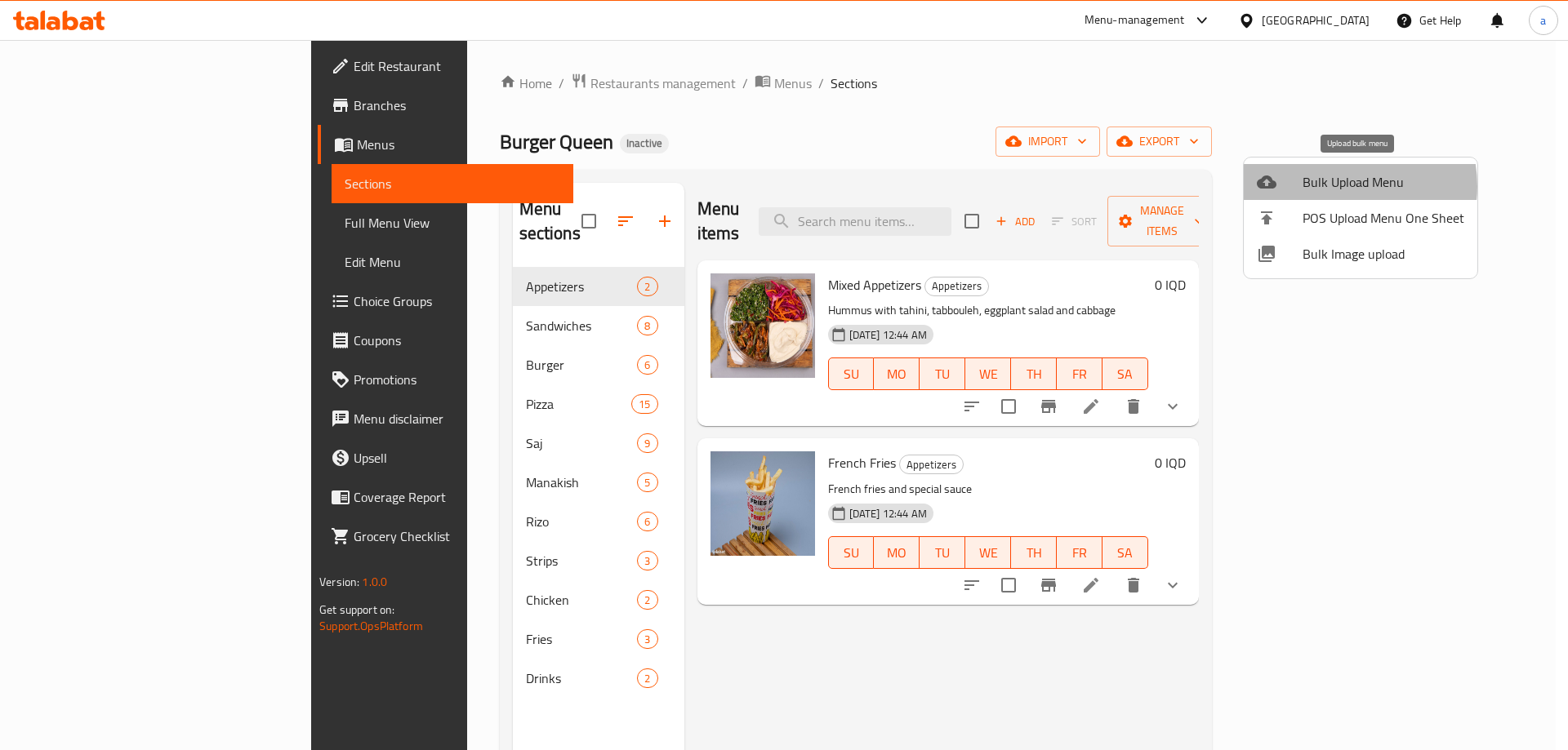
click at [1338, 186] on span "Bulk Upload Menu" at bounding box center [1384, 182] width 162 height 20
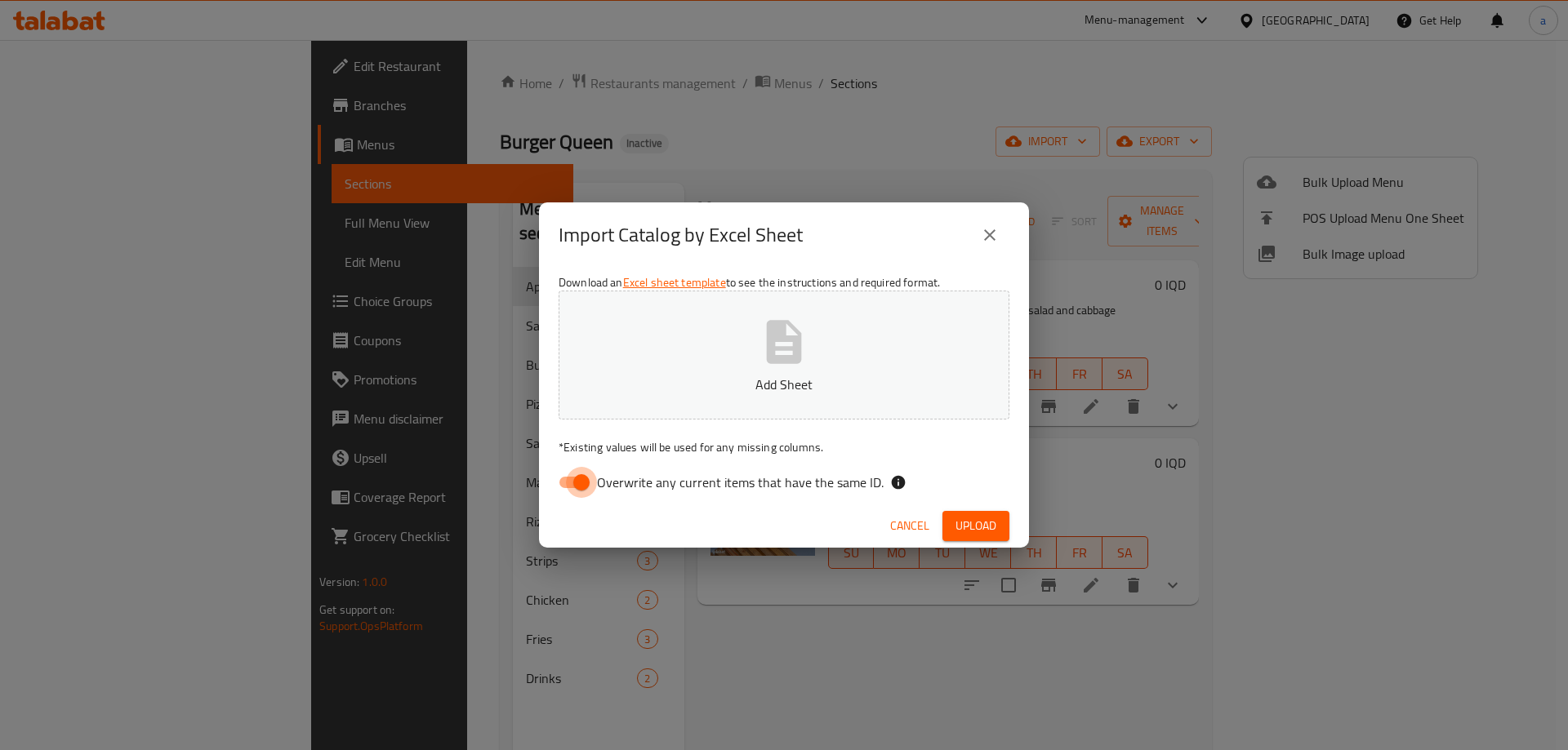
click at [562, 487] on input "Overwrite any current items that have the same ID." at bounding box center [581, 483] width 93 height 31
checkbox input "false"
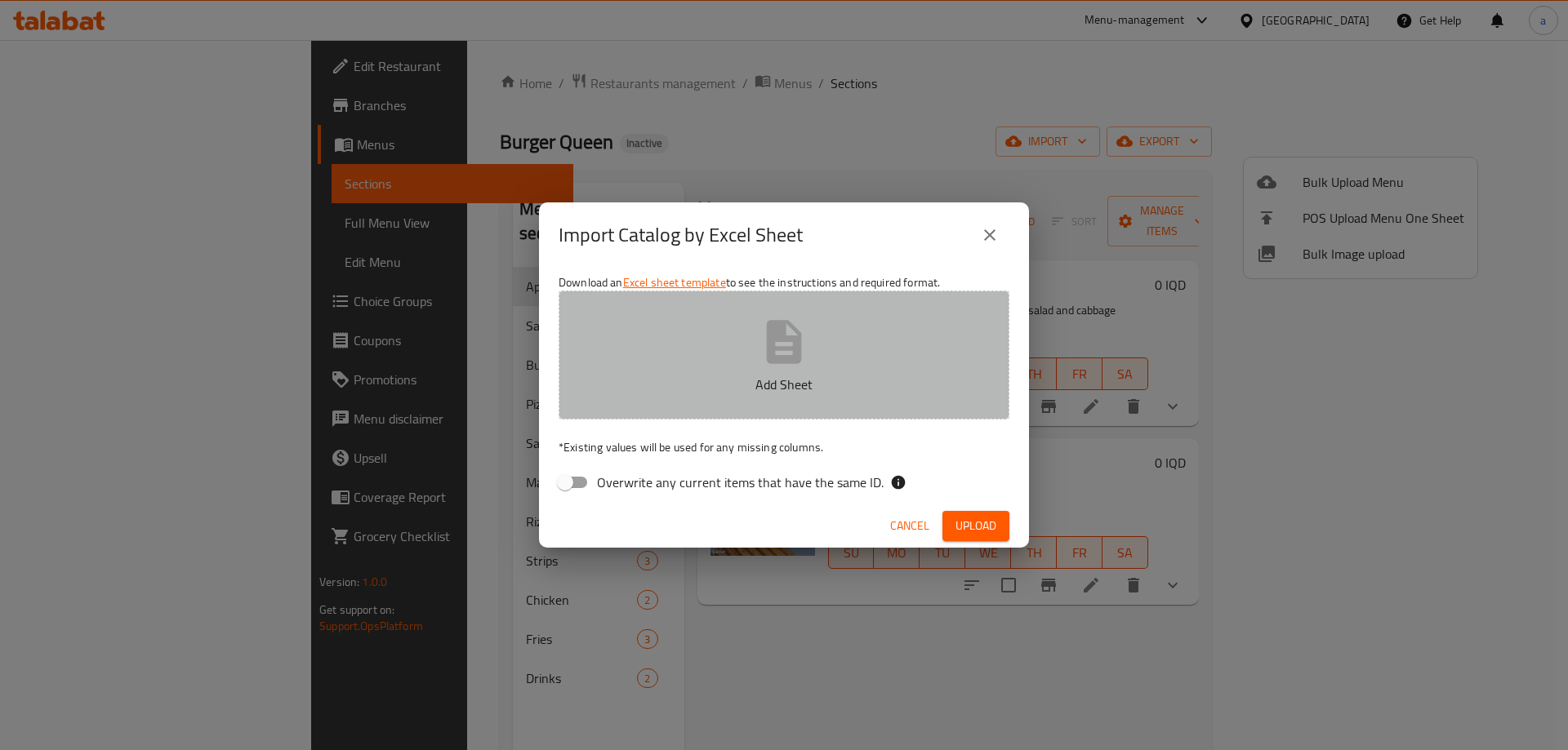
click at [721, 368] on button "Add Sheet" at bounding box center [784, 354] width 451 height 129
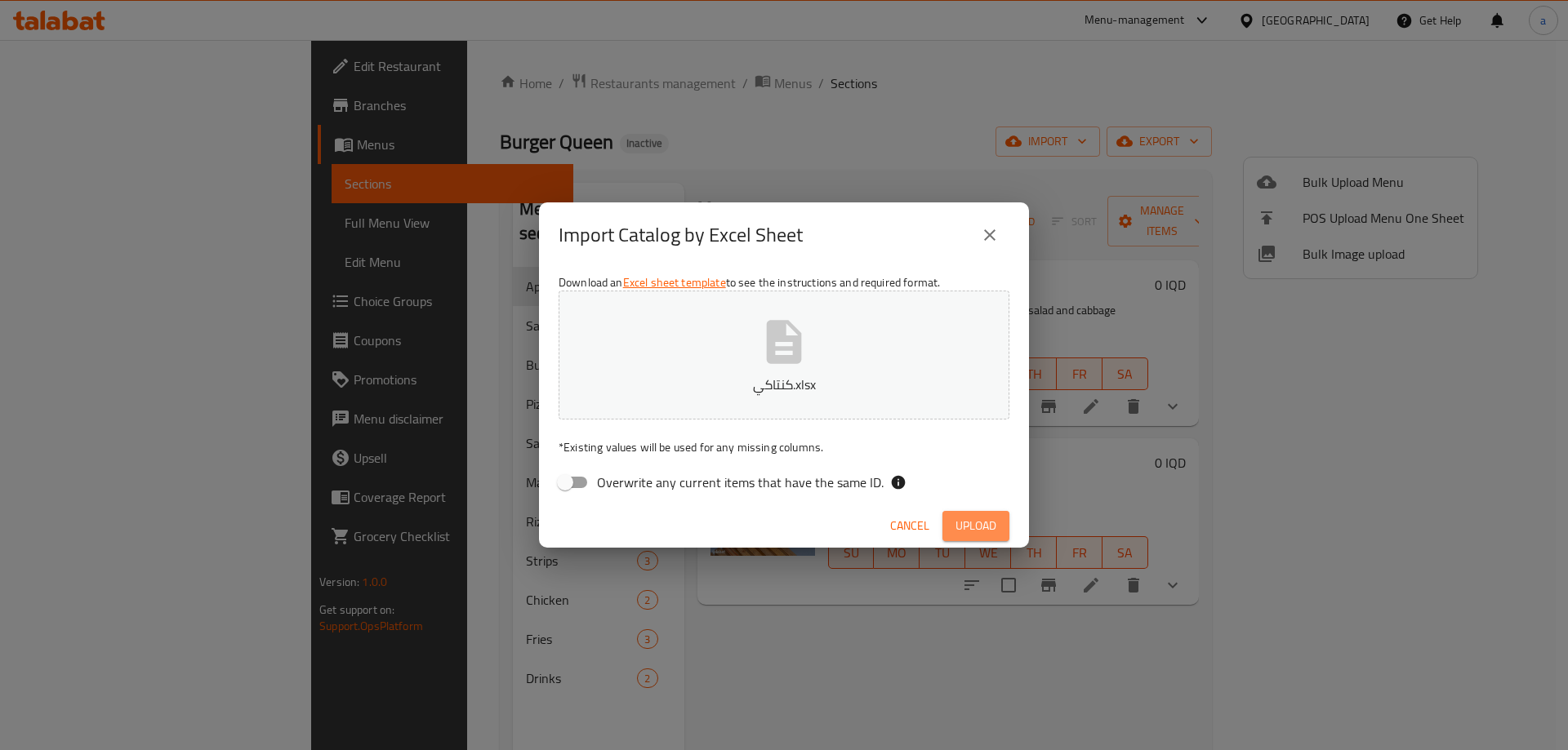
click at [965, 523] on span "Upload" at bounding box center [977, 525] width 41 height 21
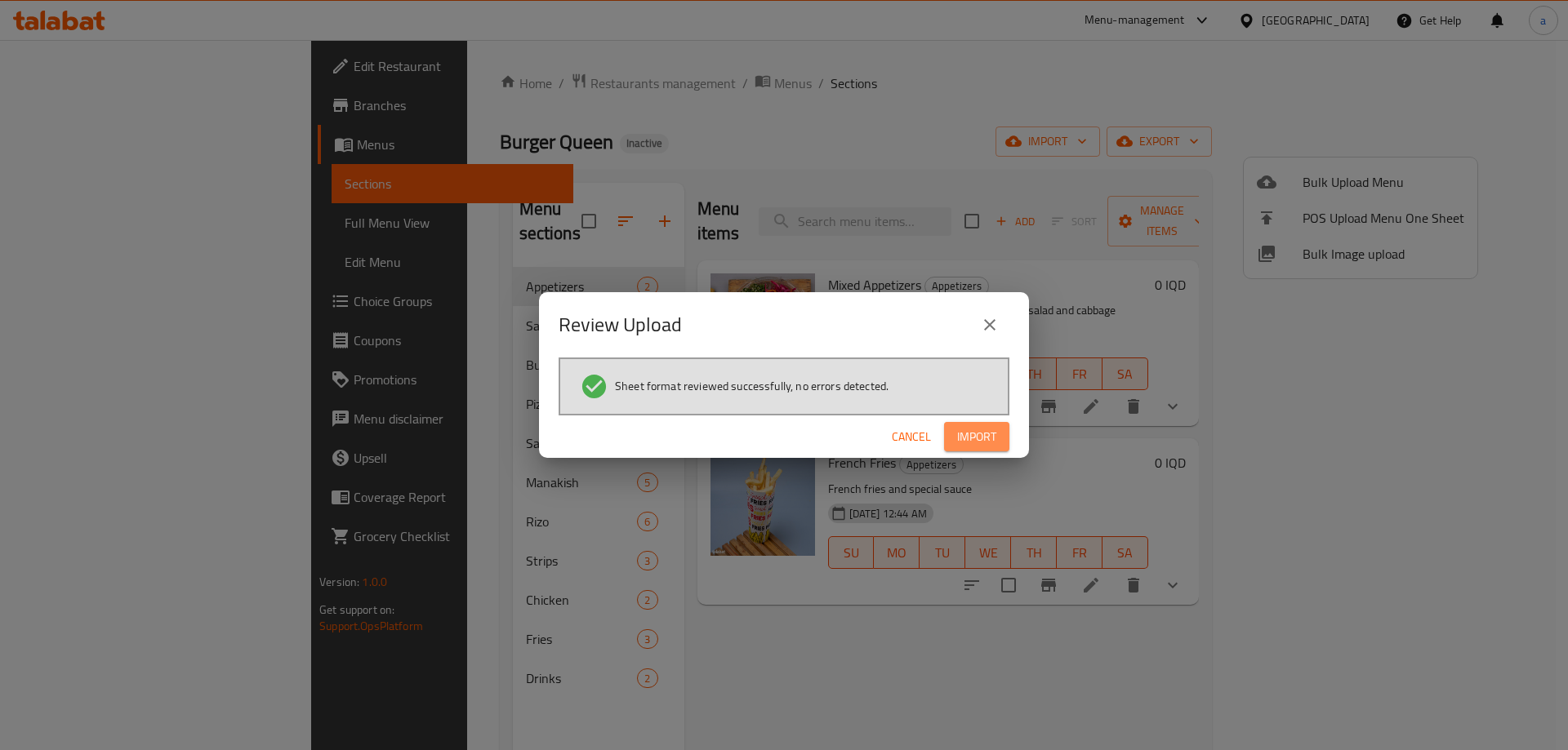
click at [985, 445] on span "Import" at bounding box center [977, 437] width 39 height 21
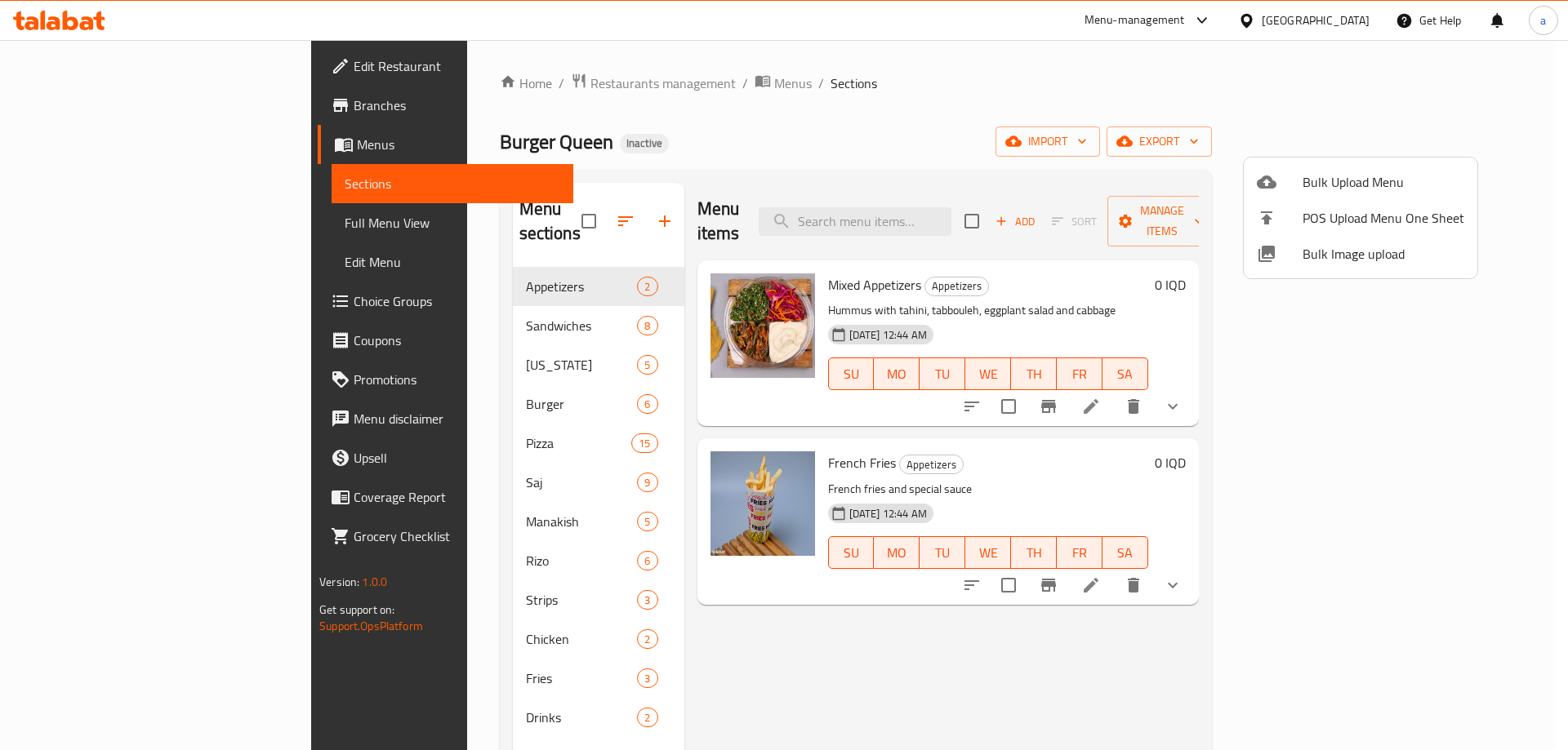
click at [636, 605] on div at bounding box center [784, 375] width 1568 height 750
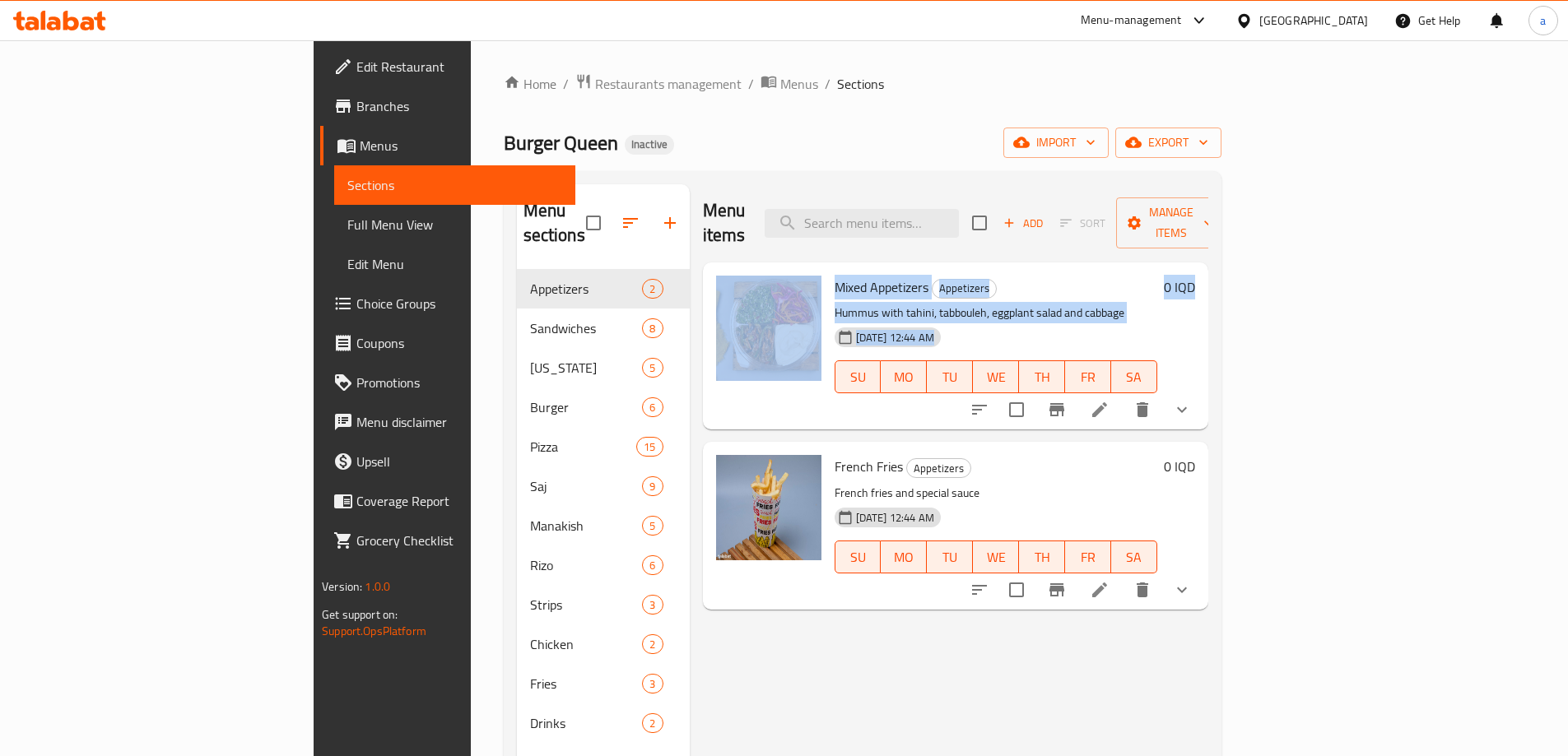
drag, startPoint x: 620, startPoint y: 388, endPoint x: 617, endPoint y: 419, distance: 31.1
click at [690, 419] on div "Menu items Add Sort Manage items Mixed Appetizers Appetizers Hummus with tahini…" at bounding box center [949, 562] width 518 height 756
click at [690, 416] on div "Menu items Add Sort Manage items Mixed Appetizers Appetizers Hummus with tahini…" at bounding box center [949, 562] width 518 height 756
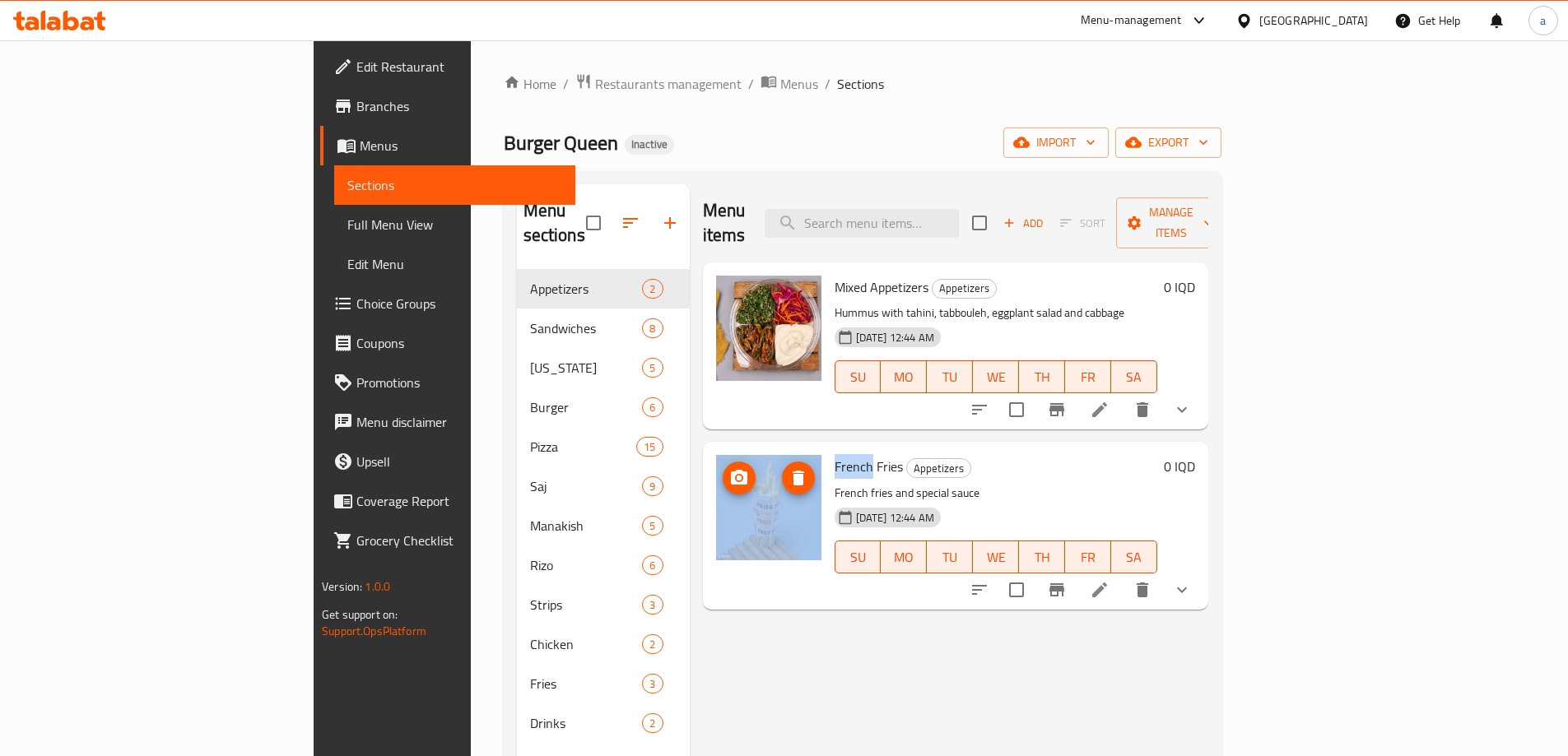
drag, startPoint x: 617, startPoint y: 416, endPoint x: 651, endPoint y: 472, distance: 65.5
click at [690, 472] on div "Menu items Add Sort Manage items Mixed Appetizers Appetizers Hummus with tahini…" at bounding box center [949, 562] width 518 height 756
click at [690, 410] on div "Menu items Add Sort Manage items Mixed Appetizers Appetizers Hummus with tahini…" at bounding box center [949, 562] width 518 height 756
click at [357, 72] on span "Edit Restaurant" at bounding box center [459, 67] width 206 height 20
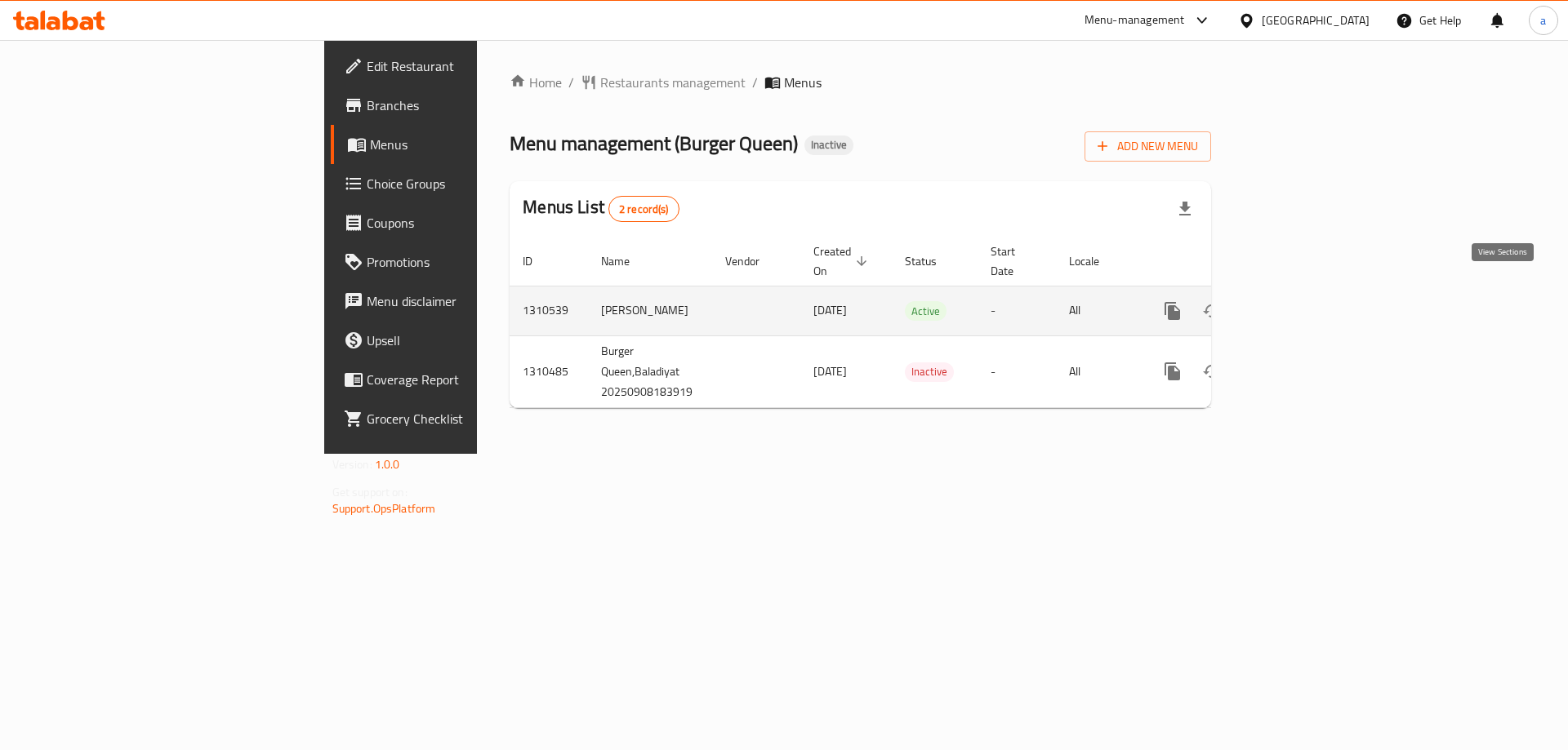
click at [1301, 301] on icon "enhanced table" at bounding box center [1291, 311] width 20 height 20
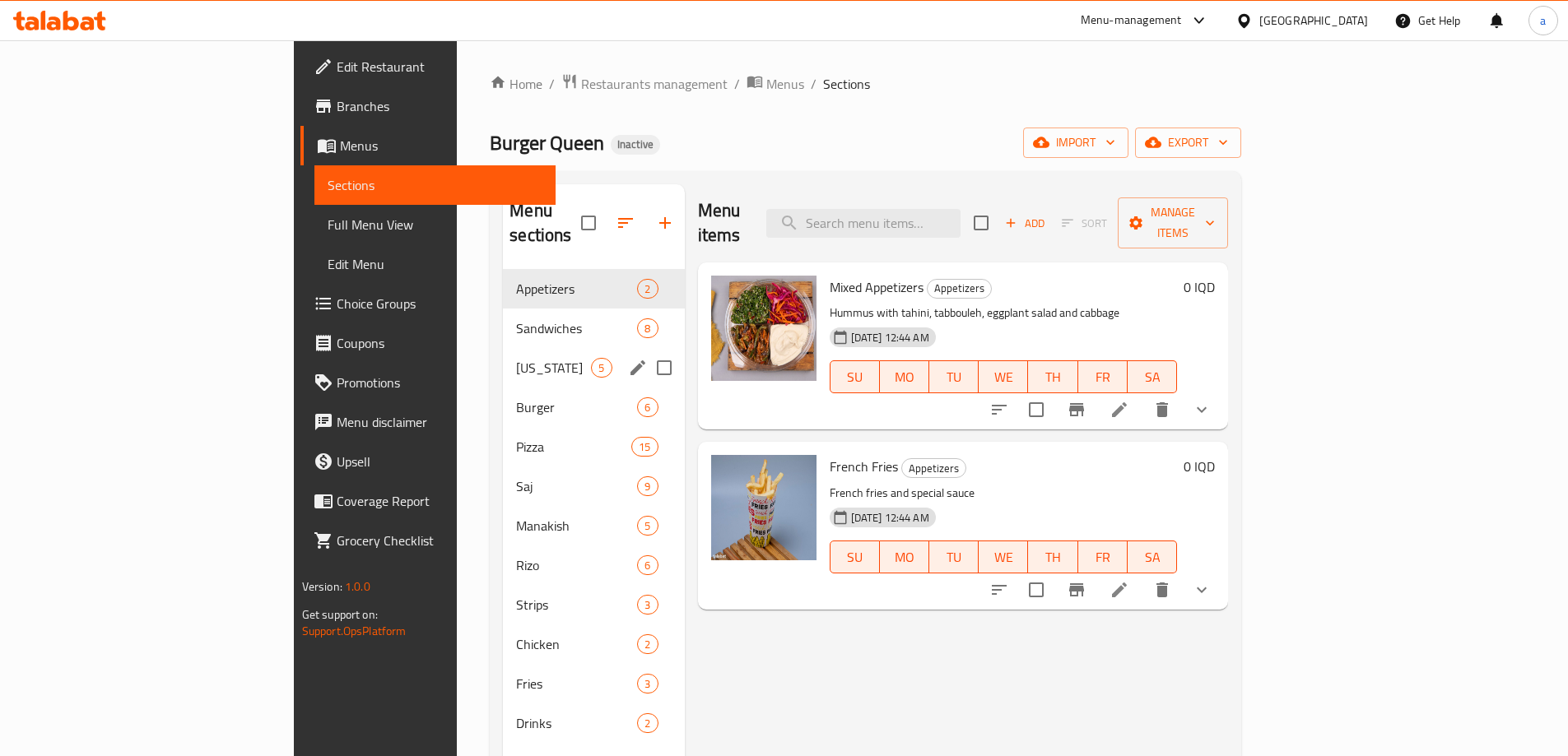
click at [503, 348] on div "[US_STATE] 5" at bounding box center [594, 368] width 181 height 40
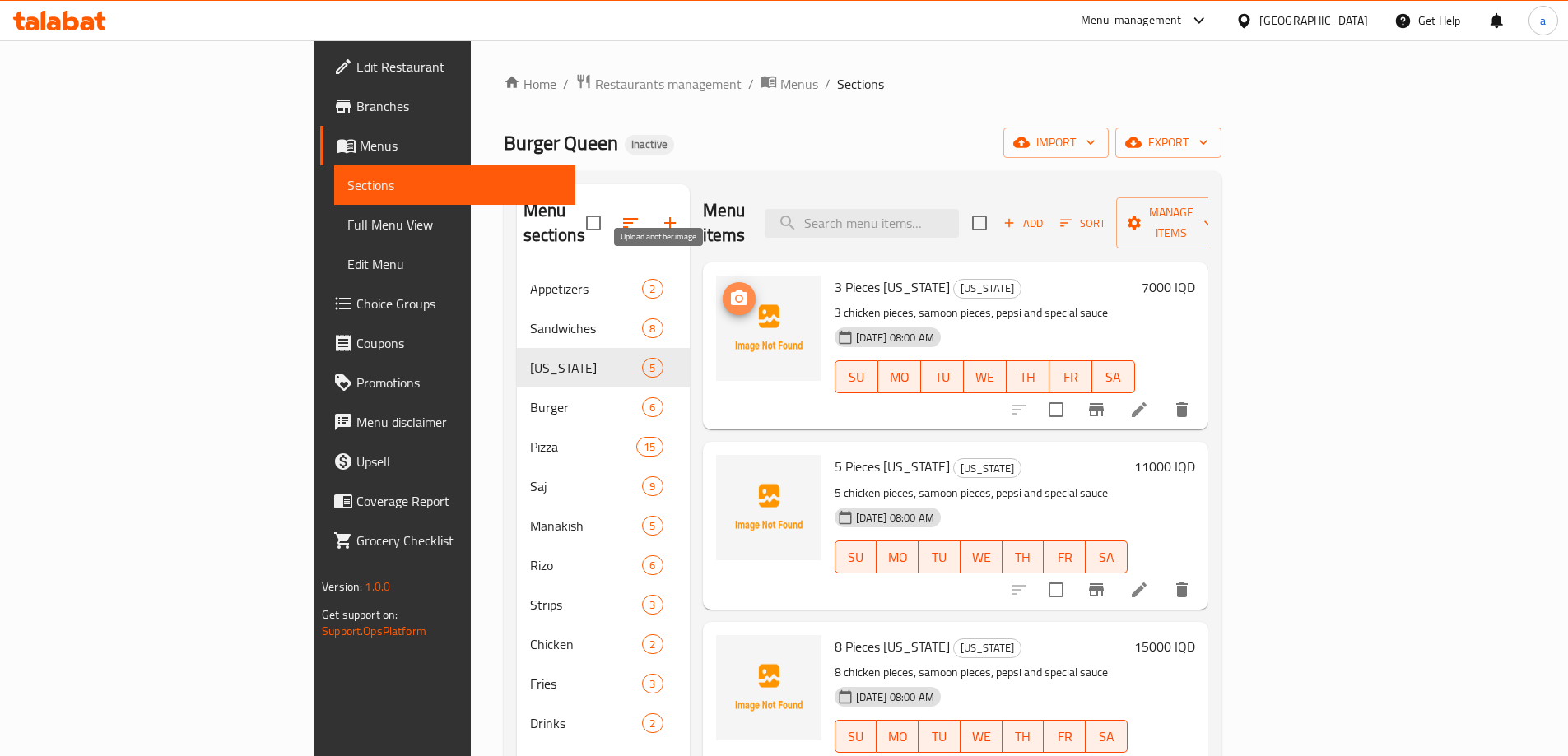
click at [731, 290] on icon "upload picture" at bounding box center [740, 298] width 17 height 15
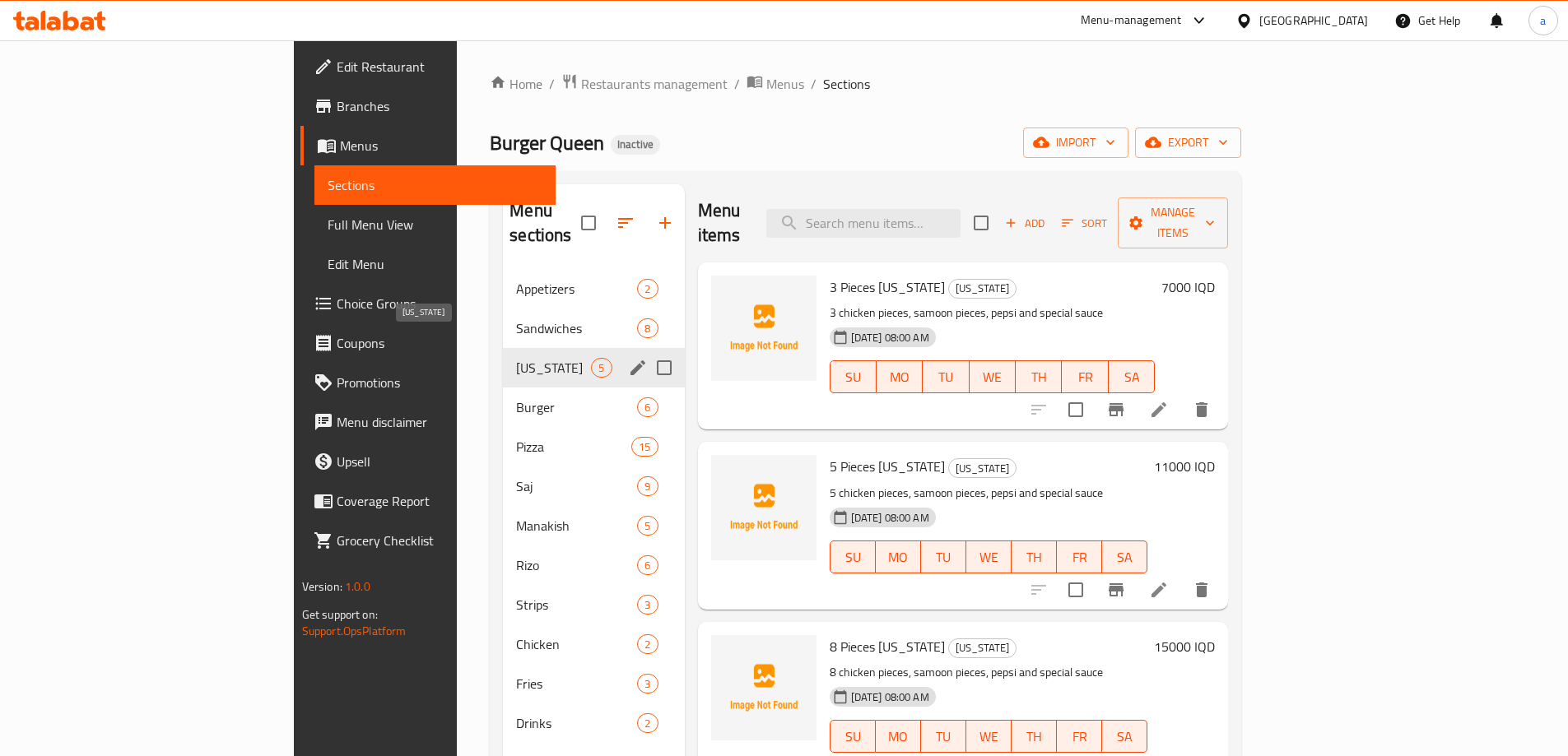
click at [517, 358] on span "[US_STATE]" at bounding box center [554, 368] width 75 height 20
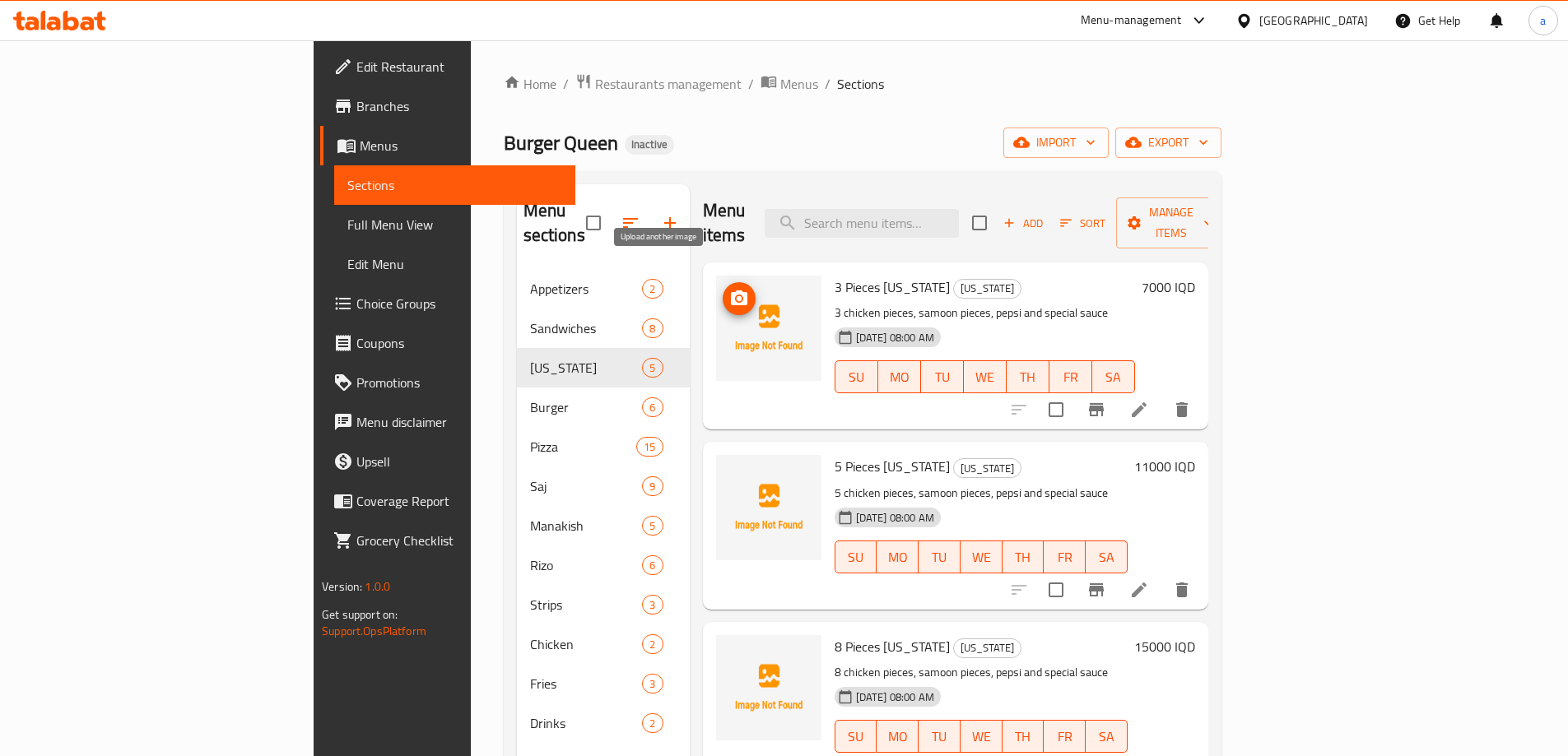
click at [730, 288] on icon "upload picture" at bounding box center [740, 298] width 20 height 20
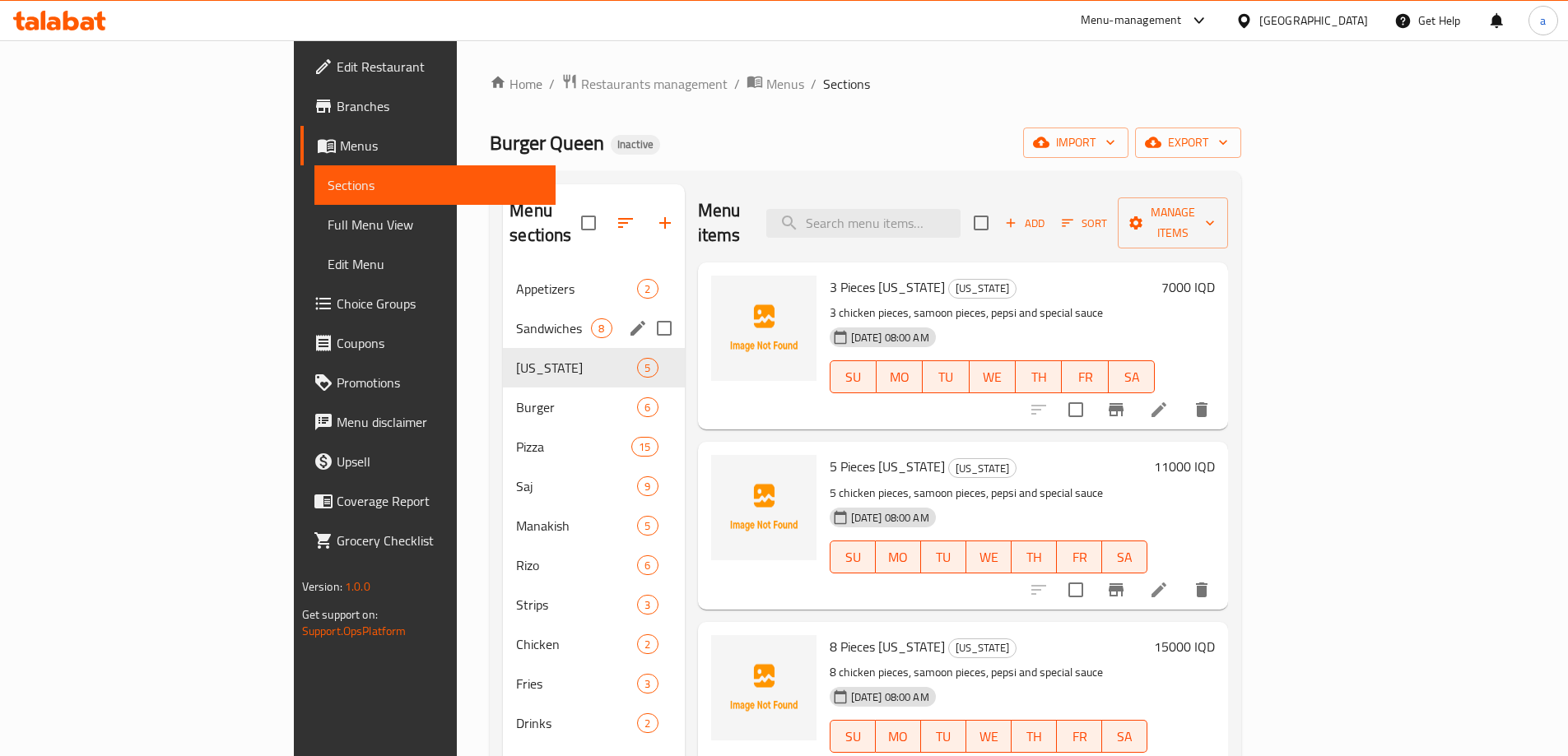
drag, startPoint x: 389, startPoint y: 312, endPoint x: 405, endPoint y: 312, distance: 16.0
click at [517, 318] on span "Sandwiches" at bounding box center [554, 328] width 75 height 20
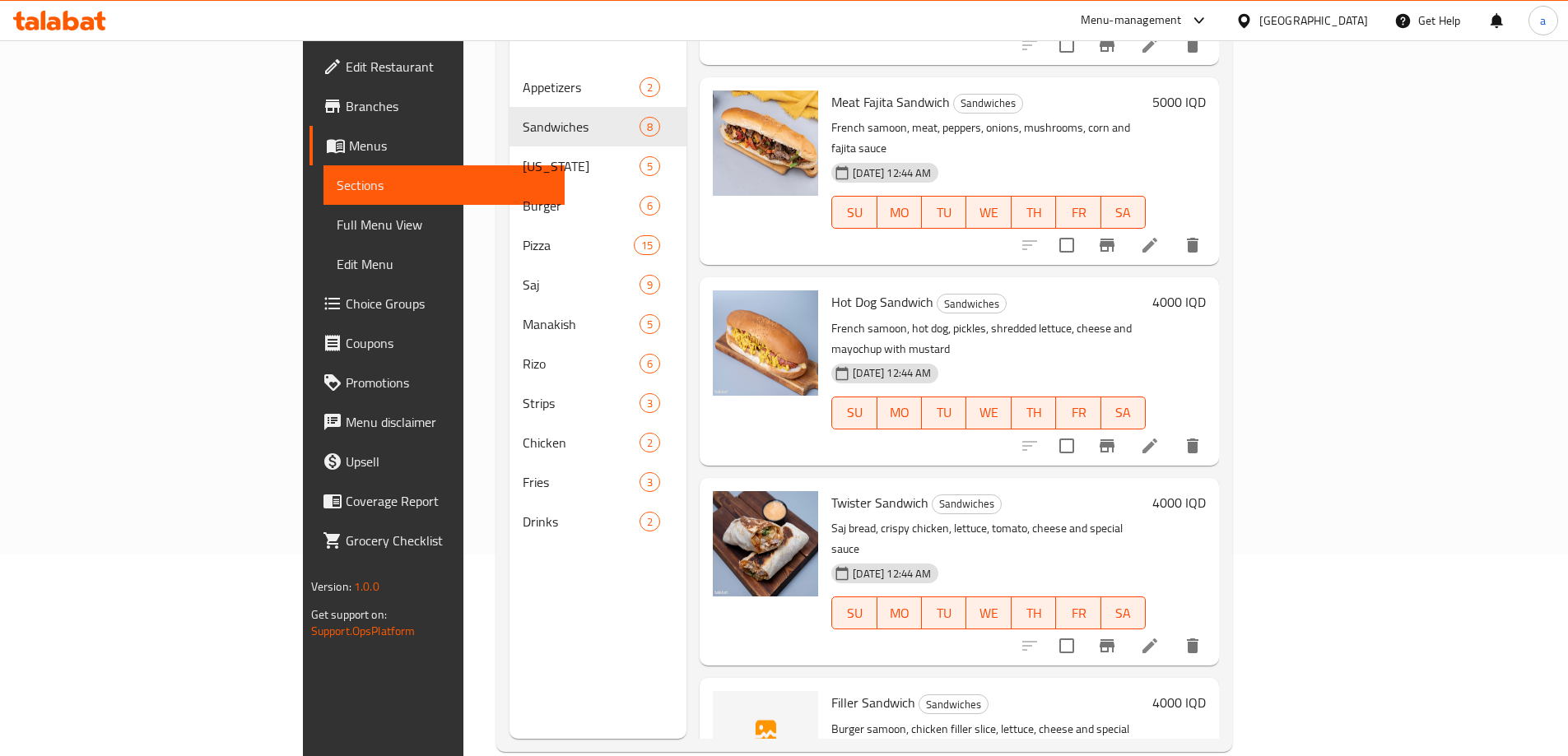
scroll to position [230, 0]
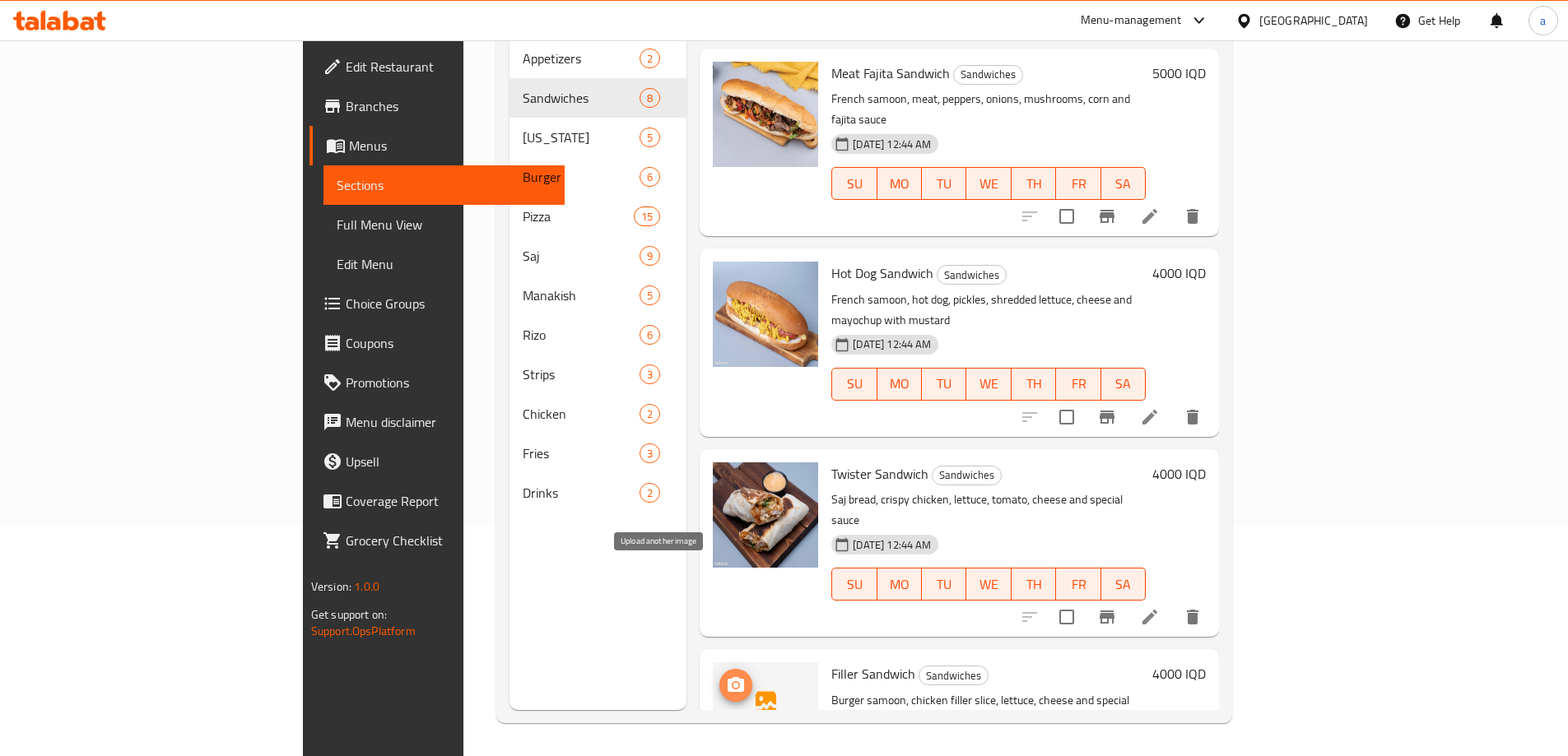
click at [734, 683] on circle "upload picture" at bounding box center [736, 686] width 5 height 5
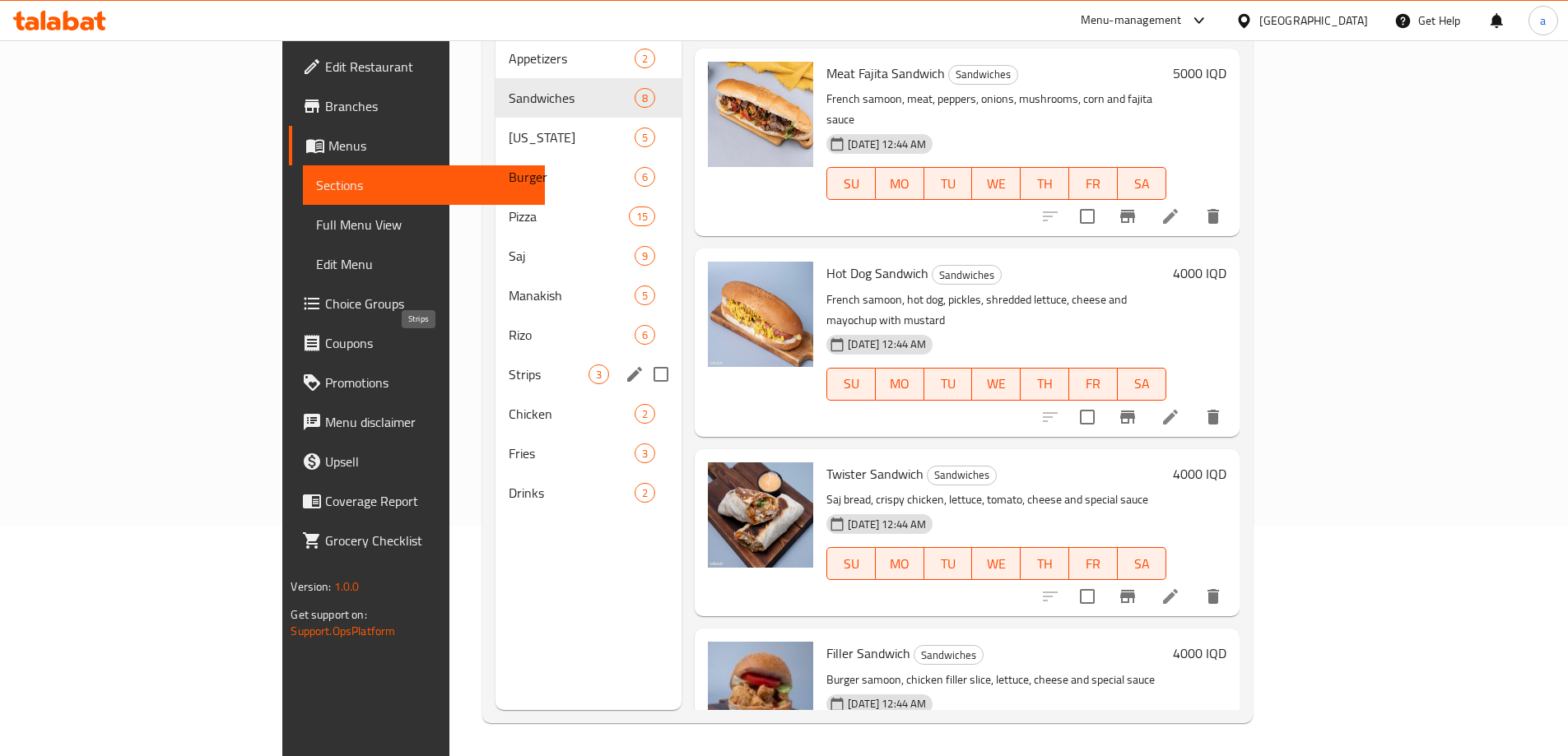
click at [509, 365] on span "Strips" at bounding box center [549, 375] width 80 height 20
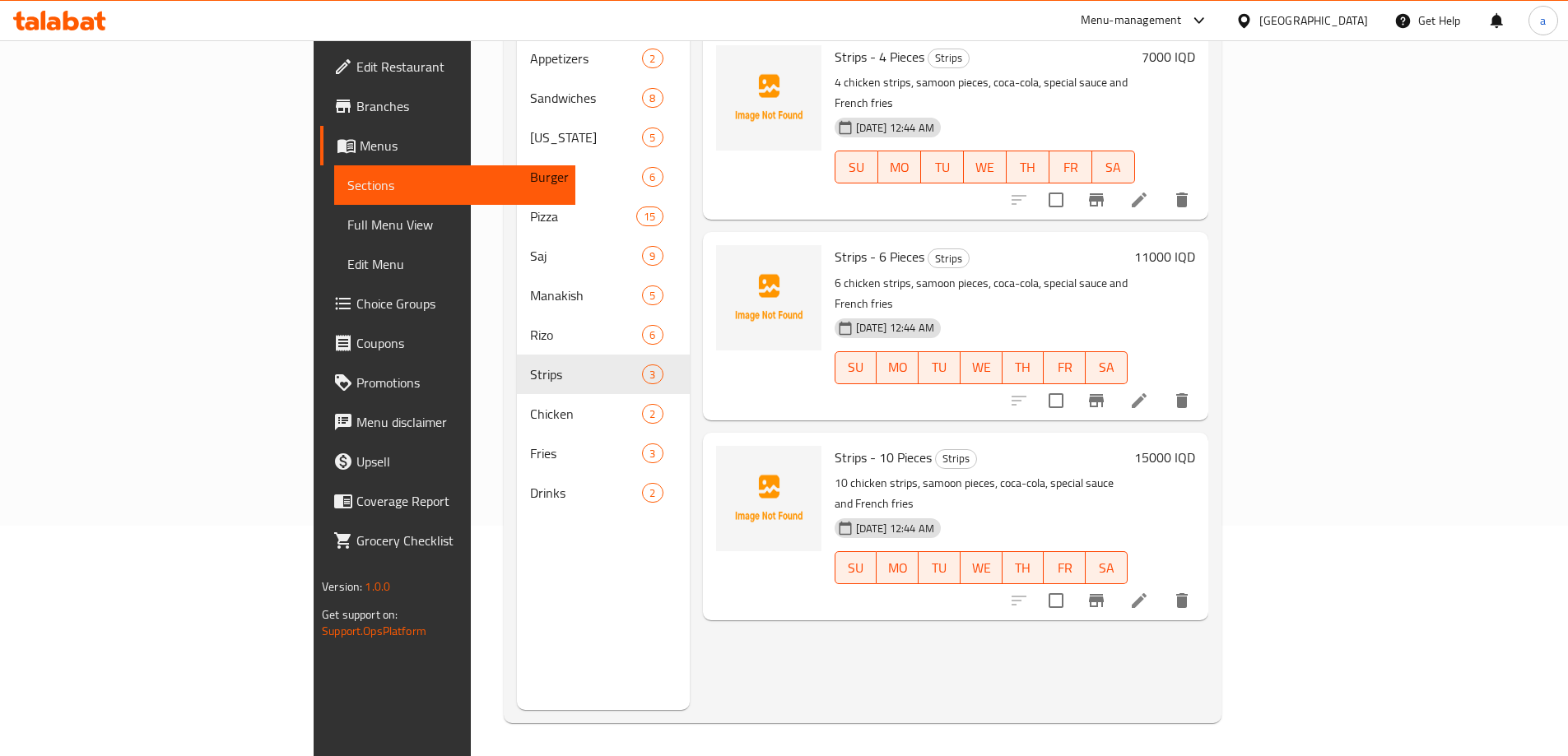
click at [542, 527] on div "Menu sections Appetizers 2 Sandwiches 8 [US_STATE] 5 Burger 6 Pizza 15 Saj 9 Ma…" at bounding box center [603, 332] width 172 height 756
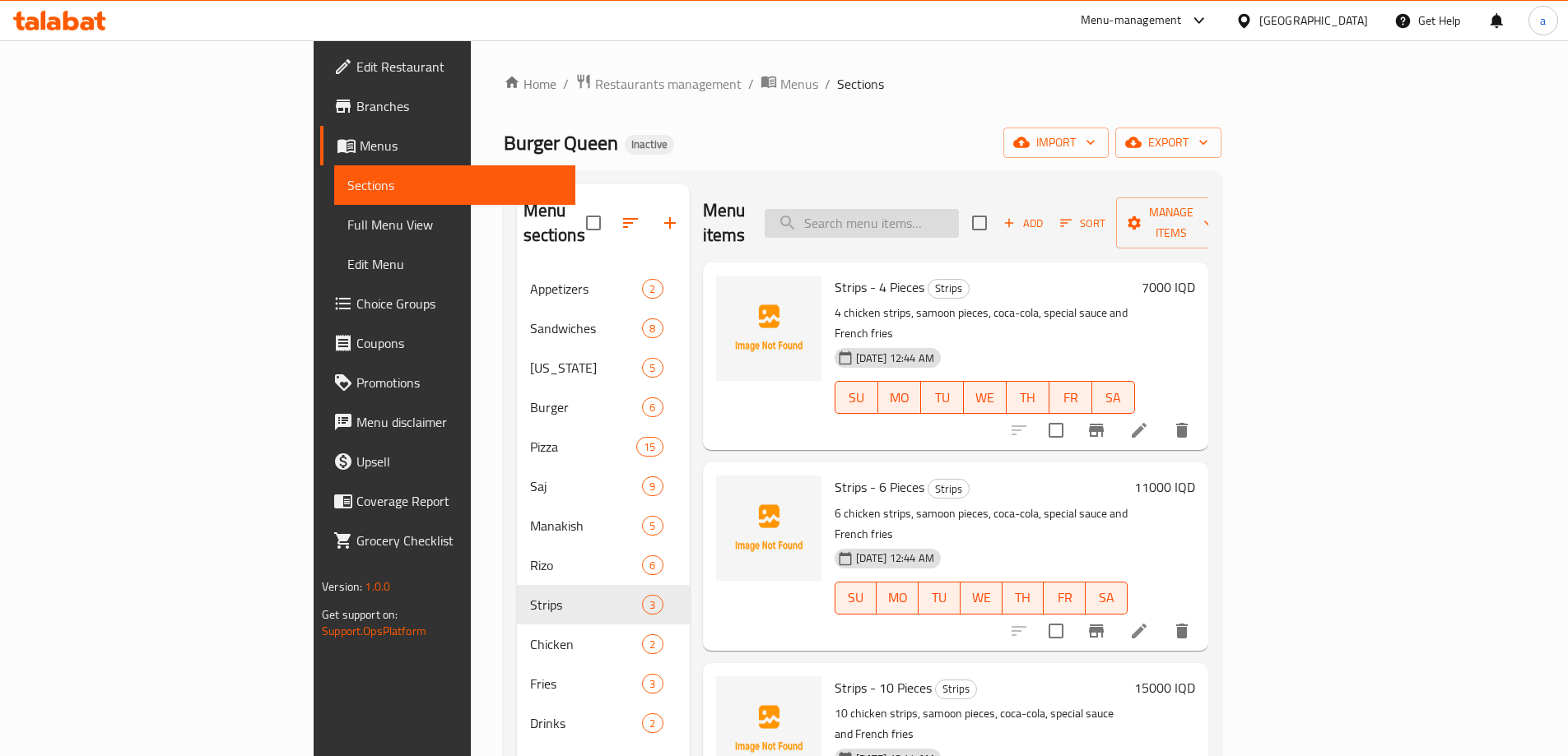
click at [931, 222] on input "search" at bounding box center [862, 223] width 194 height 29
paste input "Crispy Chicken"
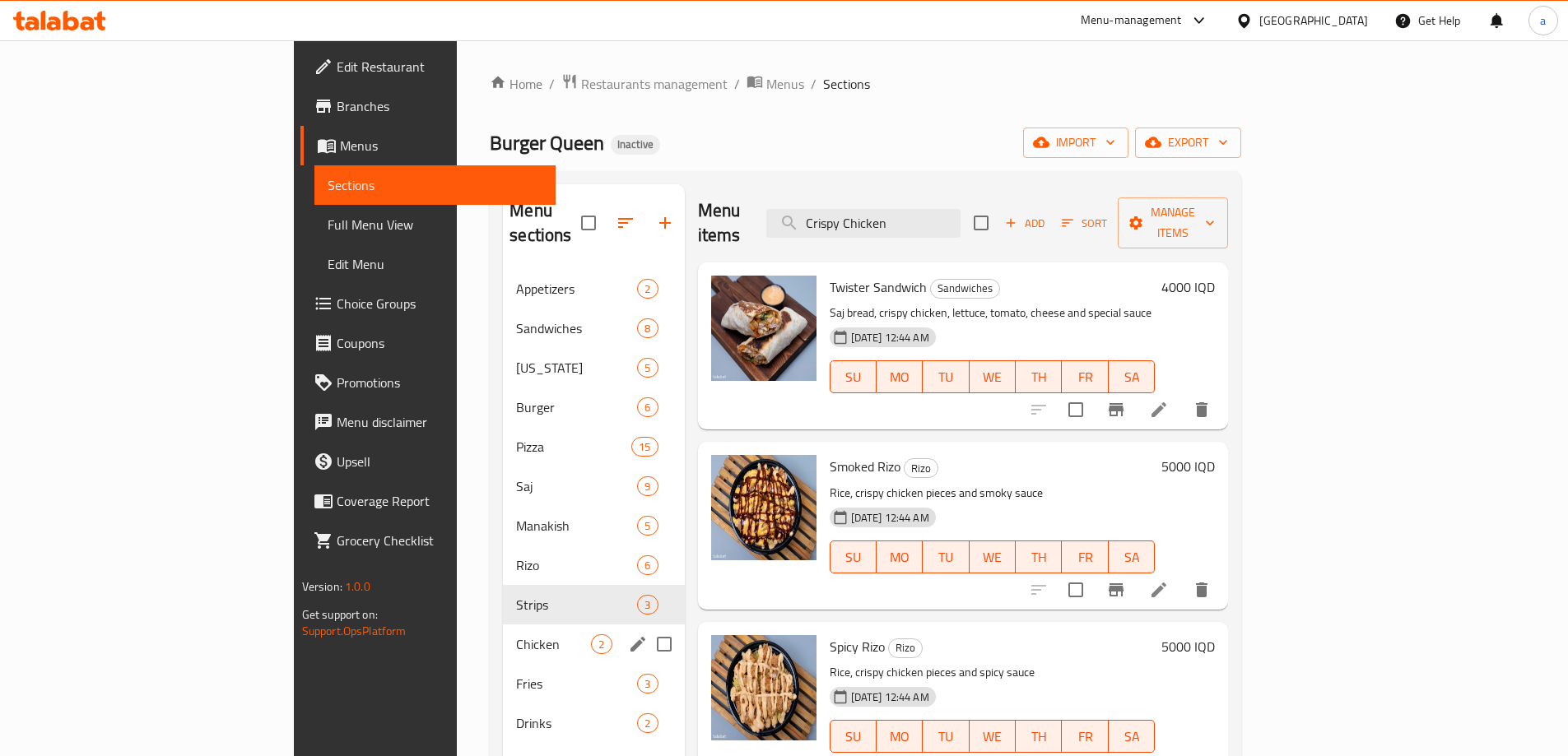
type input "Crispy Chicken"
click at [503, 631] on div "Chicken 2" at bounding box center [594, 645] width 181 height 40
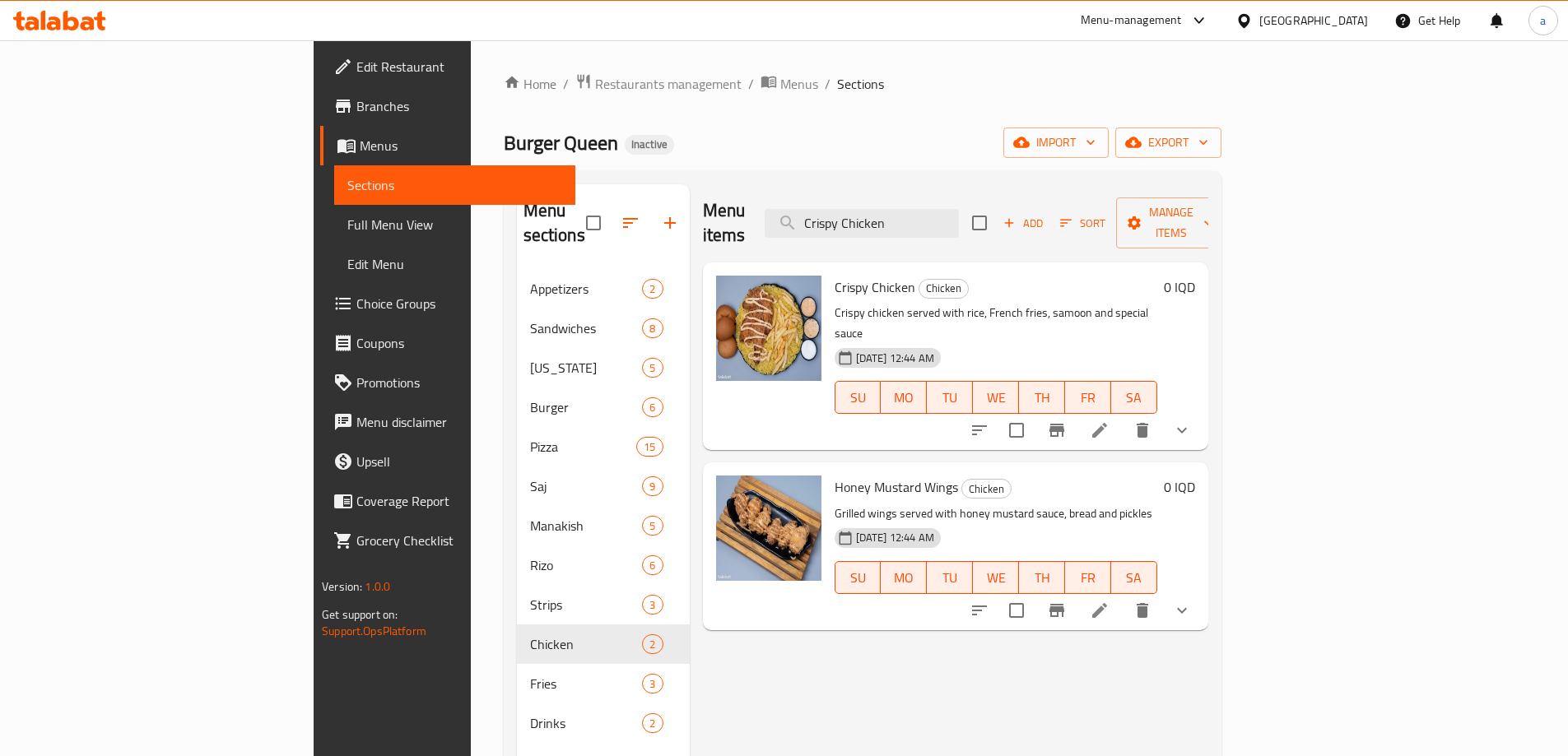
click at [347, 226] on span "Full Menu View" at bounding box center [454, 225] width 215 height 20
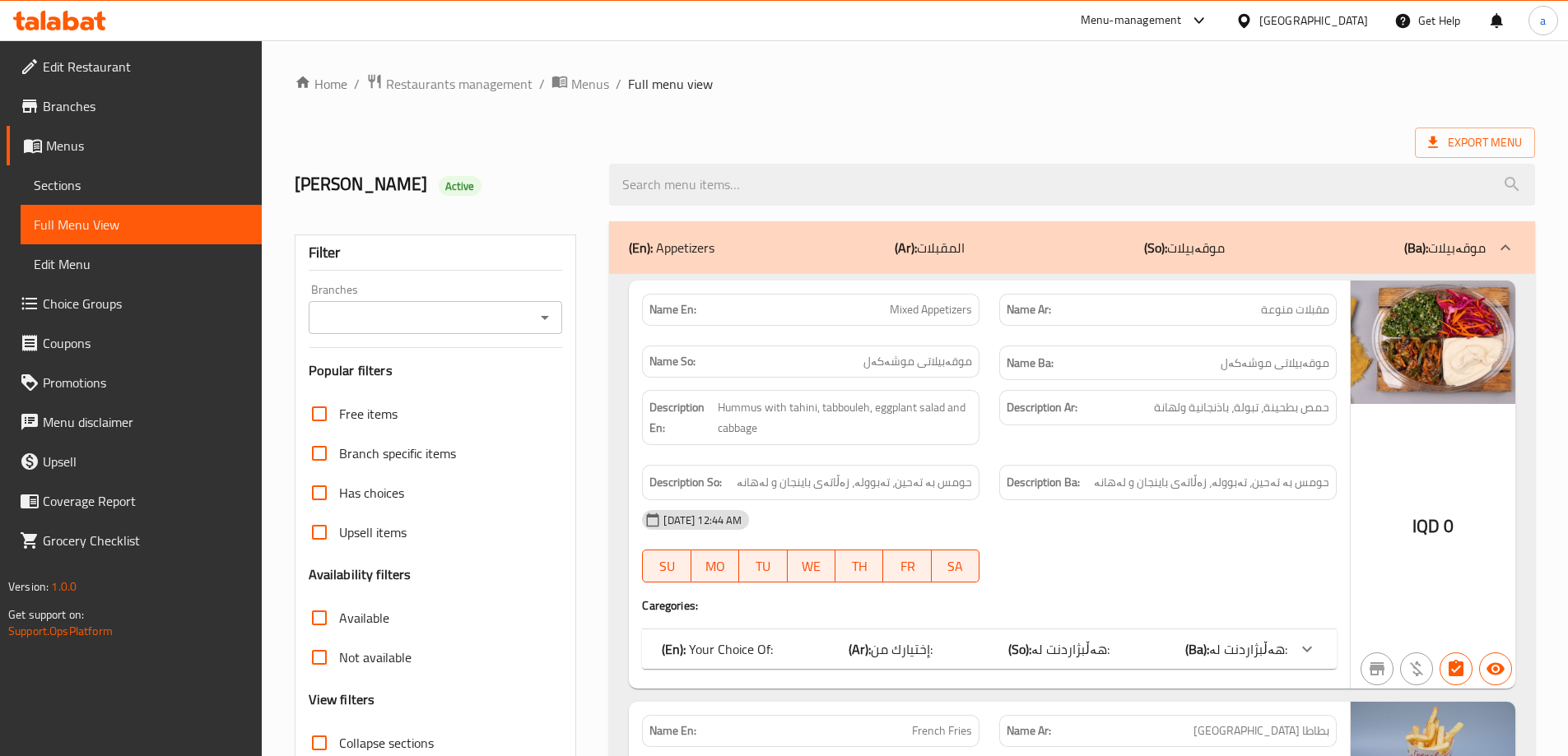
click at [542, 313] on icon "Open" at bounding box center [545, 317] width 20 height 20
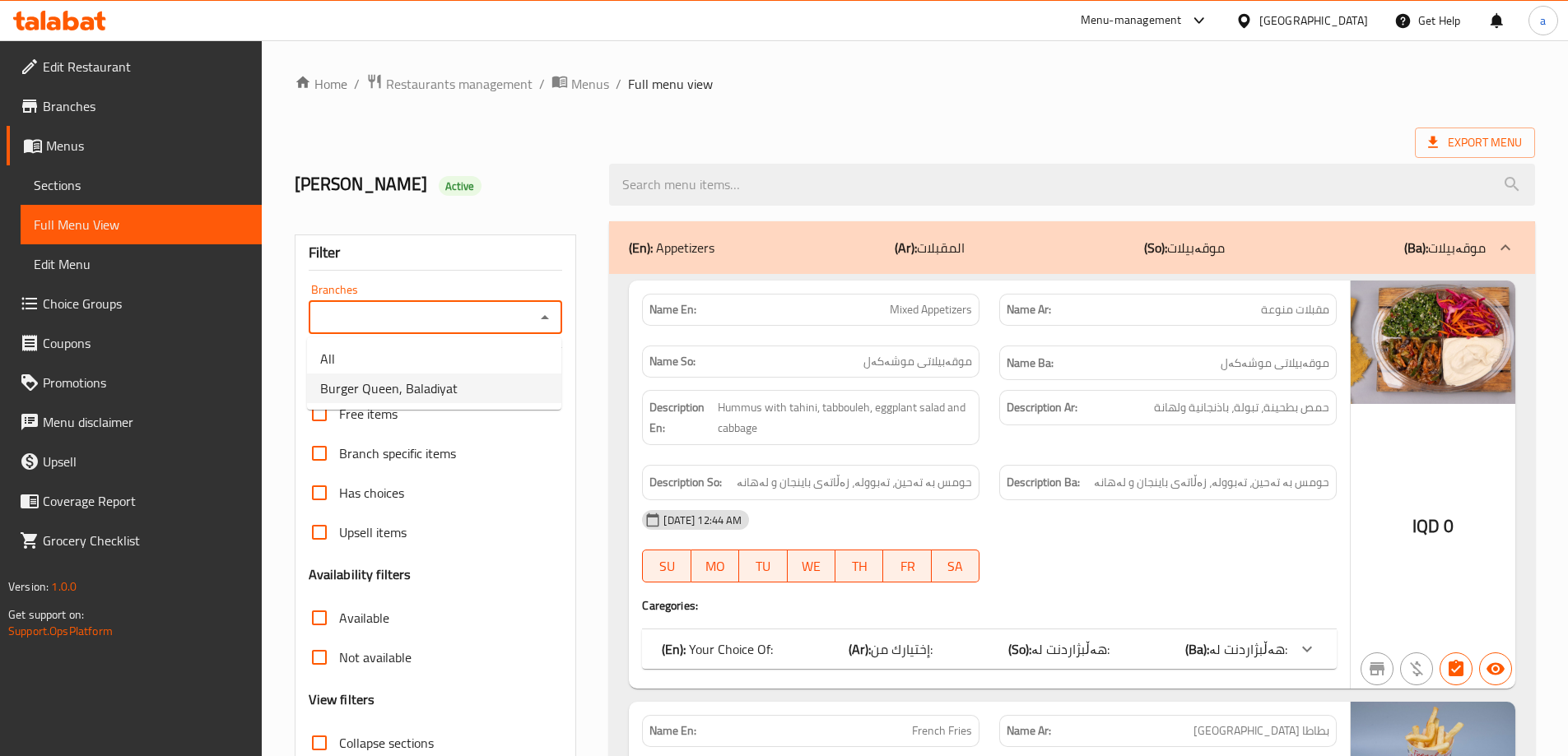
click at [494, 379] on li "Burger Queen, Baladiyat" at bounding box center [434, 389] width 255 height 30
type input "Burger Queen, Baladiyat"
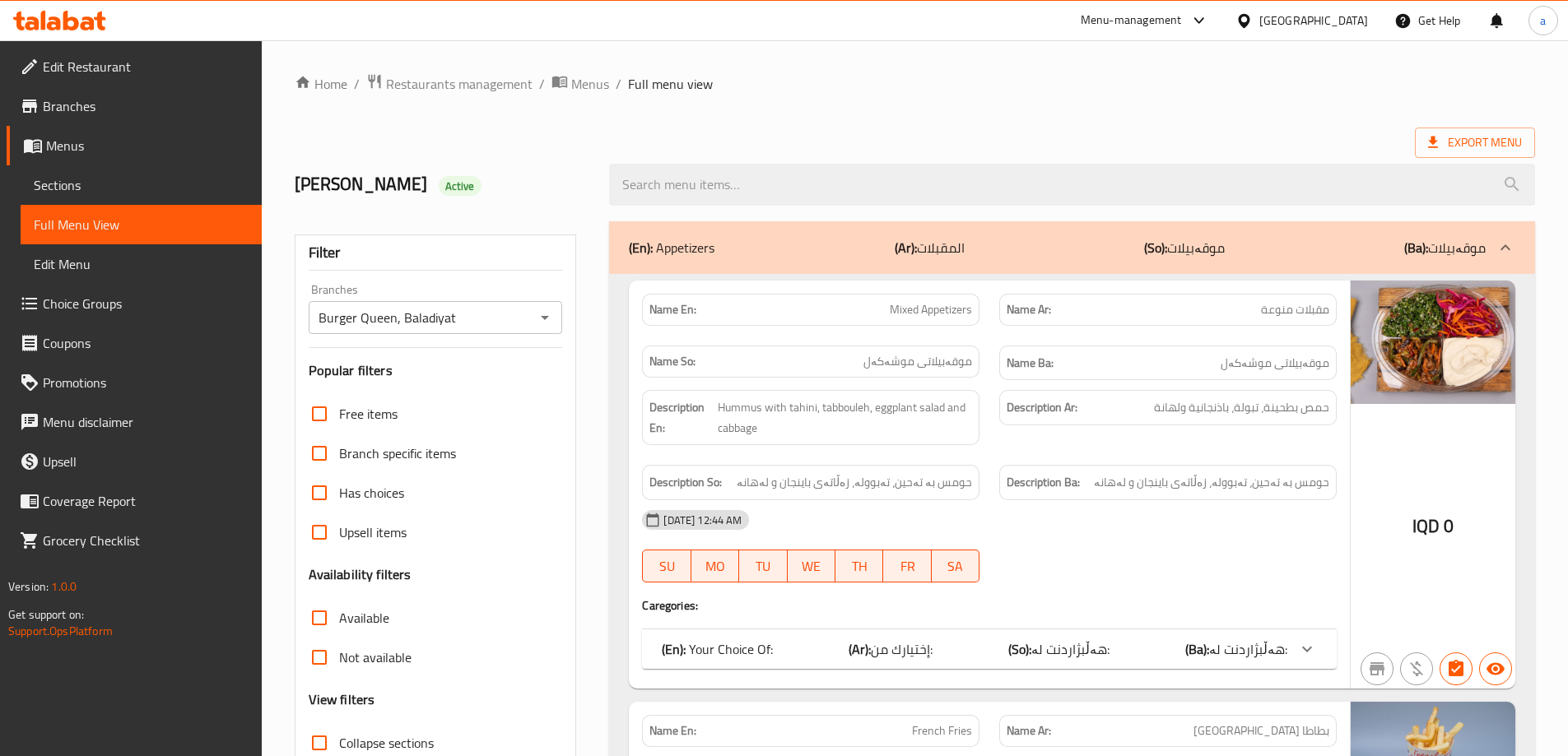
click at [585, 189] on h2 "[PERSON_NAME] Active" at bounding box center [442, 185] width 295 height 25
click at [820, 244] on div "(En): Appetizers (Ar): المقبلات (So): موقەبیلات (Ba): موقەبیلات" at bounding box center [1058, 248] width 857 height 20
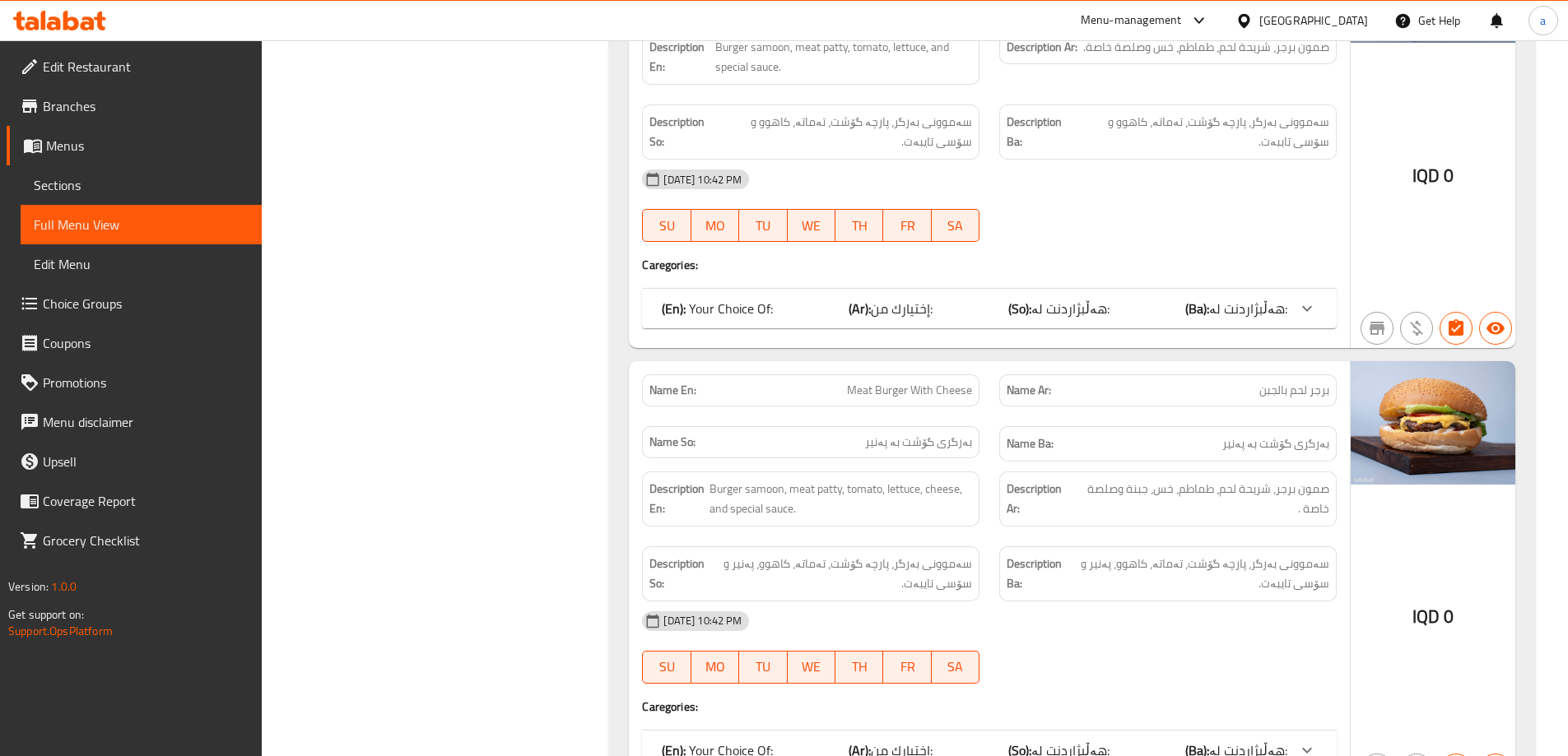
scroll to position [4938, 0]
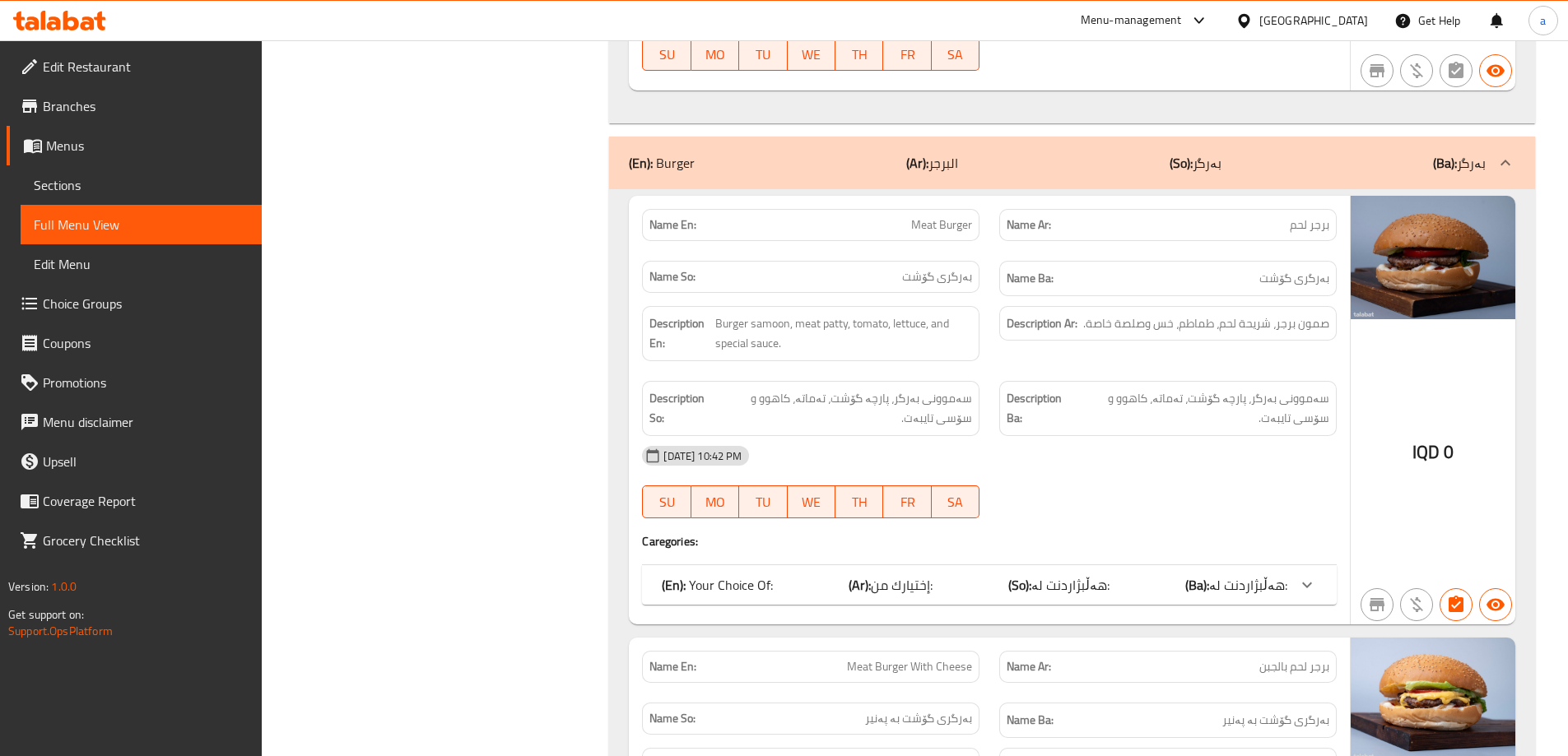
click at [997, 165] on div "(En): Burger (Ar): البرجر (So): بەرگر (Ba): بەرگر" at bounding box center [1058, 163] width 857 height 20
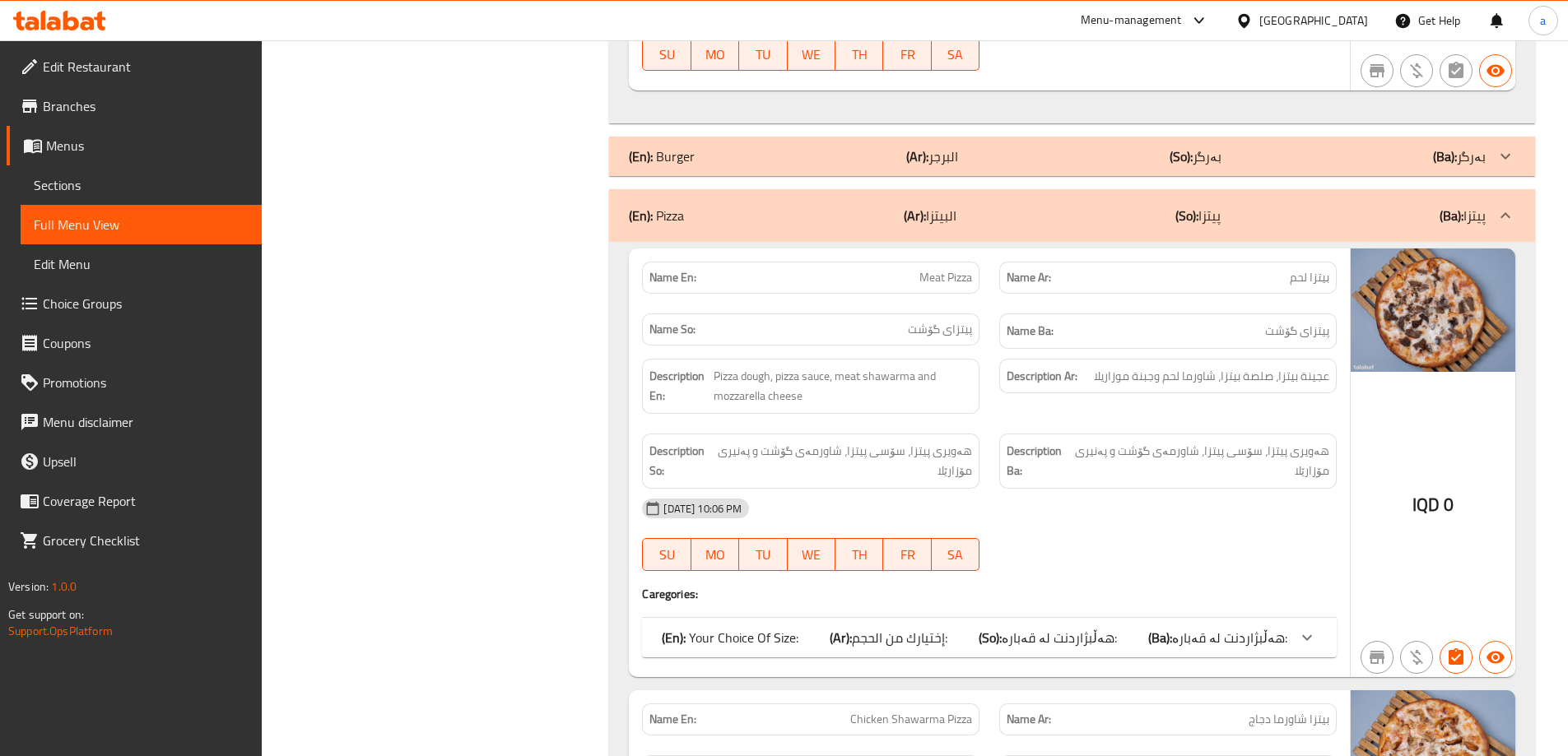
click at [1069, 209] on div "(En): Pizza (Ar): البيتزا (So): پیتزا (Ba): پیتزا" at bounding box center [1058, 216] width 857 height 20
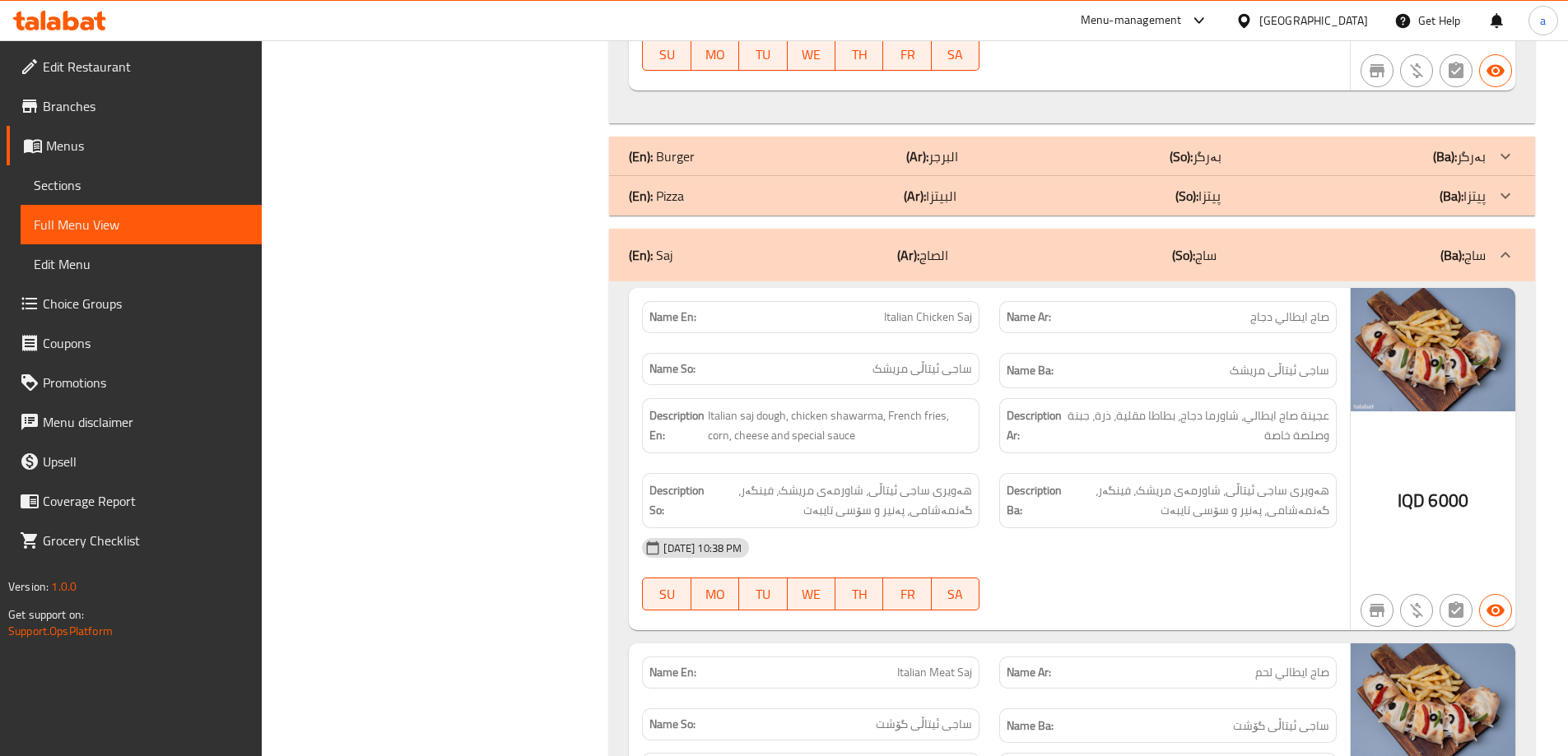
click at [1197, 245] on p "(So): ساج" at bounding box center [1195, 255] width 45 height 20
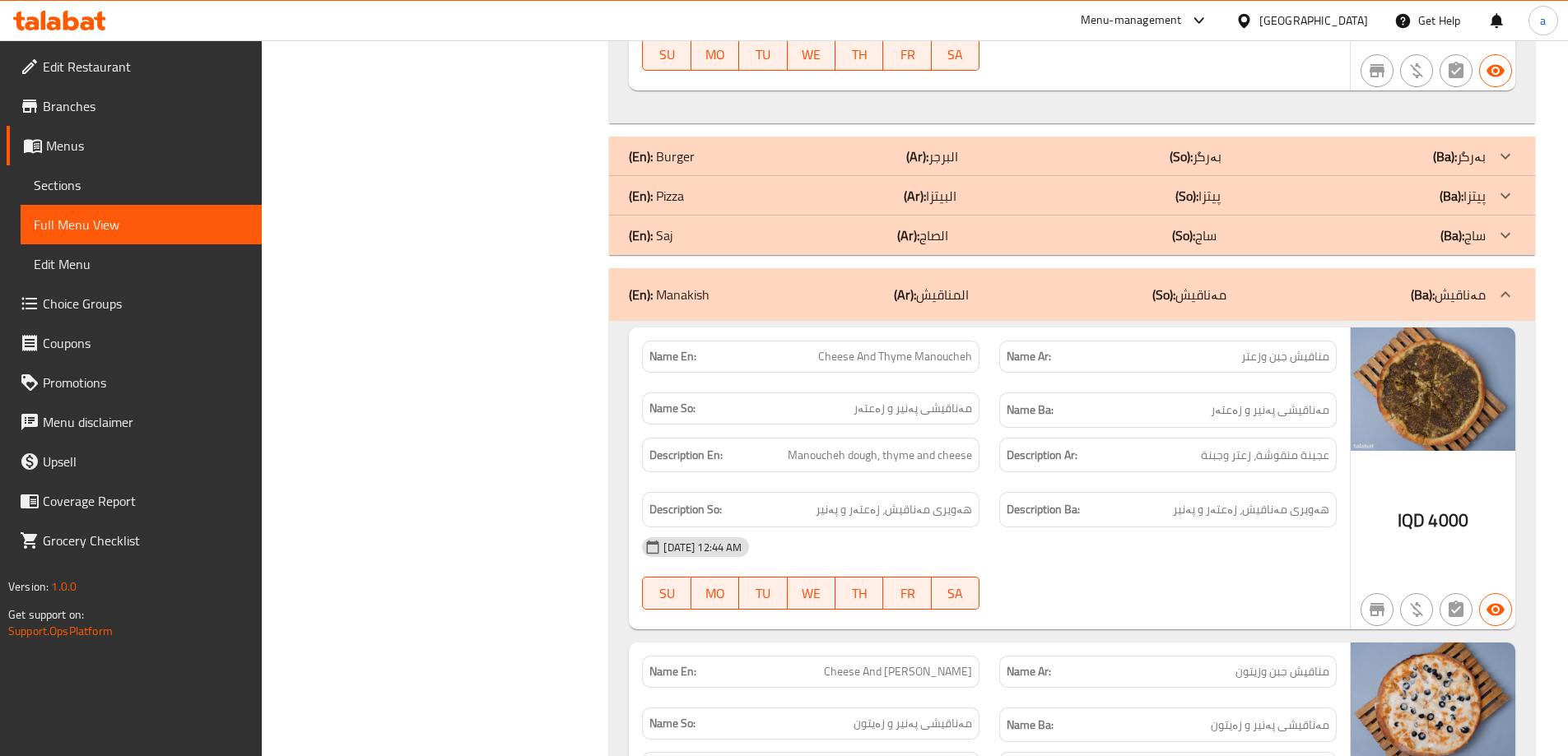
click at [1188, 285] on p "(So): مەناقیش" at bounding box center [1189, 295] width 74 height 20
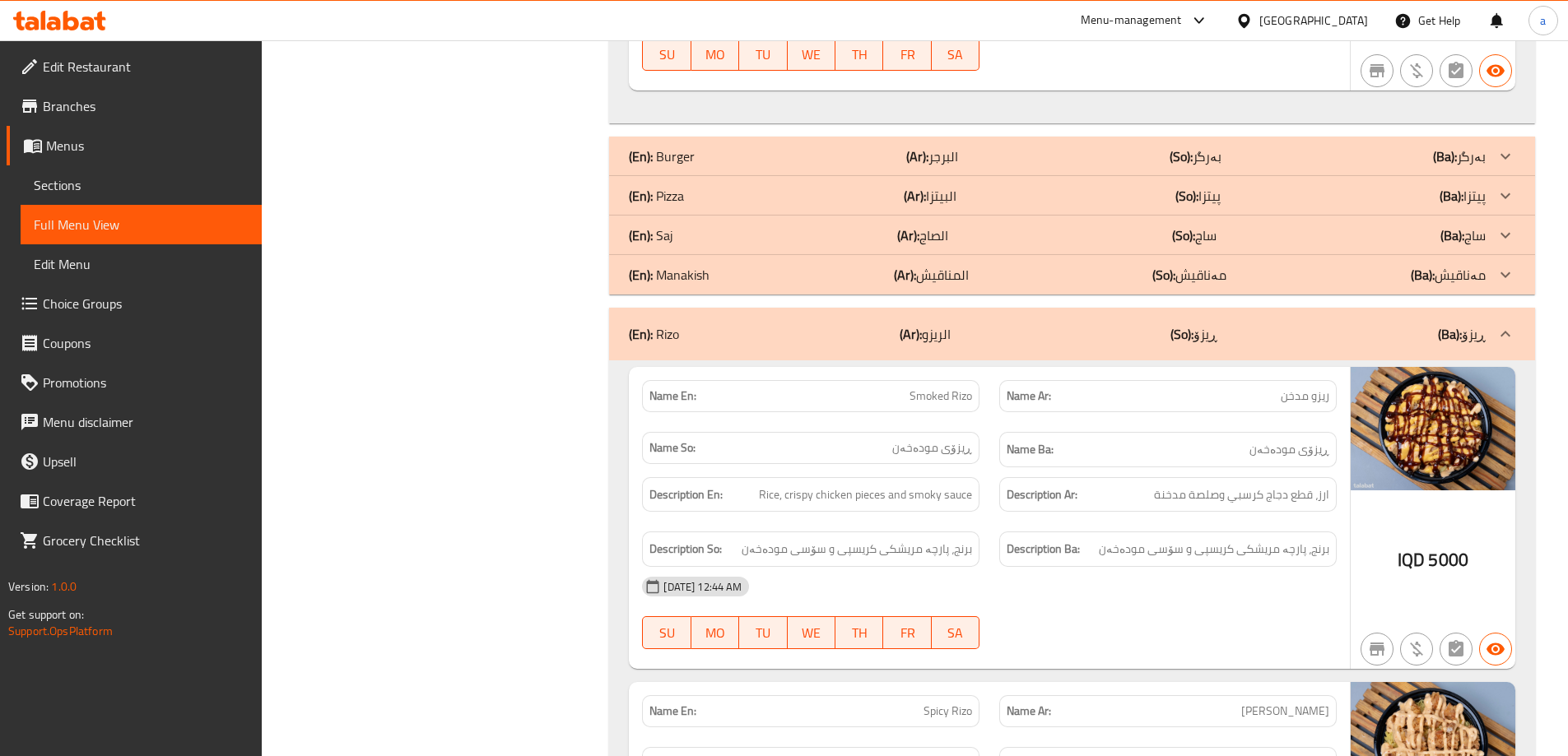
click at [1150, 316] on div "(En): [PERSON_NAME] (Ar): الريزو (So): ڕیزۆ (Ba): ڕیزۆ" at bounding box center [1072, 334] width 926 height 53
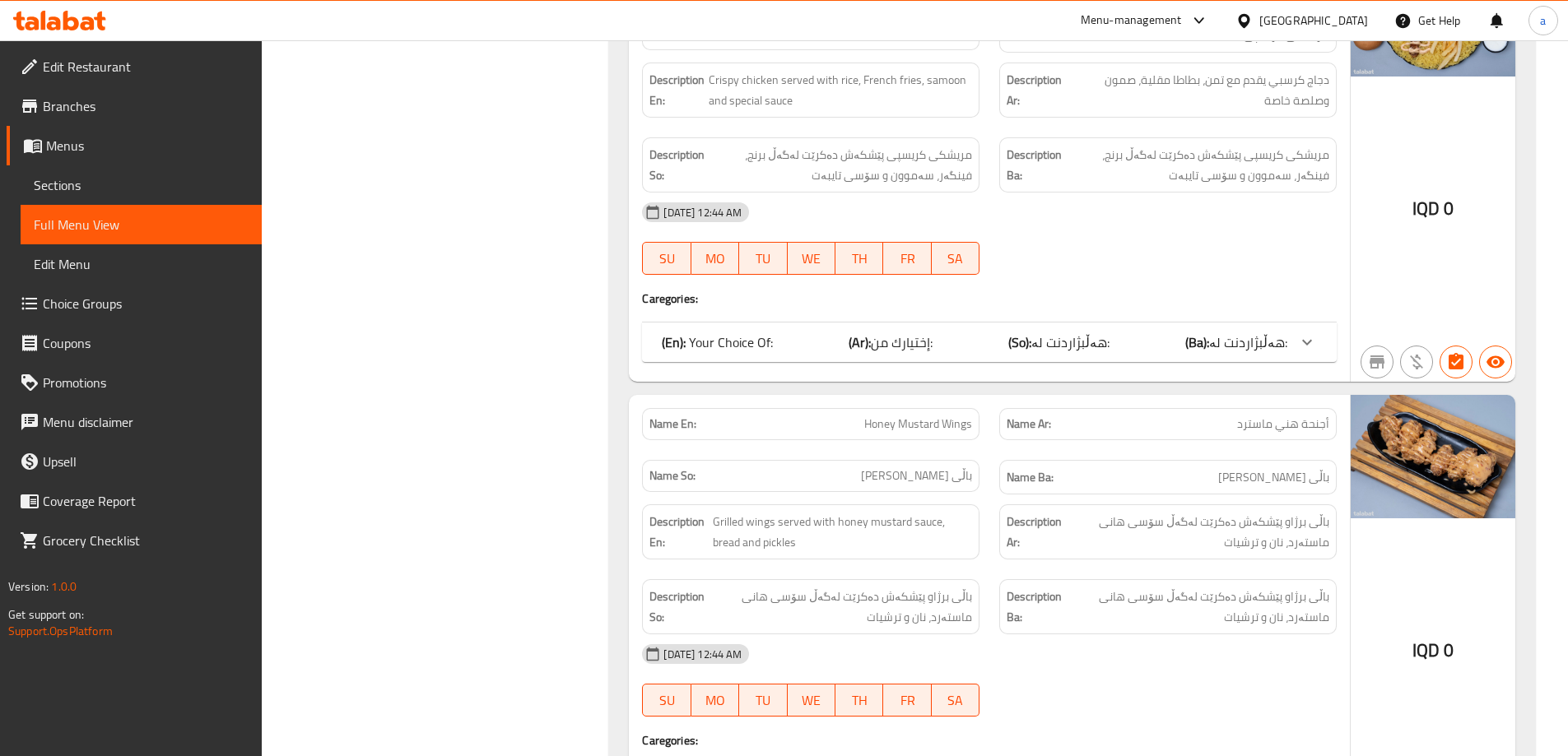
scroll to position [6419, 0]
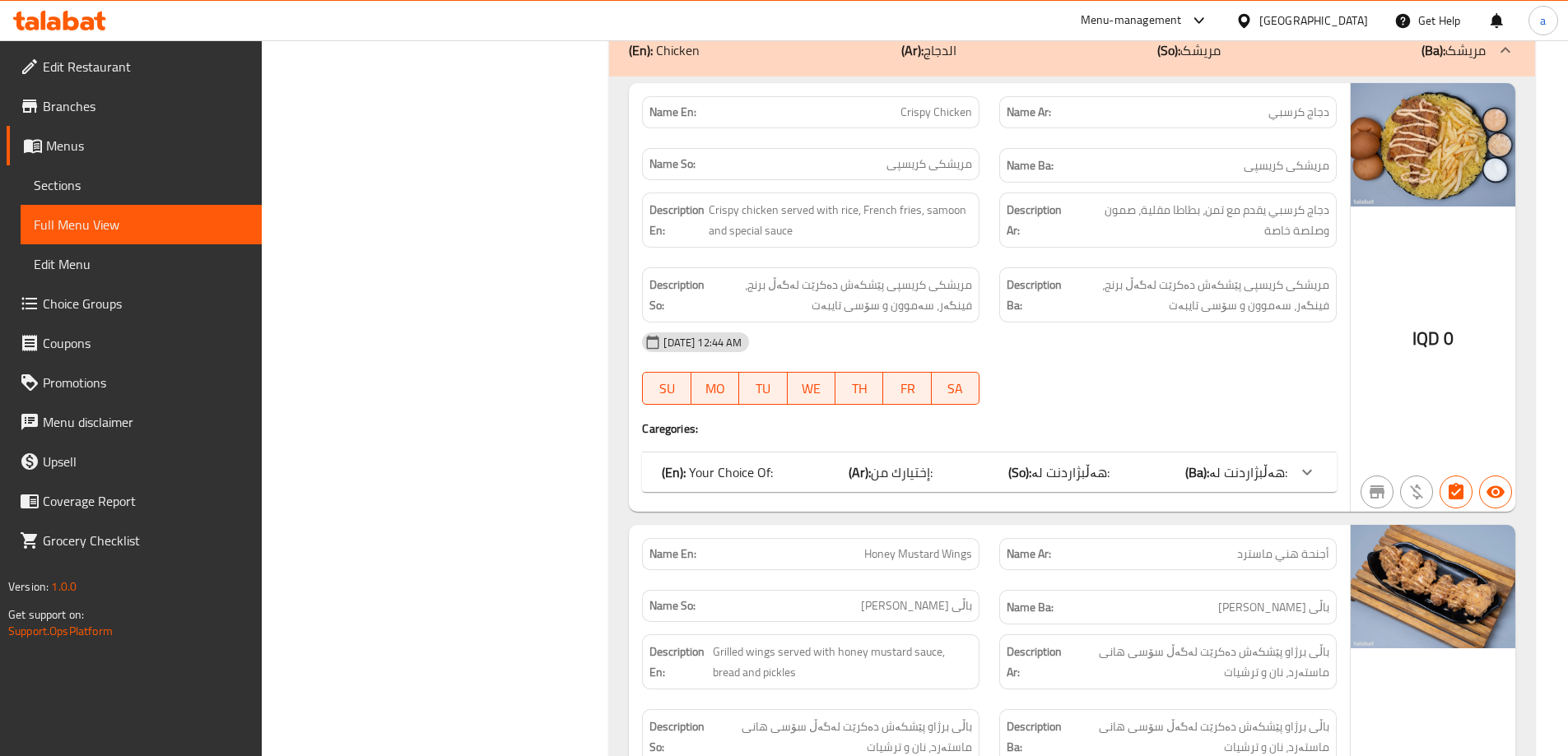
click at [1299, 464] on icon at bounding box center [1308, 472] width 20 height 20
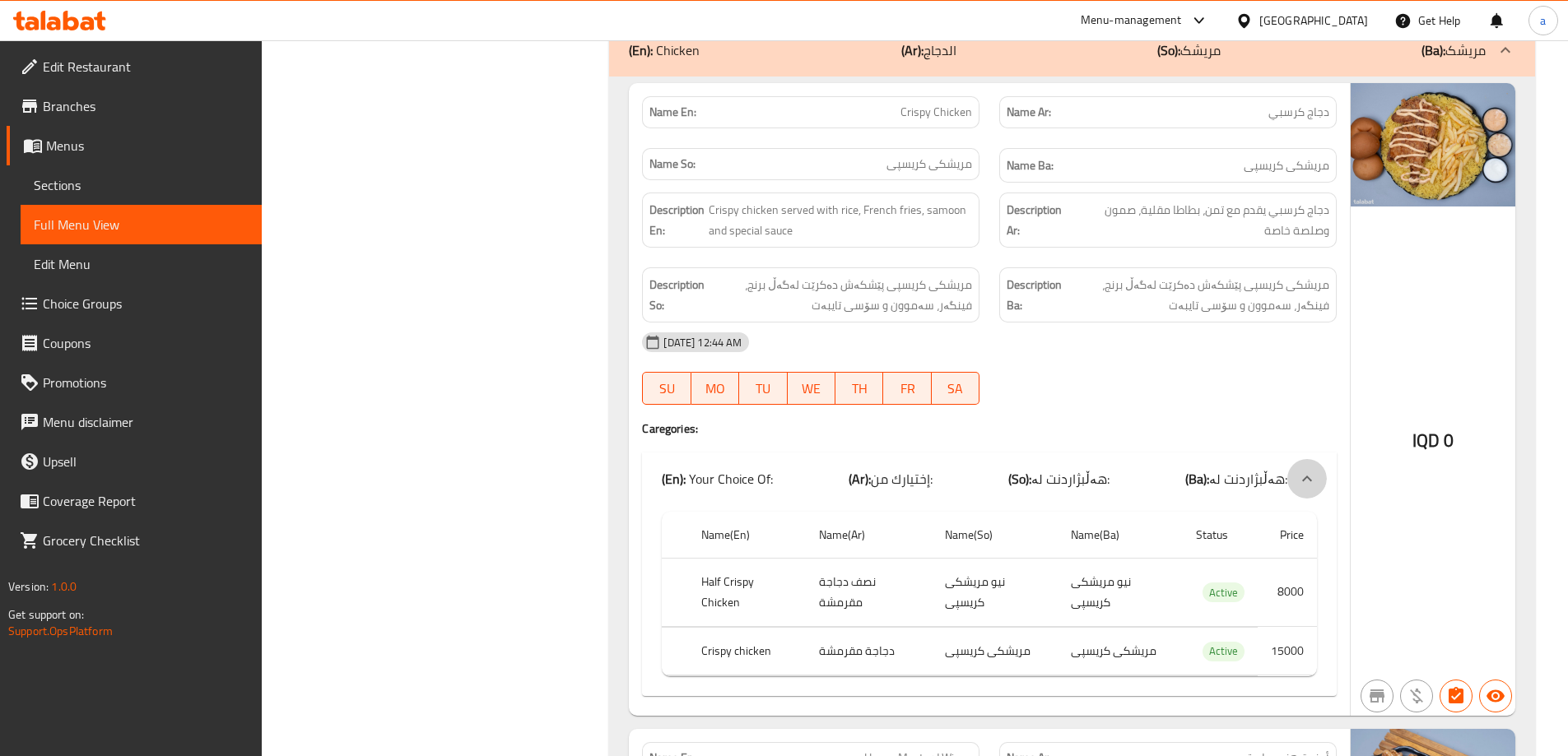
click at [1304, 477] on icon at bounding box center [1308, 479] width 20 height 20
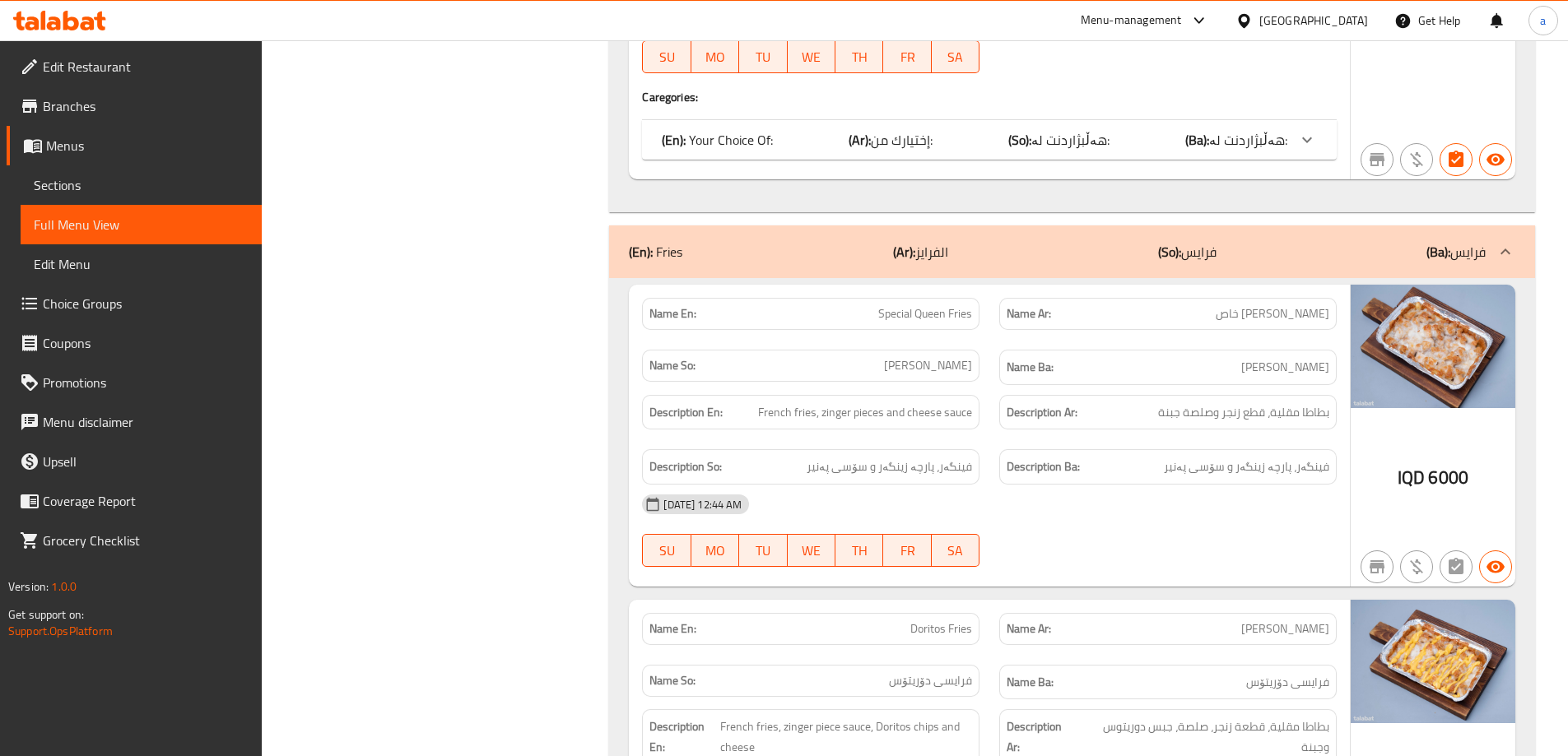
scroll to position [6913, 0]
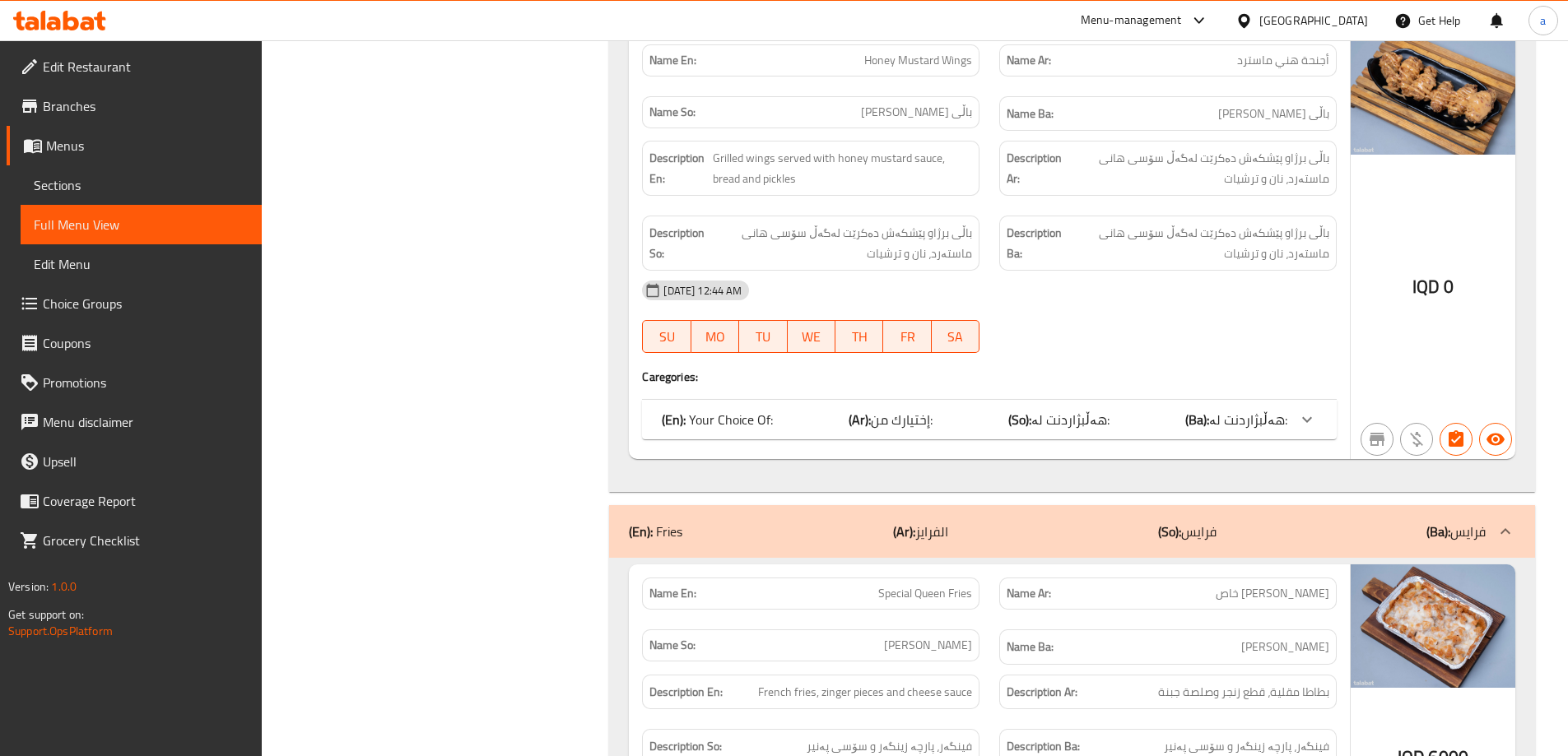
click at [1153, 531] on div "(En): [PERSON_NAME] (Ar): الفرايز (So): [PERSON_NAME] (Ba): [PERSON_NAME]" at bounding box center [1058, 531] width 857 height 20
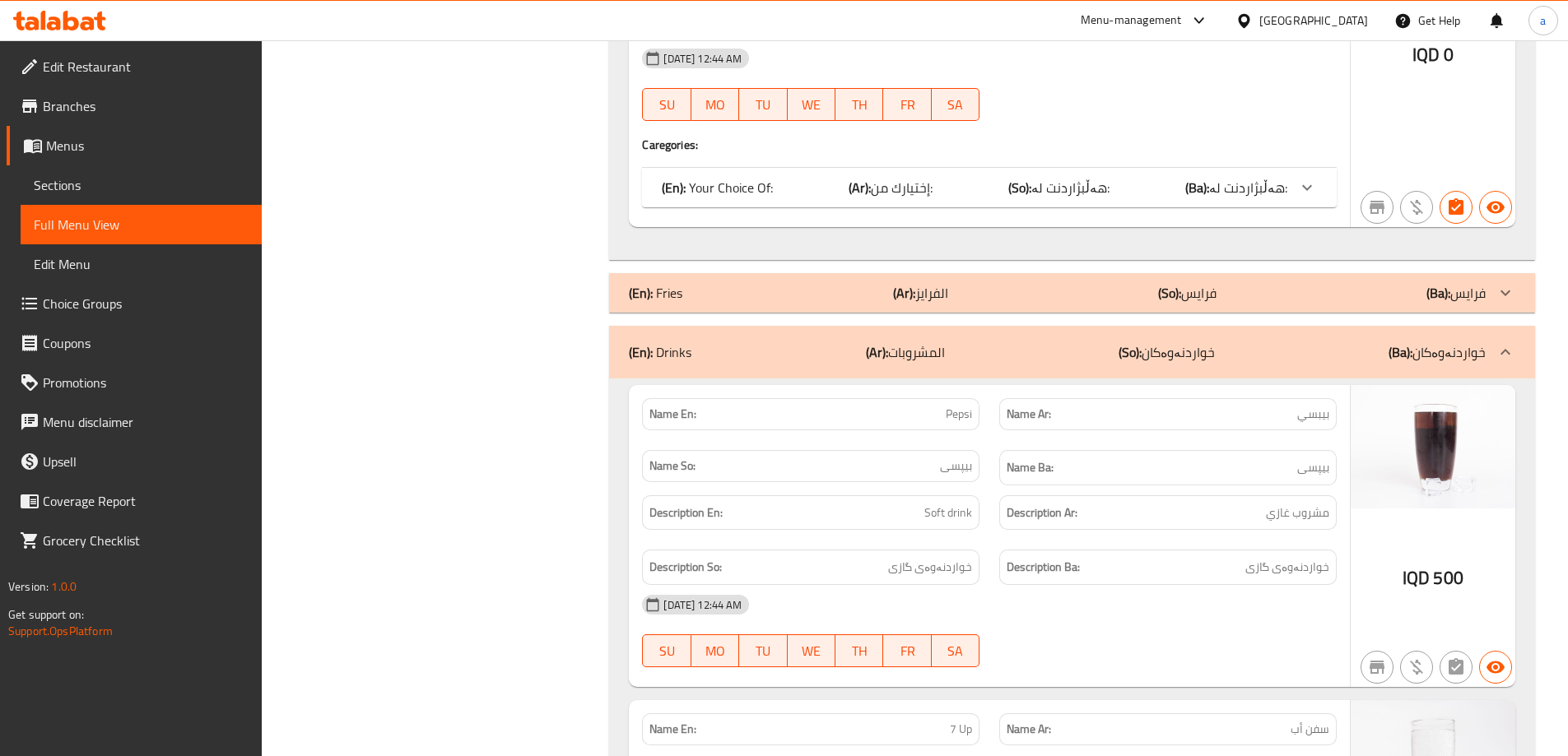
scroll to position [7160, 0]
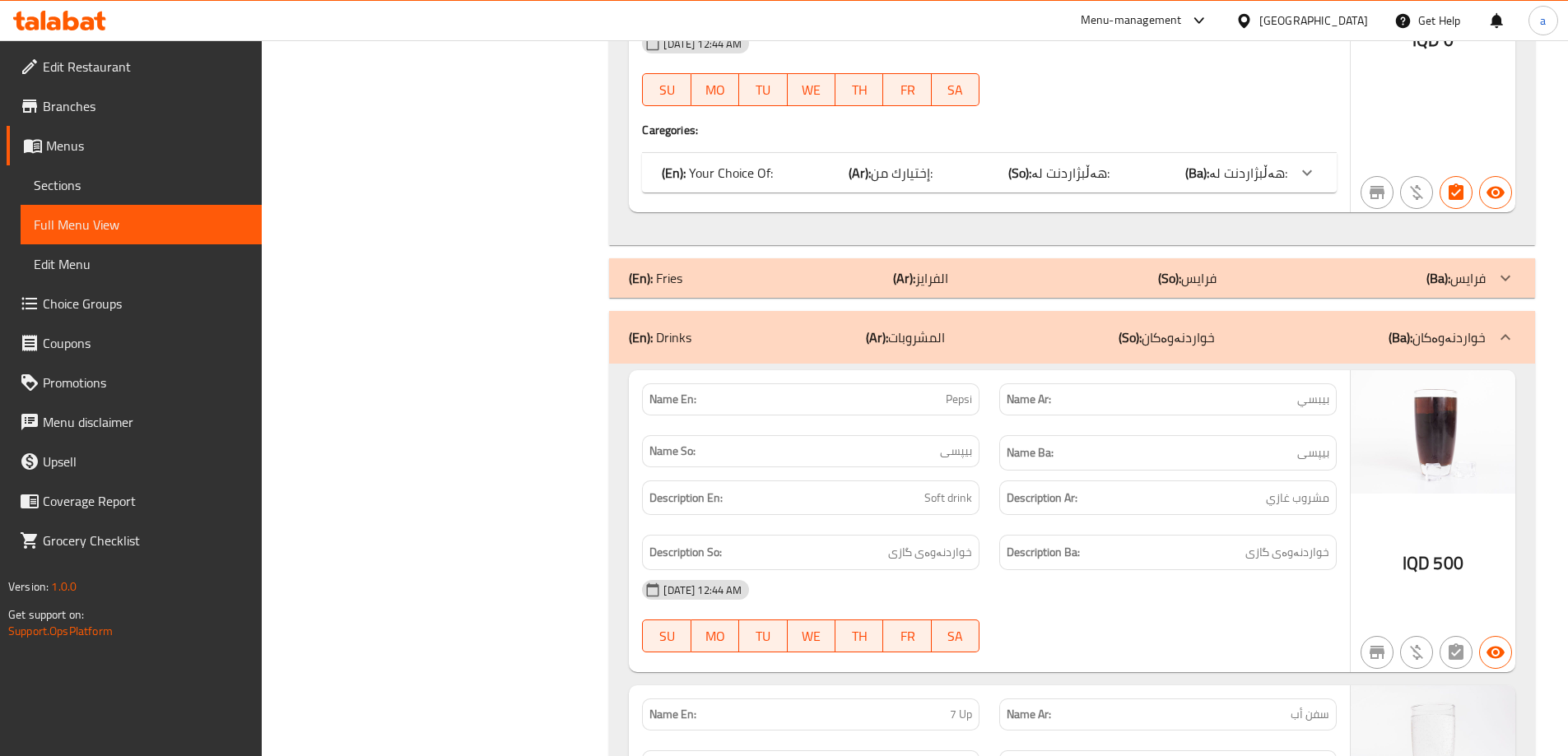
click at [1257, 346] on div "(En): Drinks (Ar): المشروبات (So): خواردنەوەکان (Ba): خواردنەوەکان" at bounding box center [1058, 337] width 857 height 20
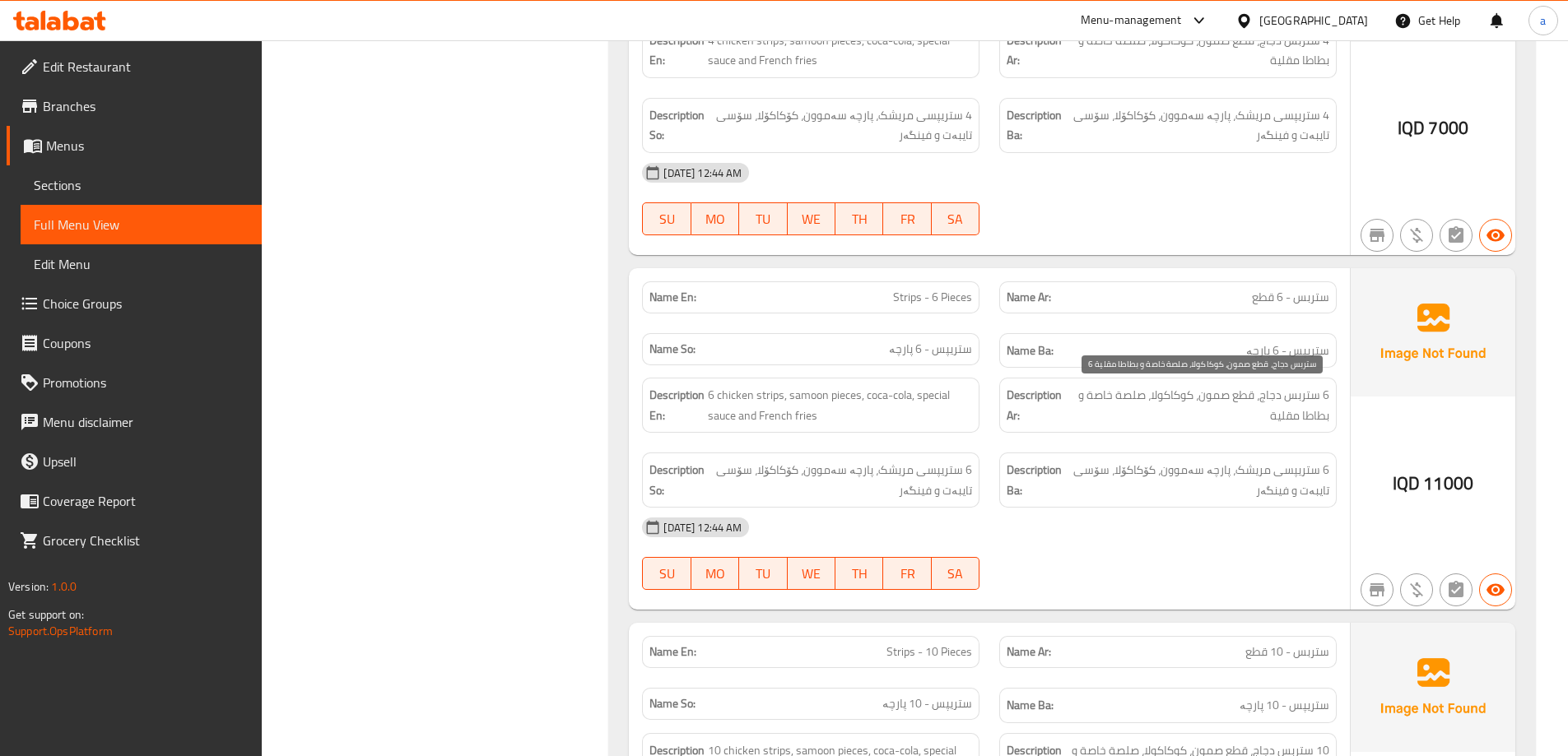
scroll to position [5679, 0]
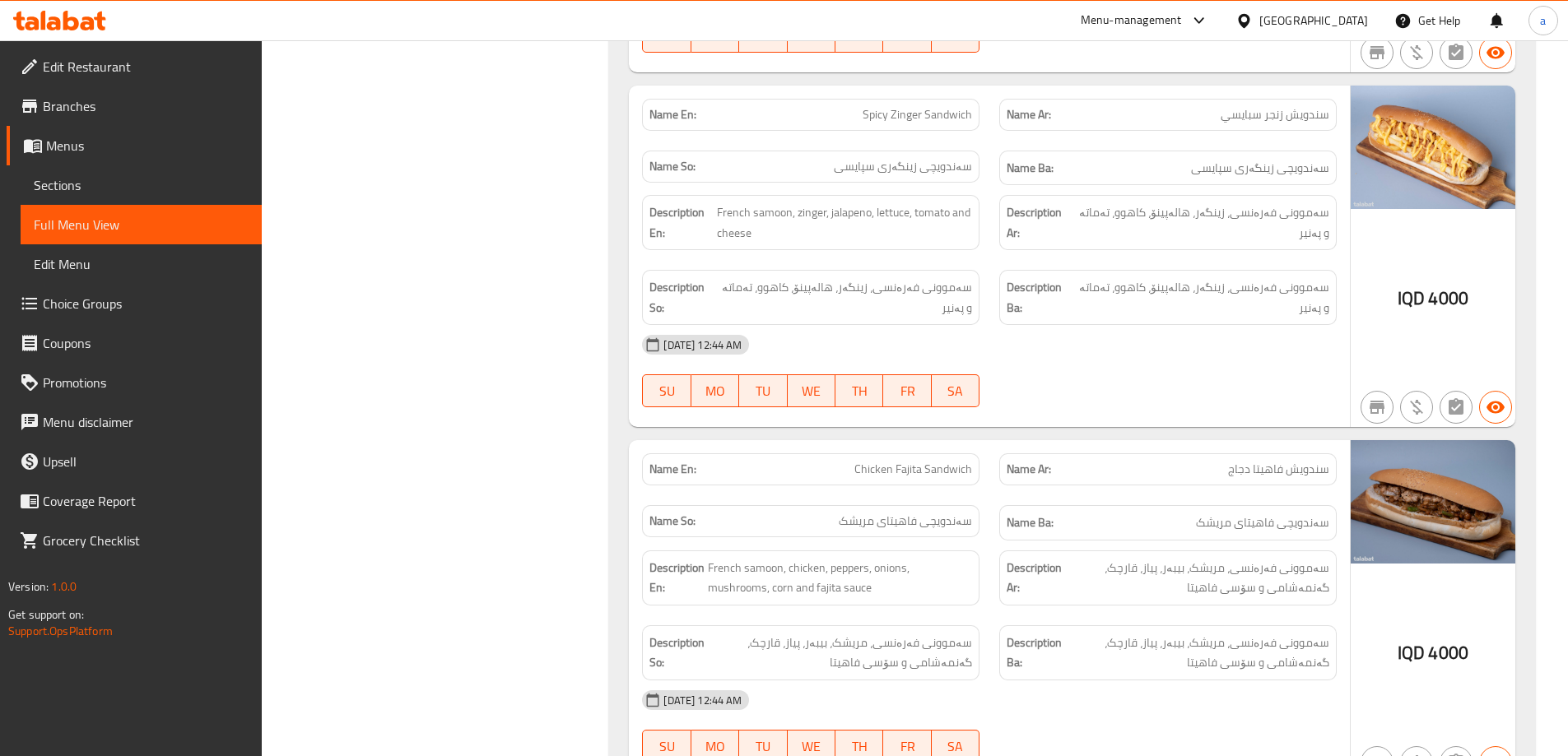
scroll to position [247, 0]
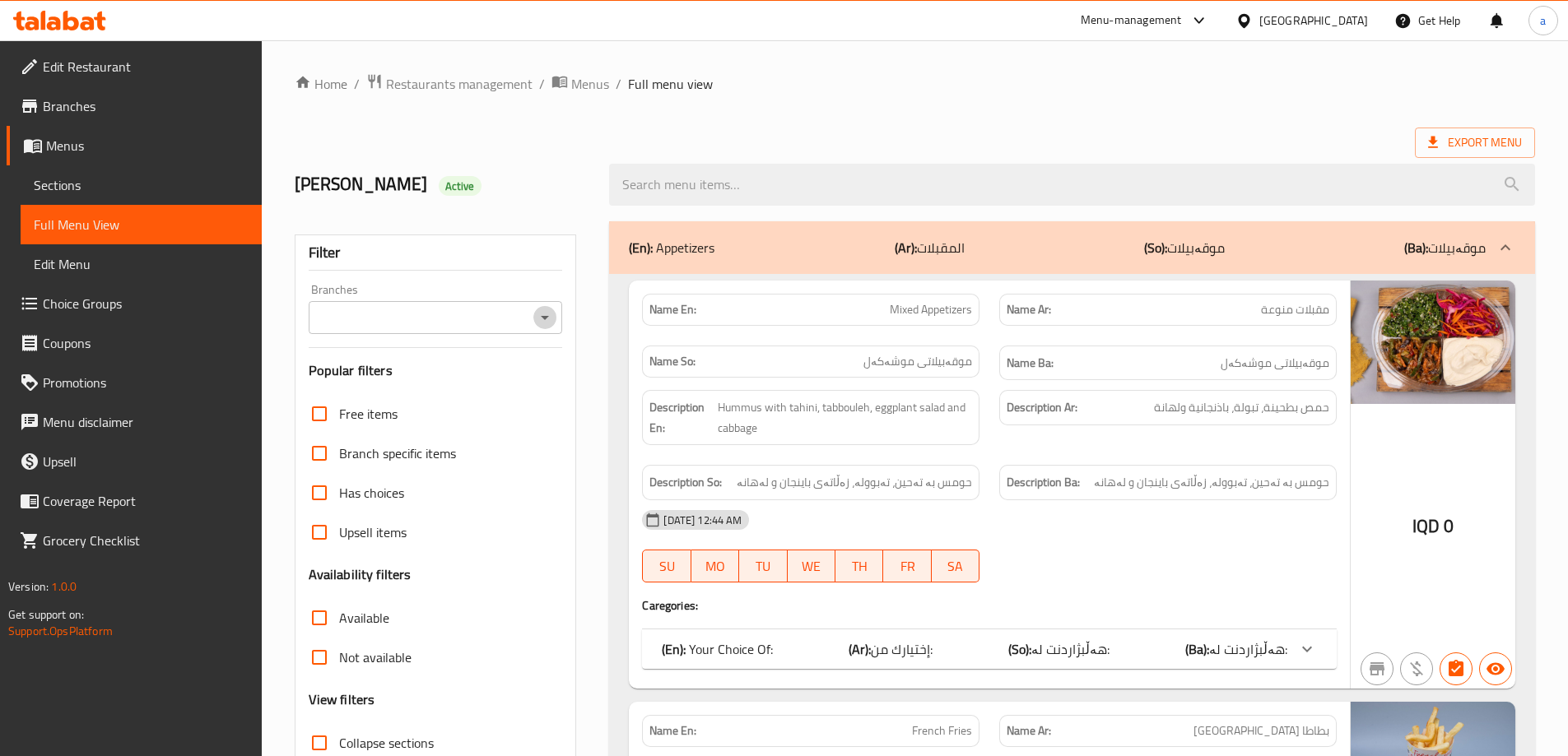
click at [554, 316] on icon "Open" at bounding box center [545, 317] width 20 height 20
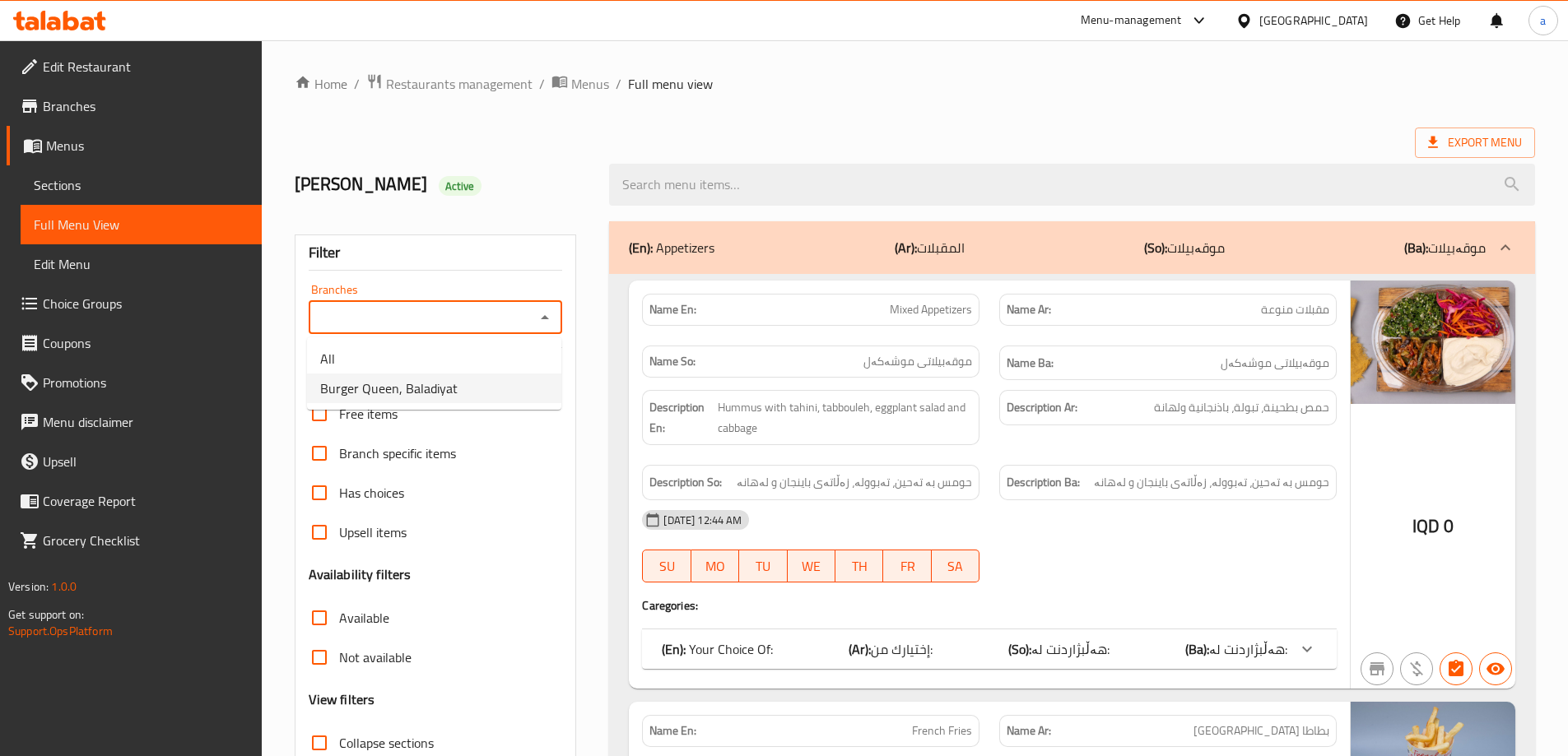
click at [475, 390] on li "Burger Queen, Baladiyat" at bounding box center [434, 389] width 255 height 30
type input "Burger Queen, Baladiyat"
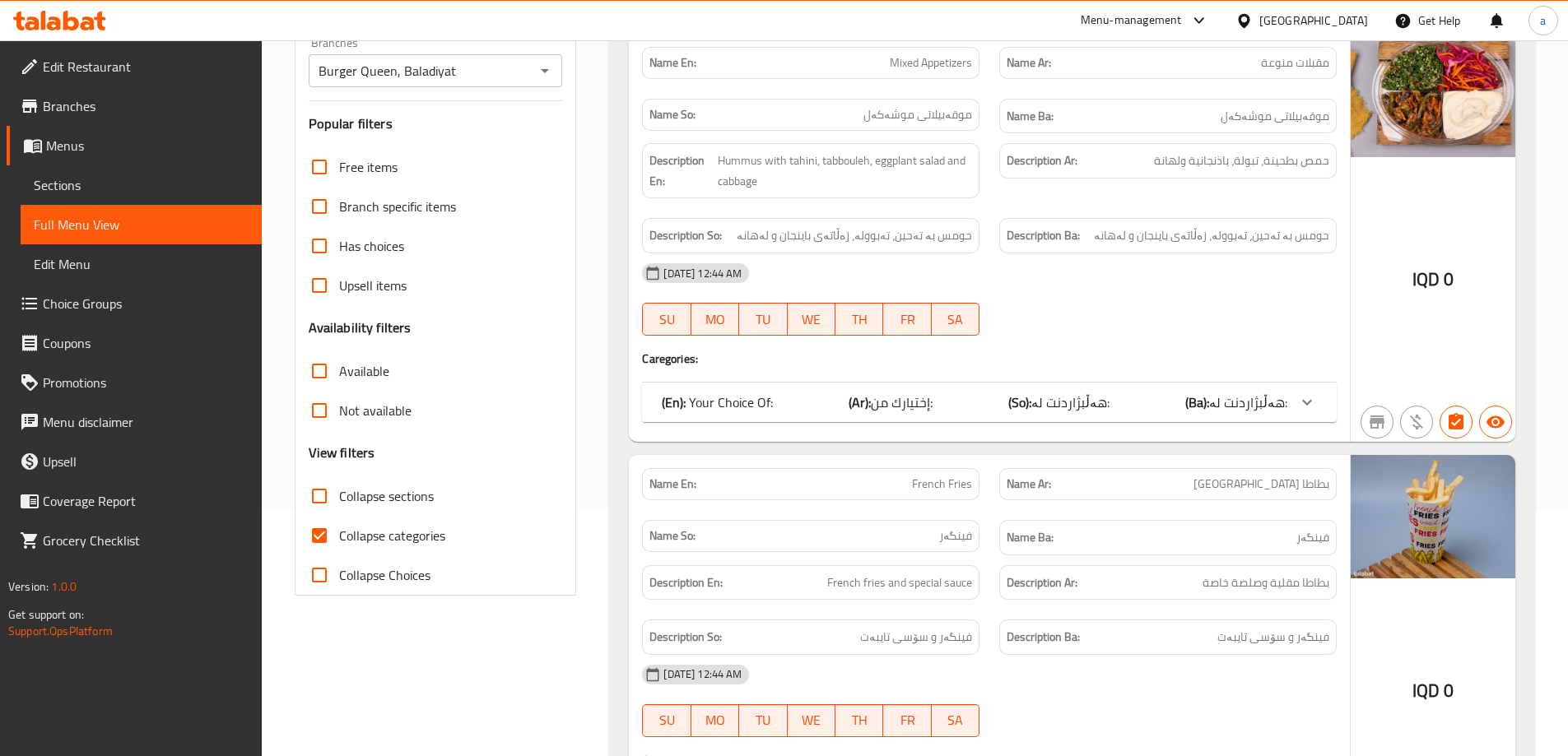
click at [380, 496] on span "Collapse sections" at bounding box center [386, 497] width 95 height 20
click at [339, 496] on input "Collapse sections" at bounding box center [319, 497] width 40 height 40
checkbox input "true"
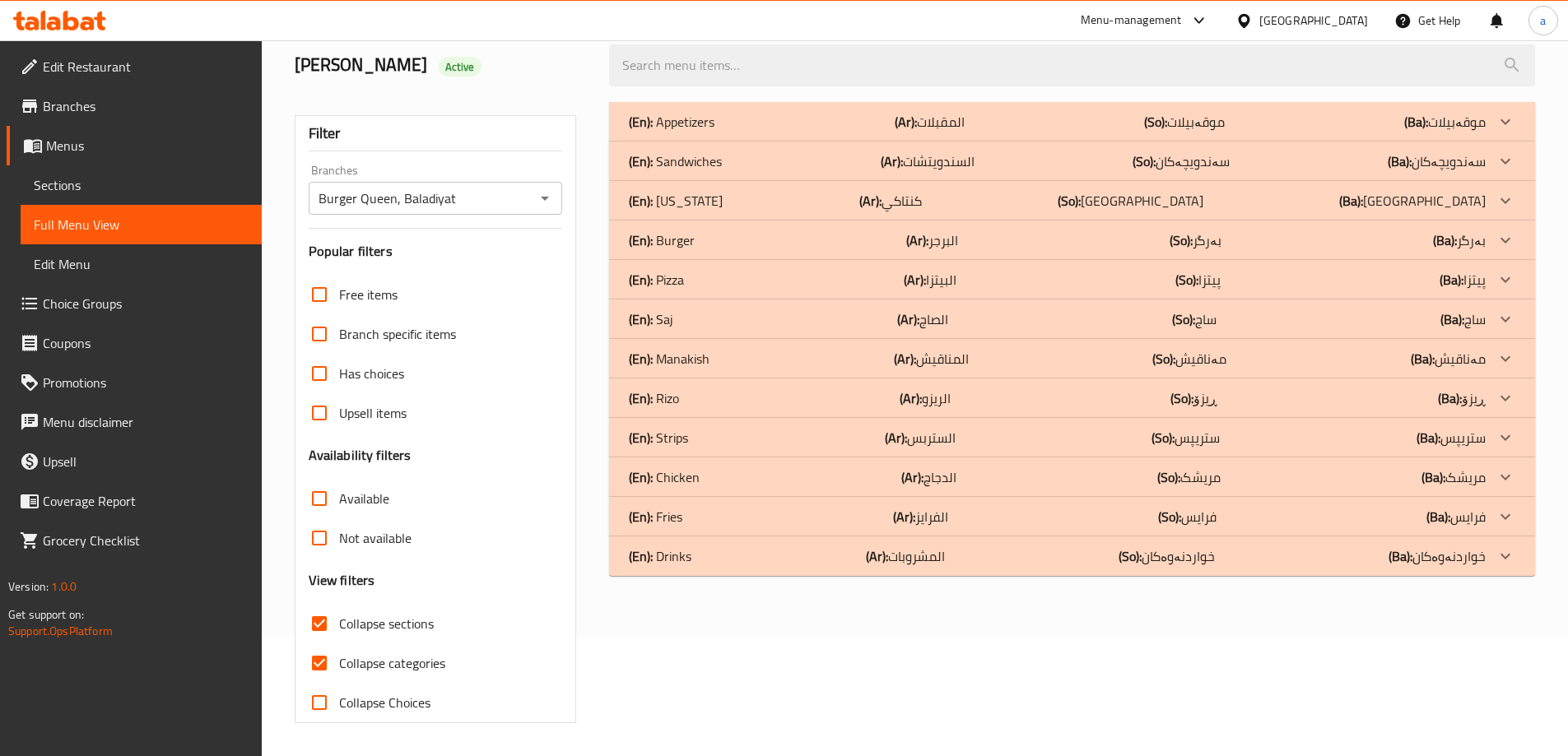
scroll to position [119, 0]
click at [1491, 443] on div at bounding box center [1506, 438] width 40 height 40
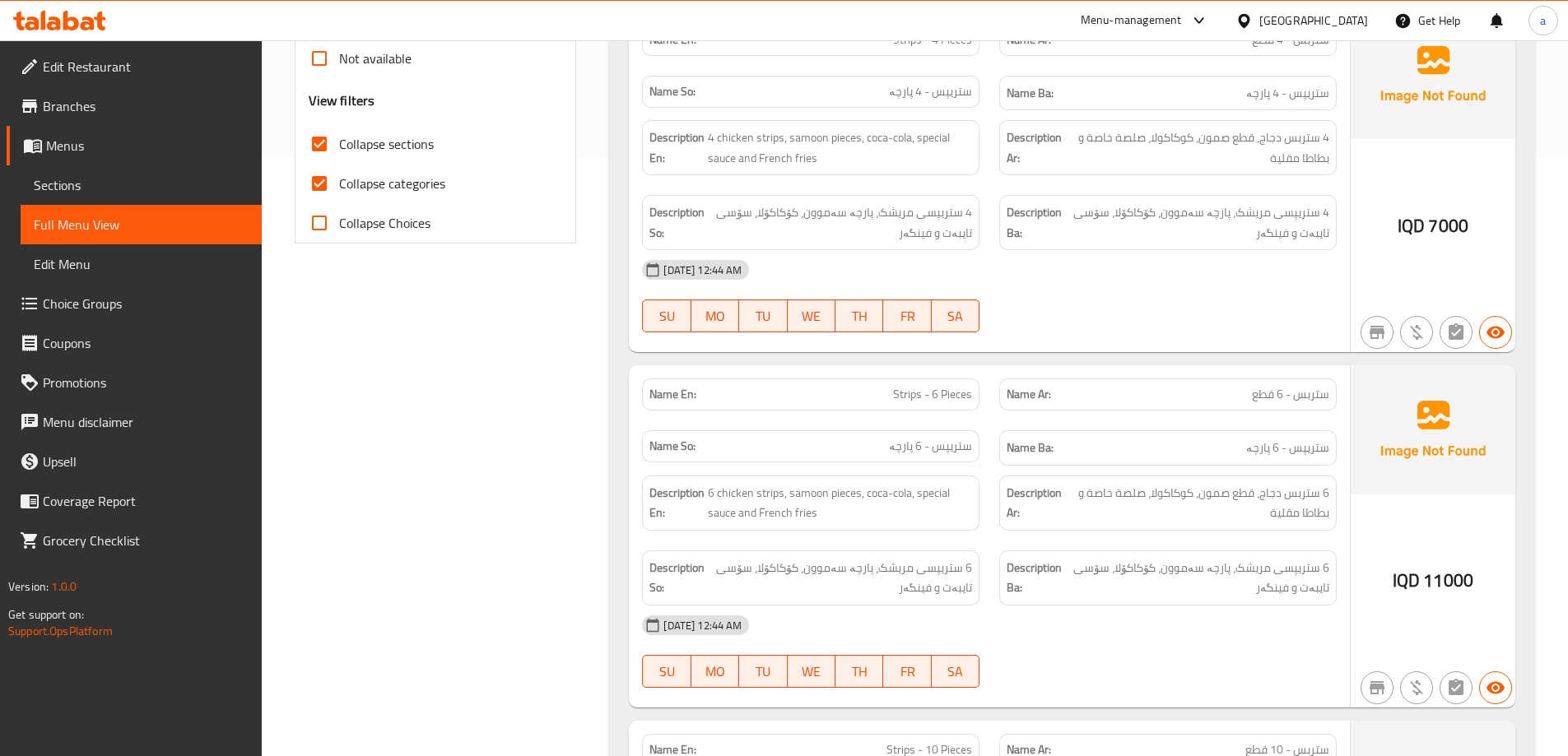
scroll to position [362, 0]
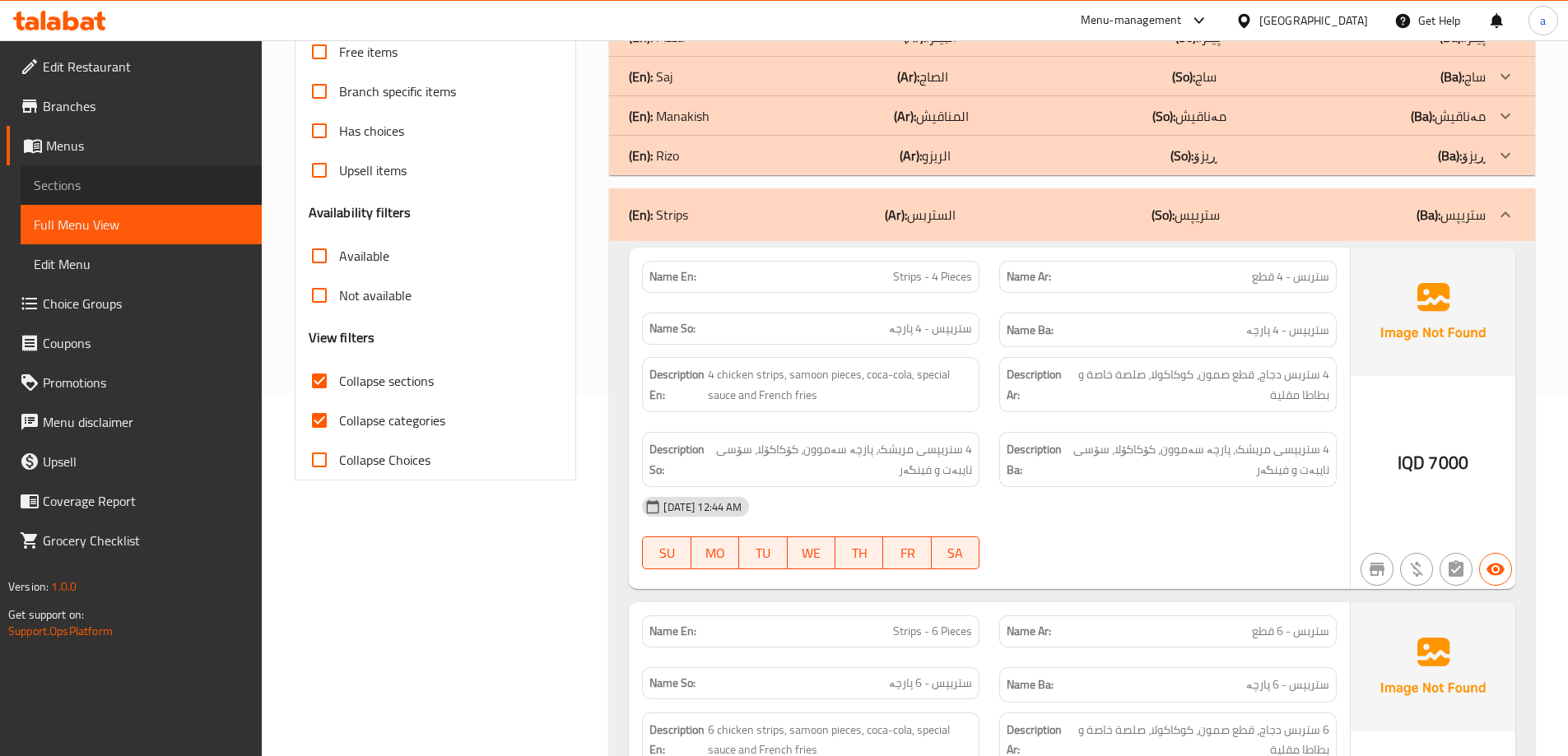
click at [160, 191] on span "Sections" at bounding box center [141, 185] width 215 height 20
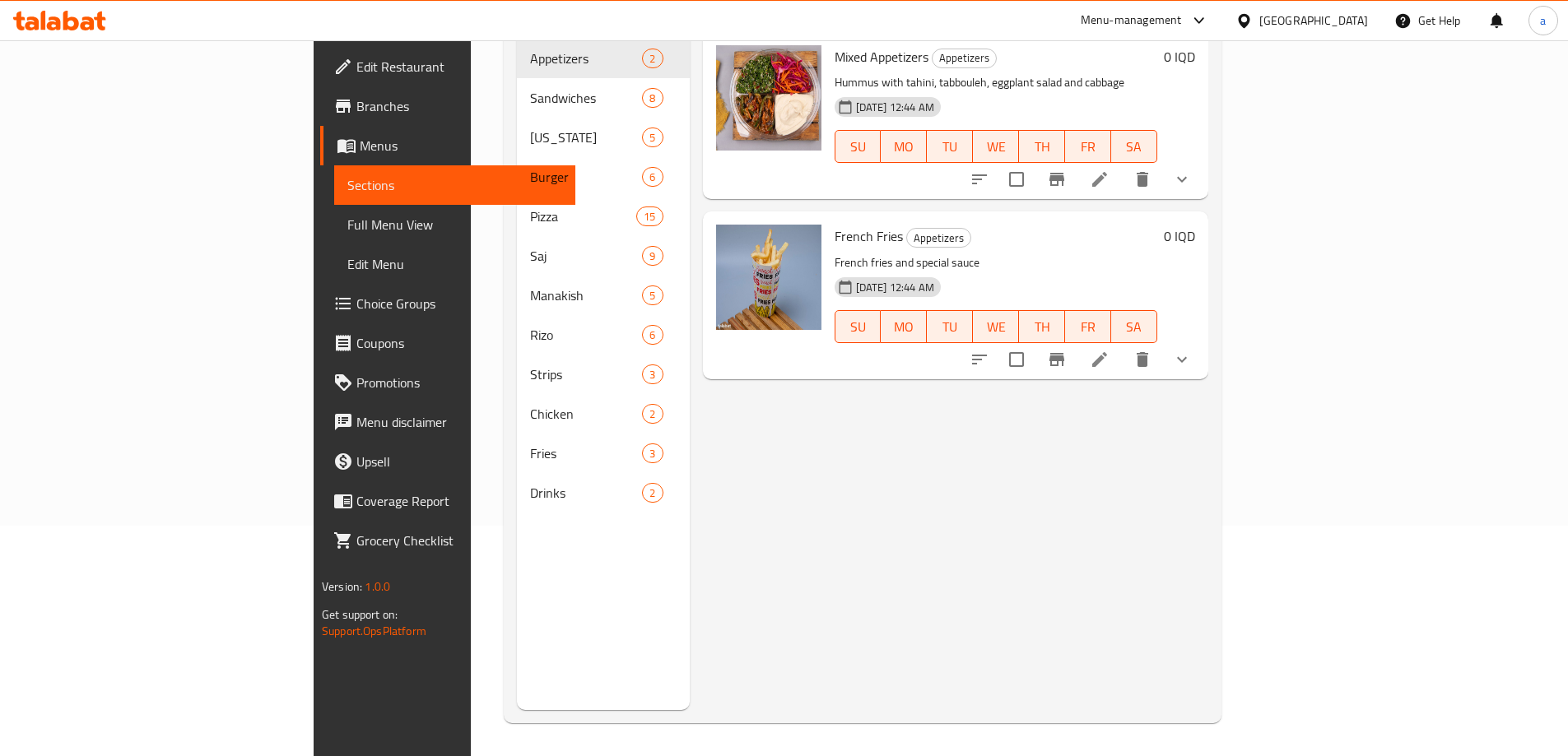
scroll to position [230, 0]
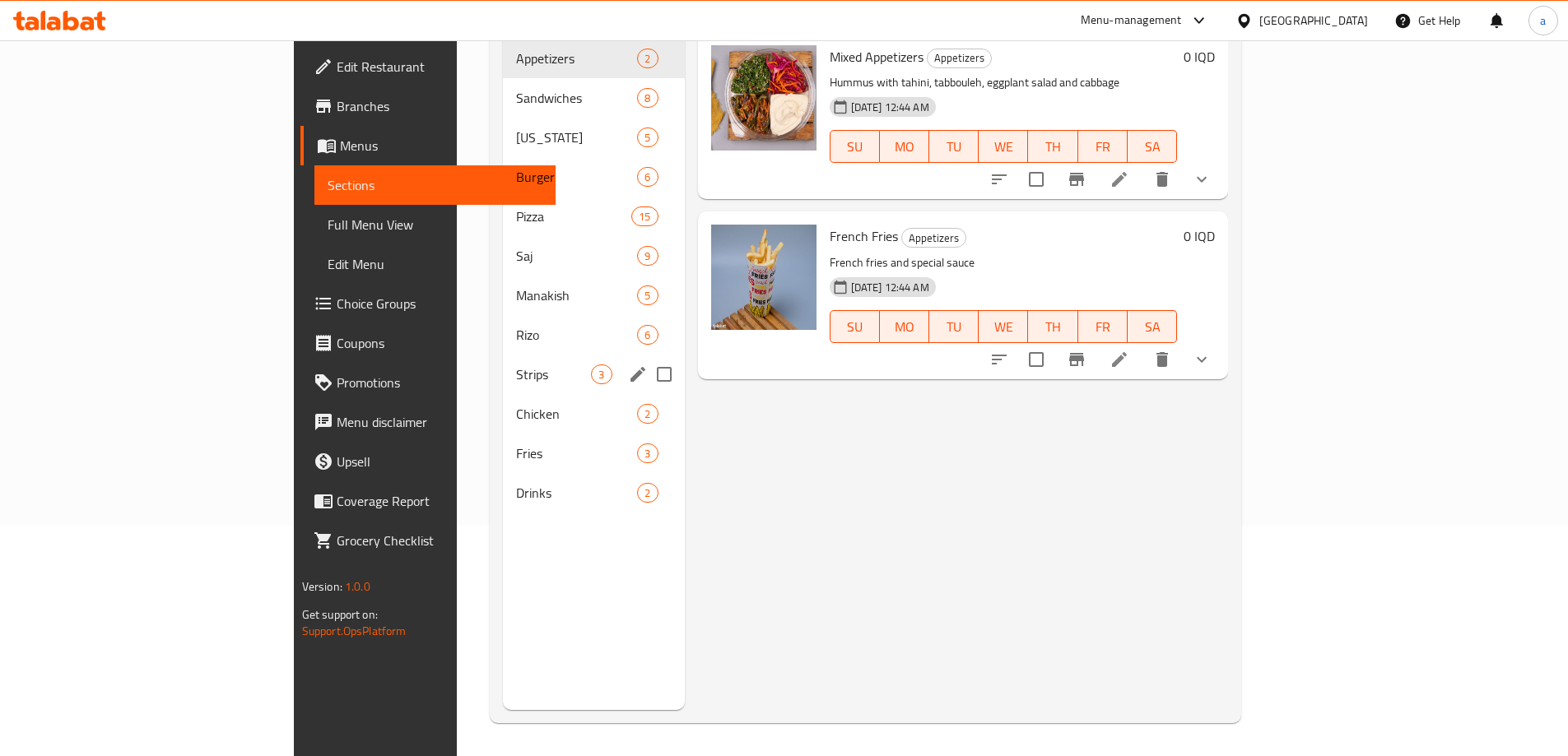
click at [517, 365] on span "Strips" at bounding box center [554, 375] width 75 height 20
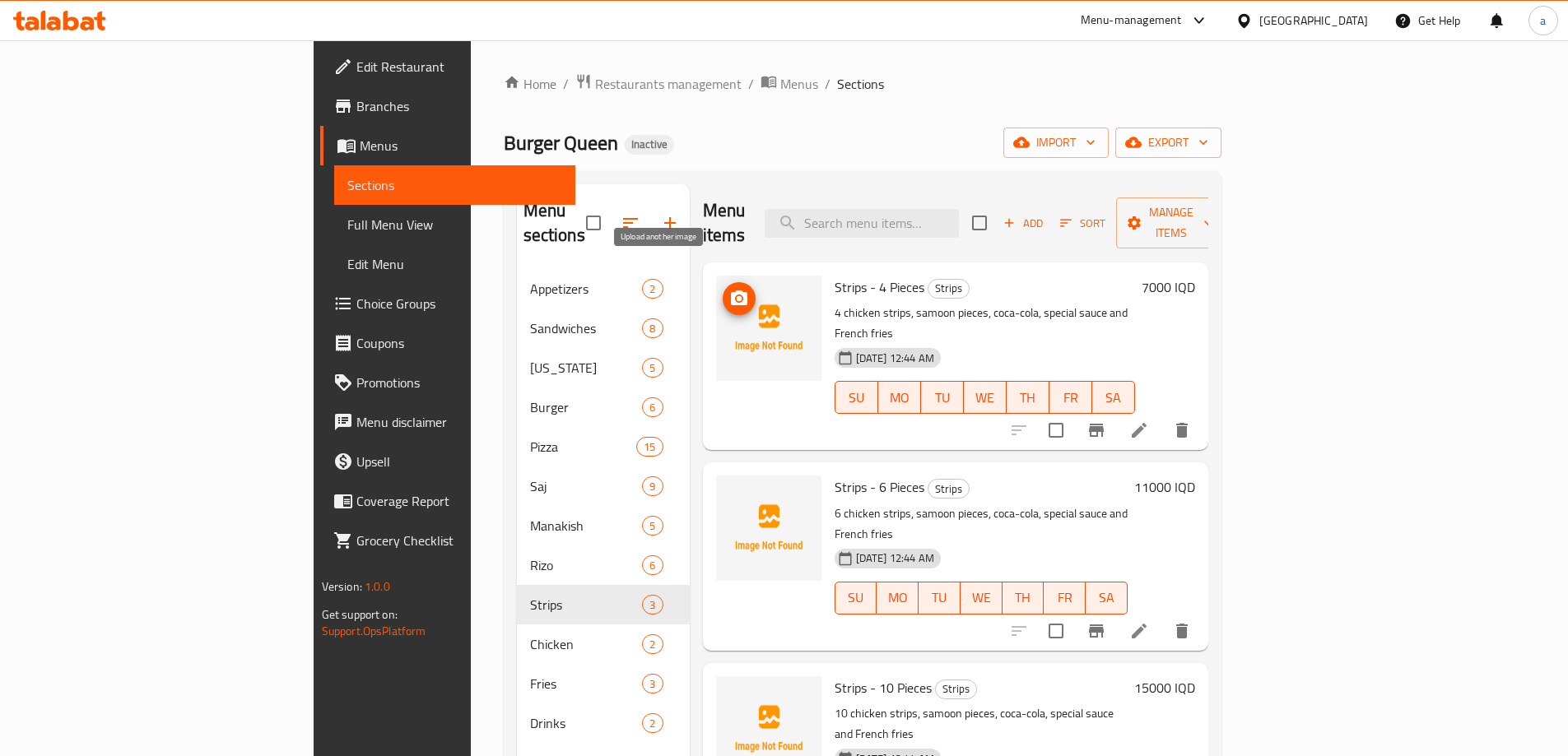
click at [723, 288] on span "upload picture" at bounding box center [740, 298] width 33 height 20
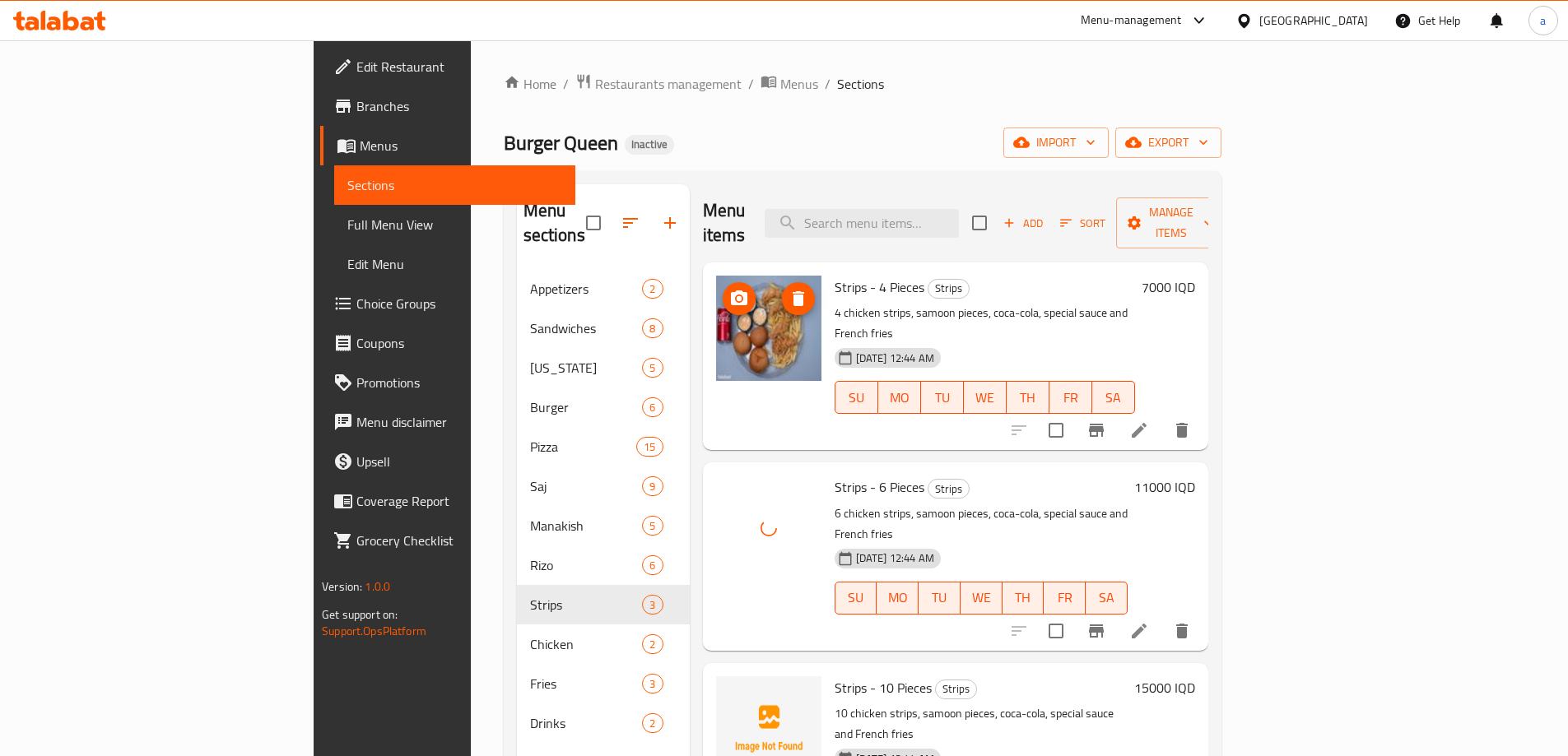
scroll to position [230, 0]
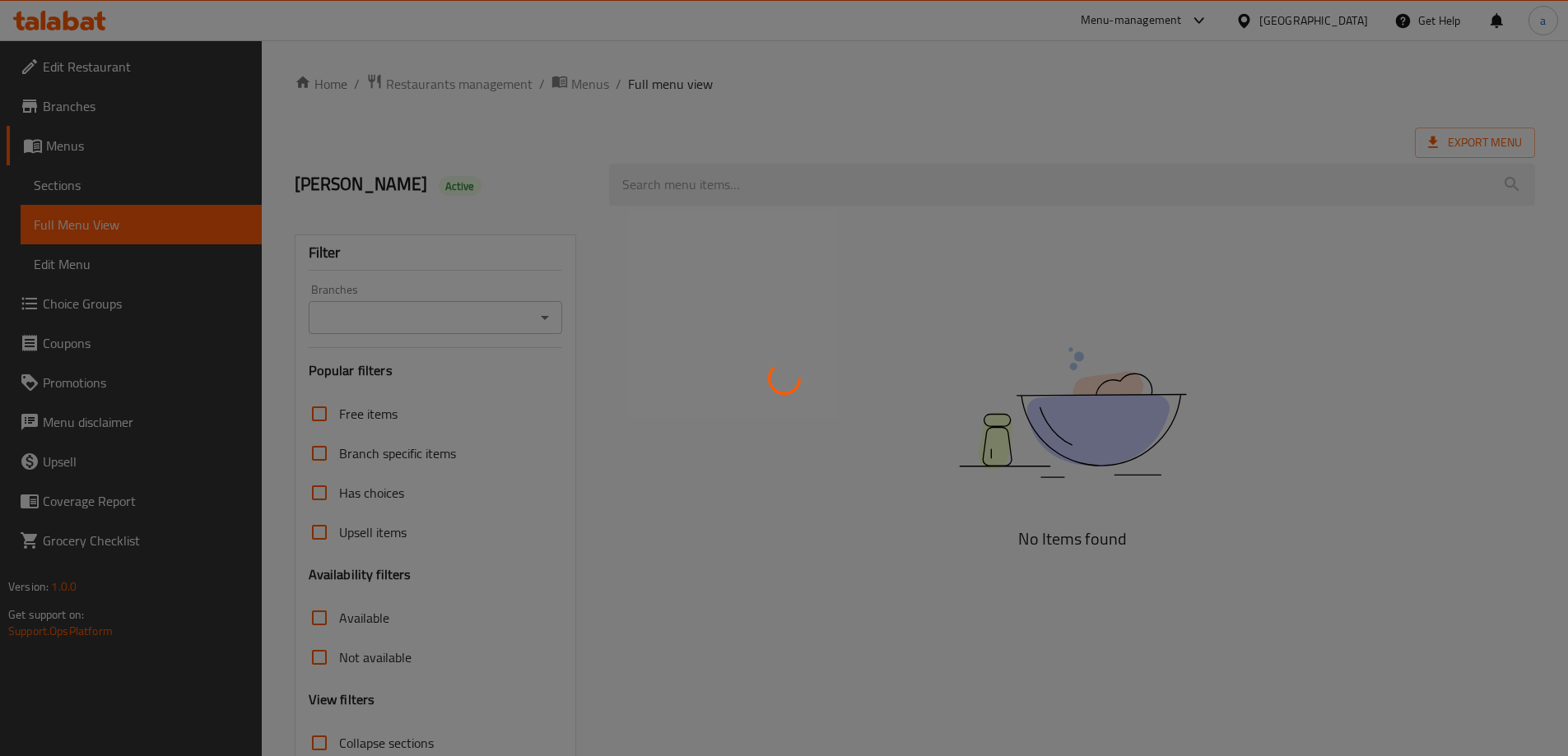
click at [534, 305] on div at bounding box center [784, 378] width 1568 height 756
click at [556, 317] on div at bounding box center [784, 378] width 1568 height 756
click at [543, 323] on div at bounding box center [784, 378] width 1568 height 756
click at [537, 301] on div at bounding box center [784, 378] width 1568 height 756
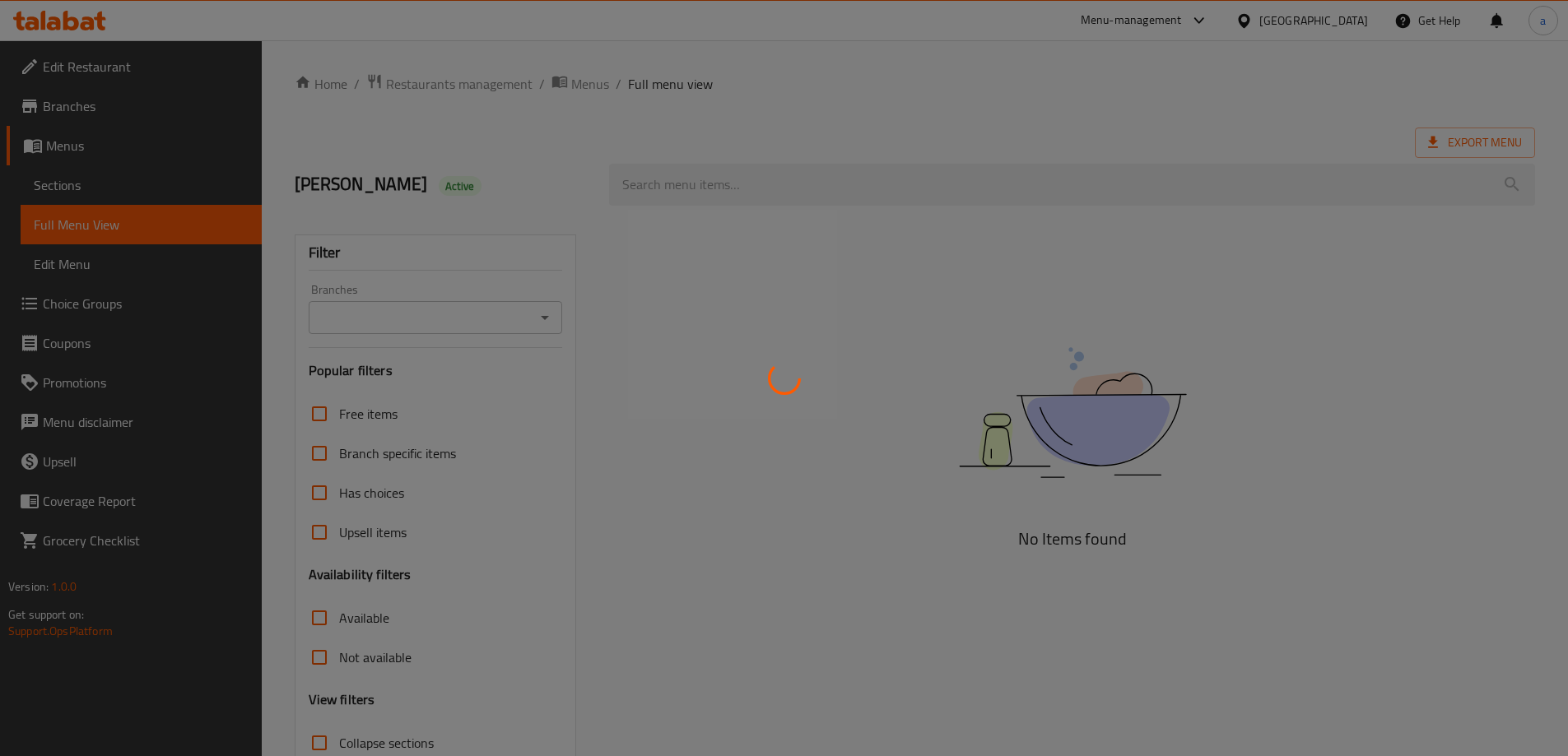
click at [537, 322] on div at bounding box center [784, 378] width 1568 height 756
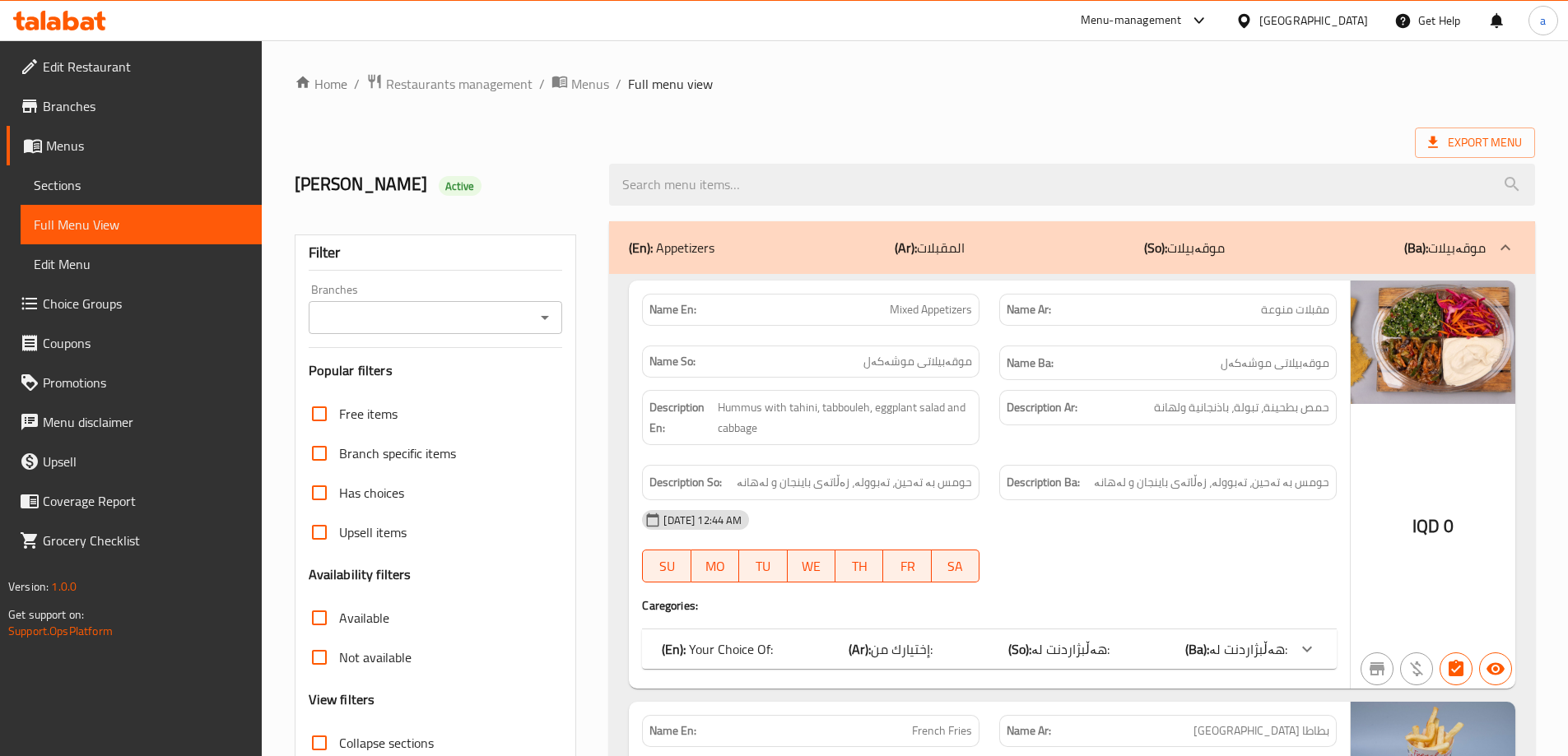
click at [550, 315] on icon "Open" at bounding box center [545, 317] width 20 height 20
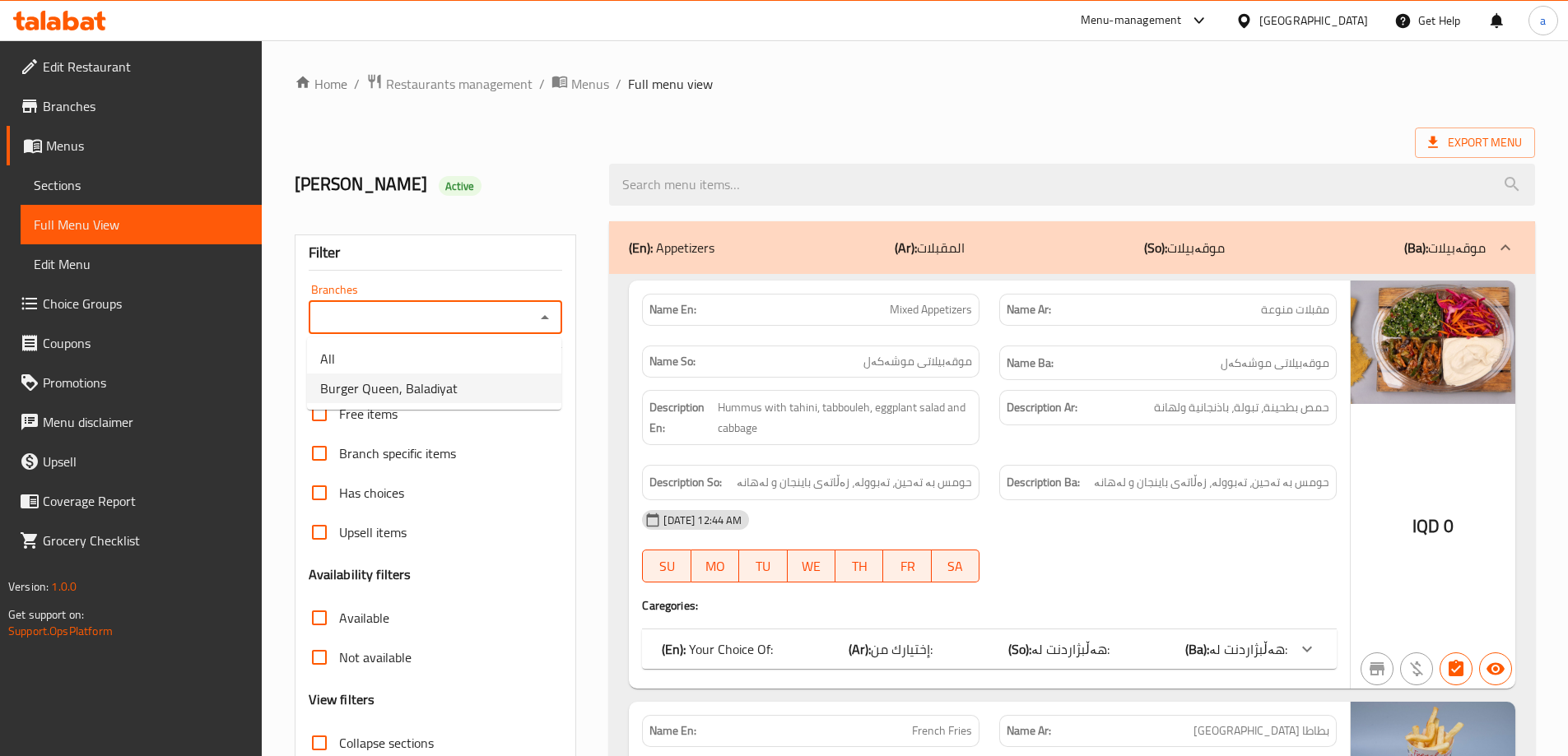
click at [486, 385] on li "Burger Queen, Baladiyat" at bounding box center [434, 389] width 255 height 30
type input "Burger Queen, Baladiyat"
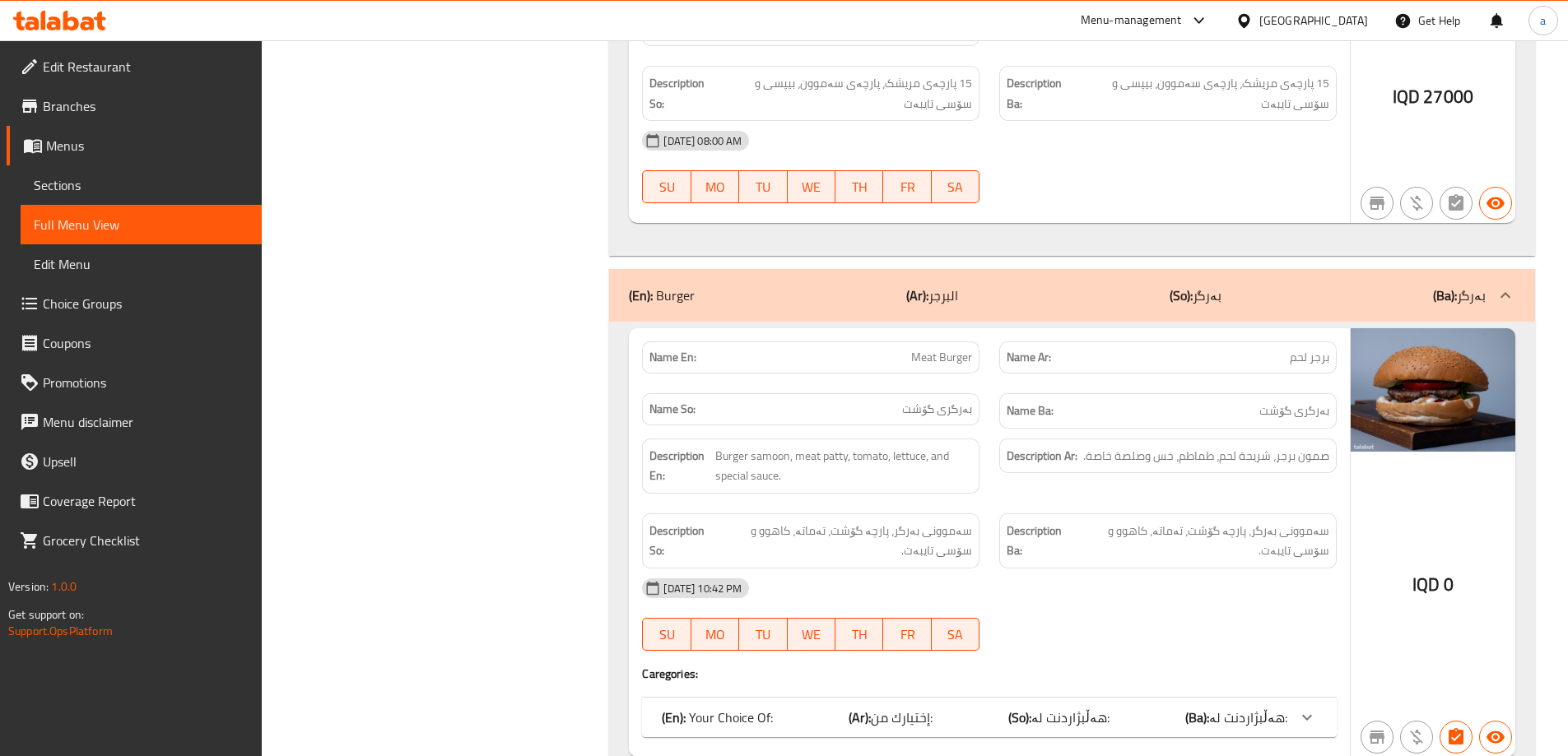
scroll to position [5666, 0]
click at [1280, 295] on div "(En): Burger (Ar): البرجر (So): بەرگر (Ba): بەرگر" at bounding box center [1058, 298] width 857 height 20
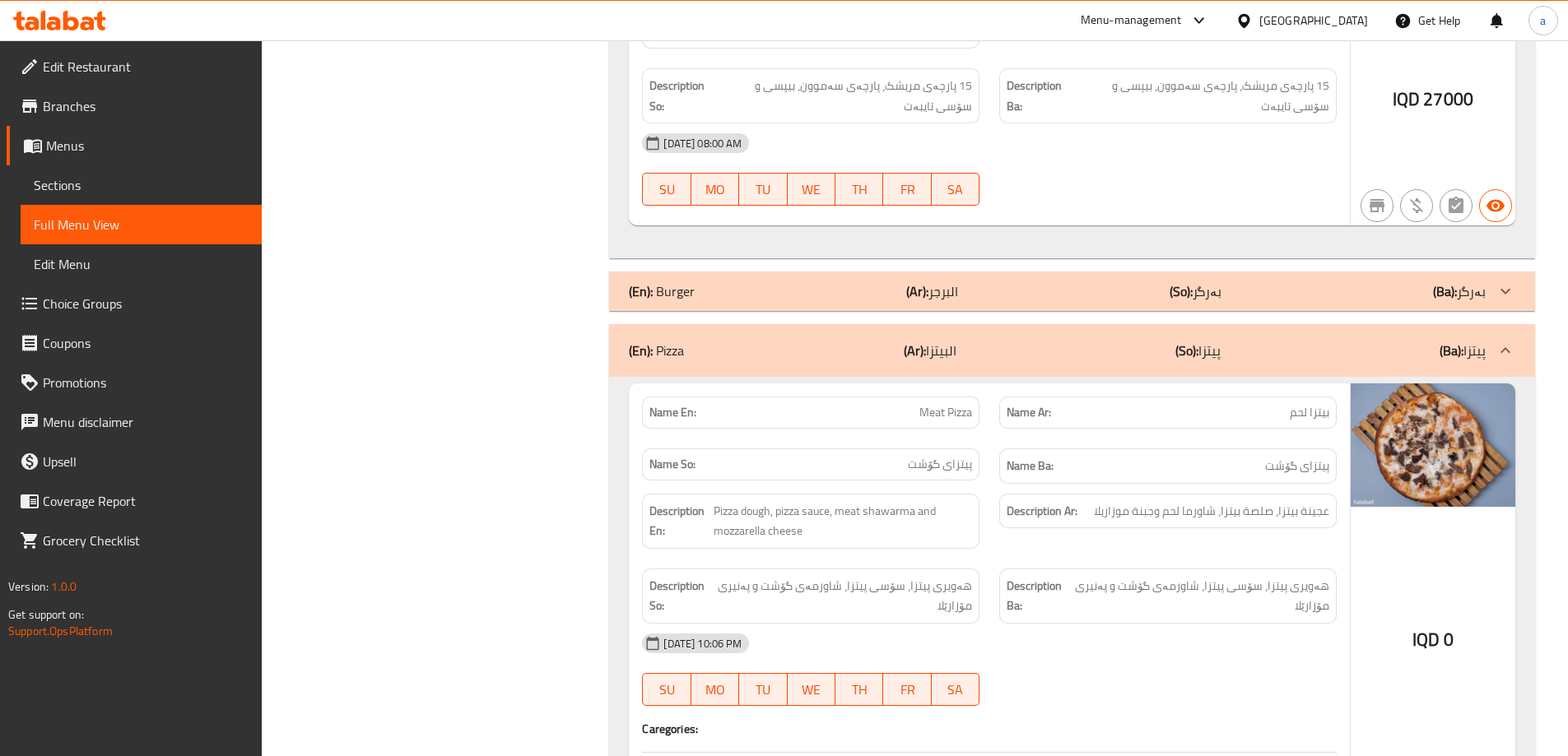
click at [1389, 359] on div "(En): Pizza (Ar): البيتزا (So): پیتزا (Ba): پیتزا" at bounding box center [1058, 351] width 857 height 20
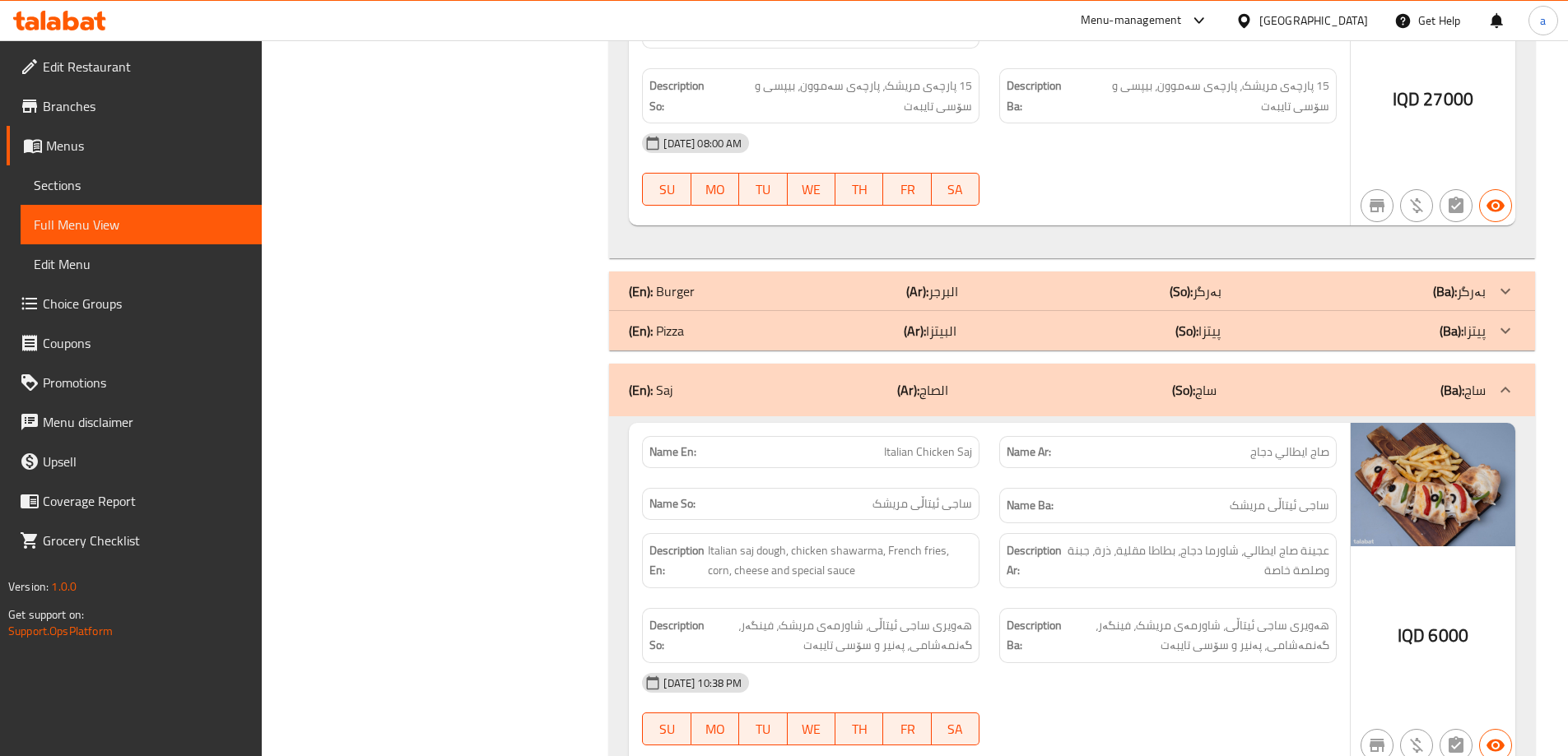
click at [1362, 386] on div "(En): Saj (Ar): الصاج (So): ساج (Ba): ساج" at bounding box center [1058, 390] width 857 height 20
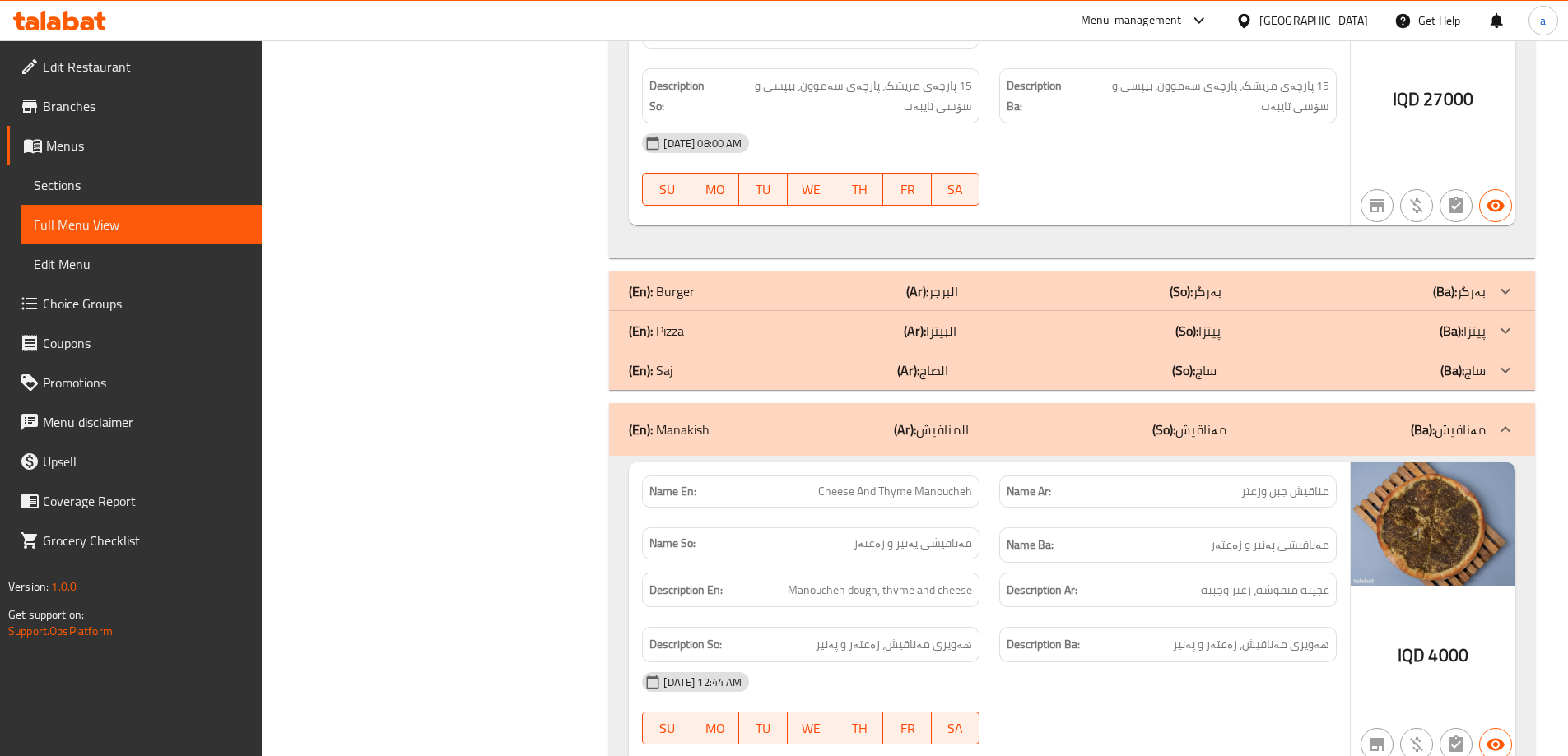
click at [1352, 443] on div "(En): Manakish (Ar): المناقيش (So): مەناقیش (Ba): مەناقیش" at bounding box center [1072, 429] width 926 height 53
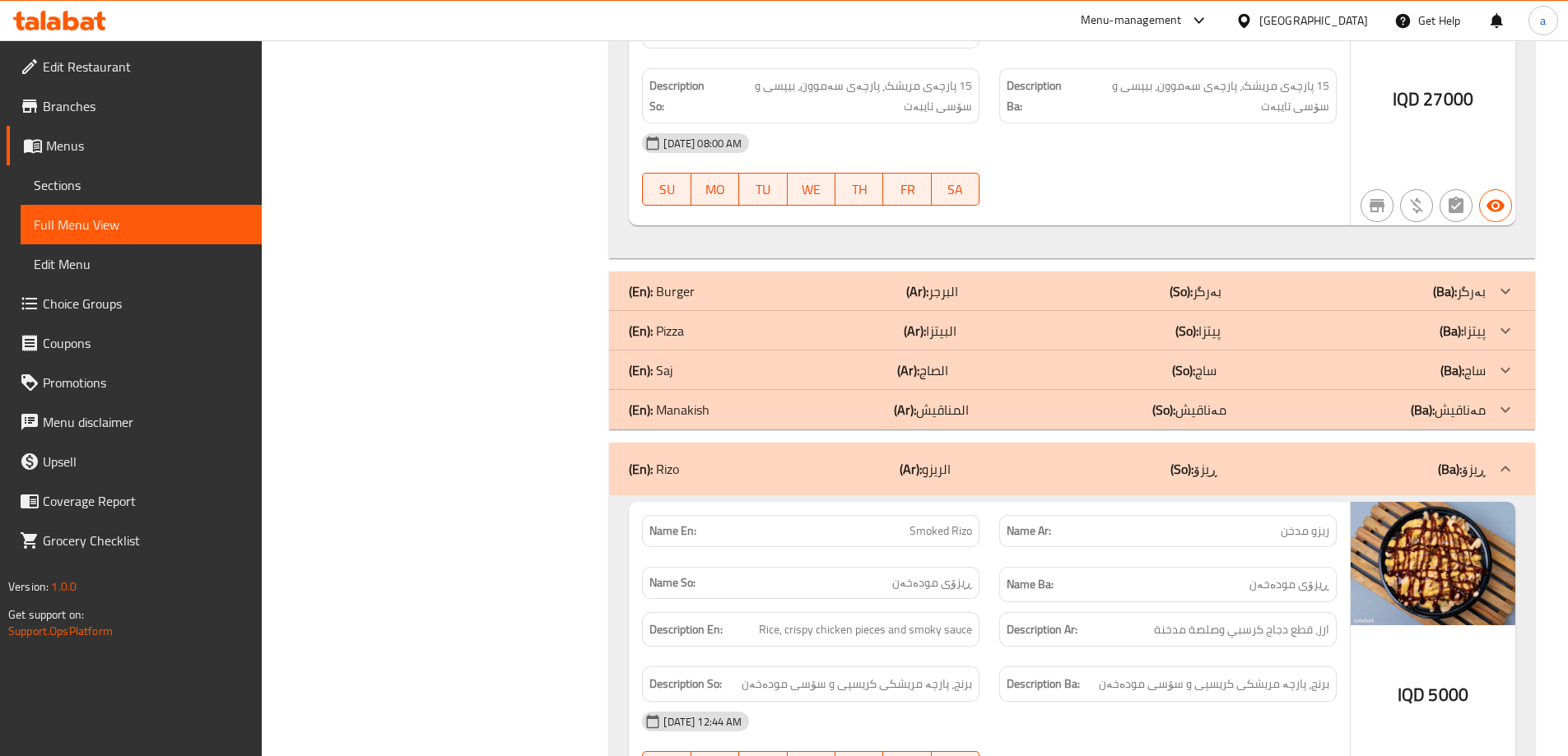
click at [1265, 458] on div "(En): [PERSON_NAME] (Ar): الريزو (So): ڕیزۆ (Ba): ڕیزۆ" at bounding box center [1072, 469] width 926 height 53
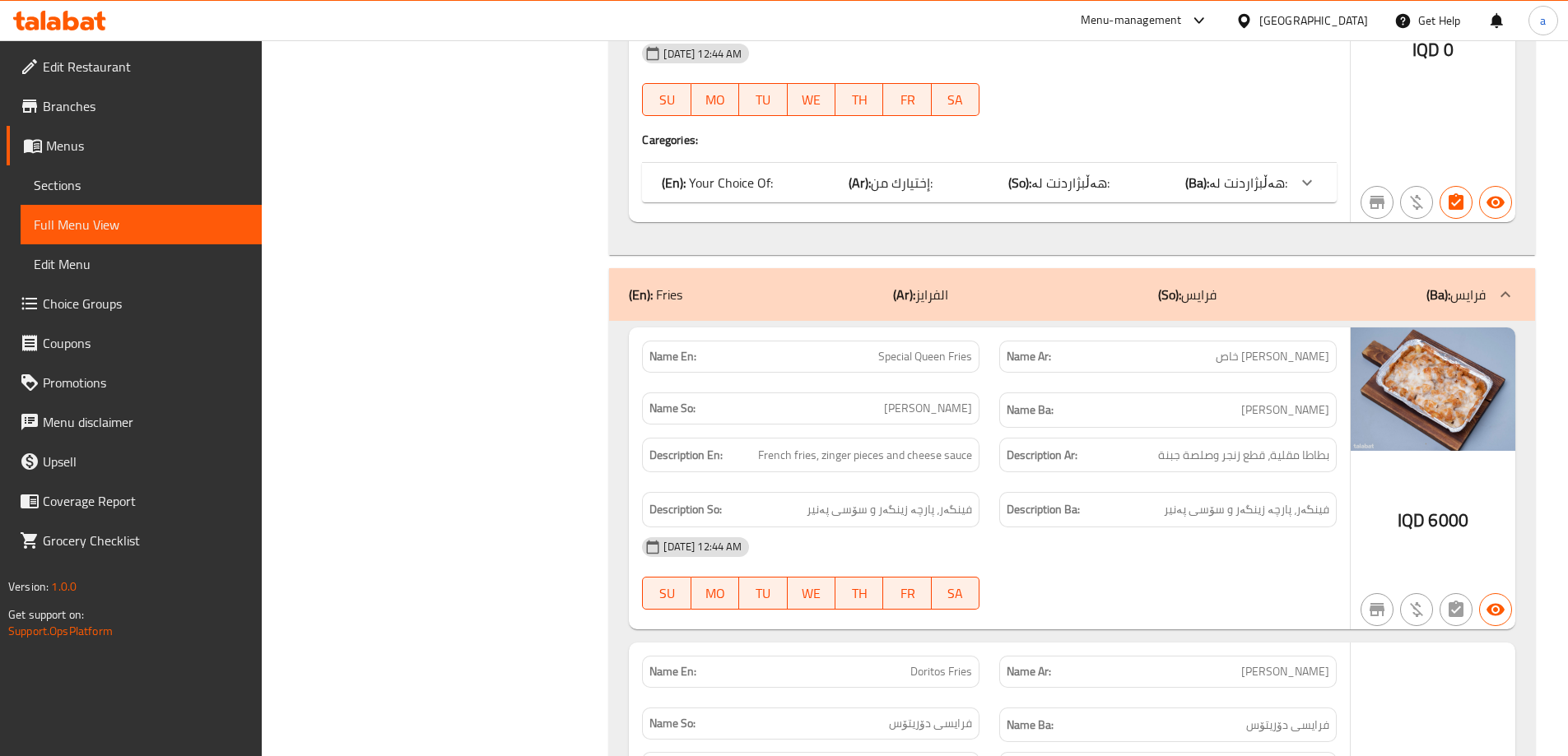
scroll to position [8134, 0]
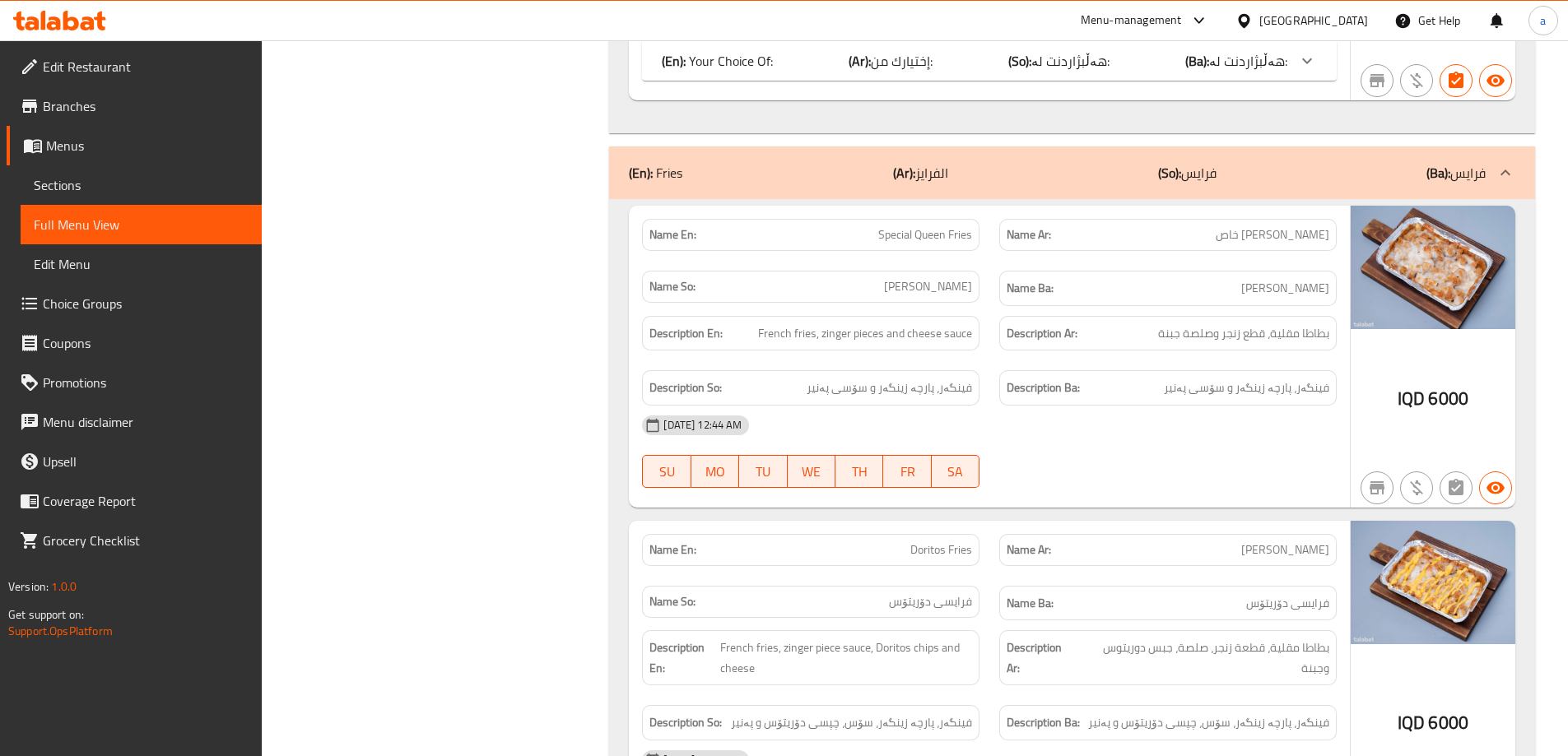
click at [1215, 174] on p "(So): [PERSON_NAME]" at bounding box center [1187, 173] width 58 height 20
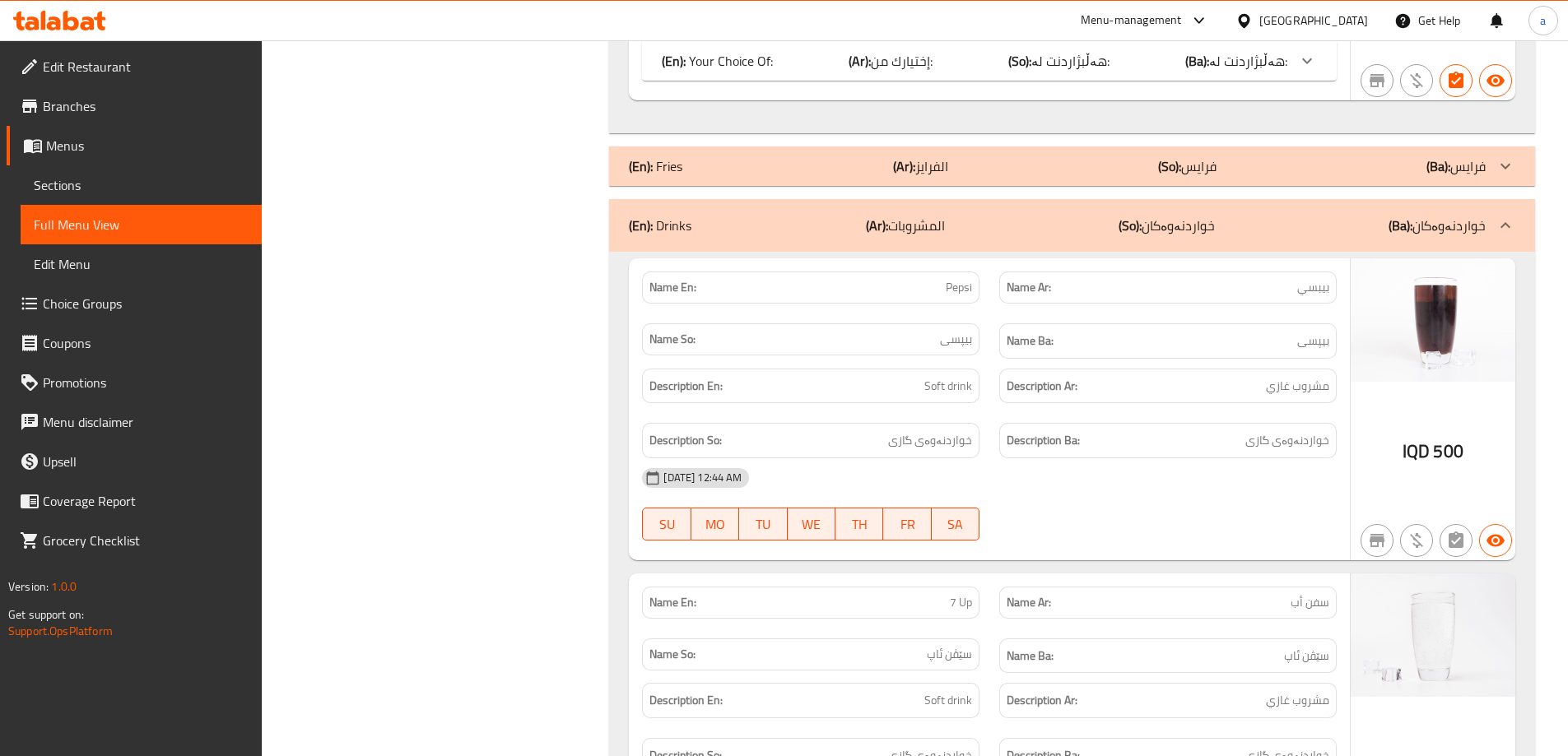
click at [1279, 230] on div "(En): Drinks (Ar): المشروبات (So): خواردنەوەکان (Ba): خواردنەوەکان" at bounding box center [1058, 225] width 857 height 20
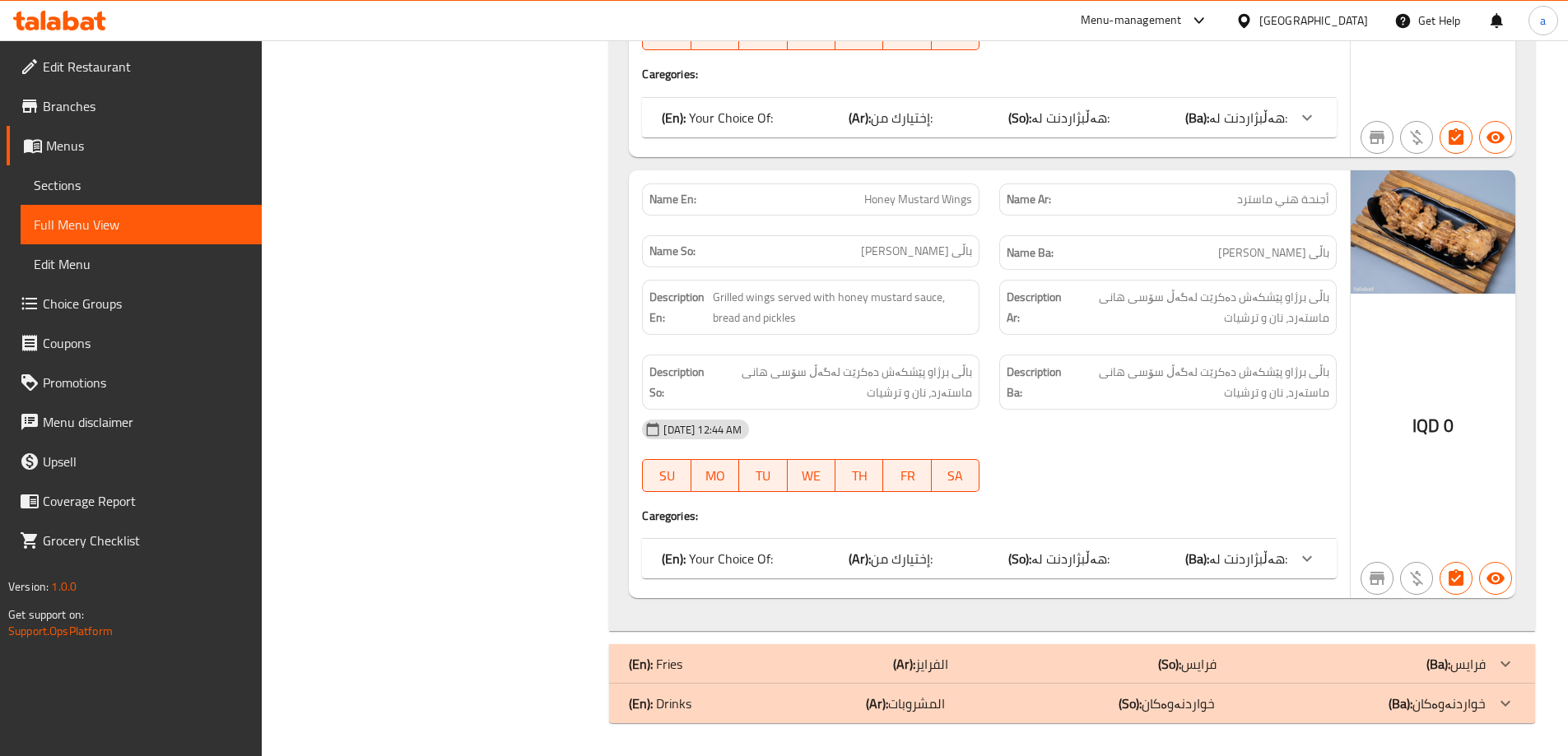
scroll to position [7636, 0]
click at [1206, 698] on p "(So): خواردنەوەکان" at bounding box center [1167, 704] width 96 height 20
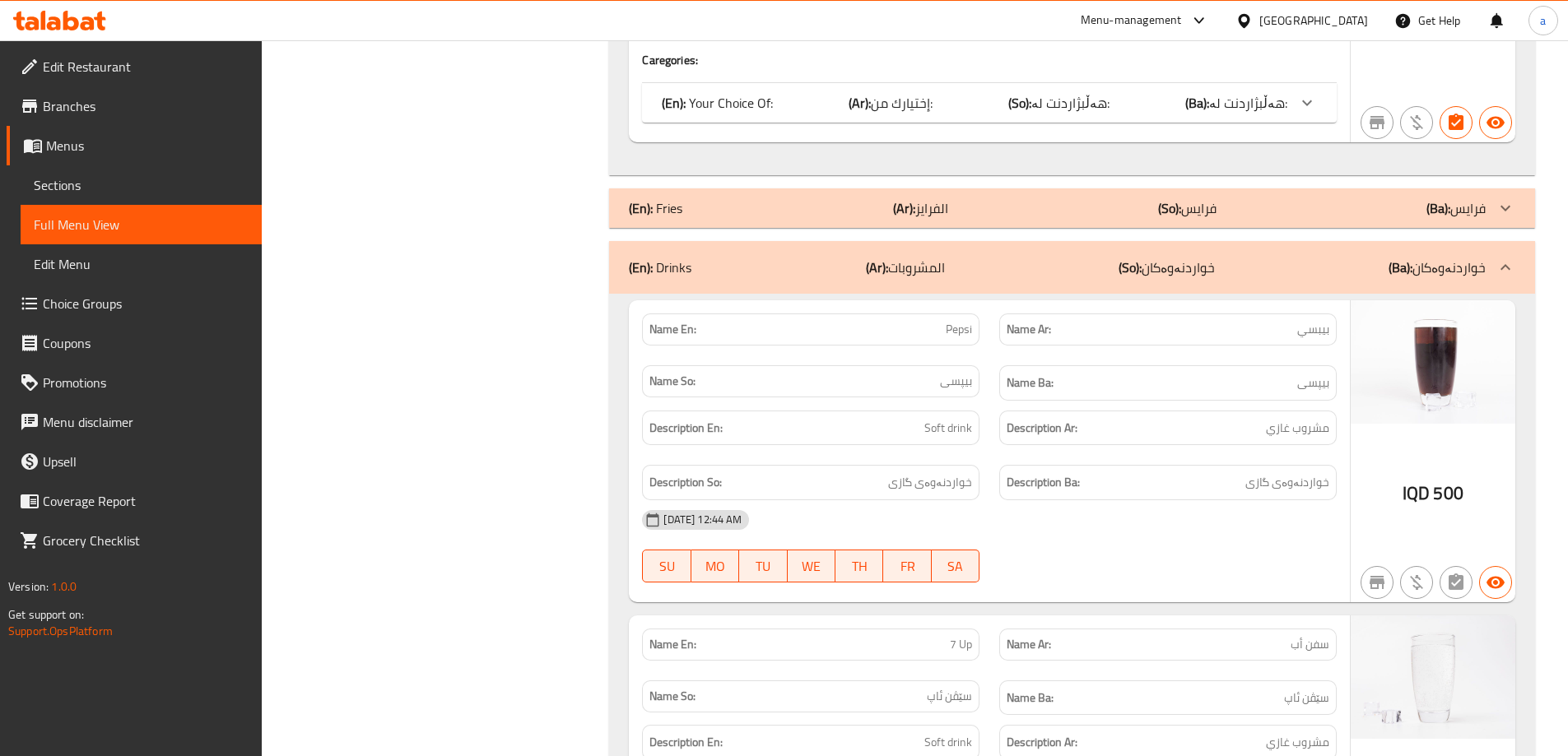
scroll to position [8072, 0]
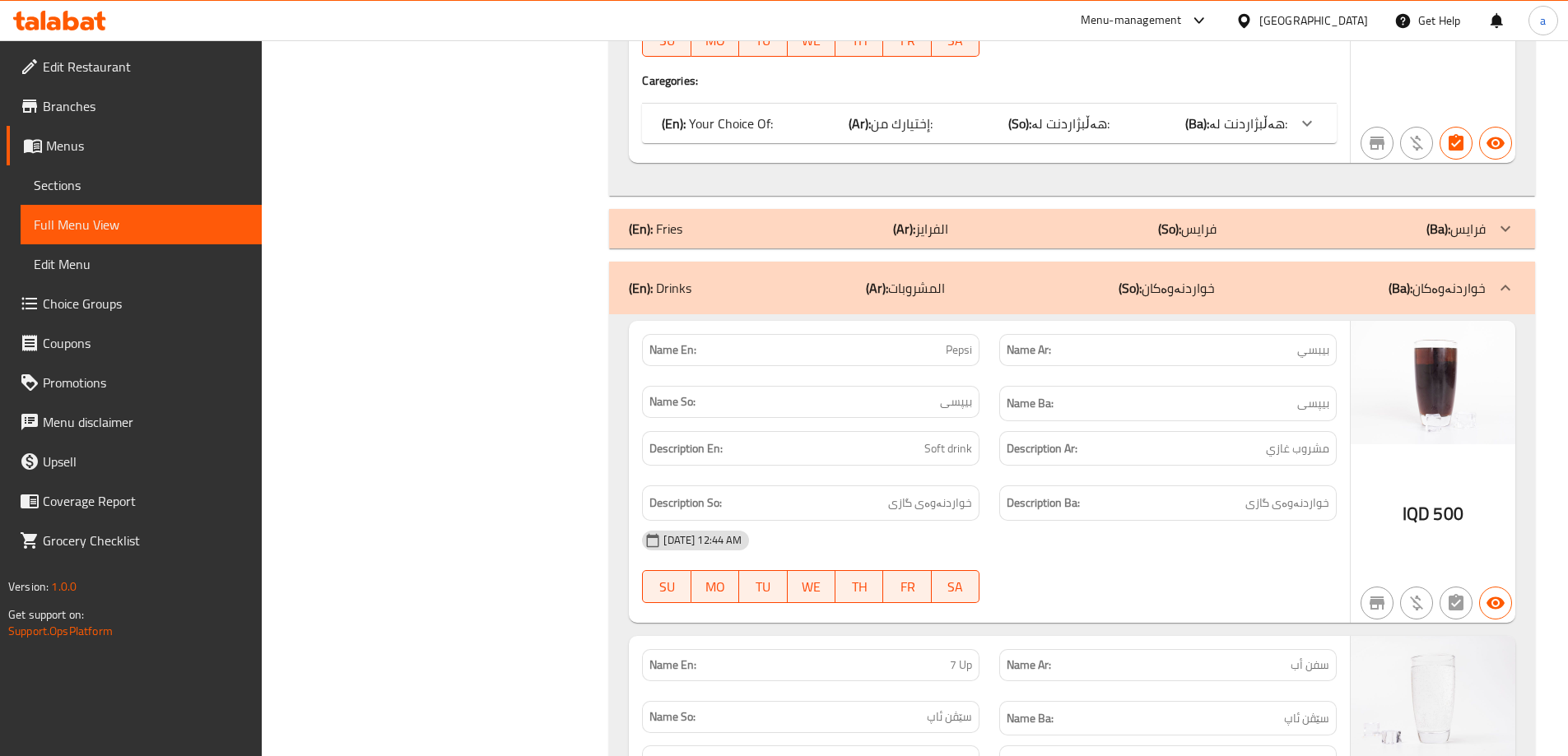
click at [1337, 287] on div "(En): Drinks (Ar): المشروبات (So): خواردنەوەکان (Ba): خواردنەوەکان" at bounding box center [1058, 288] width 857 height 20
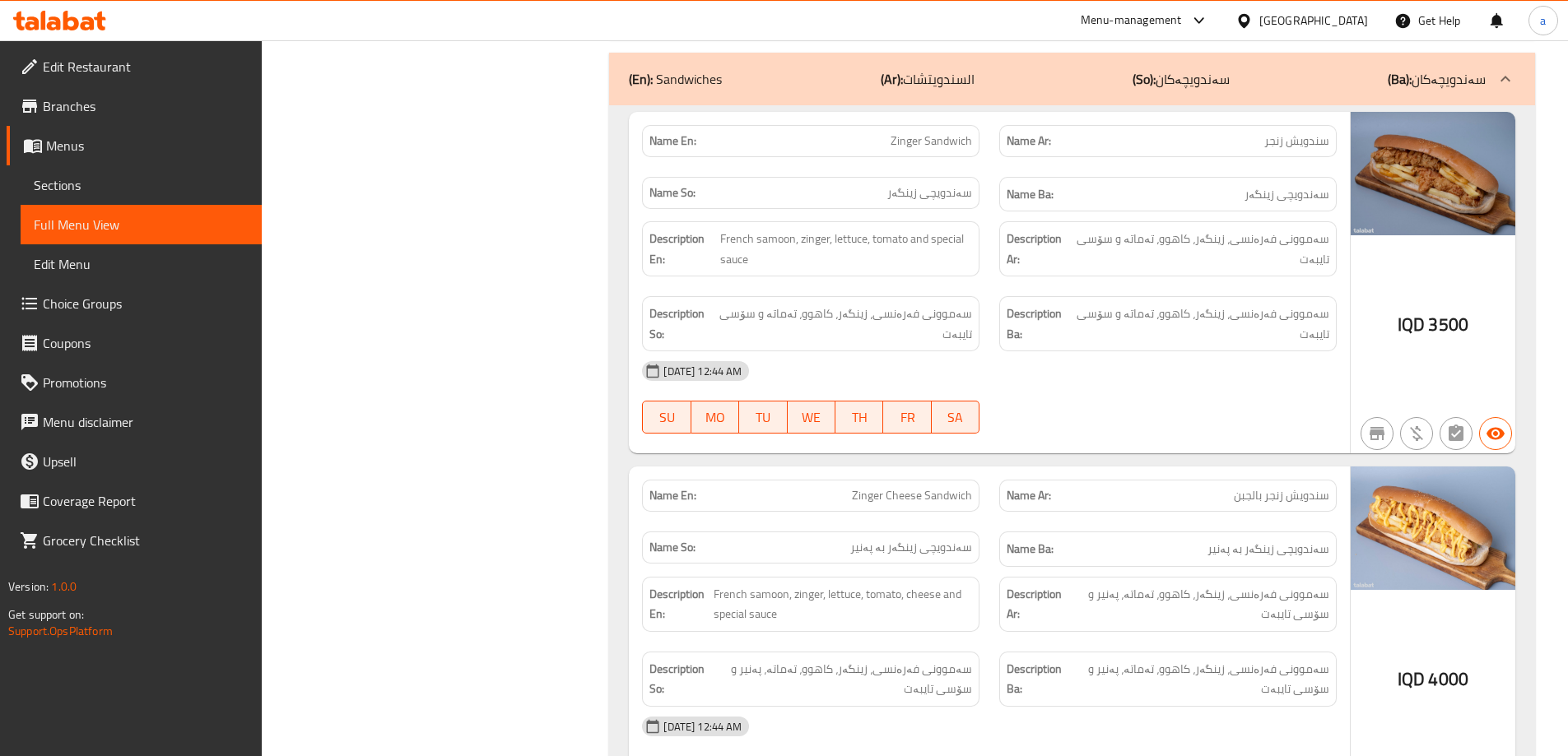
scroll to position [0, 0]
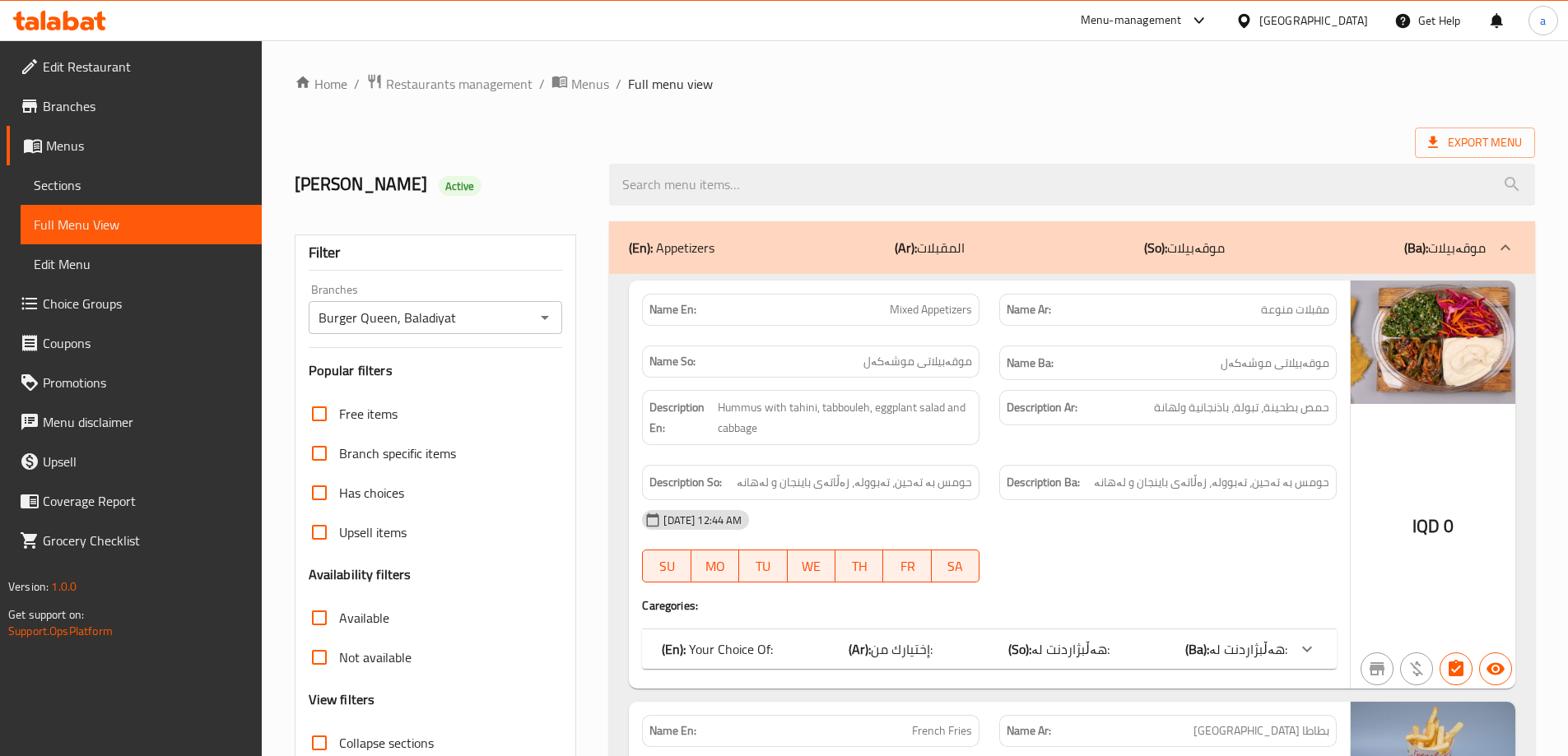
click at [1181, 253] on p "(So): موقەبیلات" at bounding box center [1184, 248] width 80 height 20
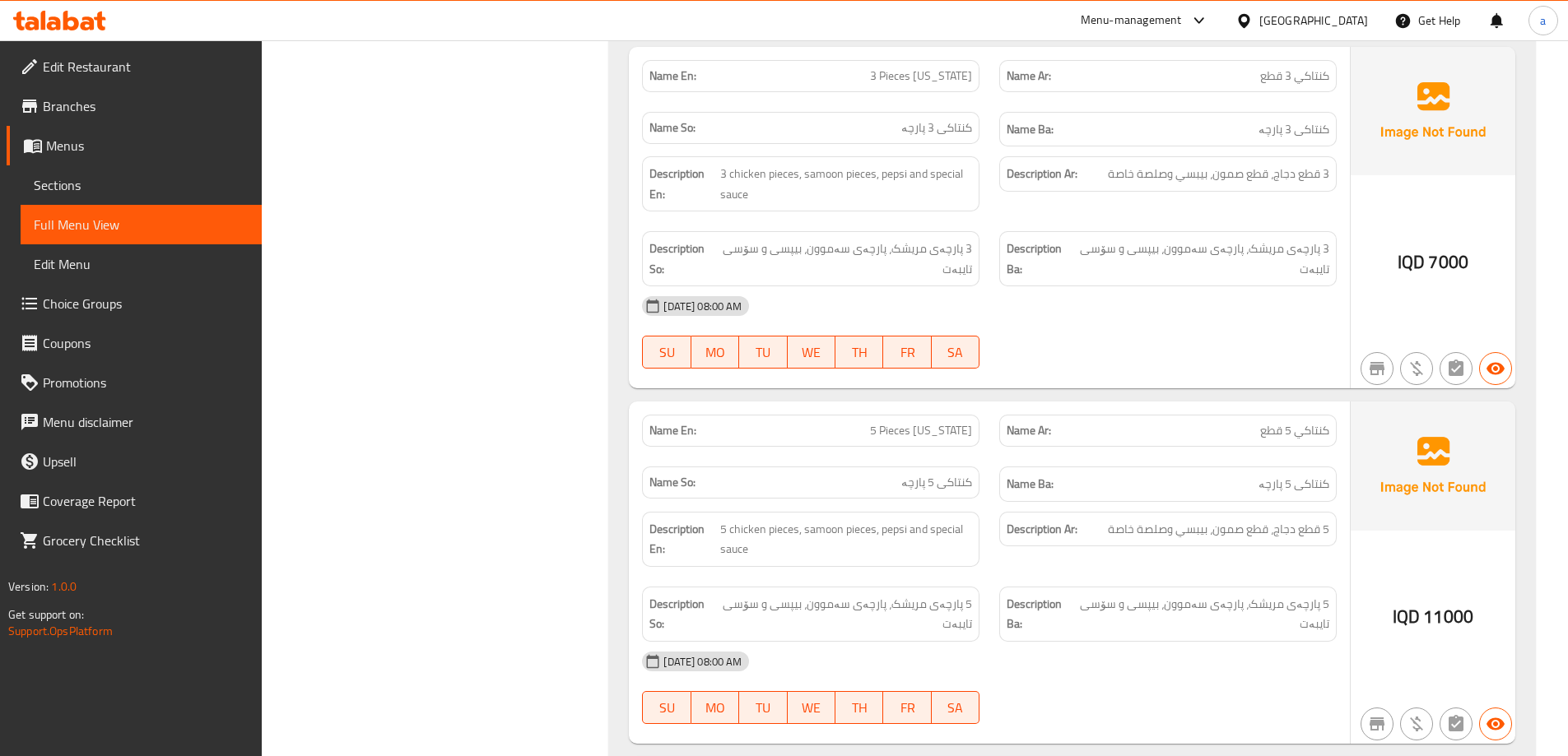
scroll to position [3070, 0]
